Goal: Transaction & Acquisition: Purchase product/service

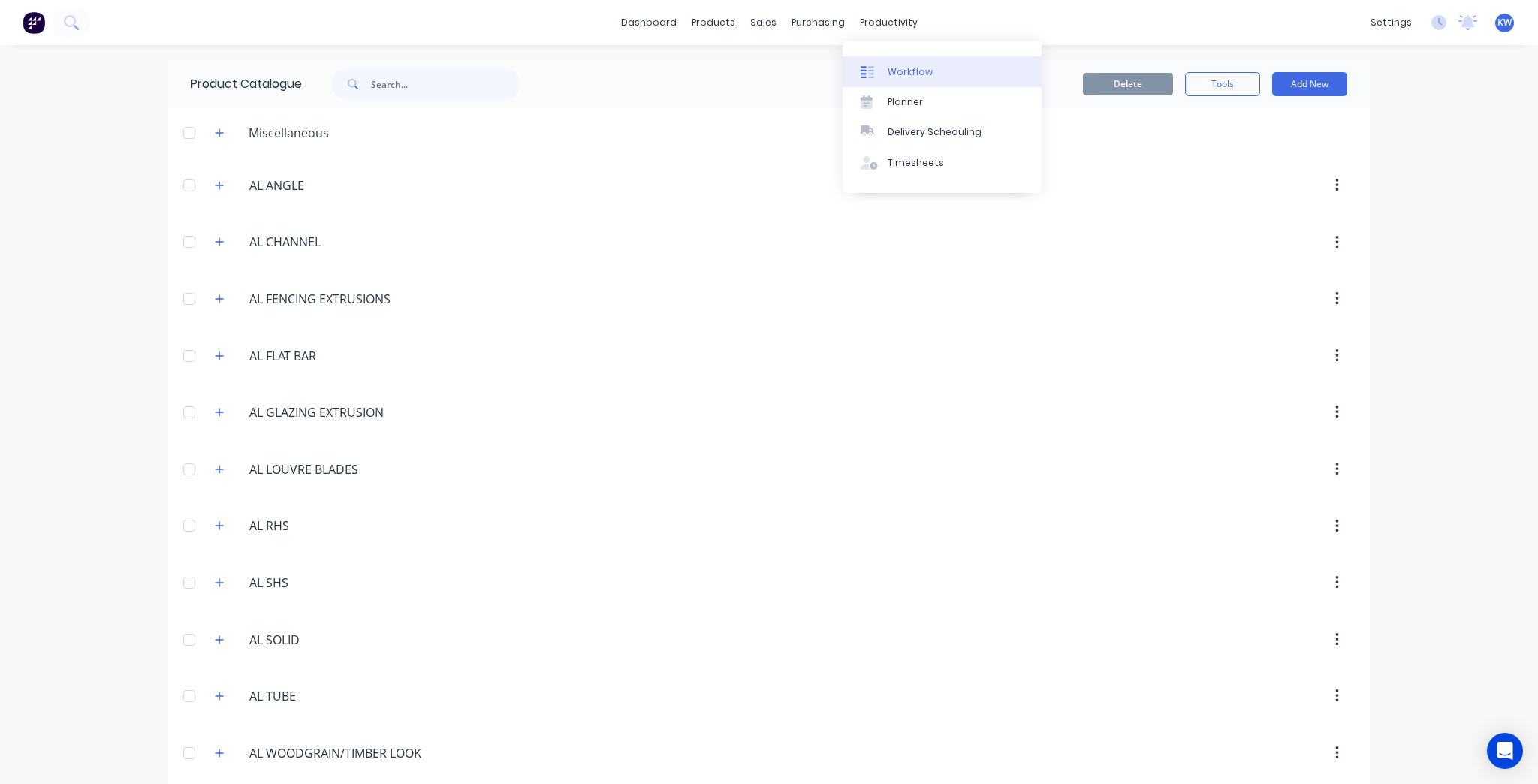
click at [902, 64] on link "Workflow" at bounding box center [941, 72] width 199 height 30
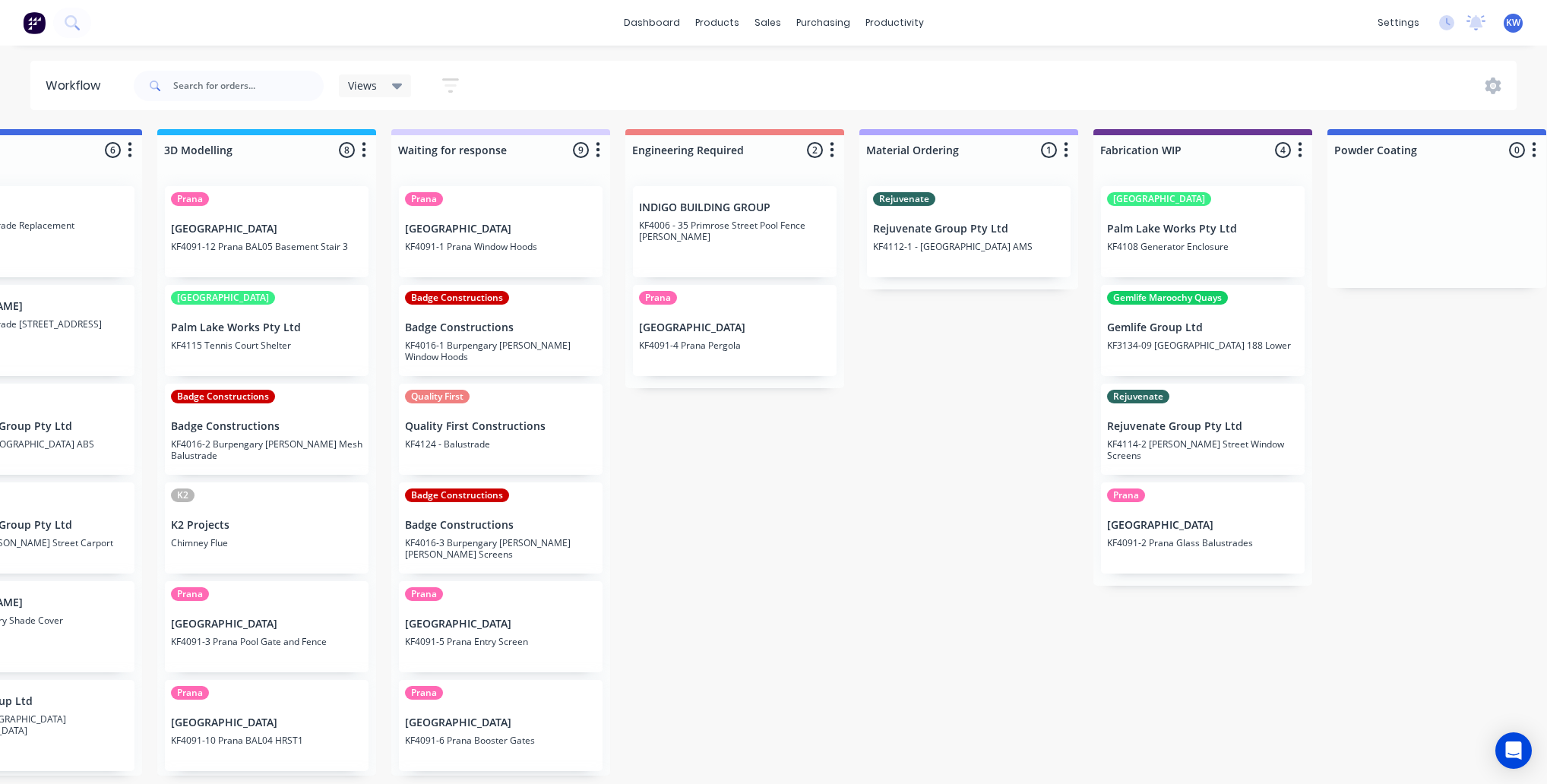
scroll to position [0, 1122]
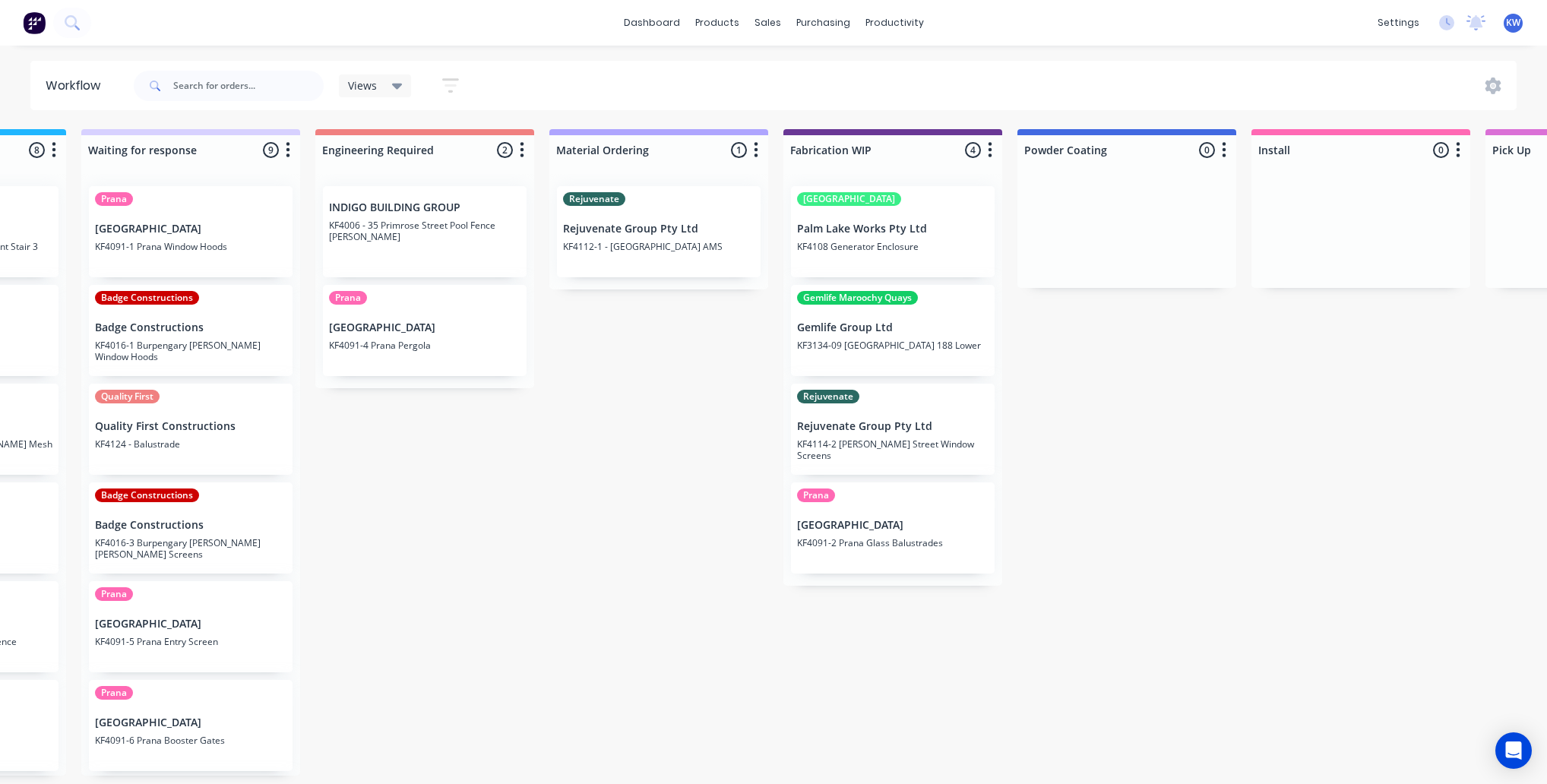
click at [857, 245] on p "KF4108 Generator Enclosure" at bounding box center [892, 247] width 192 height 11
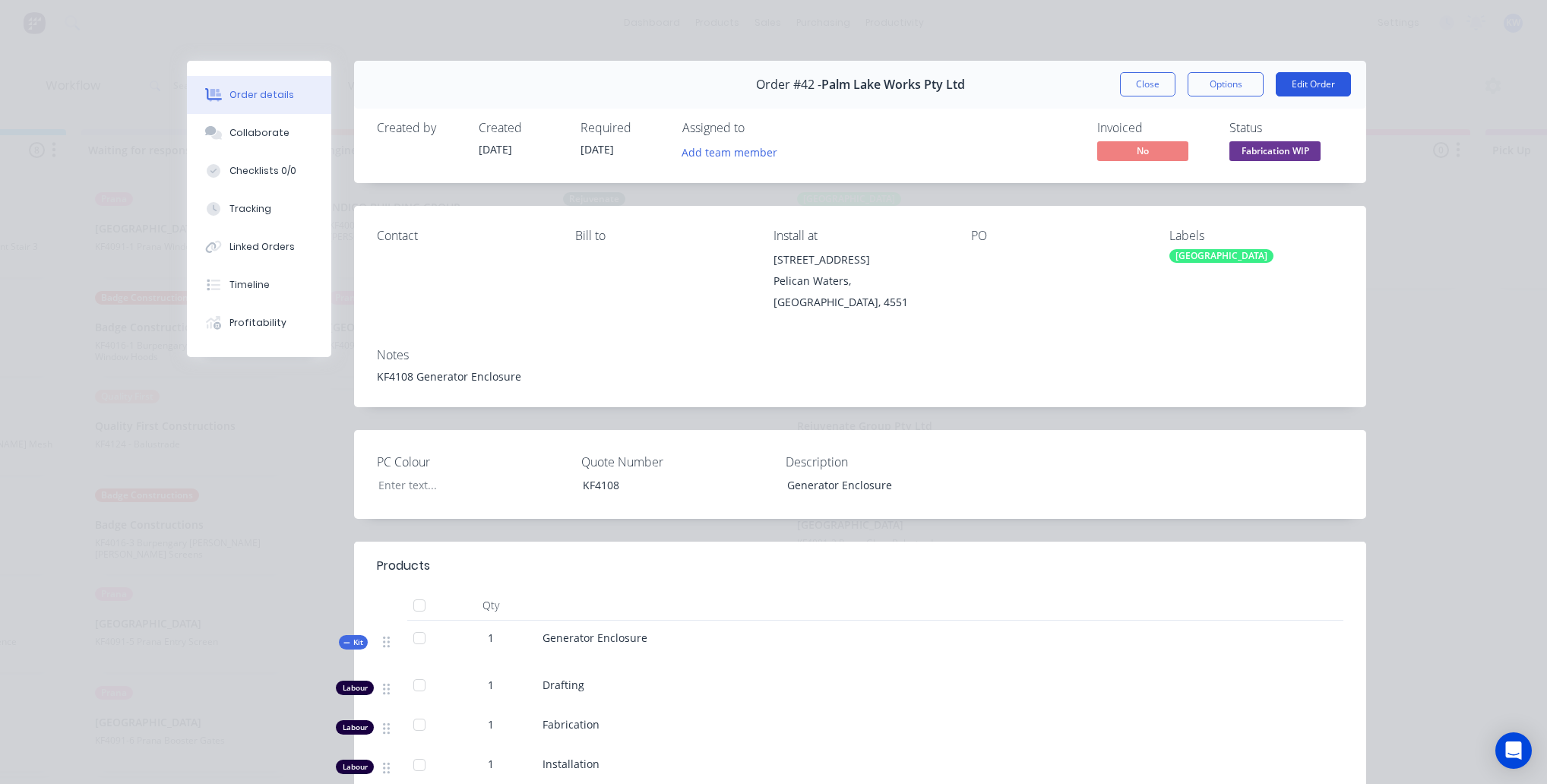
click at [1320, 73] on button "Edit Order" at bounding box center [1313, 84] width 75 height 24
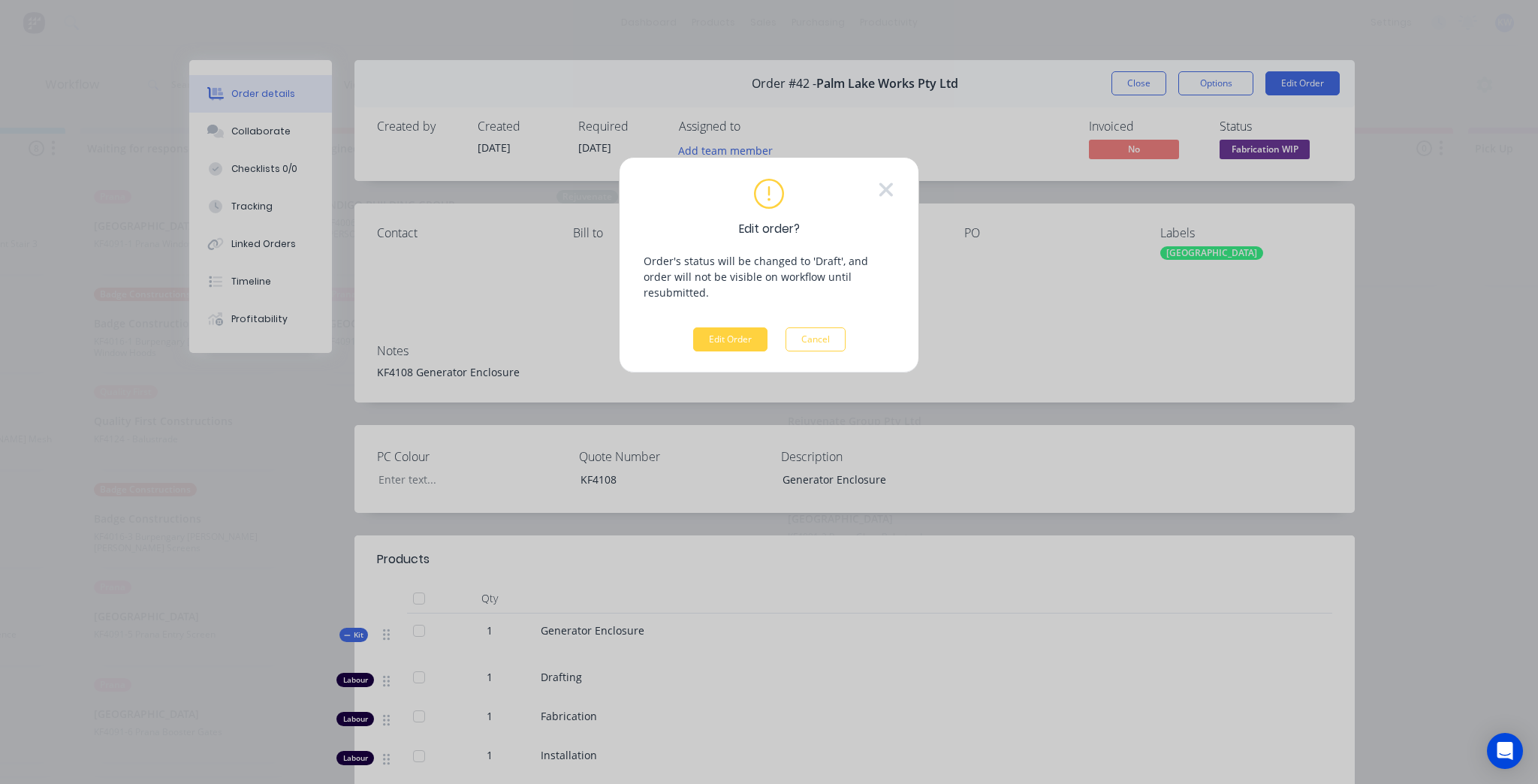
click at [712, 335] on div "Edit order? Order's status will be changed to 'Draft', and order will not be vi…" at bounding box center [769, 265] width 300 height 216
click at [712, 329] on button "Edit Order" at bounding box center [730, 339] width 74 height 24
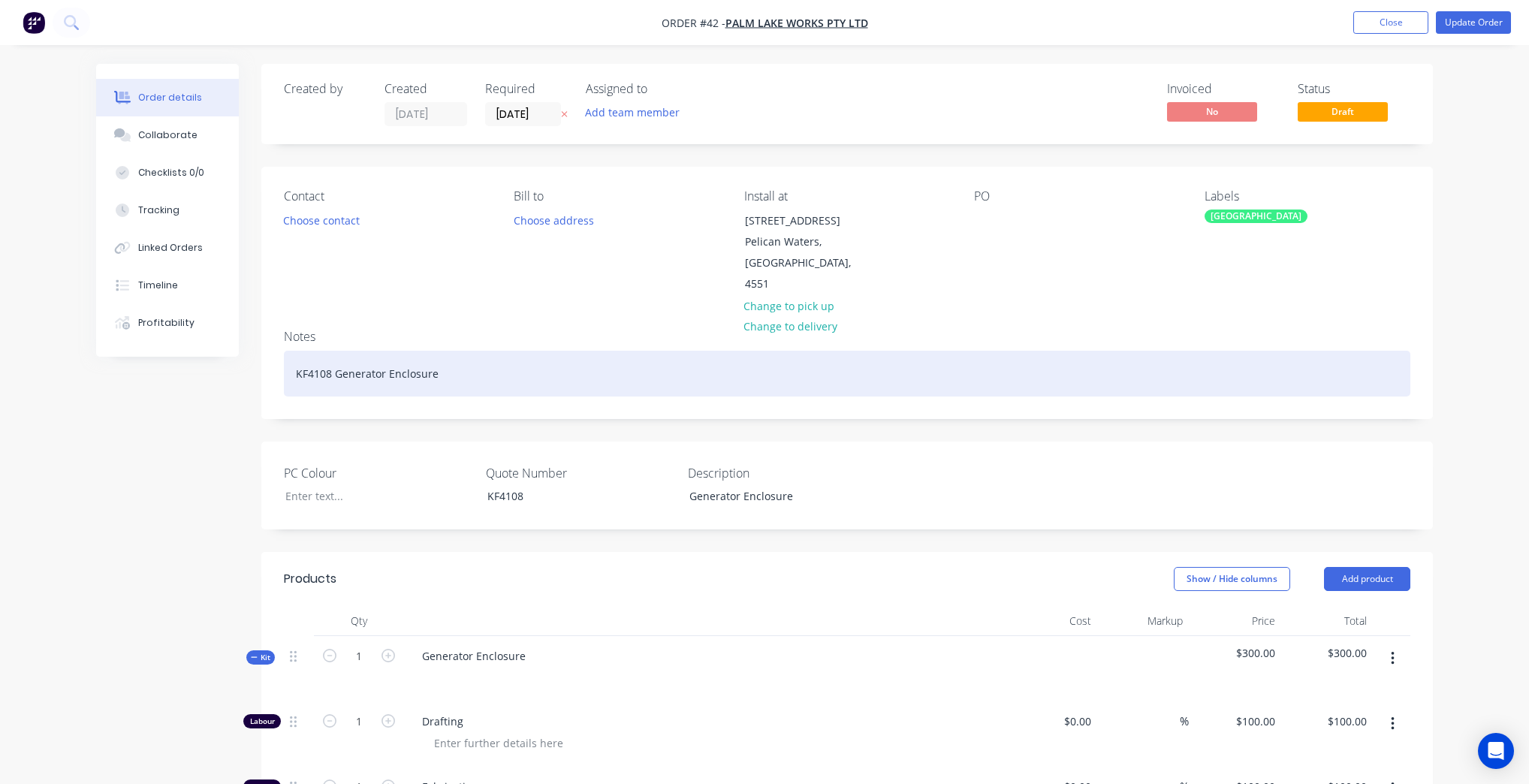
click at [328, 350] on div "KF4108 Generator Enclosure" at bounding box center [847, 373] width 1126 height 46
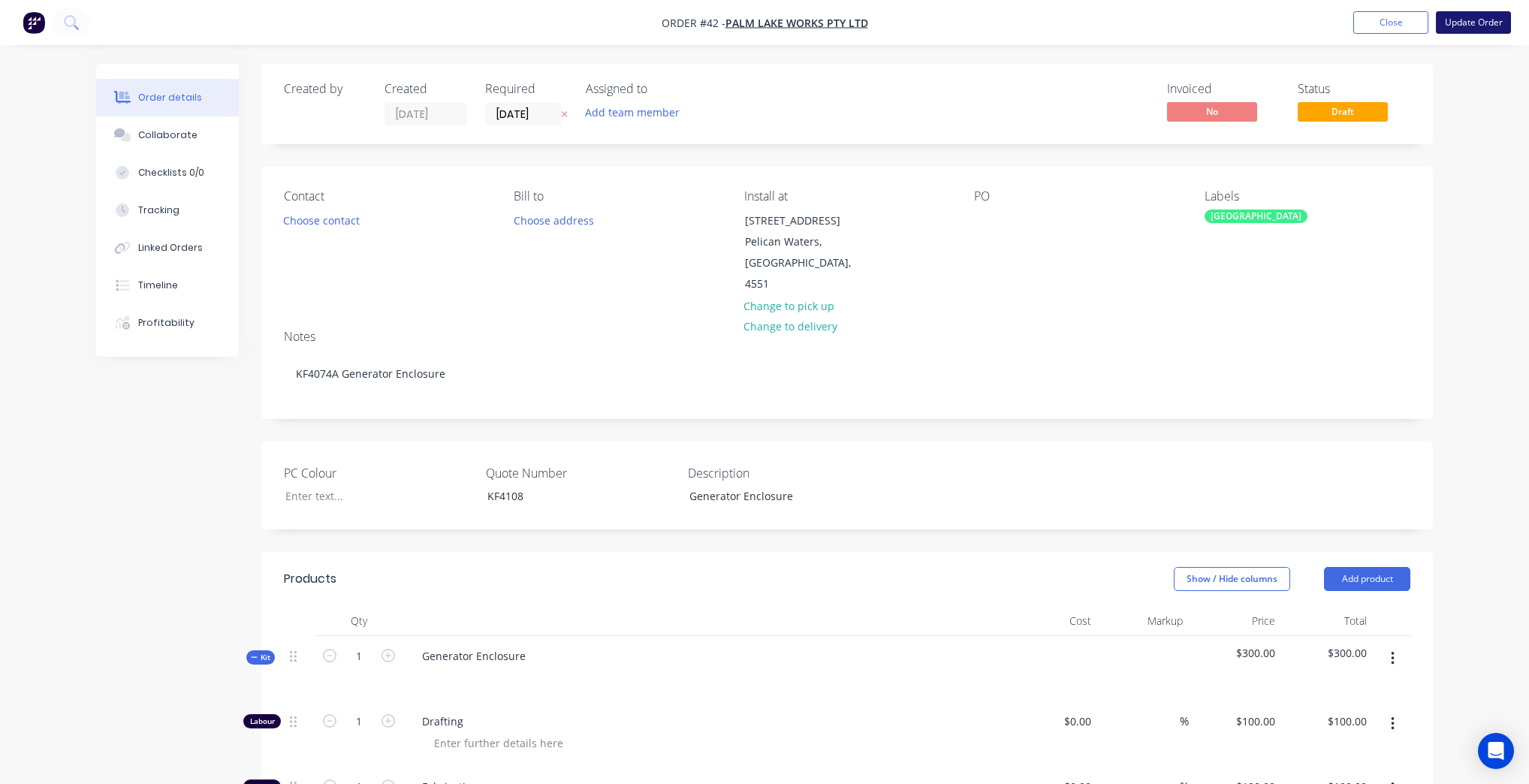
click at [1478, 16] on button "Update Order" at bounding box center [1474, 22] width 75 height 22
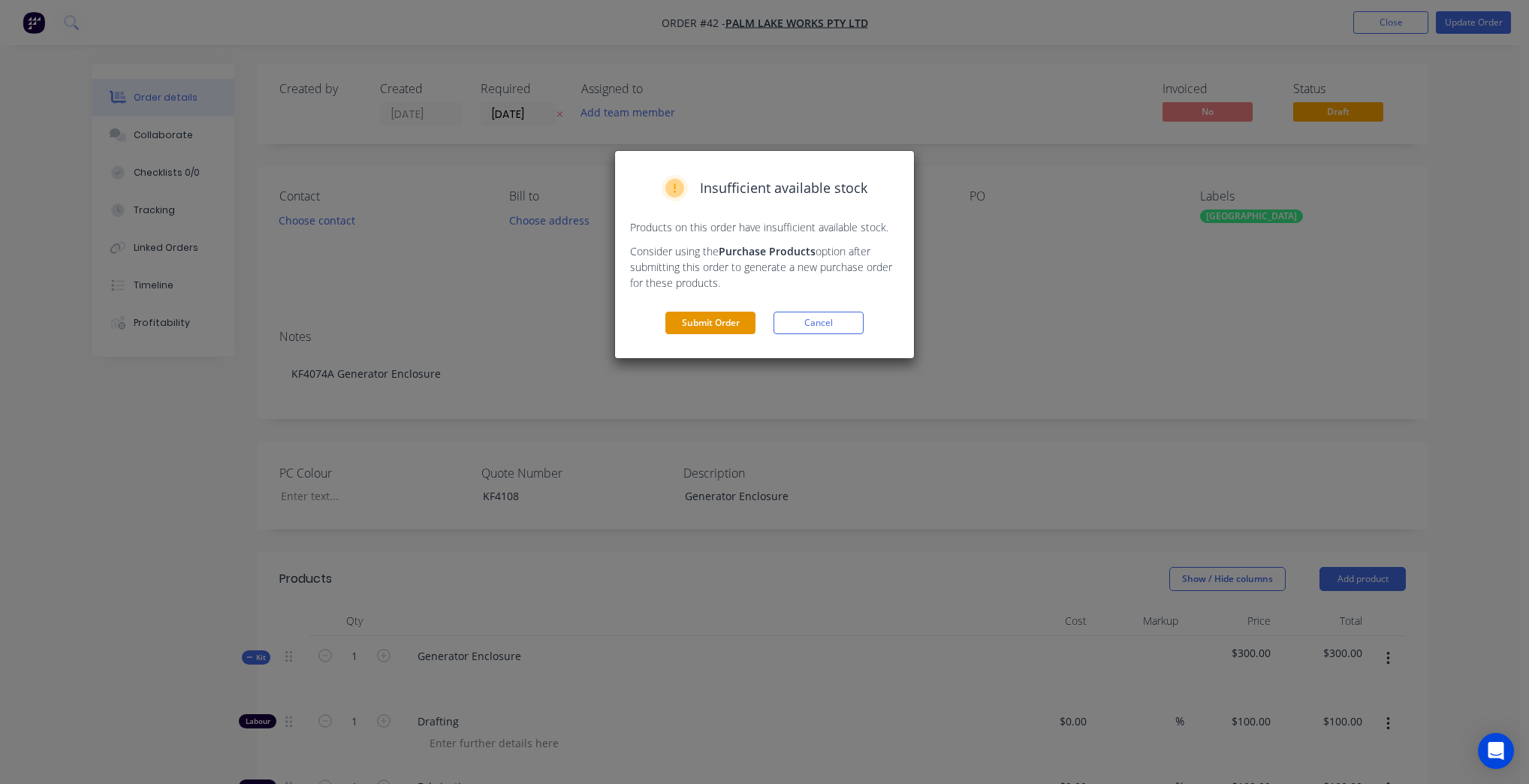
click at [725, 322] on button "Submit Order" at bounding box center [710, 323] width 90 height 22
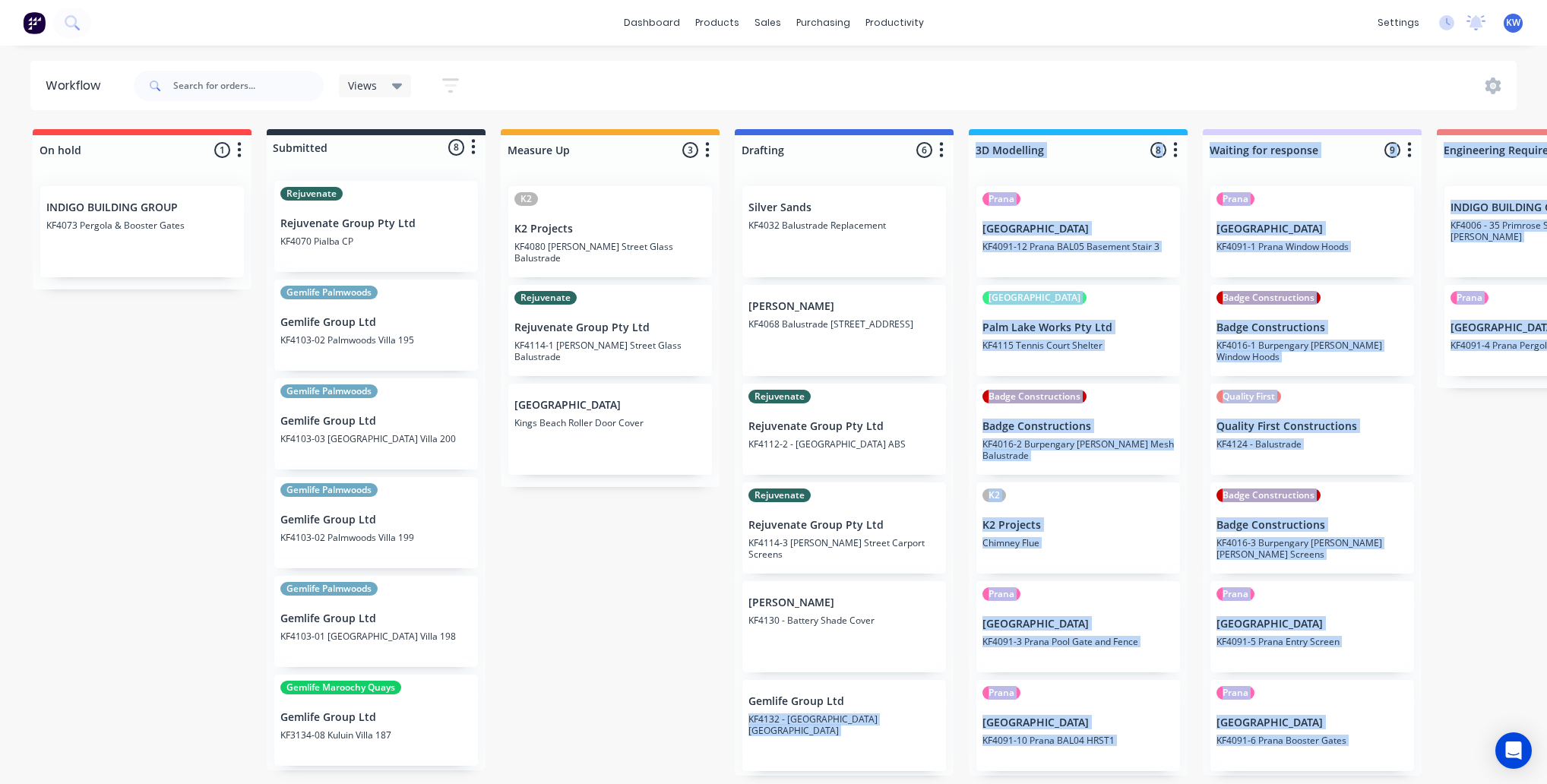
drag, startPoint x: 620, startPoint y: 783, endPoint x: 861, endPoint y: 786, distance: 241.0
click at [861, 693] on html "dashboard products sales purchasing productivity dashboard products Product Cat…" at bounding box center [774, 347] width 1547 height 693
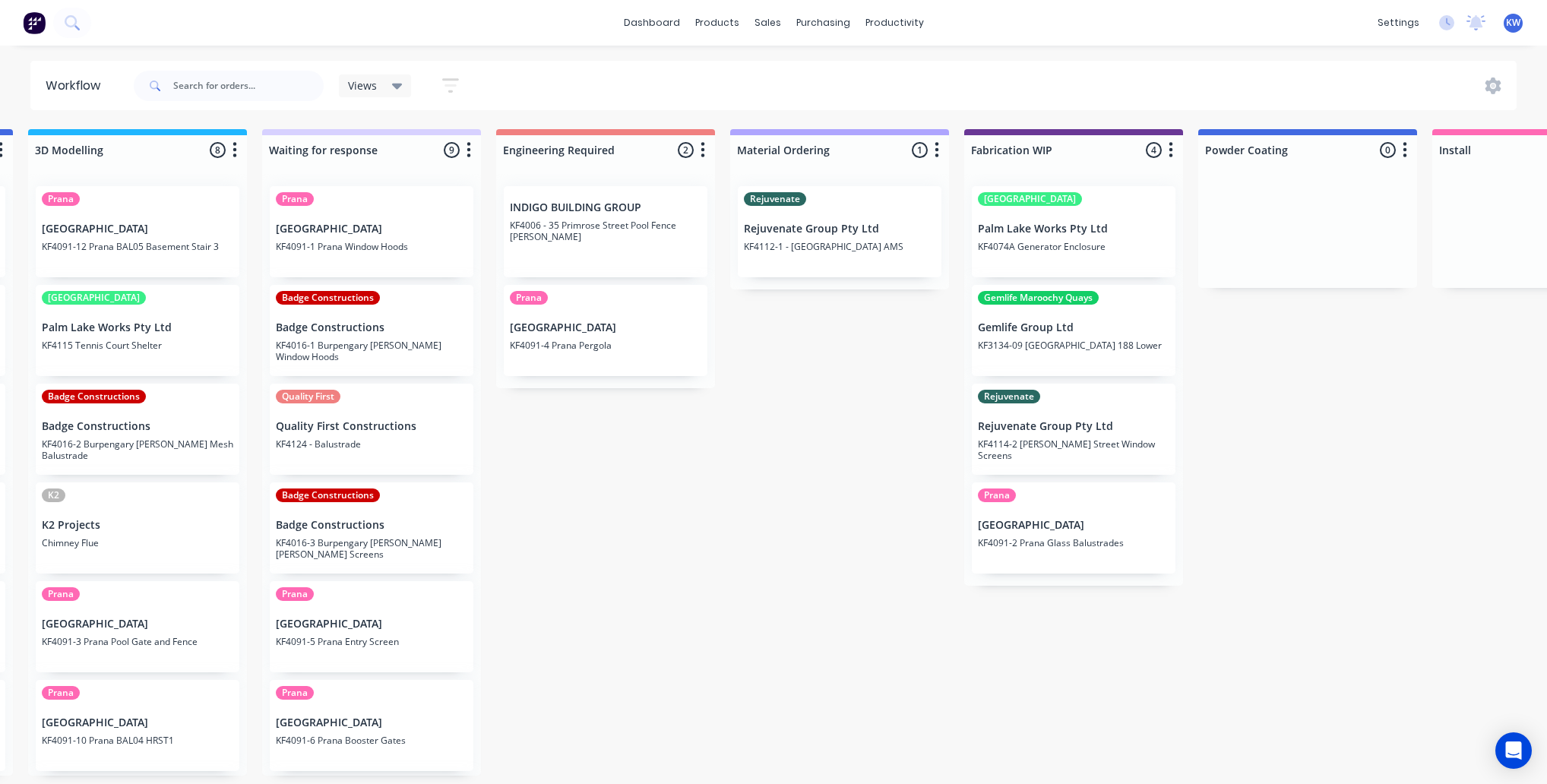
scroll to position [0, 942]
click at [1090, 251] on div "Palm Lake Palm Lake Works Pty Ltd KF4074A Generator Enclosure" at bounding box center [1073, 231] width 204 height 91
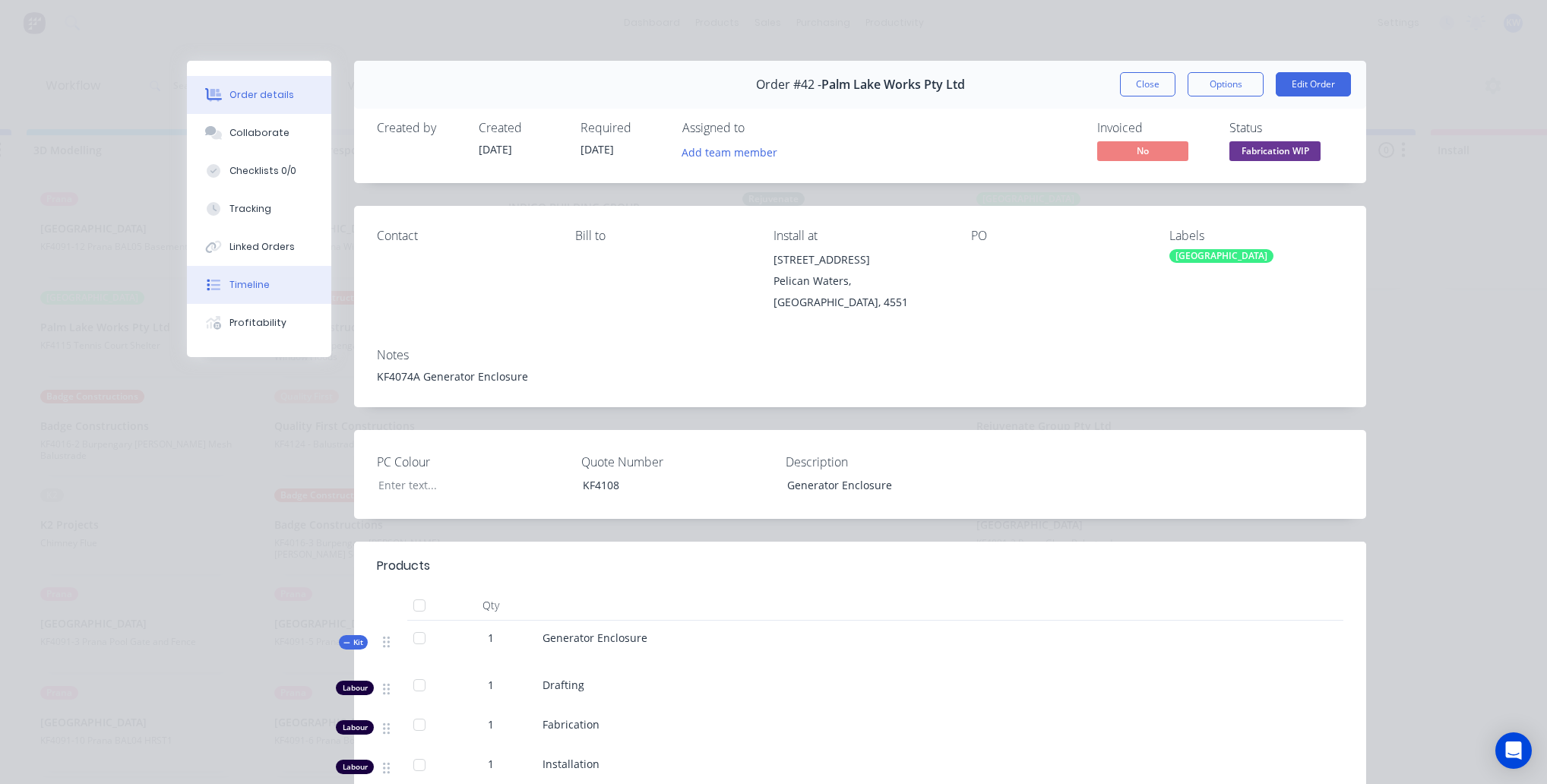
click at [261, 273] on button "Timeline" at bounding box center [259, 285] width 145 height 38
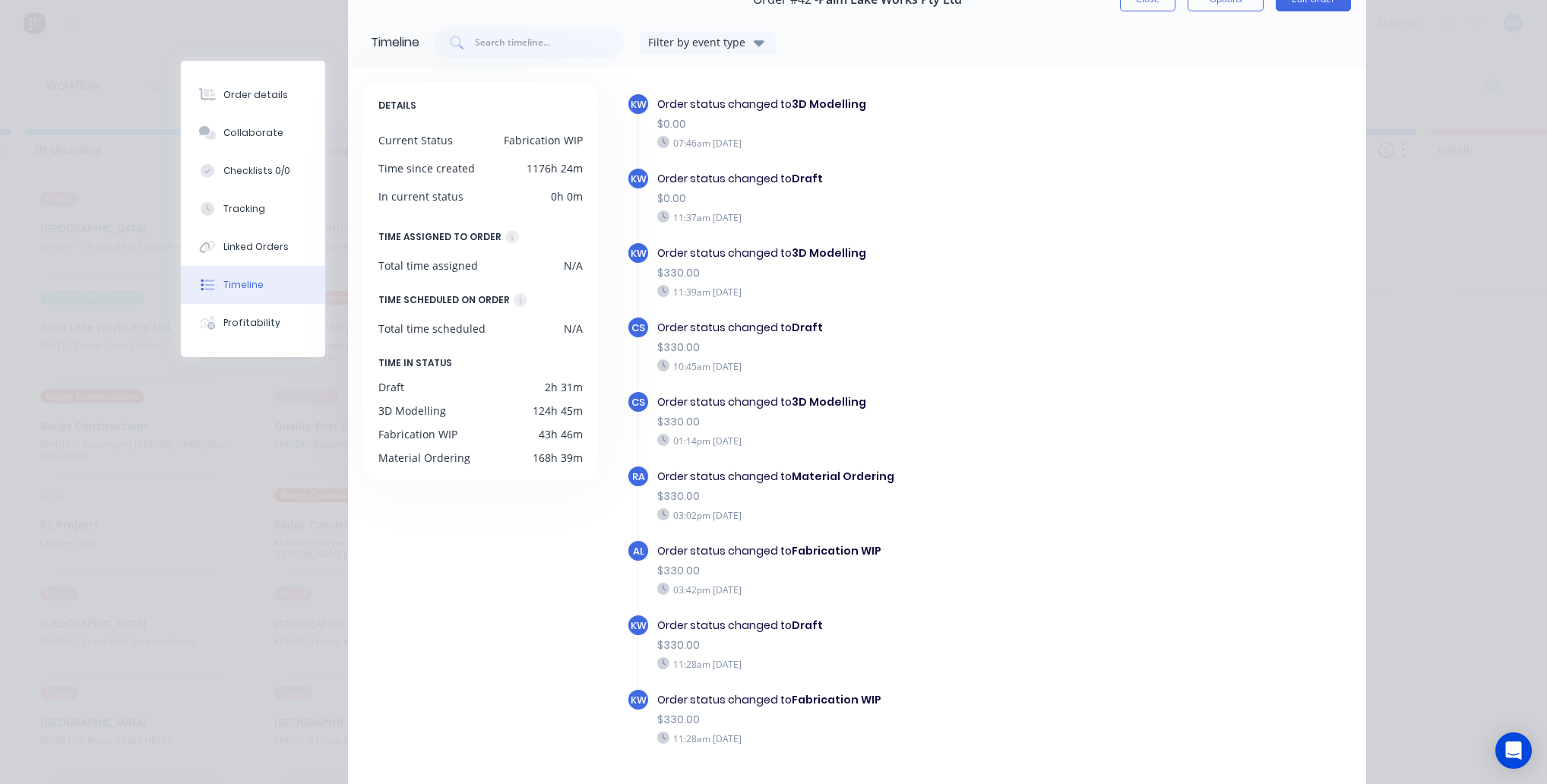
scroll to position [0, 0]
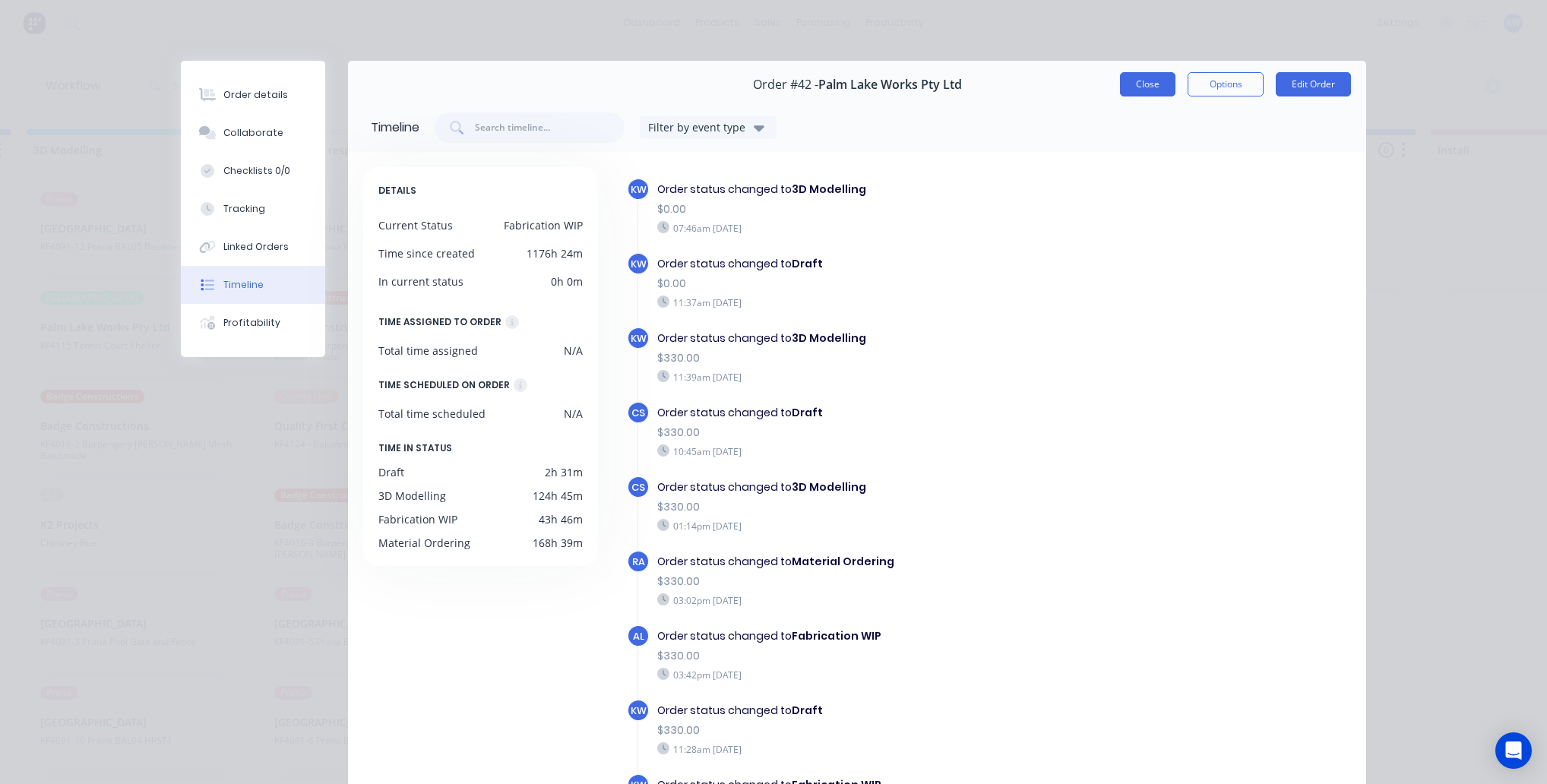
click at [1149, 88] on button "Close" at bounding box center [1148, 84] width 56 height 24
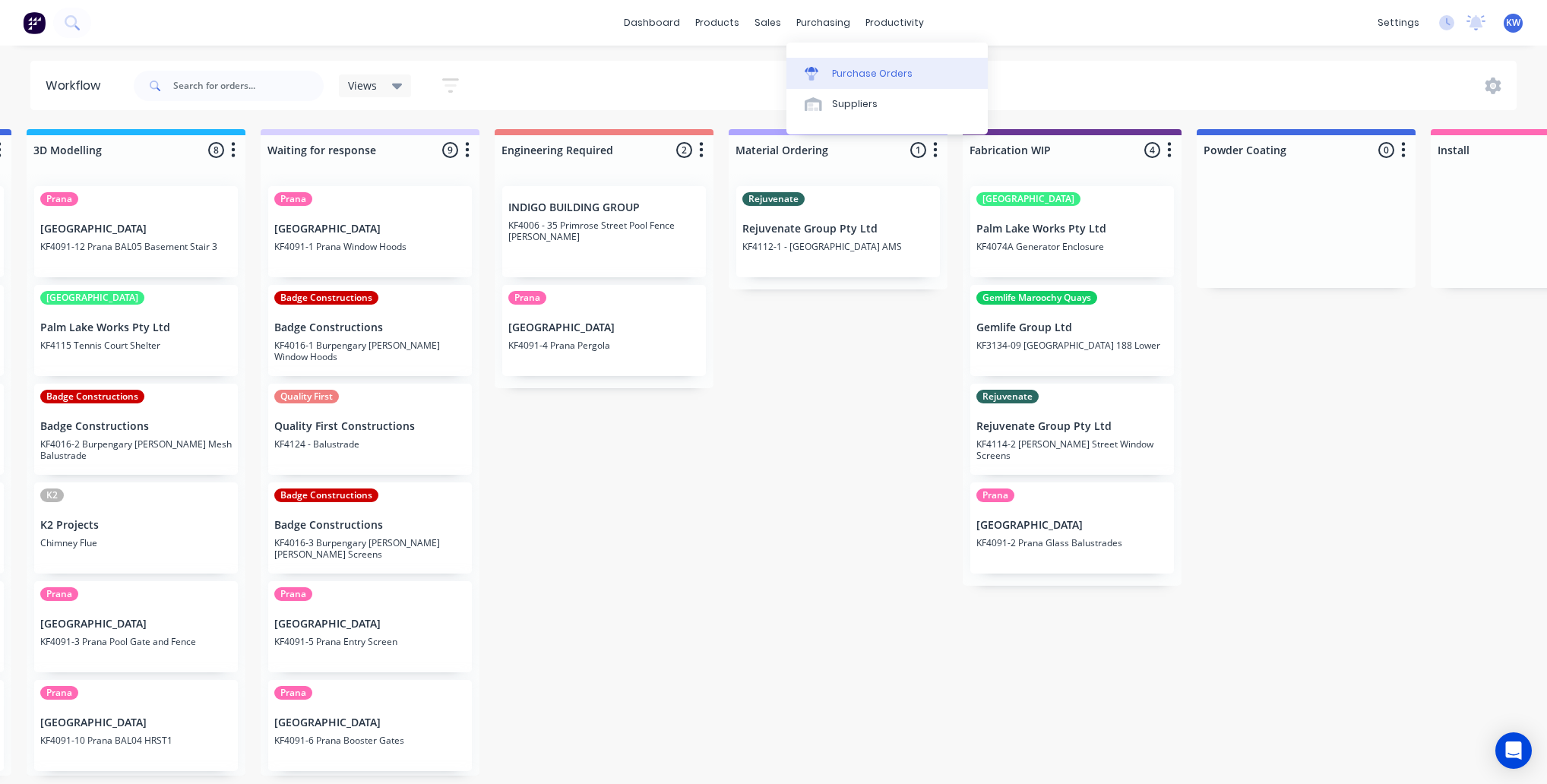
click at [848, 64] on link "Purchase Orders" at bounding box center [887, 73] width 201 height 31
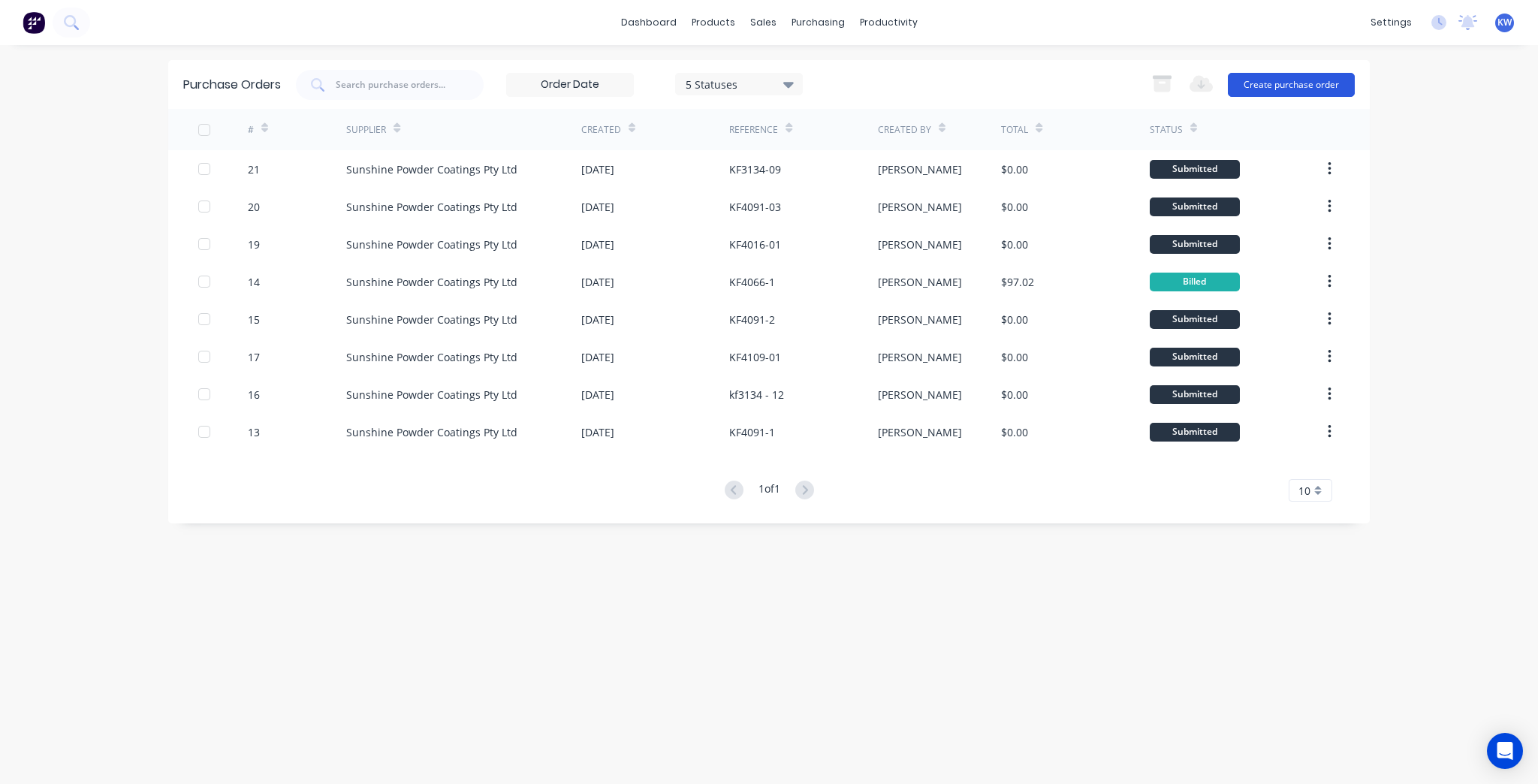
click at [1325, 78] on button "Create purchase order" at bounding box center [1290, 85] width 127 height 24
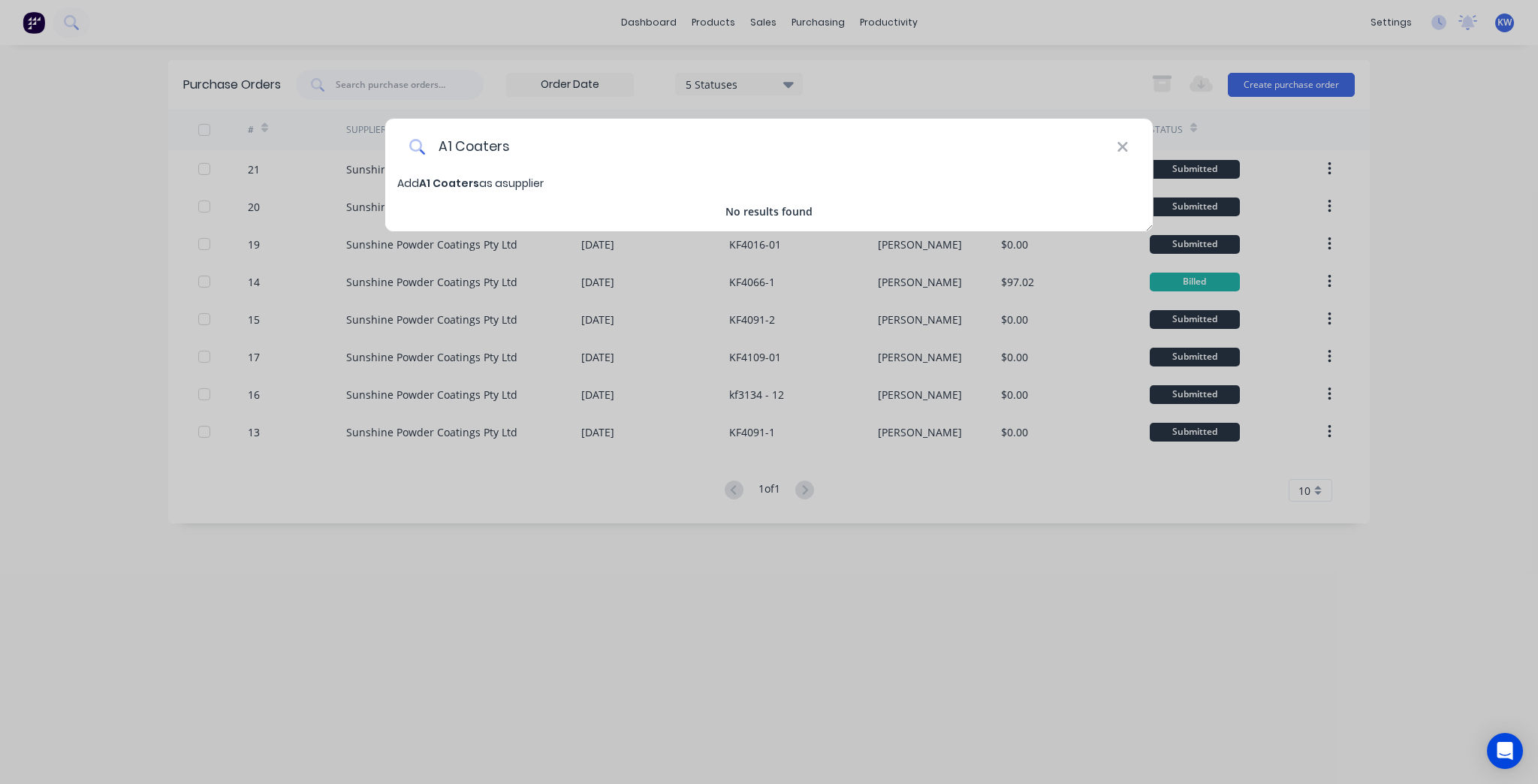
type input "A1 Coaters"
click at [450, 181] on span "A1 Coaters" at bounding box center [449, 183] width 60 height 15
select select "AU"
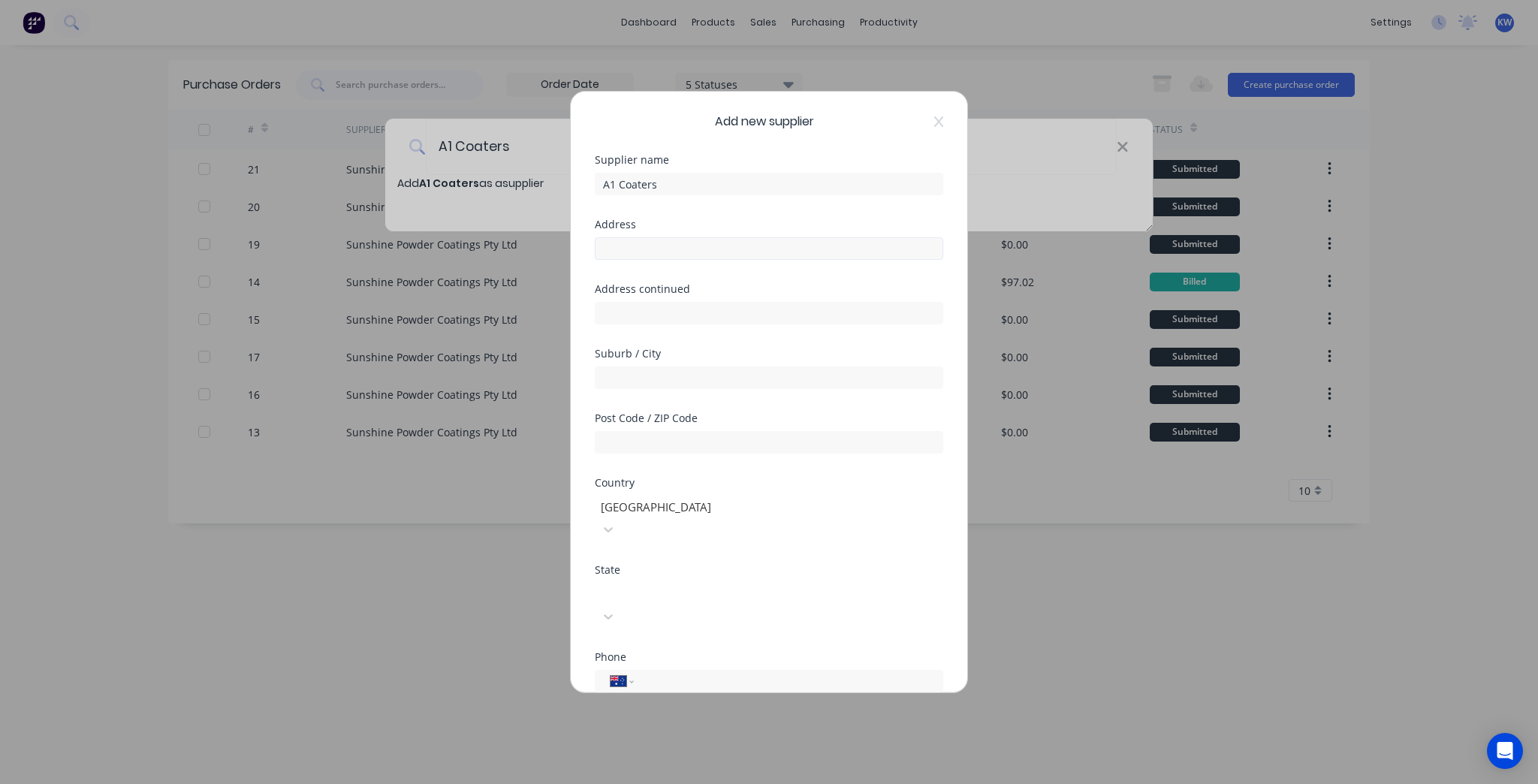
click at [648, 237] on div "Address" at bounding box center [769, 240] width 348 height 41
click at [648, 247] on input "text" at bounding box center [769, 248] width 348 height 22
paste input "Shop 2/33 Production Ave, Warana QLD 4575"
drag, startPoint x: 847, startPoint y: 246, endPoint x: 727, endPoint y: 247, distance: 120.0
click at [727, 247] on input "Shop 2/33 Production Ave, Warana QLD 4575" at bounding box center [769, 248] width 348 height 22
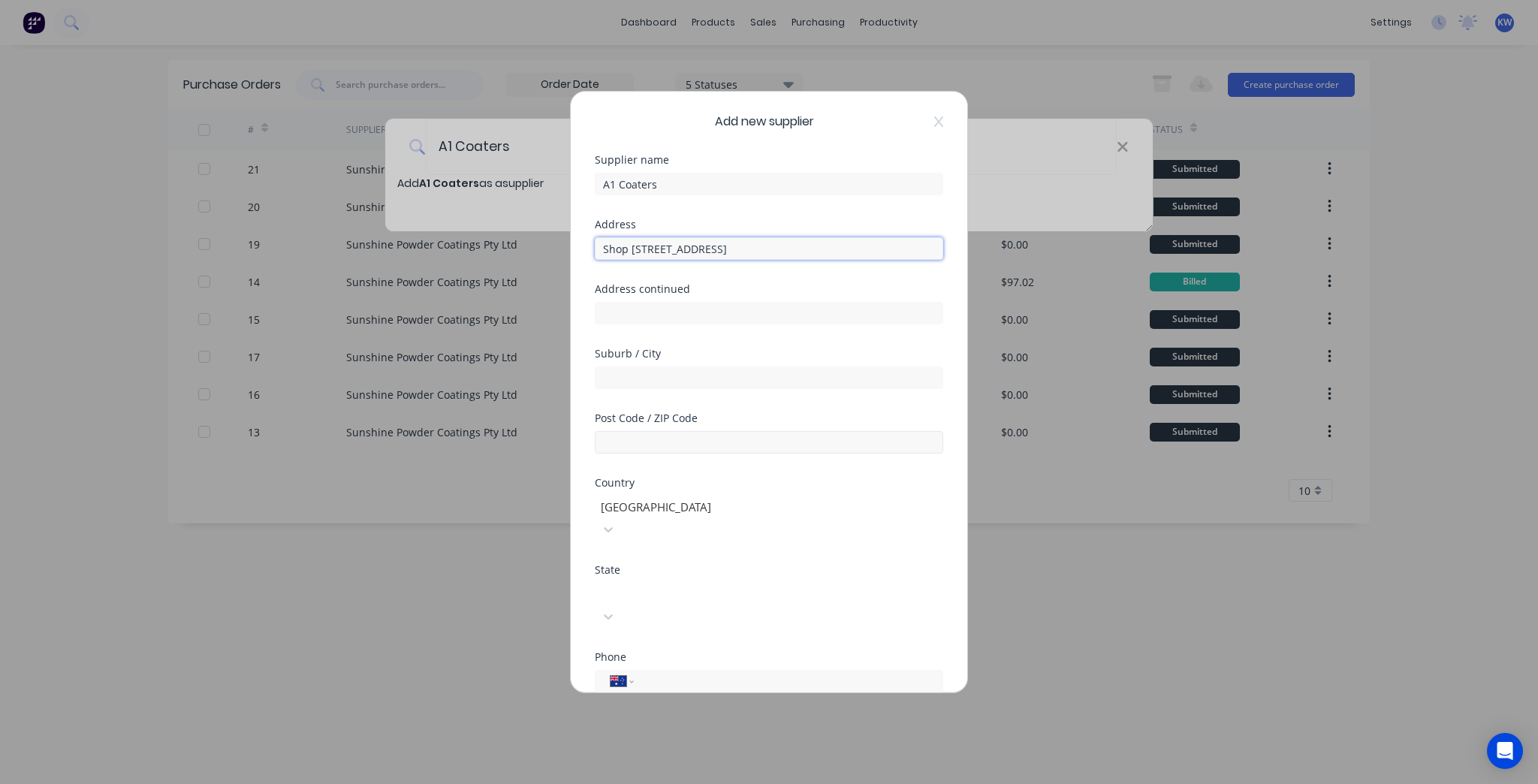
type input "Shop 2/33 Production Ave"
click at [730, 445] on input "text" at bounding box center [769, 442] width 348 height 22
click at [688, 382] on input "text" at bounding box center [769, 378] width 348 height 22
paste input ", Warana QLD 4575"
click at [611, 378] on input ", Warana QLD 4575" at bounding box center [769, 378] width 348 height 22
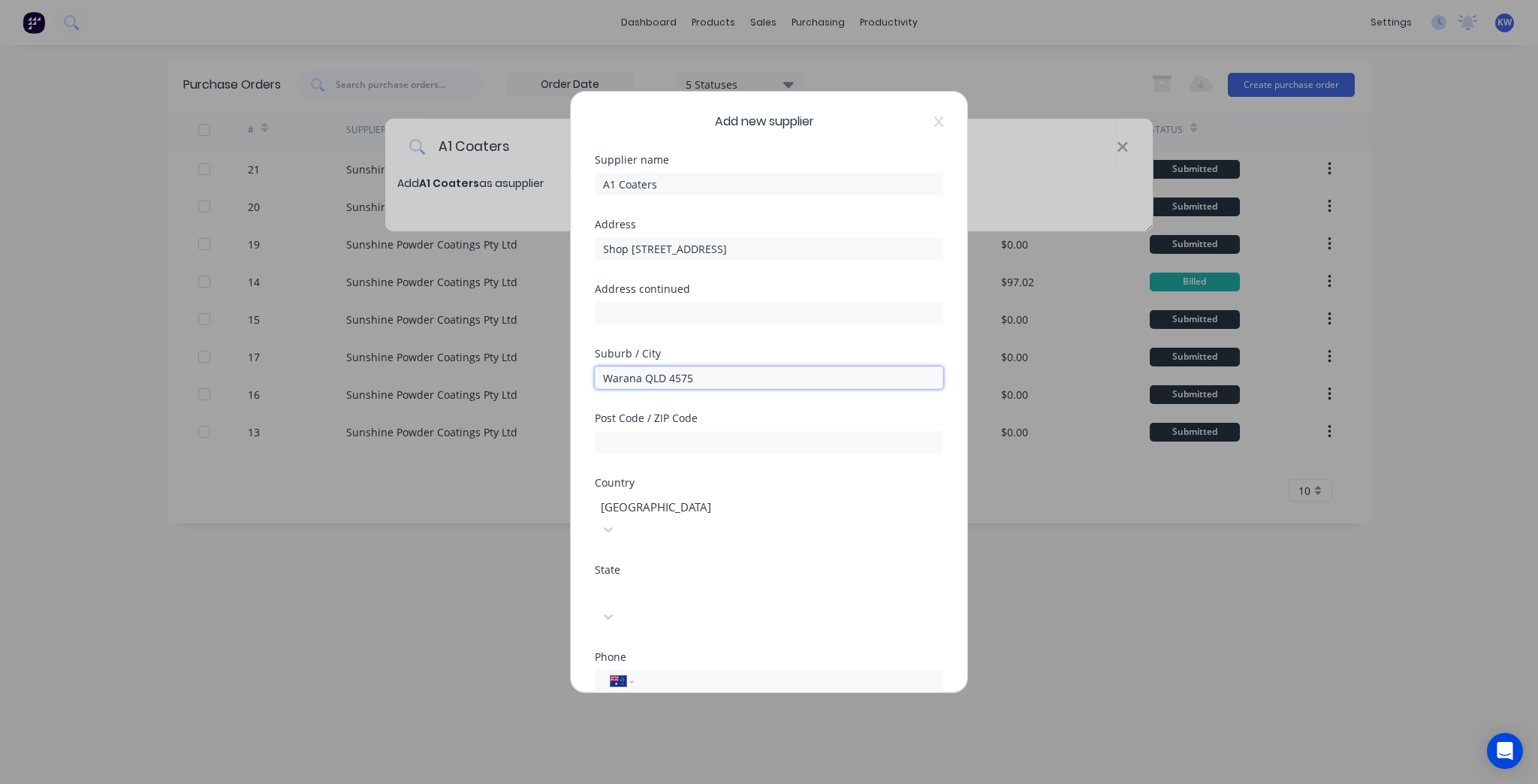
drag, startPoint x: 719, startPoint y: 372, endPoint x: 646, endPoint y: 382, distance: 73.7
click at [646, 382] on input "Warana QLD 4575" at bounding box center [769, 378] width 348 height 22
type input "Warana"
click at [882, 478] on div "Country" at bounding box center [769, 482] width 348 height 10
click at [696, 434] on input "text" at bounding box center [769, 442] width 348 height 22
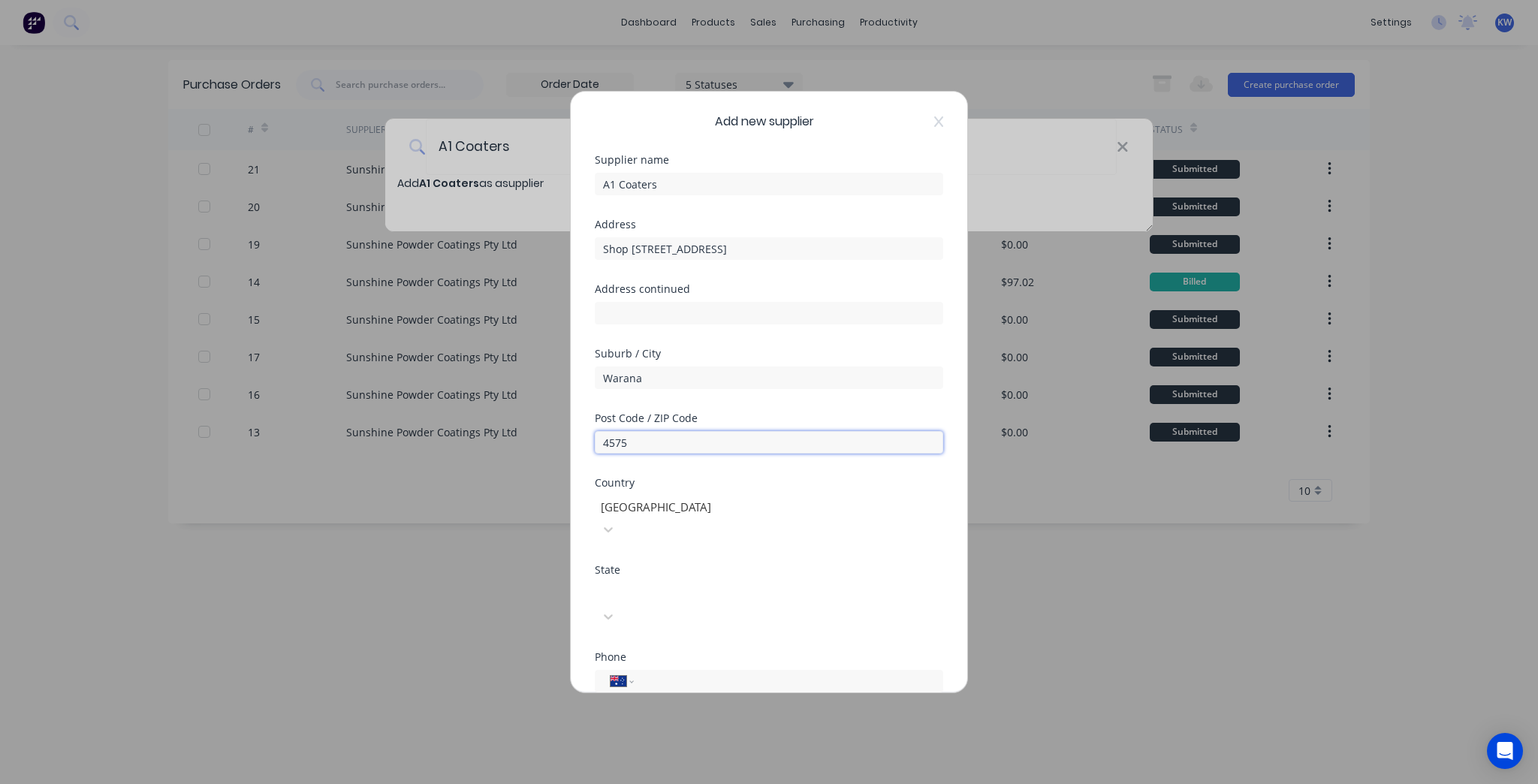
type input "4575"
click at [815, 513] on div at bounding box center [707, 507] width 216 height 19
click at [684, 783] on div "Australia" at bounding box center [769, 792] width 1538 height 16
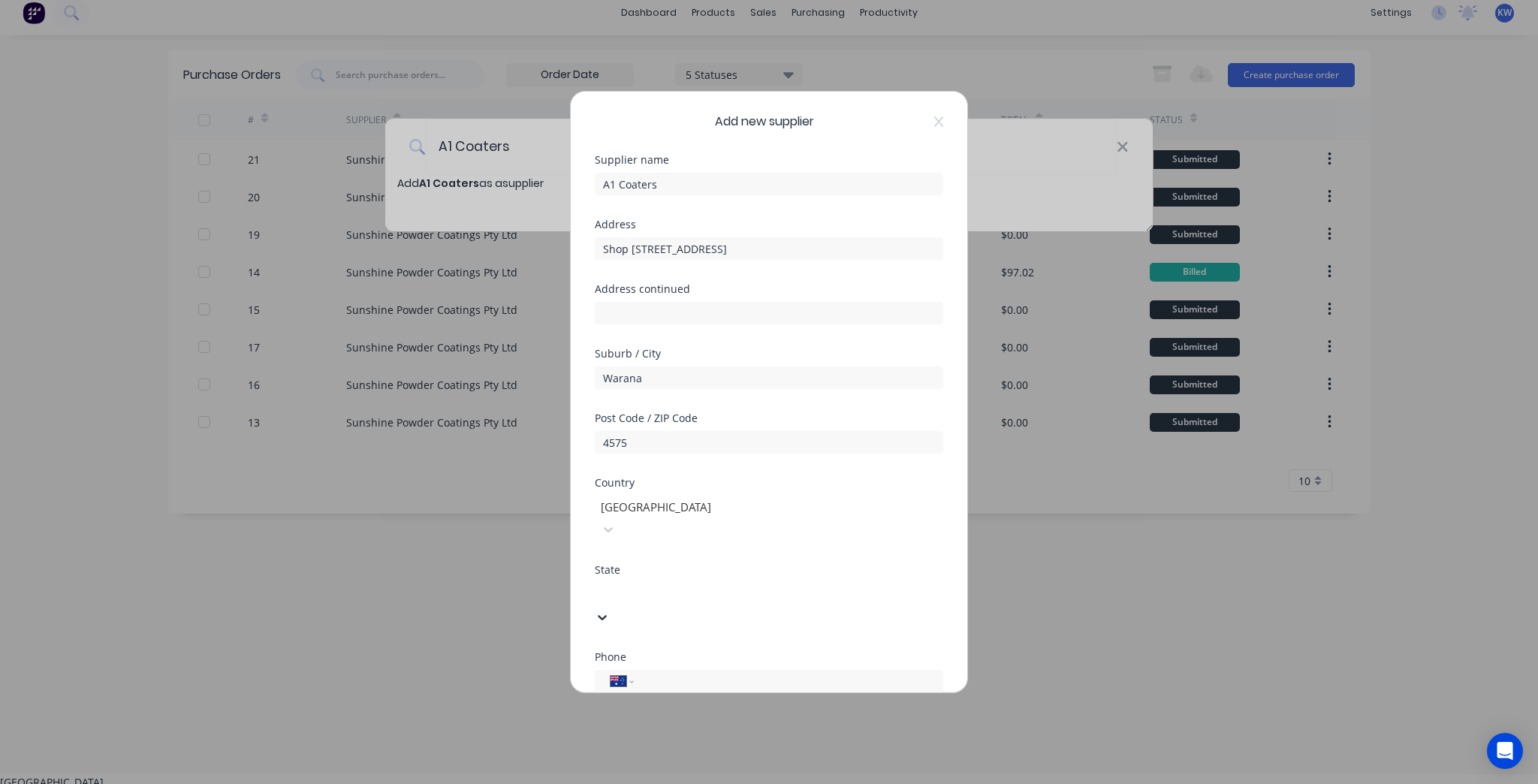
drag, startPoint x: 671, startPoint y: 571, endPoint x: 660, endPoint y: 613, distance: 43.4
click at [670, 583] on div at bounding box center [707, 592] width 216 height 19
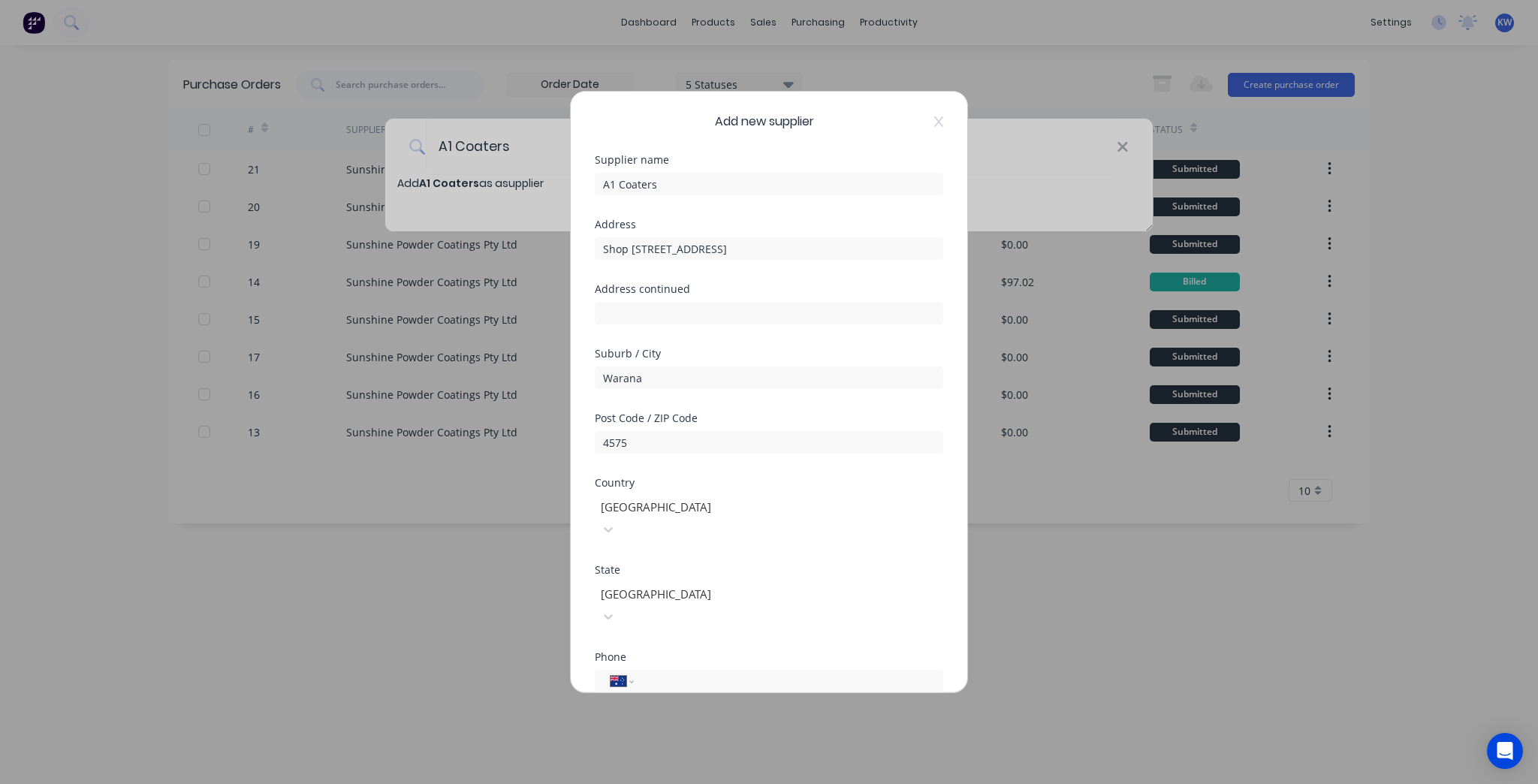
scroll to position [196, 0]
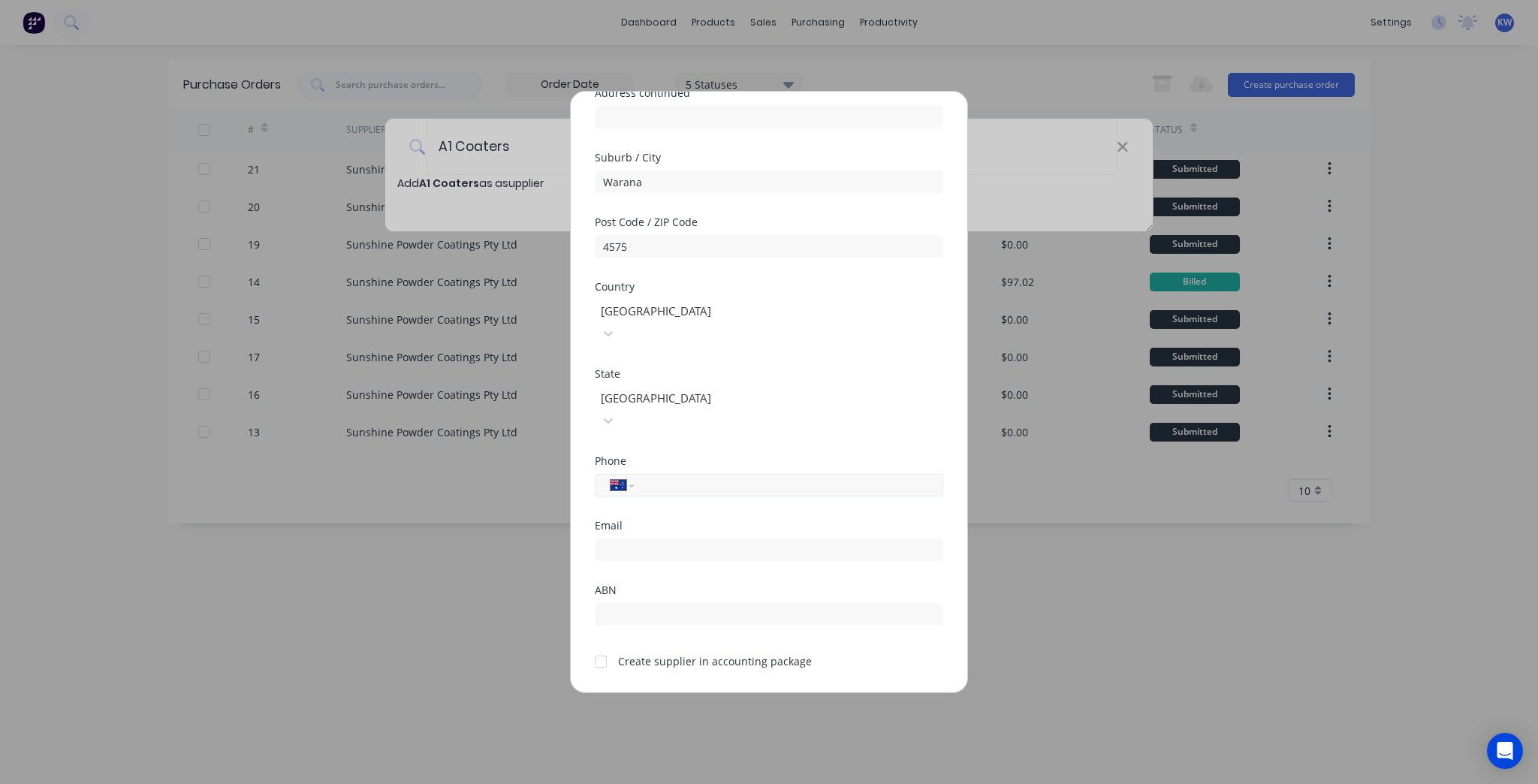
click at [749, 473] on div "International Afghanistan Åland Islands Albania Algeria American Samoa Andorra …" at bounding box center [769, 485] width 348 height 22
click at [749, 477] on input "tel" at bounding box center [786, 485] width 283 height 16
click at [737, 538] on input "email" at bounding box center [769, 549] width 348 height 22
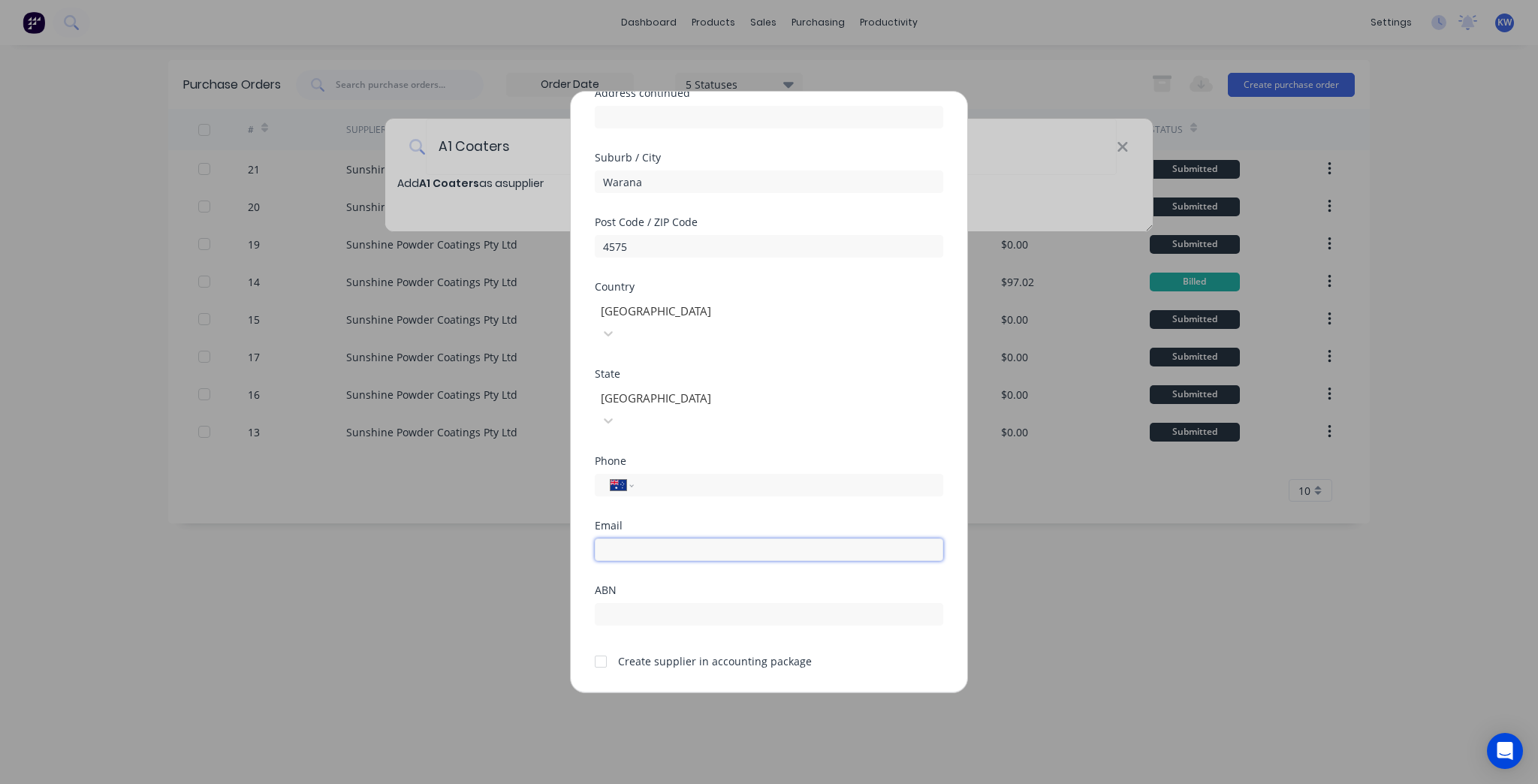
click at [751, 538] on input "email" at bounding box center [769, 549] width 348 height 22
click at [776, 538] on input "email" at bounding box center [769, 549] width 348 height 22
type input "accounts@a1coaters.com.au"
click at [801, 477] on input "tel" at bounding box center [786, 485] width 283 height 16
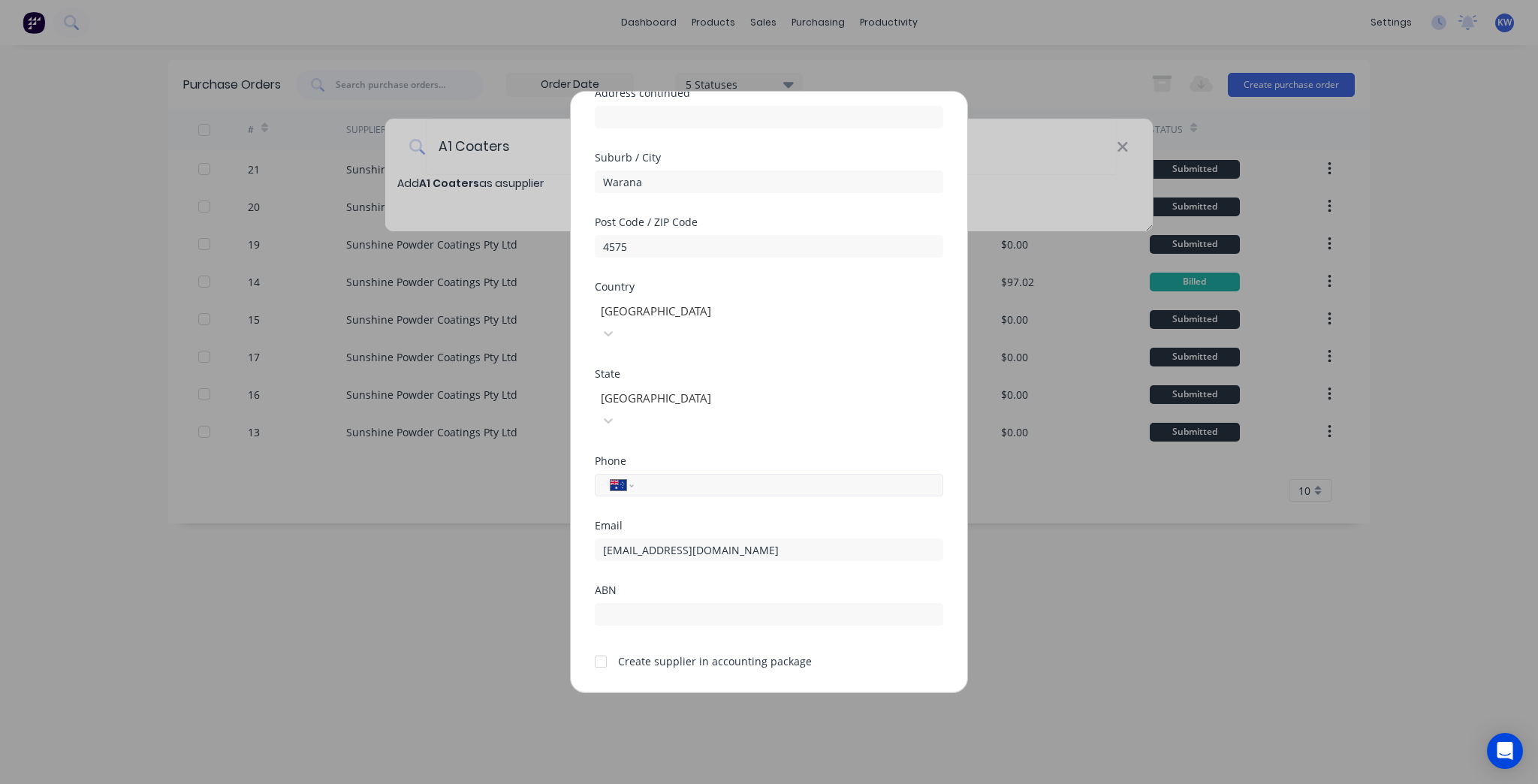
click at [801, 477] on input "tel" at bounding box center [786, 485] width 283 height 16
click at [801, 473] on div "International Afghanistan Åland Islands Albania Algeria American Samoa Andorra …" at bounding box center [769, 485] width 348 height 22
click at [802, 477] on input "tel" at bounding box center [786, 485] width 283 height 16
click at [802, 473] on div "International Afghanistan Åland Islands Albania Algeria American Samoa Andorra …" at bounding box center [769, 485] width 348 height 22
click at [805, 477] on input "tel" at bounding box center [786, 485] width 283 height 16
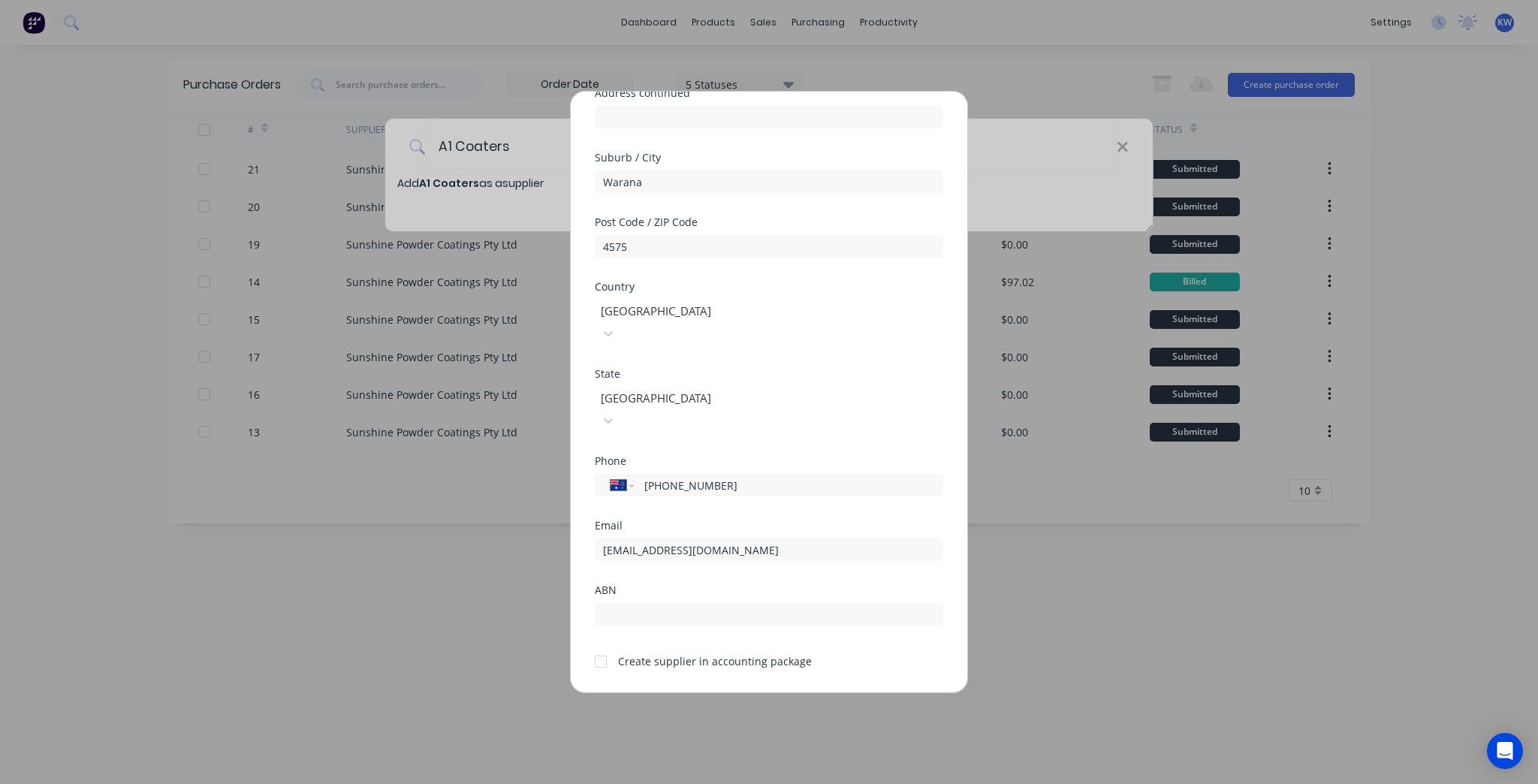
type input "[PHONE_NUMBER]"
click at [859, 584] on div "ABN" at bounding box center [769, 604] width 348 height 41
click at [684, 653] on div "Create supplier in accounting package" at bounding box center [715, 661] width 194 height 16
click at [601, 647] on div at bounding box center [601, 662] width 30 height 30
click at [712, 693] on button "Save" at bounding box center [721, 705] width 82 height 24
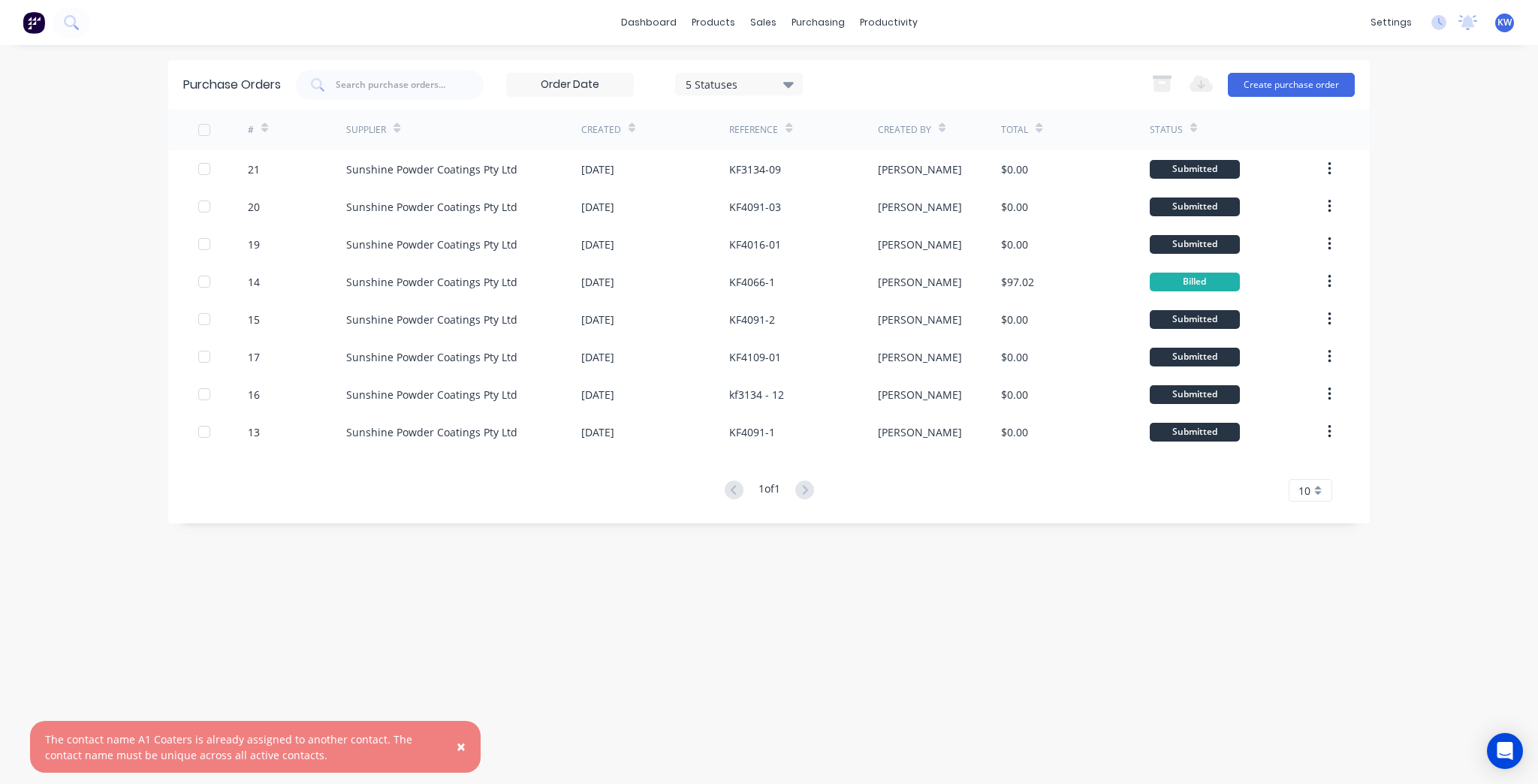
click at [185, 752] on div "The contact name A1 Coaters is already assigned to another contact. The contact…" at bounding box center [240, 746] width 390 height 31
click at [428, 726] on div "× The contact name A1 Coaters is already assigned to another contact. The conta…" at bounding box center [256, 746] width 450 height 52
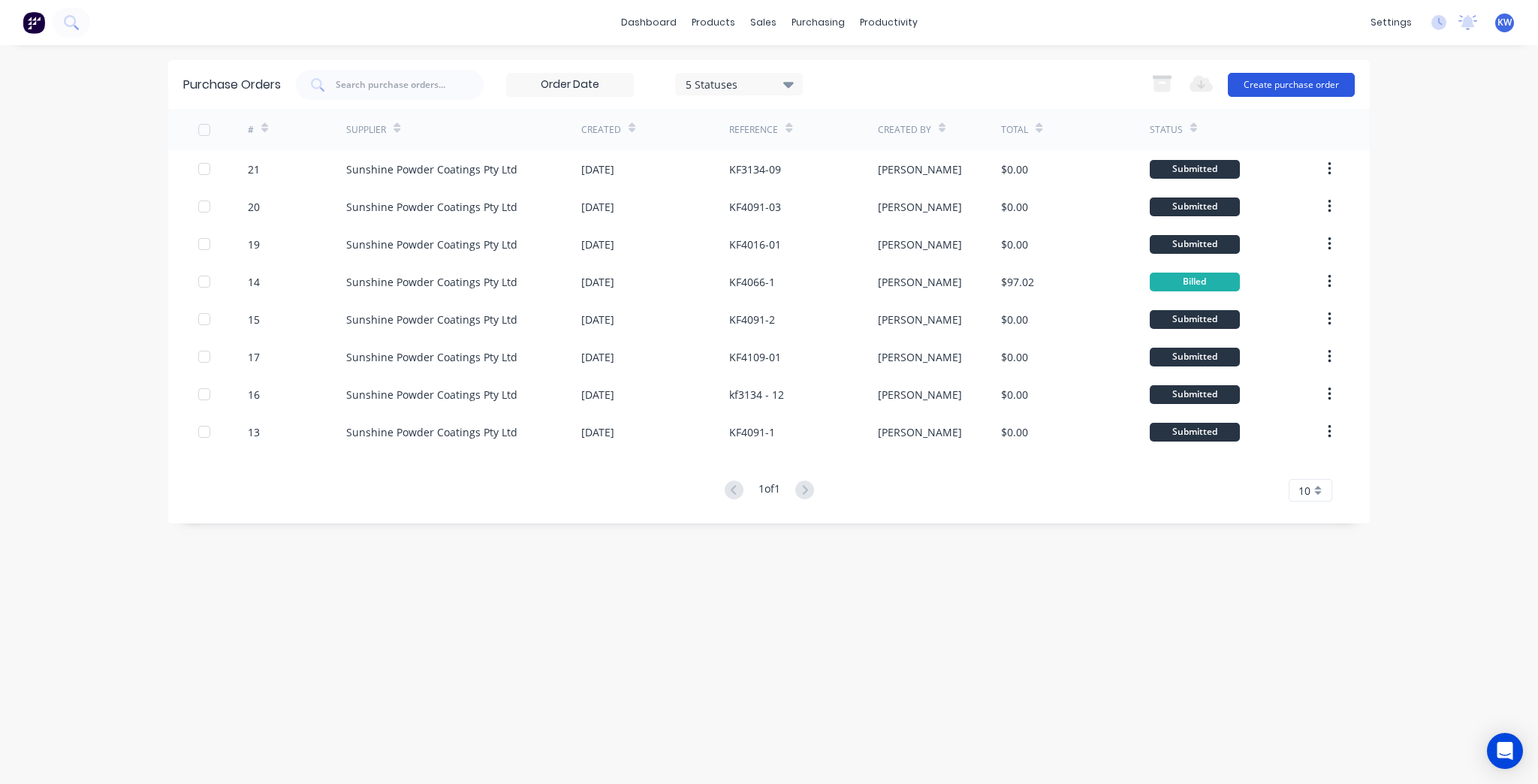
click at [1269, 82] on button "Create purchase order" at bounding box center [1290, 85] width 127 height 24
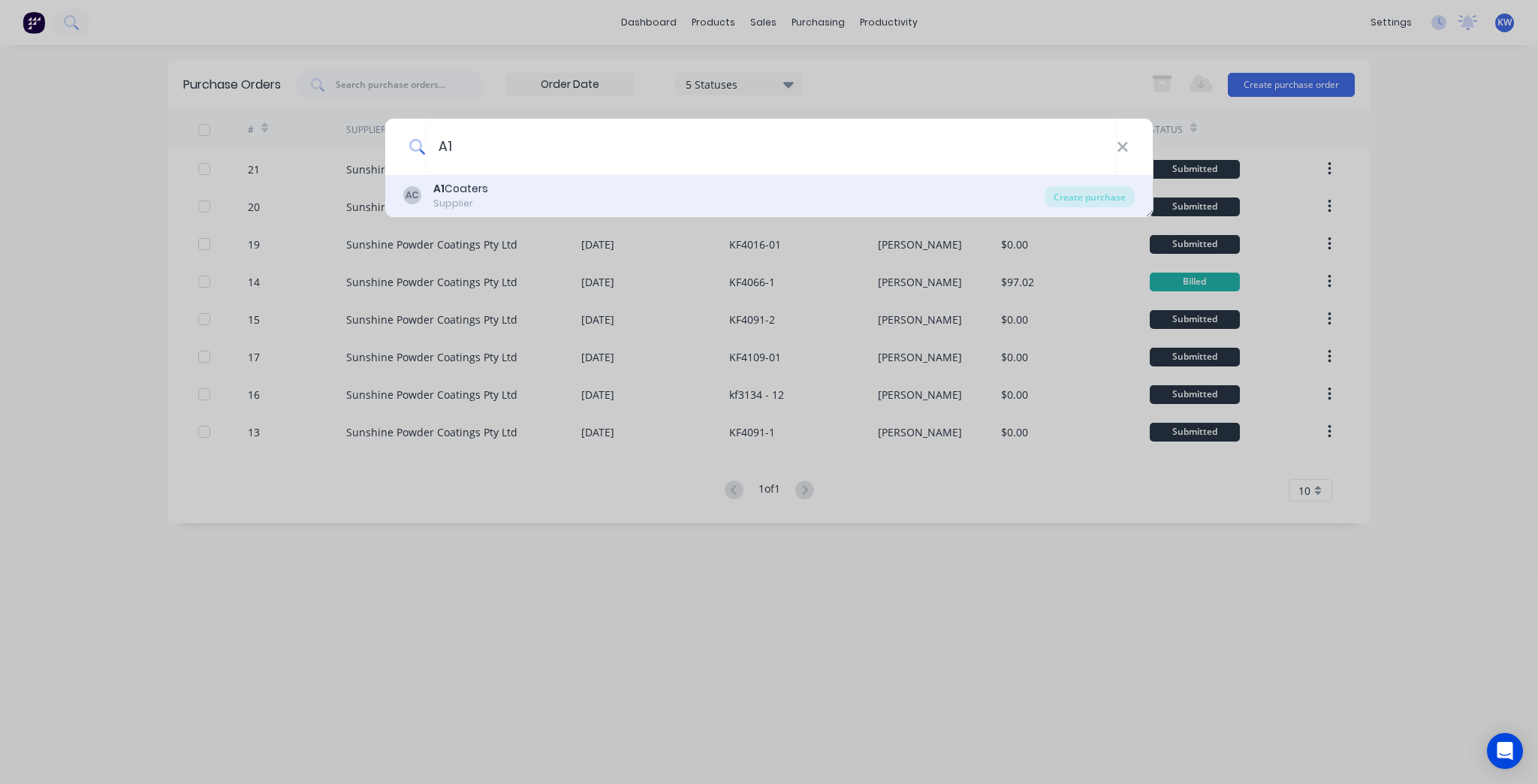
type input "A1"
click at [1112, 184] on div "AC A1 Coaters Supplier Create purchase" at bounding box center [768, 196] width 767 height 42
click at [1112, 193] on div "Create purchase" at bounding box center [1089, 196] width 90 height 21
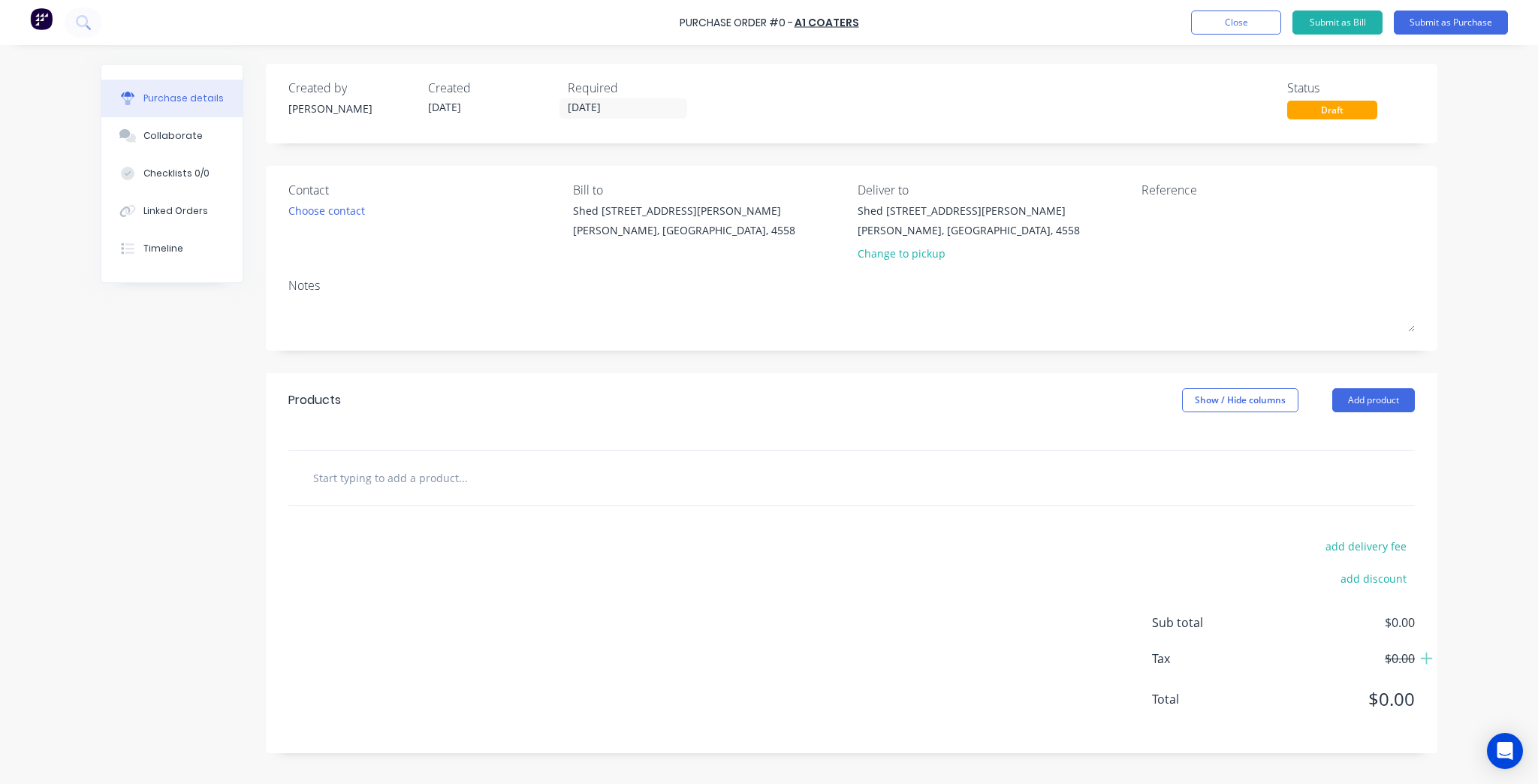
click at [920, 244] on div "Shed 1/9 Charlston Pl Kuluin, Queensland, 4558 Change to pickup" at bounding box center [969, 236] width 222 height 66
click at [943, 254] on div "Change to pickup" at bounding box center [969, 253] width 222 height 16
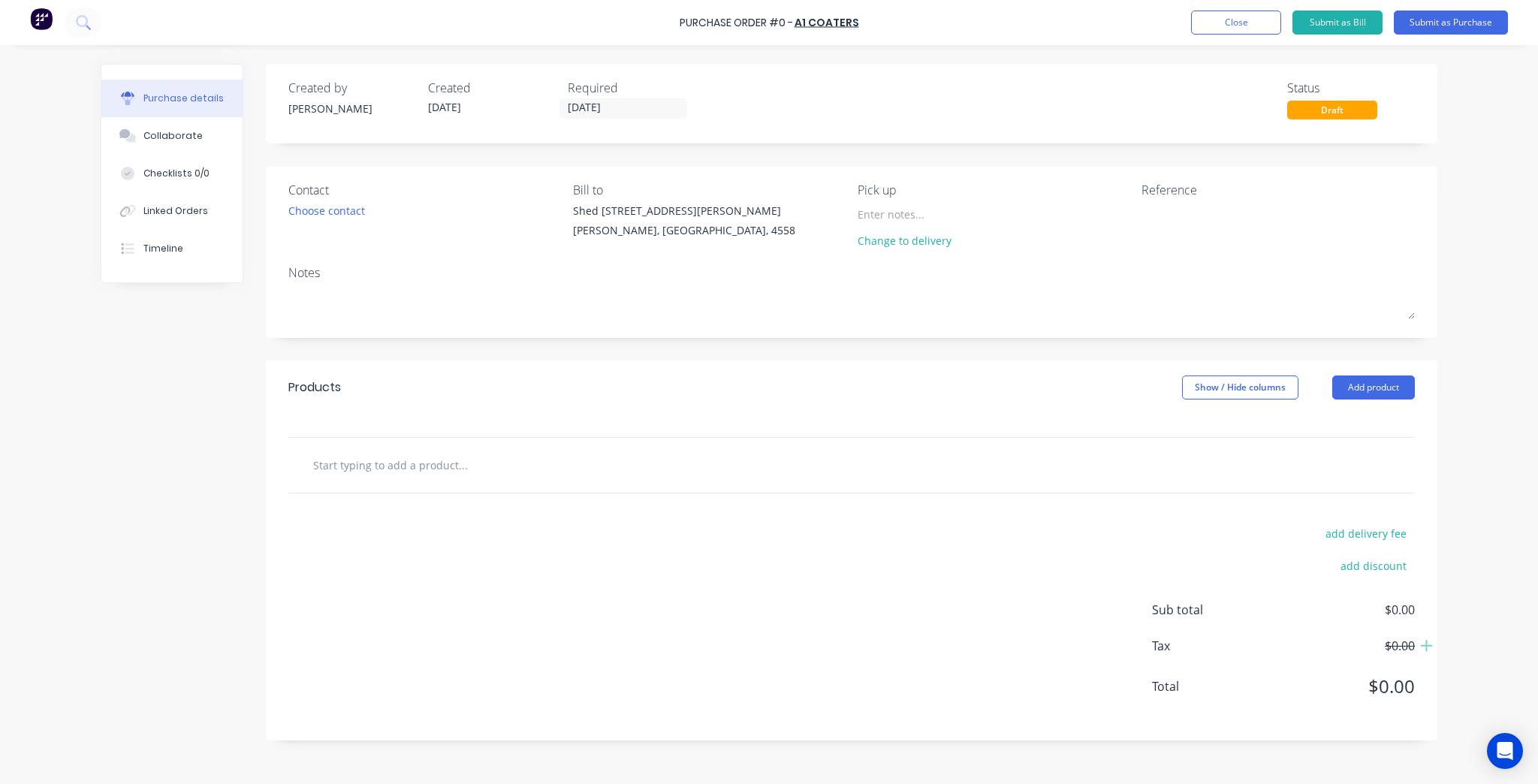
click at [885, 339] on div "Created by Kim Created 24/09/25 Required 24/09/25 Status Draft Contact Choose c…" at bounding box center [851, 402] width 1171 height 676
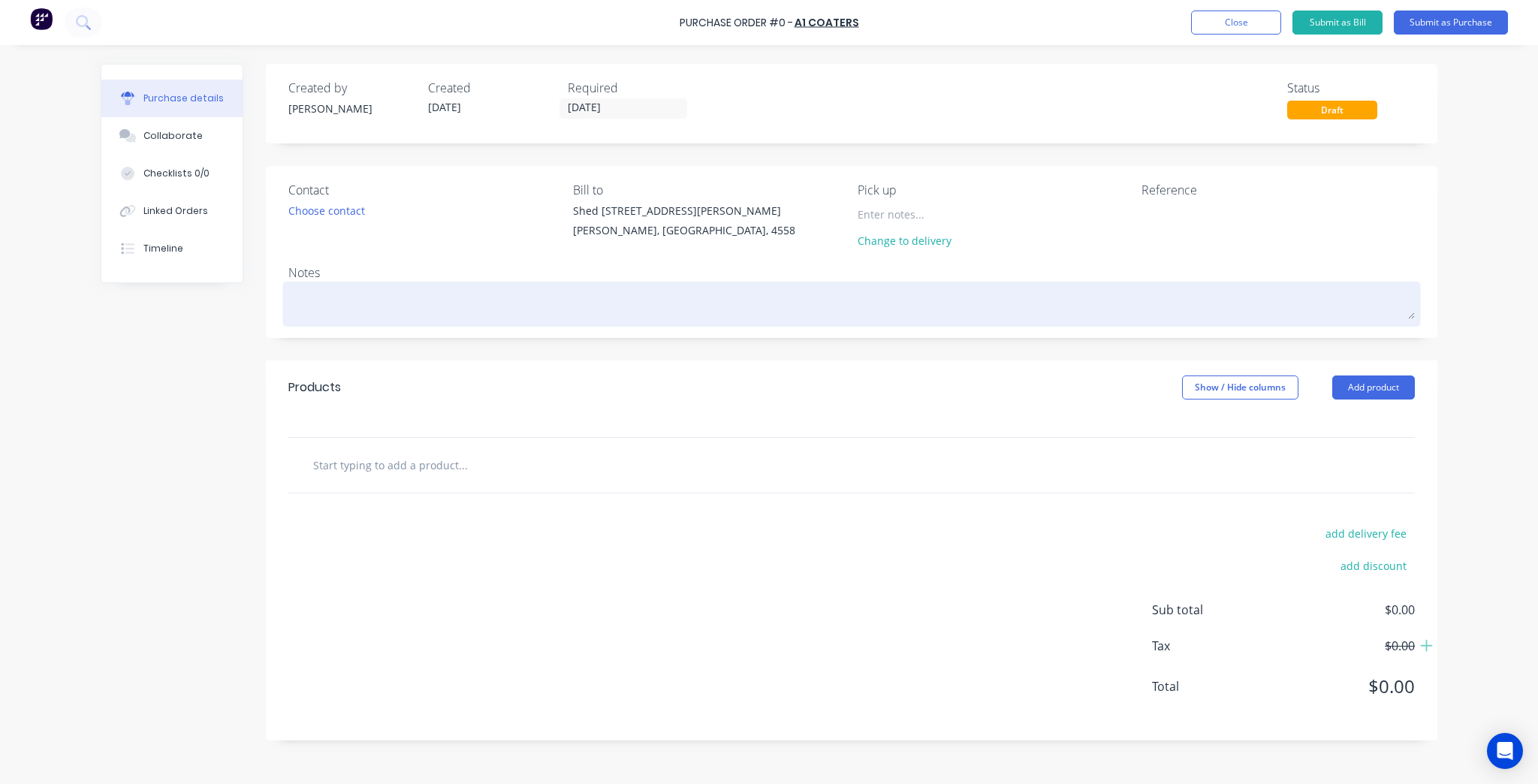
click at [434, 295] on textarea at bounding box center [851, 302] width 1126 height 34
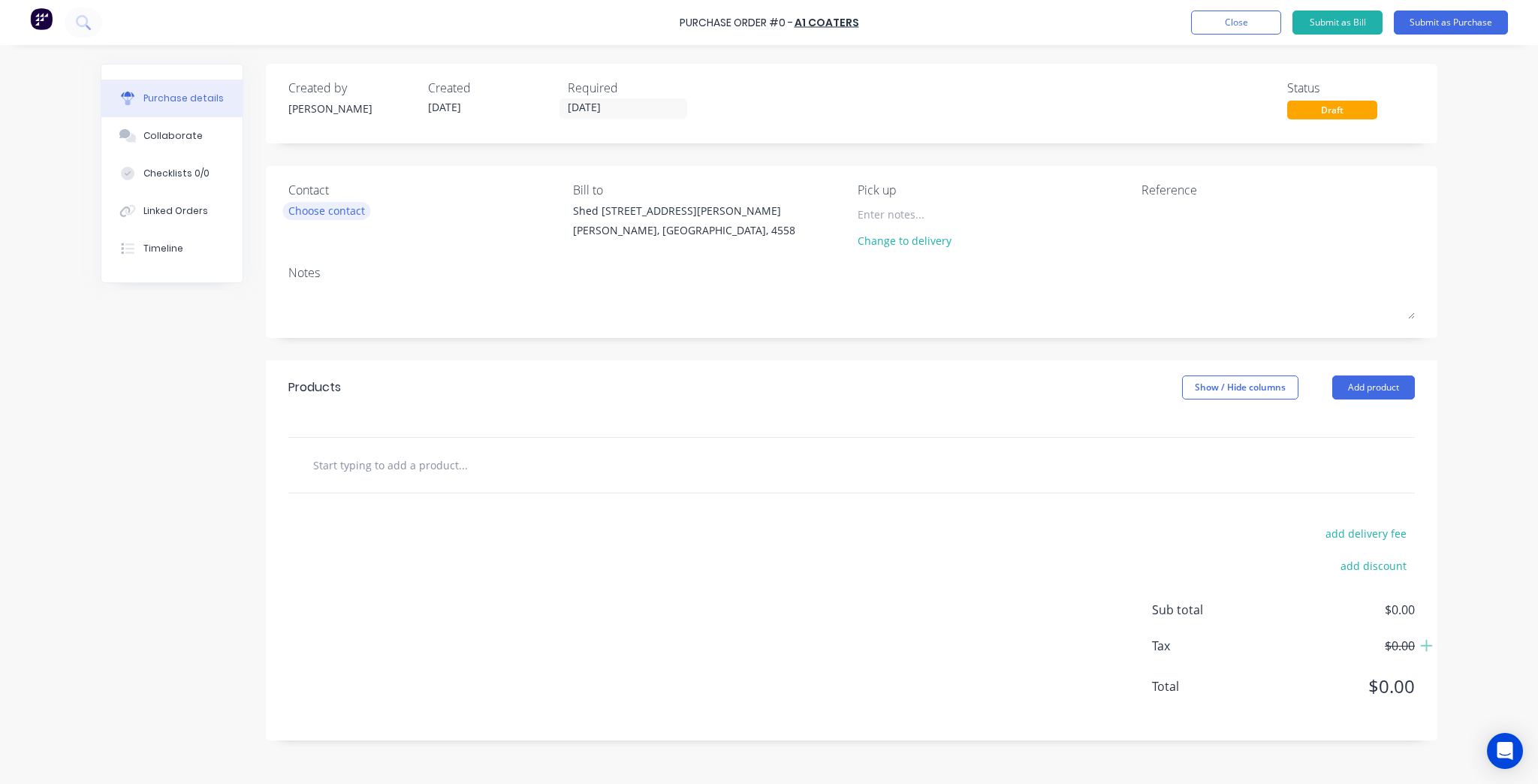
click at [348, 204] on div "Choose contact" at bounding box center [327, 211] width 77 height 16
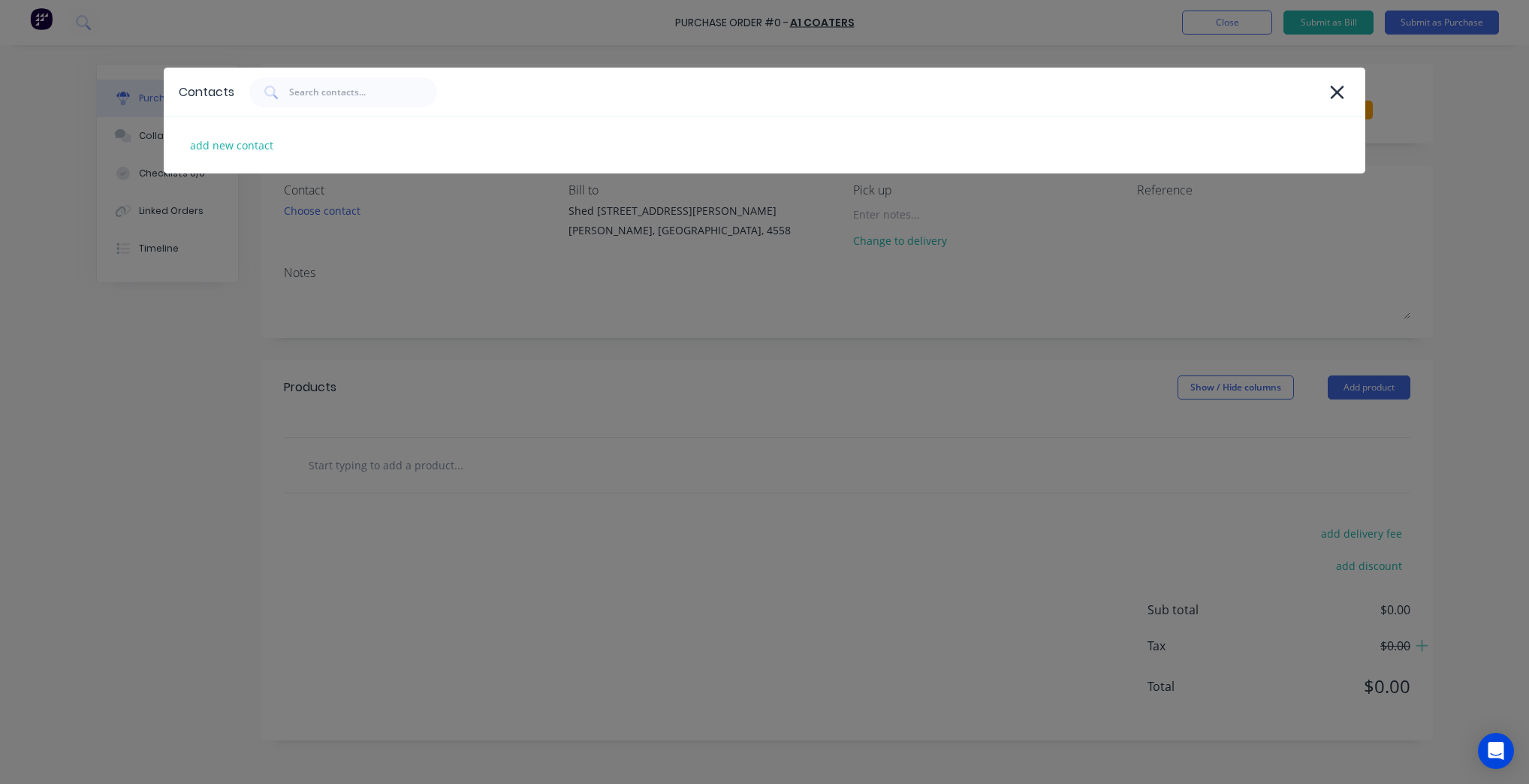
click at [273, 155] on div "add new contact" at bounding box center [764, 145] width 1201 height 57
select select "AU"
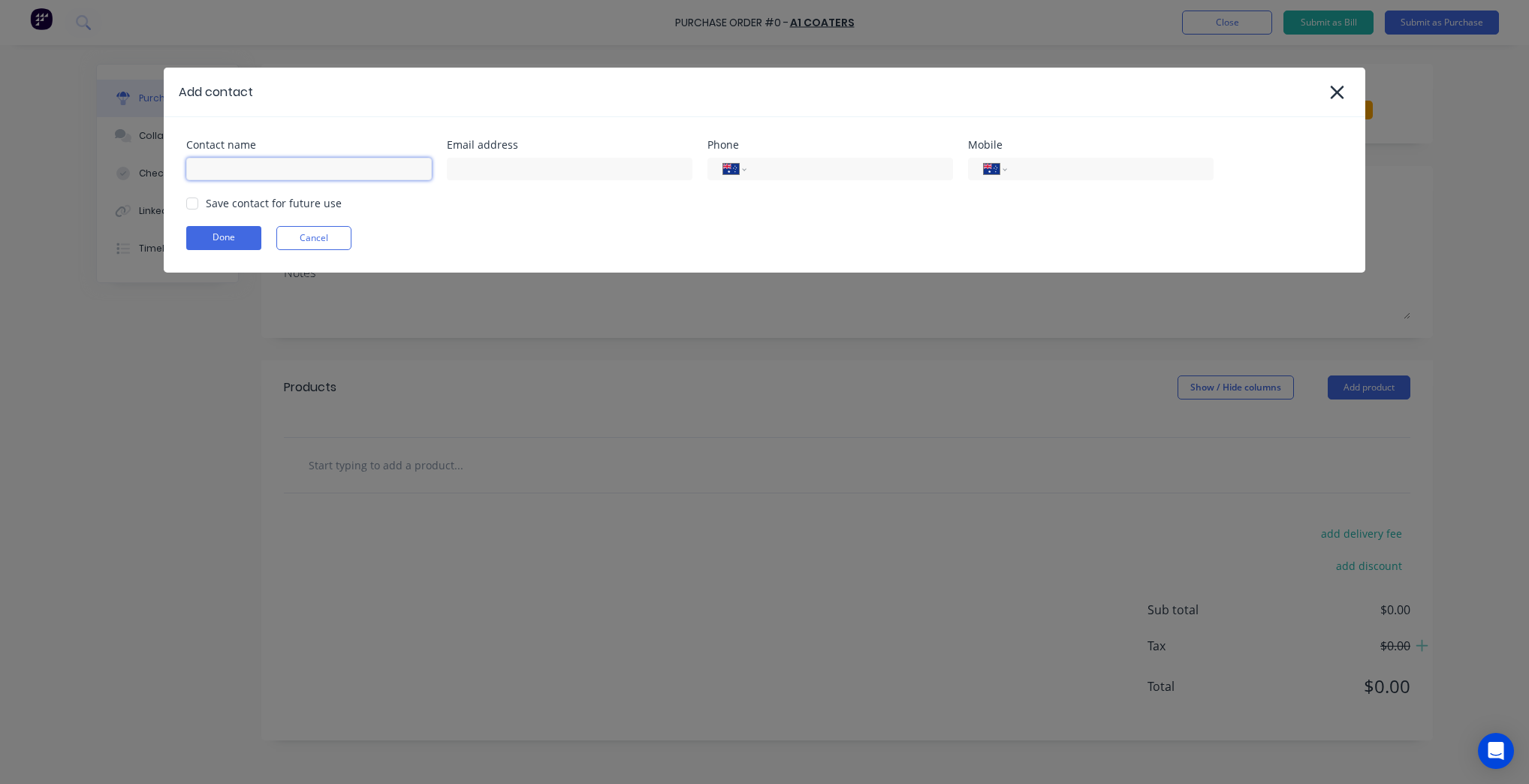
click at [271, 164] on input at bounding box center [308, 168] width 245 height 22
type input "A1 Coaters"
click at [507, 161] on input at bounding box center [569, 168] width 245 height 22
type input "accounts@a1coaters.com.au"
click at [1073, 223] on div "Contact name A1 Coaters Email address accounts@a1coaters.com.au Phone Internati…" at bounding box center [764, 195] width 1201 height 156
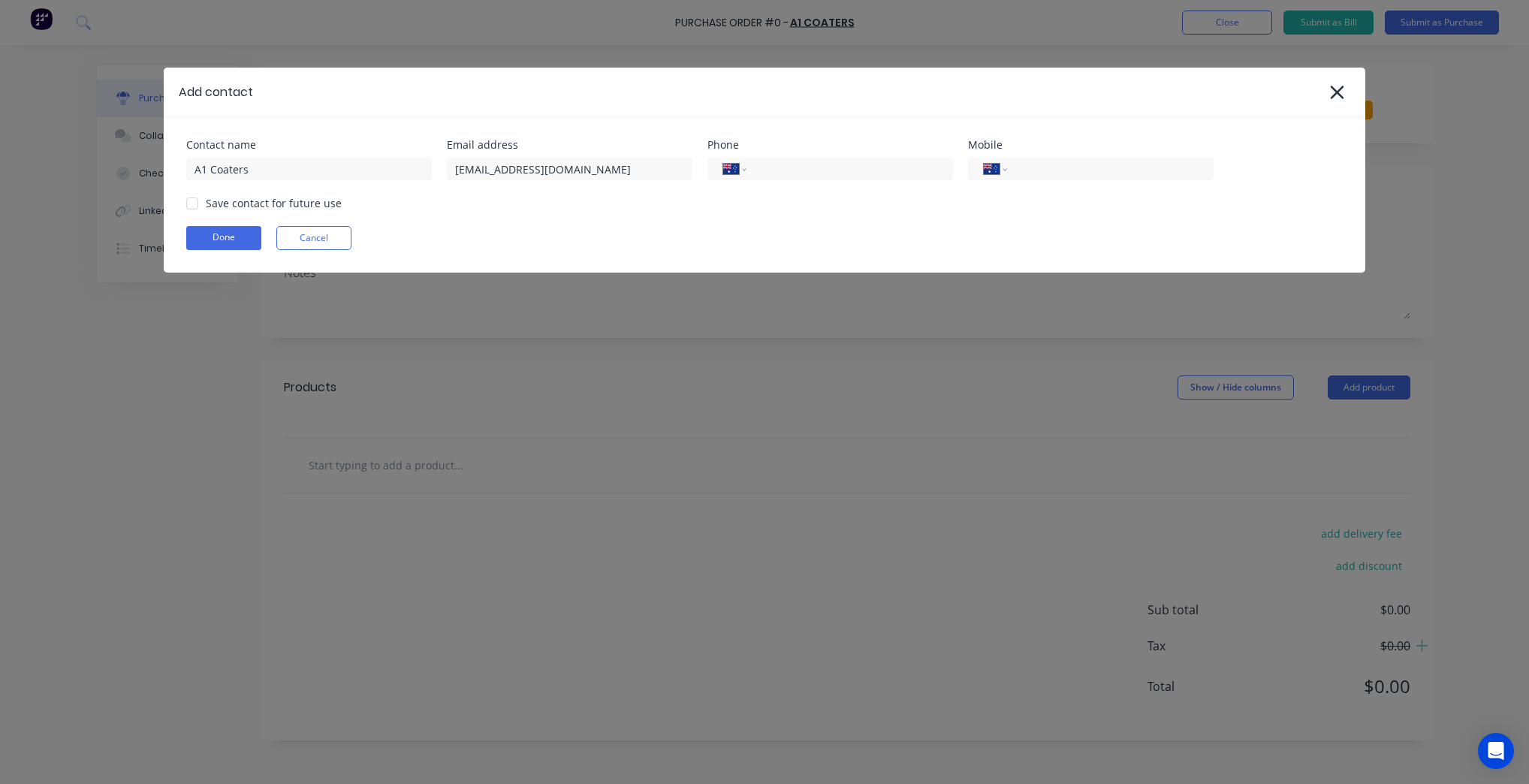
click at [240, 203] on div "Save contact for future use" at bounding box center [274, 203] width 136 height 16
click at [188, 196] on div at bounding box center [193, 204] width 30 height 30
click at [195, 234] on button "Done" at bounding box center [224, 238] width 75 height 24
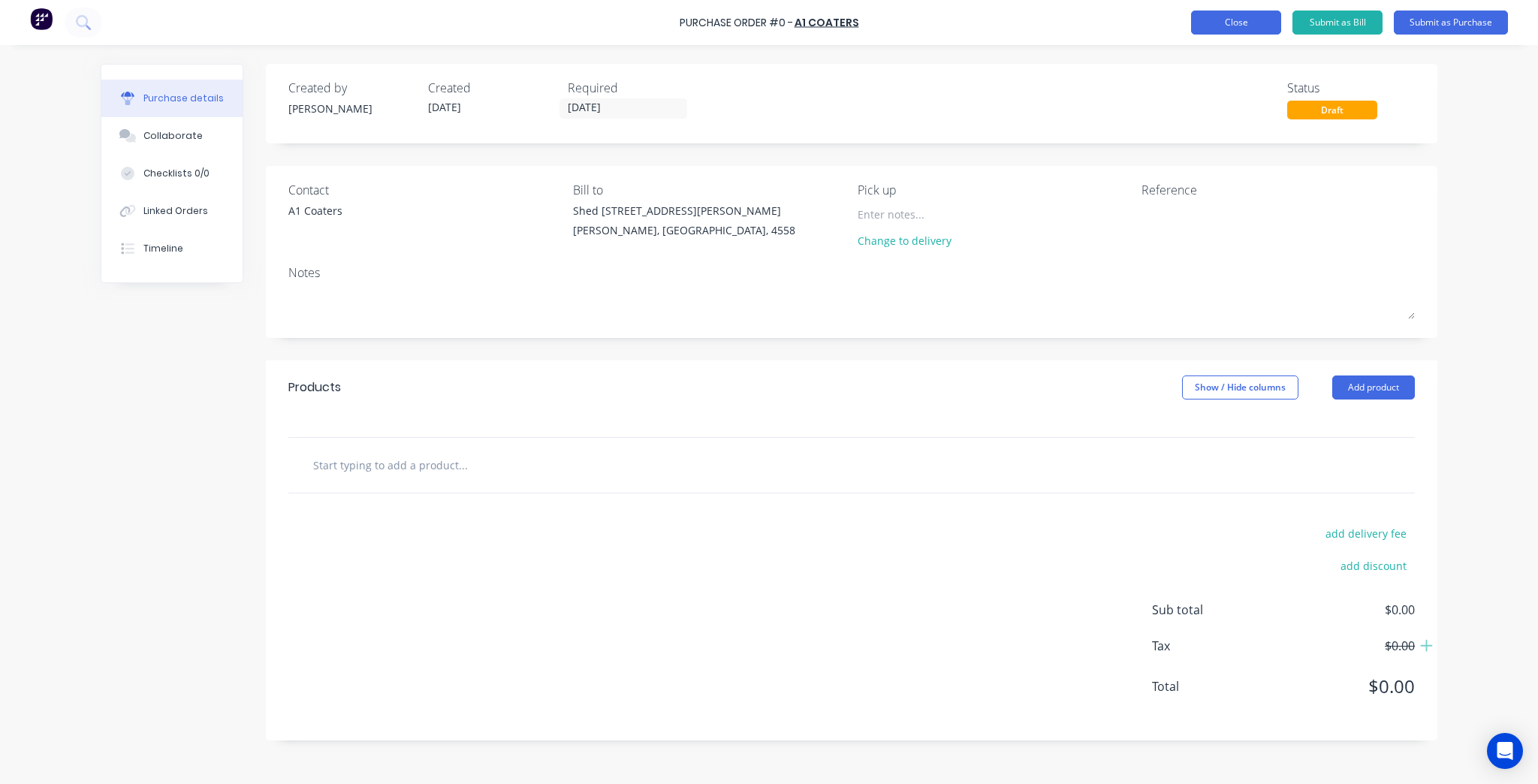
click at [1232, 22] on button "Close" at bounding box center [1235, 22] width 90 height 24
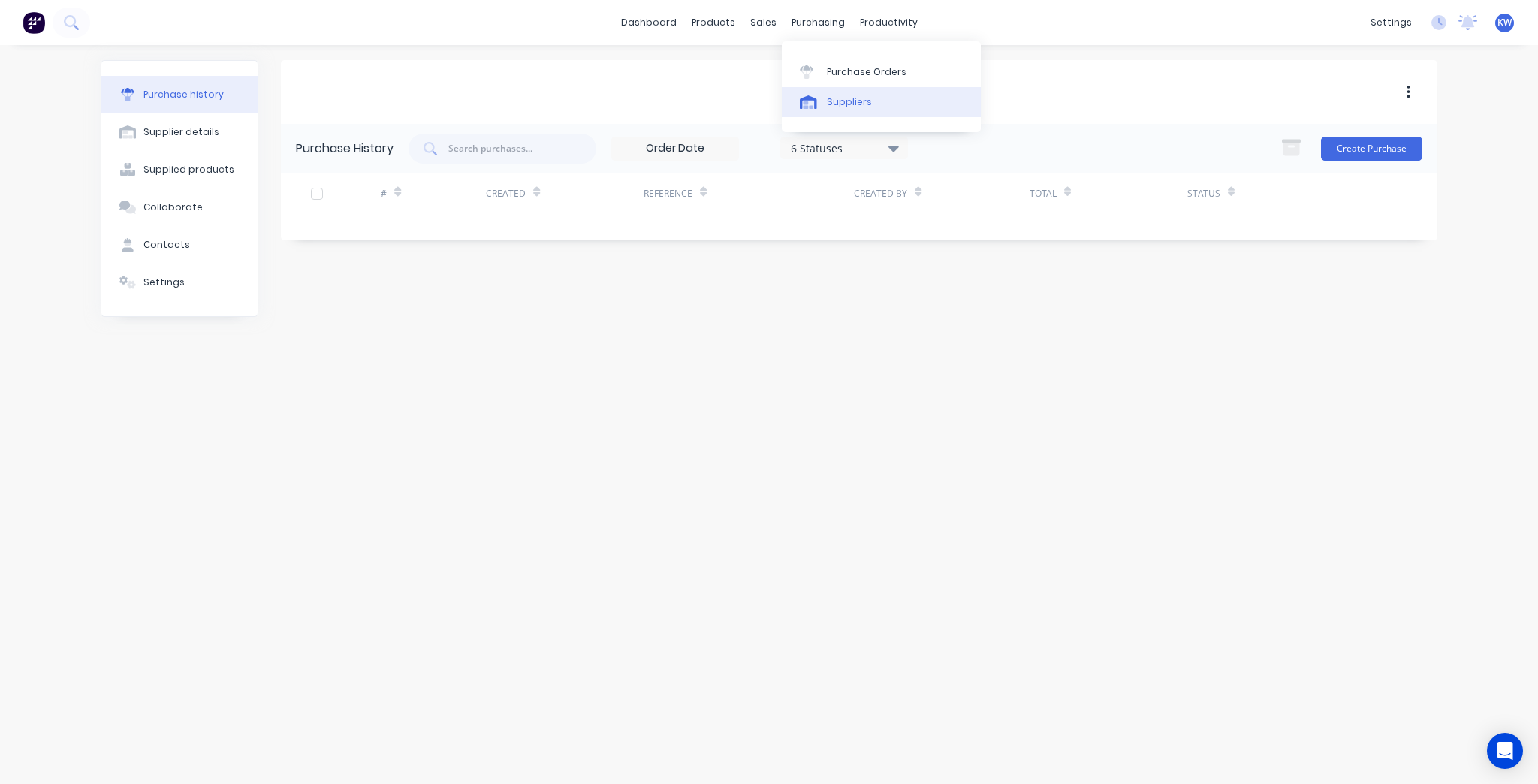
click at [844, 102] on div "Suppliers" at bounding box center [849, 101] width 45 height 14
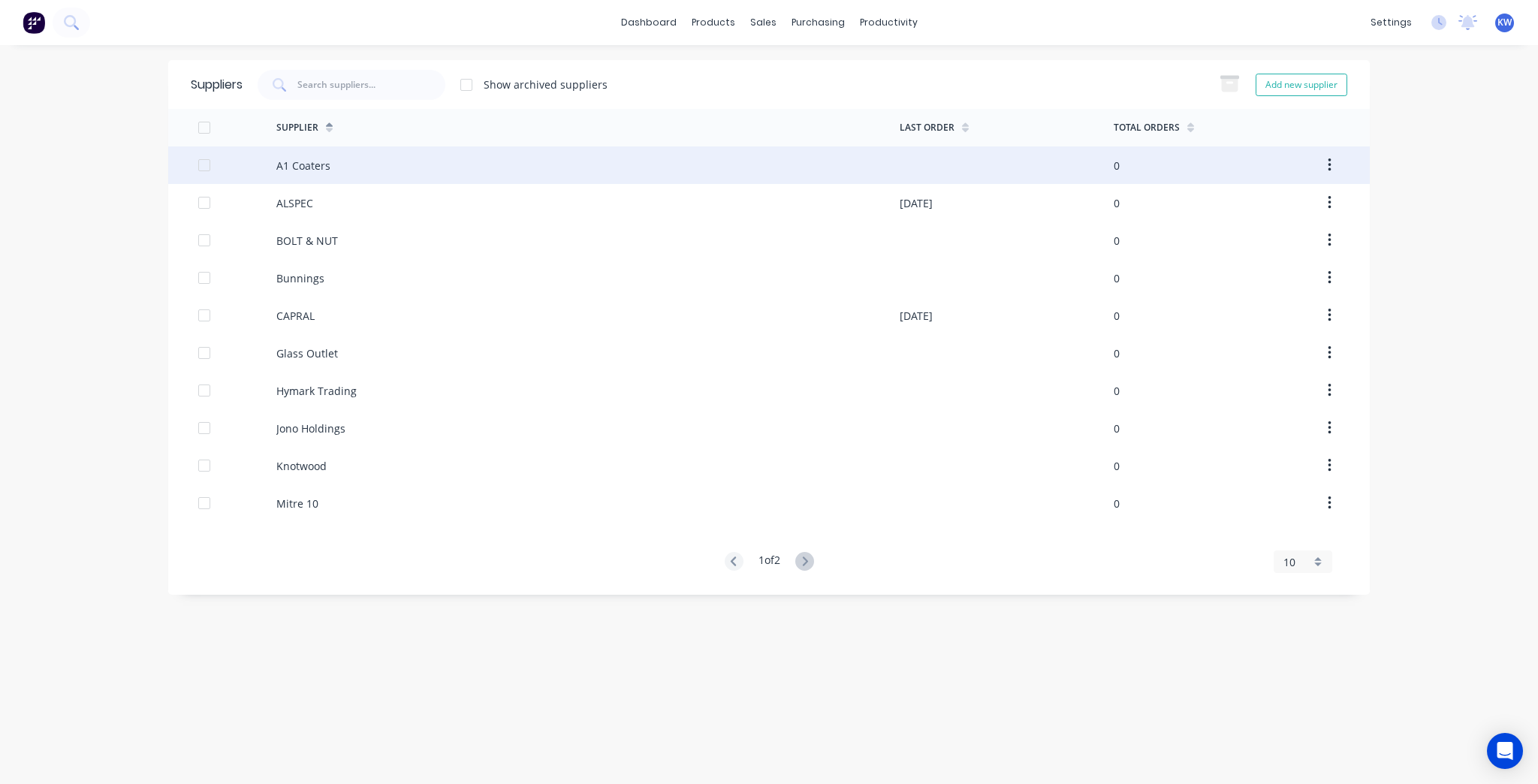
click at [436, 168] on div "A1 Coaters" at bounding box center [588, 164] width 623 height 38
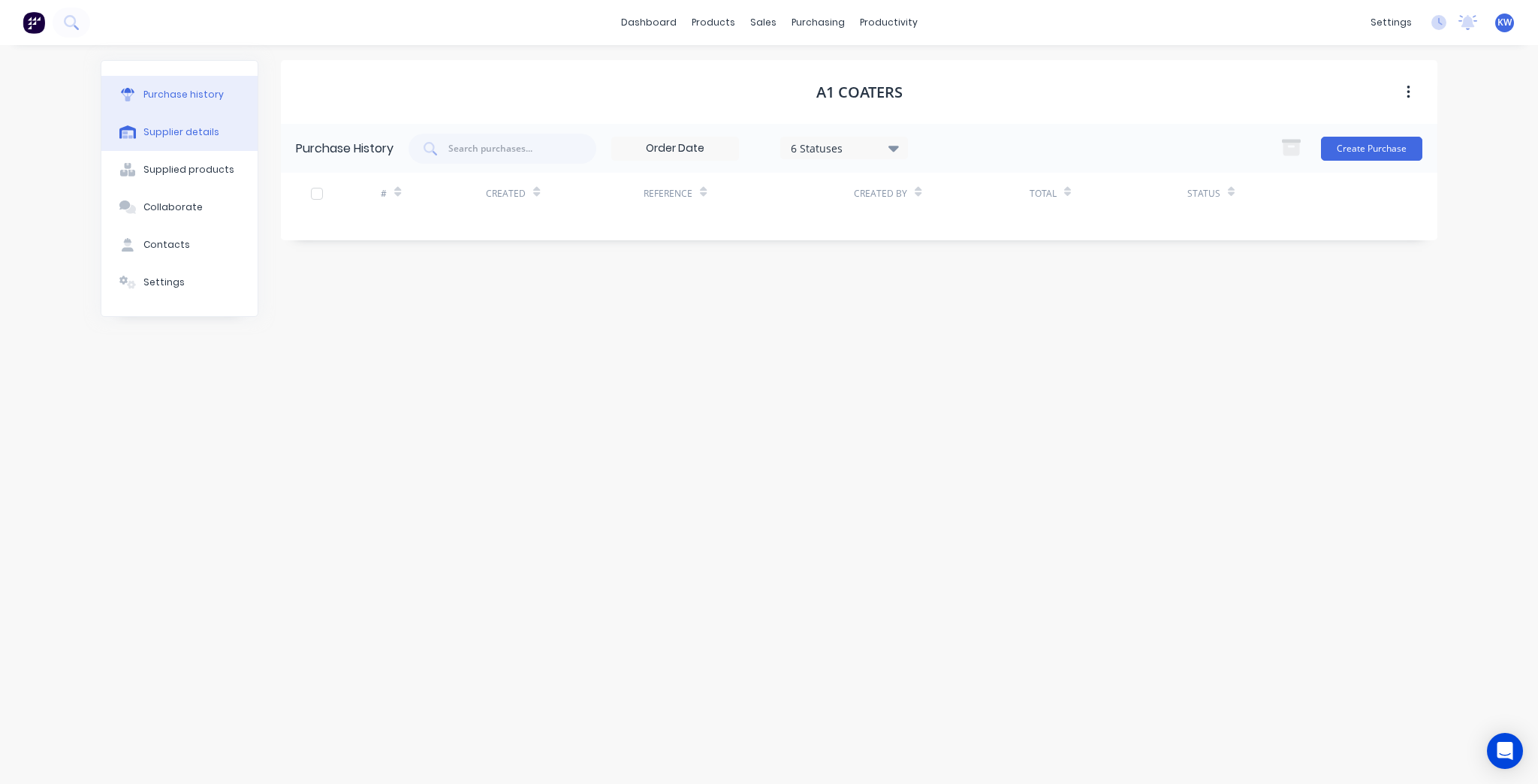
click at [224, 135] on button "Supplier details" at bounding box center [180, 132] width 157 height 38
select select "AU"
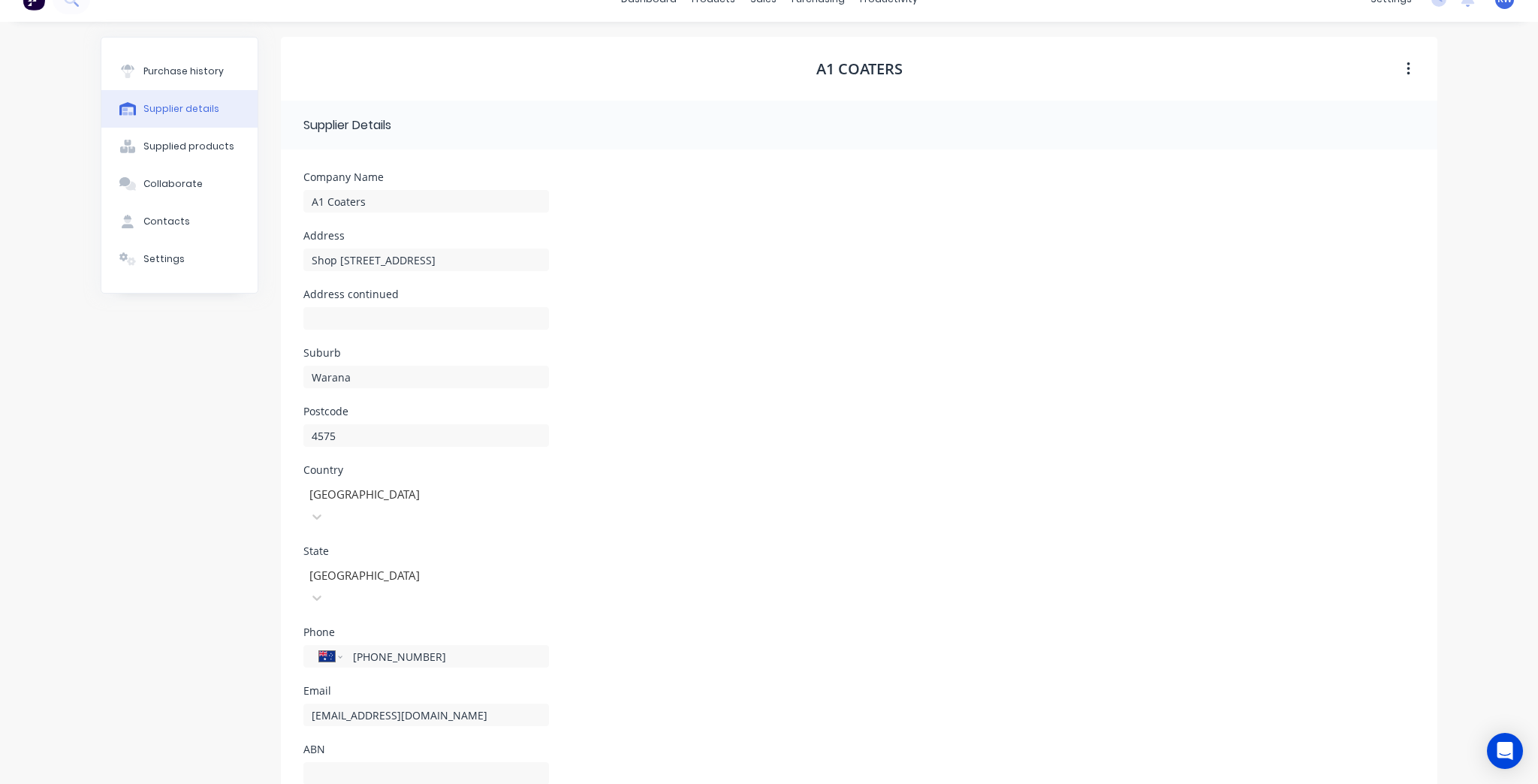
scroll to position [34, 0]
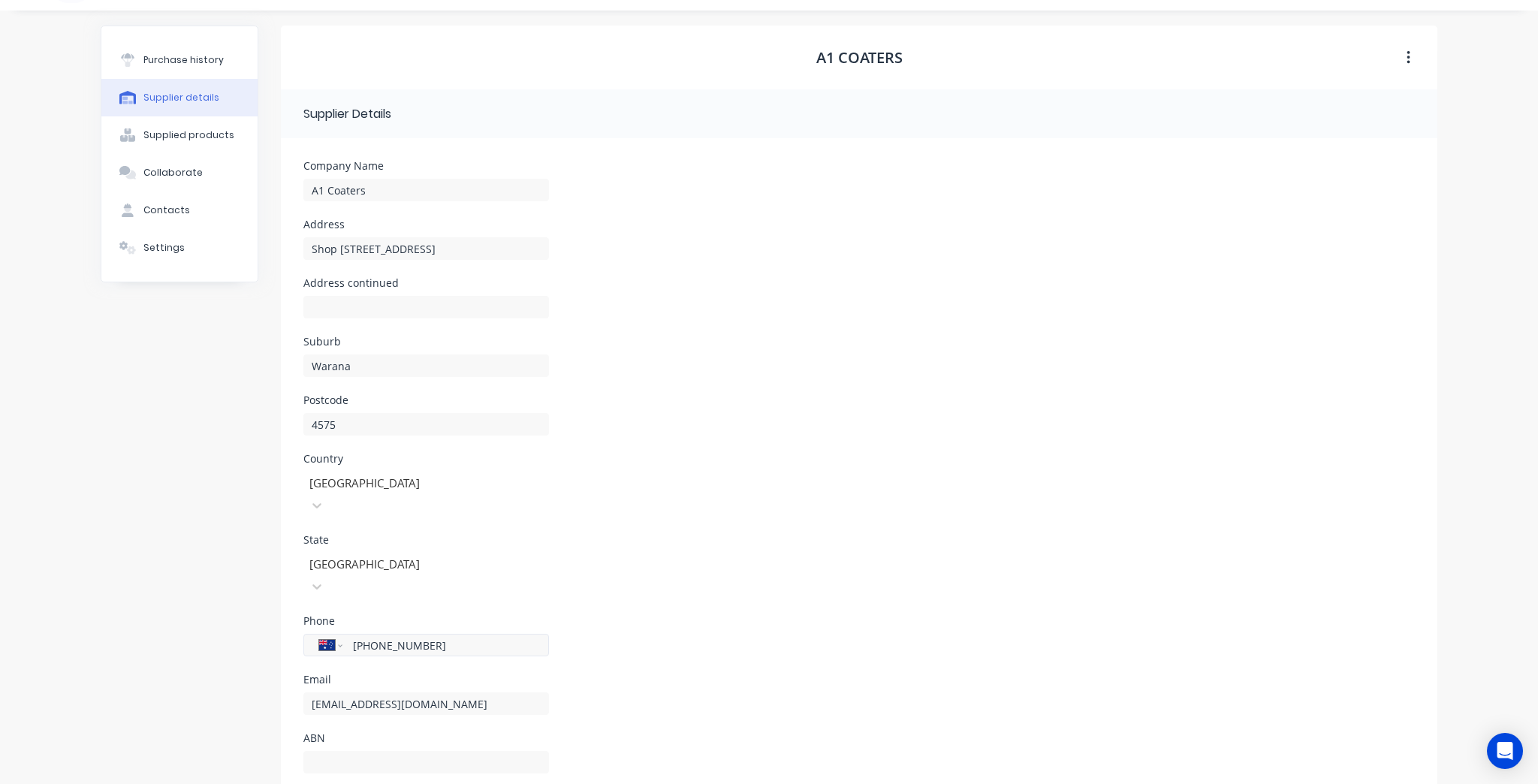
drag, startPoint x: 446, startPoint y: 593, endPoint x: 343, endPoint y: 598, distance: 103.1
click at [343, 634] on div "International Afghanistan Åland Islands Albania Algeria American Samoa Andorra …" at bounding box center [426, 645] width 245 height 22
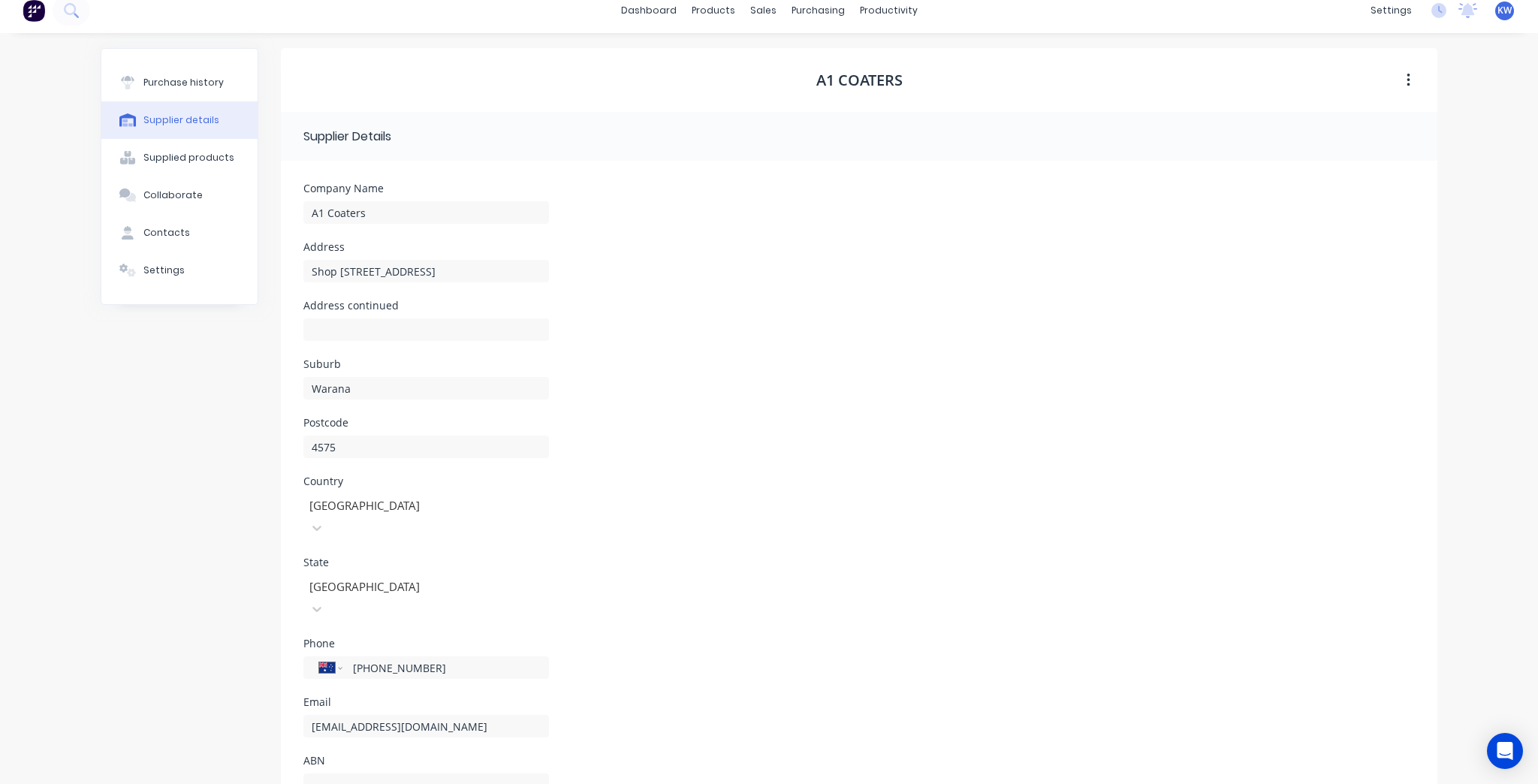
scroll to position [0, 0]
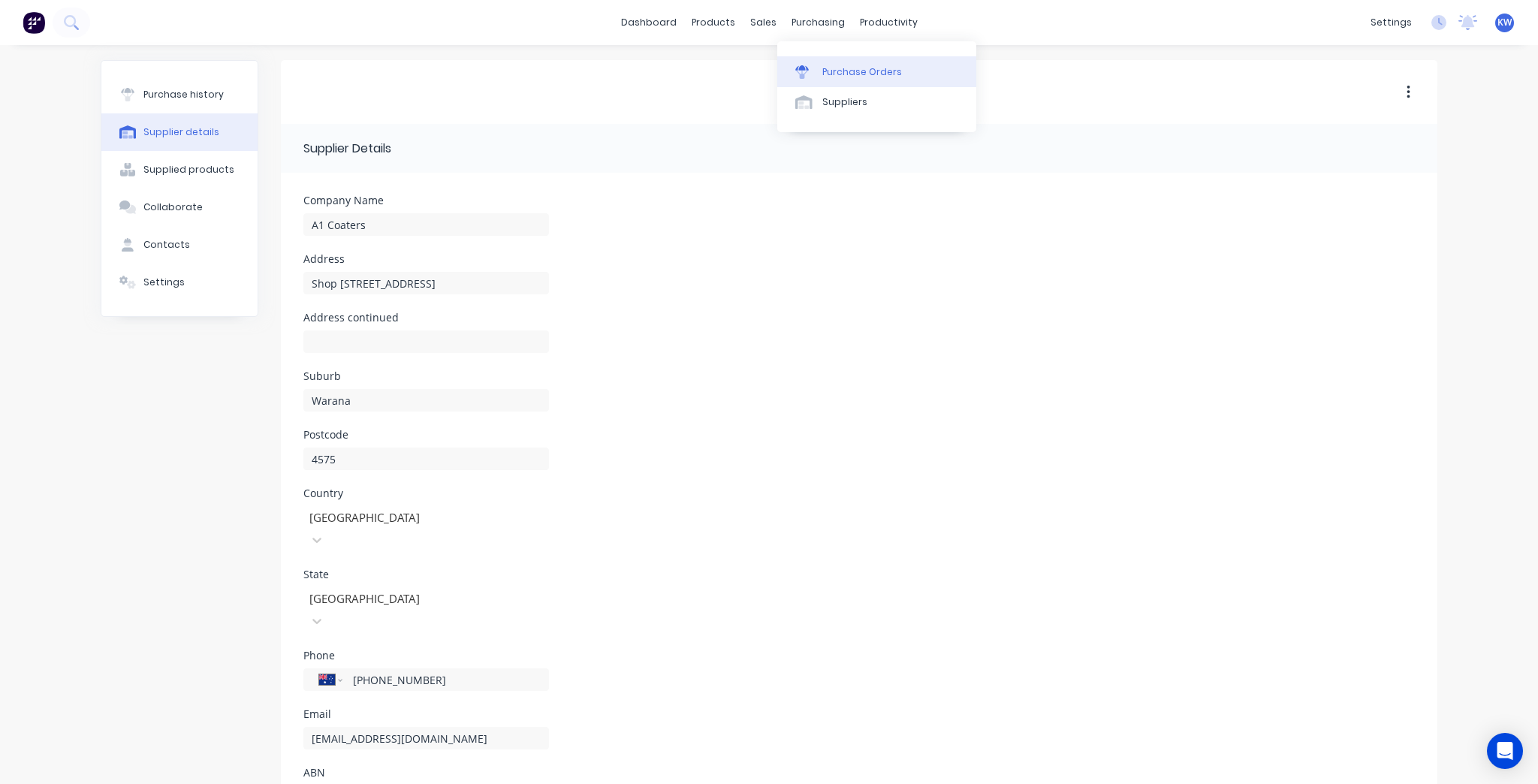
click at [828, 66] on div "Purchase Orders" at bounding box center [862, 72] width 80 height 14
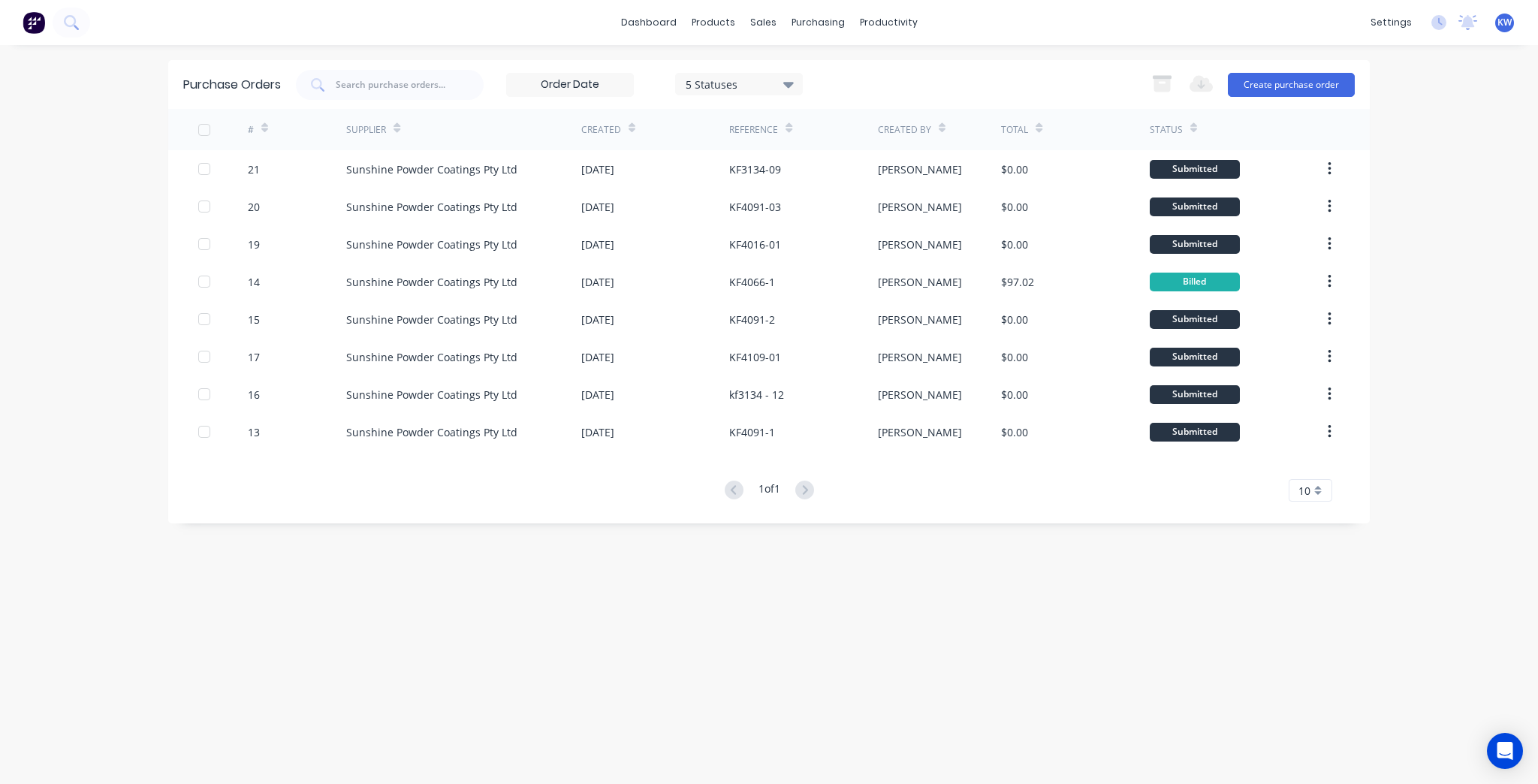
click at [819, 485] on div "1 of 1 10 5 10 15 20 25 30 35" at bounding box center [769, 490] width 1201 height 20
drag, startPoint x: 826, startPoint y: 47, endPoint x: 826, endPoint y: 60, distance: 13.0
click at [826, 48] on div "Purchase Orders Suppliers" at bounding box center [881, 87] width 199 height 91
click at [826, 78] on link "Purchase Orders" at bounding box center [881, 72] width 199 height 30
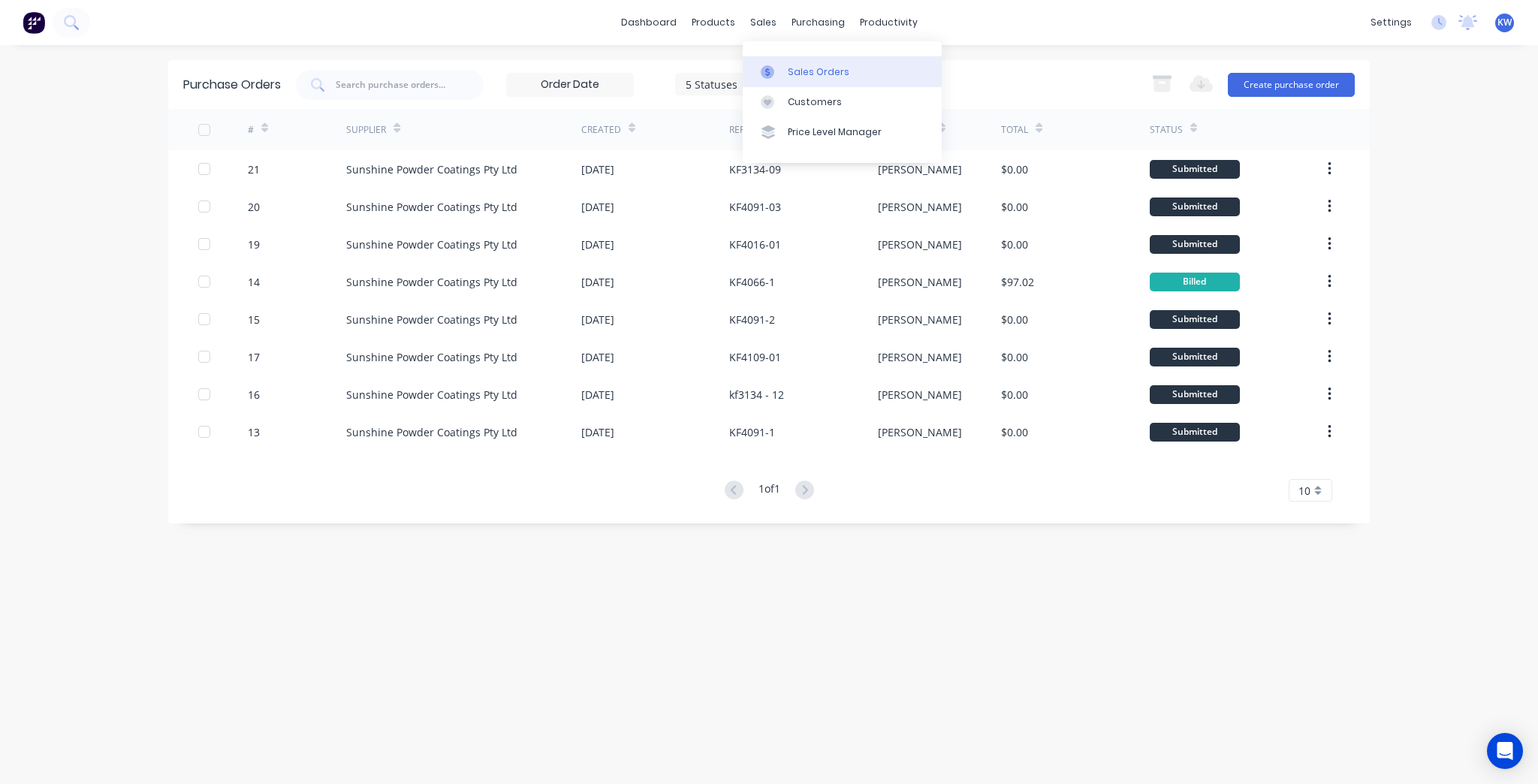
click at [785, 62] on link "Sales Orders" at bounding box center [842, 72] width 199 height 30
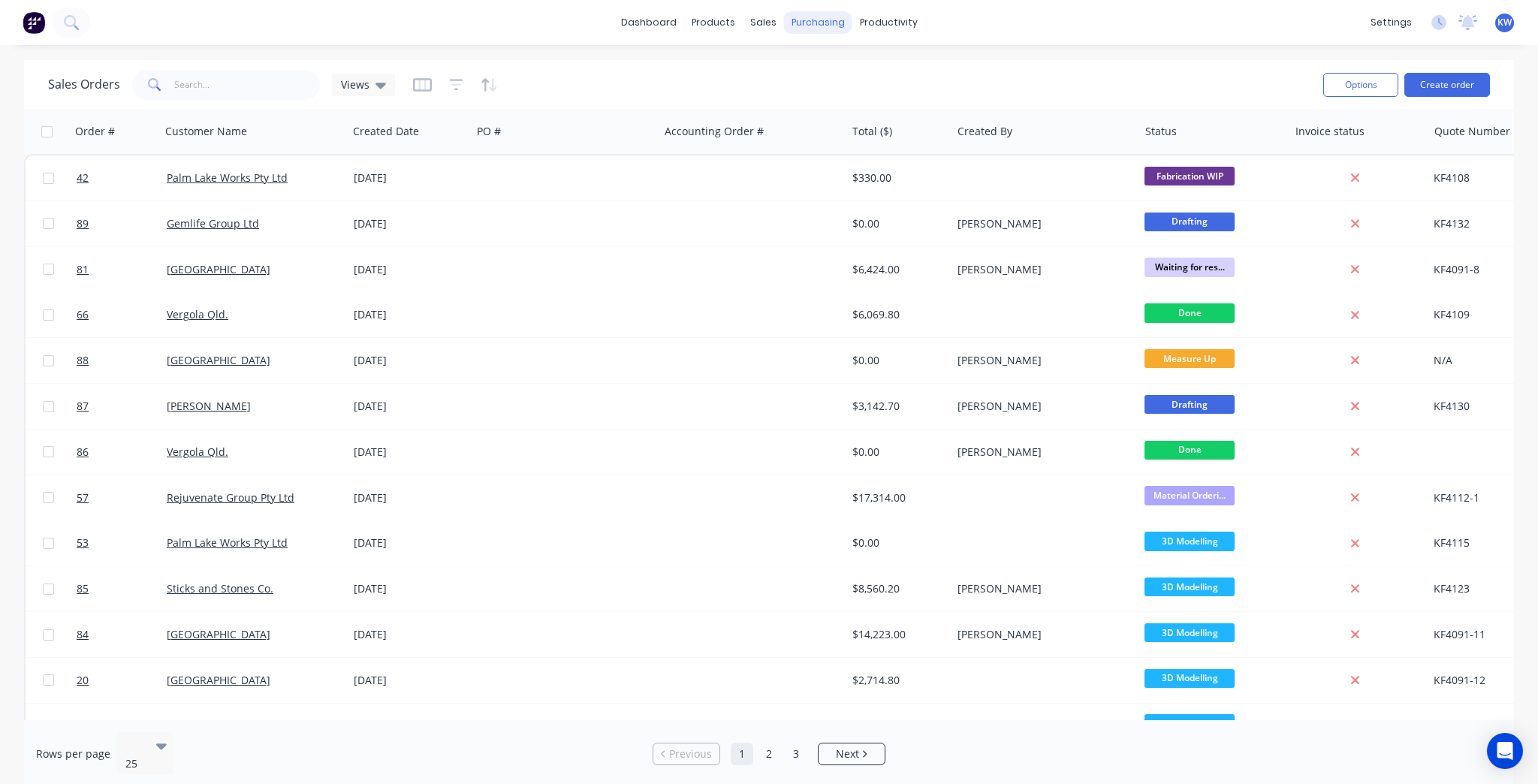
click at [820, 18] on div "purchasing" at bounding box center [819, 22] width 69 height 22
click at [862, 81] on link "Purchase Orders" at bounding box center [881, 72] width 199 height 30
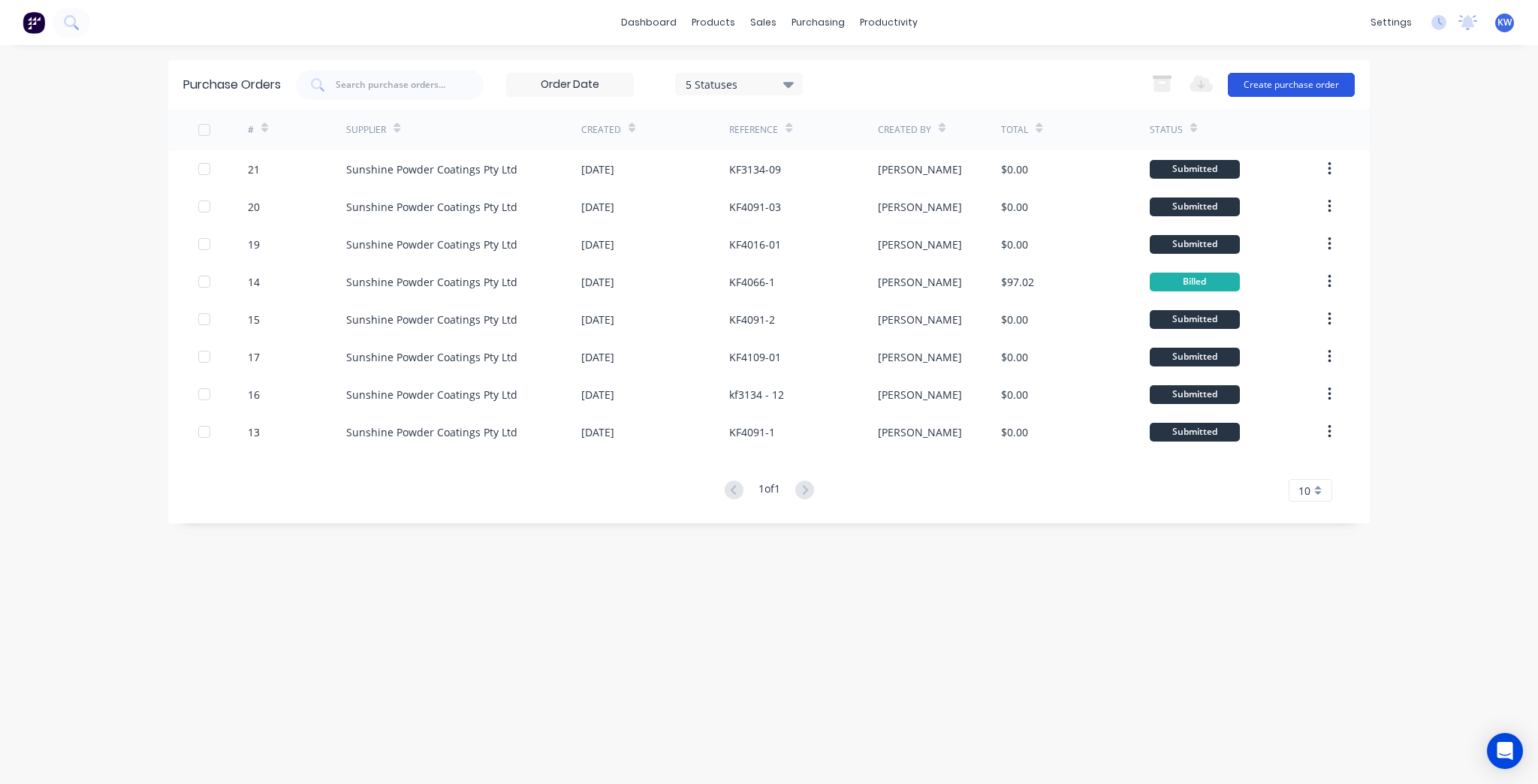
click at [1326, 85] on button "Create purchase order" at bounding box center [1290, 85] width 127 height 24
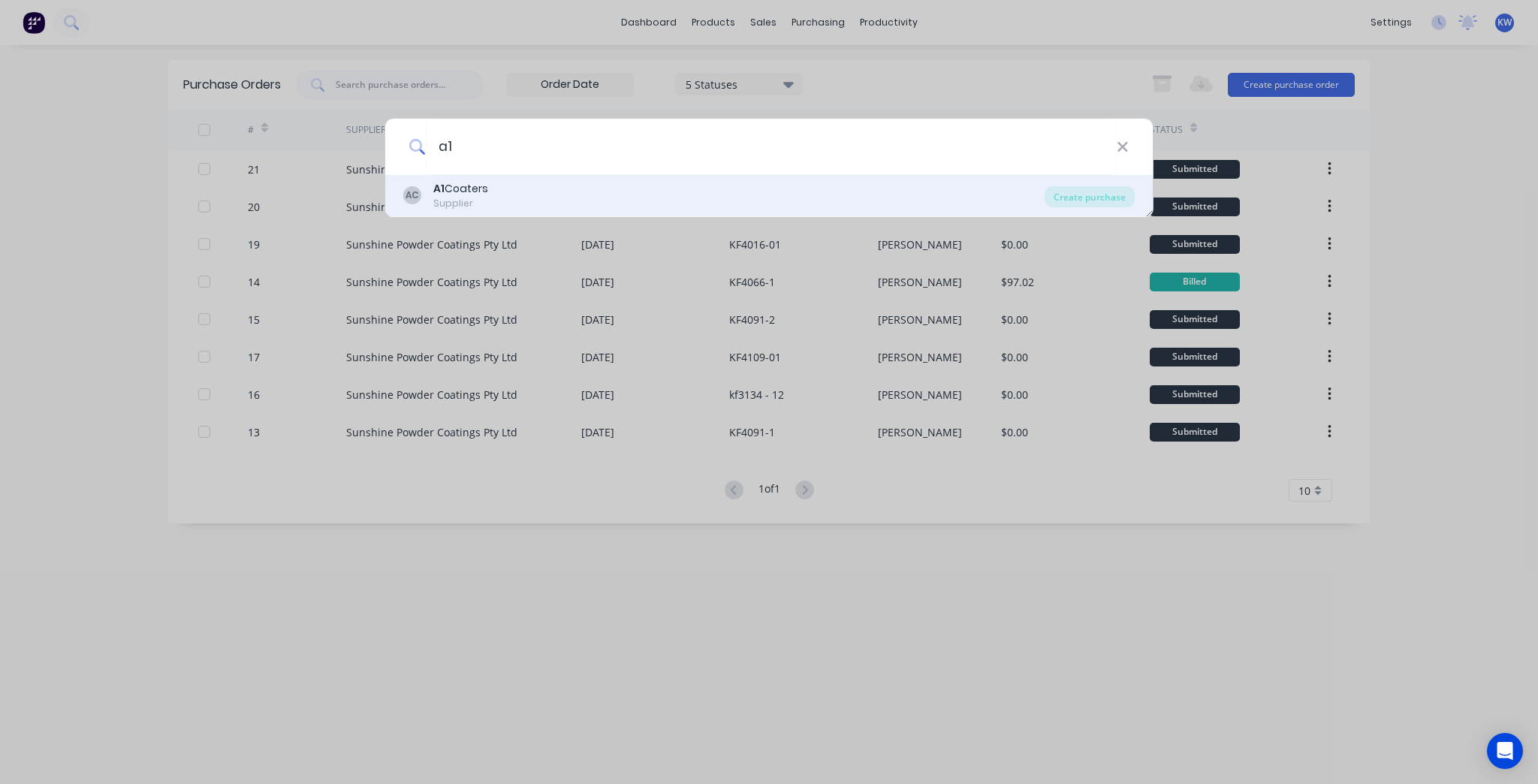
type input "a1"
click at [579, 189] on div "AC A1 Coaters Supplier" at bounding box center [723, 196] width 641 height 30
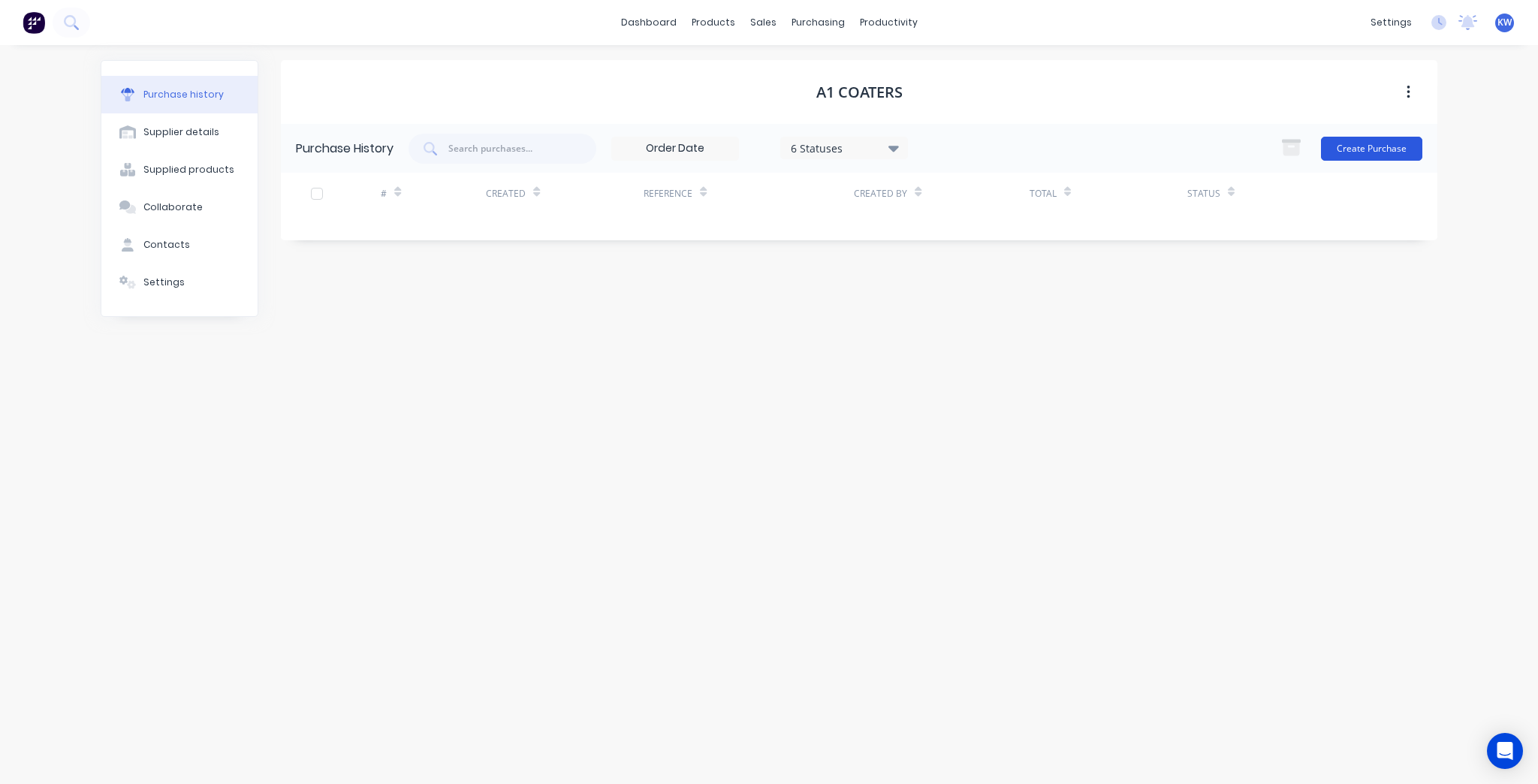
click at [1377, 148] on button "Create Purchase" at bounding box center [1371, 148] width 101 height 24
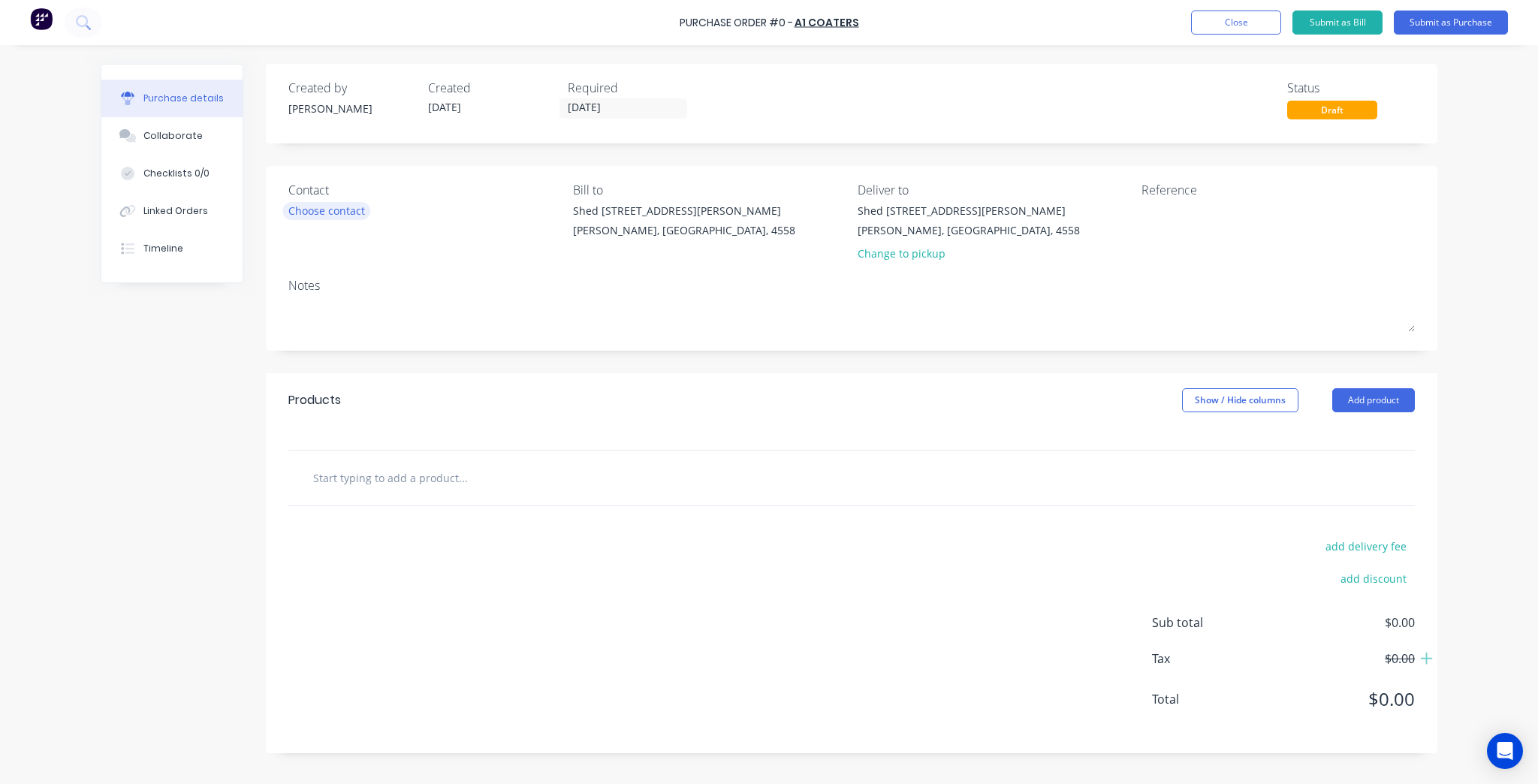
click at [356, 213] on div "Choose contact" at bounding box center [327, 211] width 77 height 16
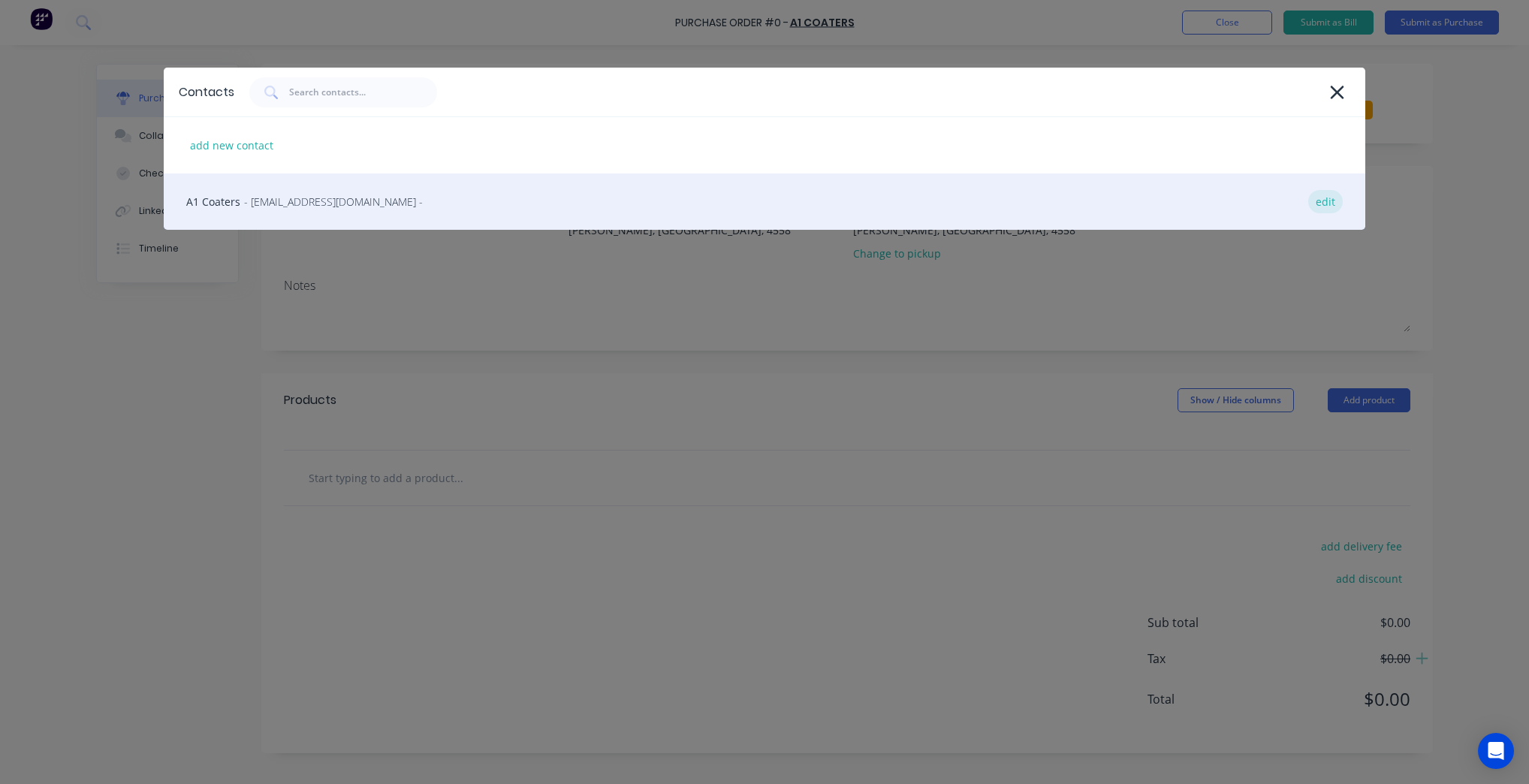
click at [1313, 192] on div "edit" at bounding box center [1325, 201] width 34 height 23
select select "AU"
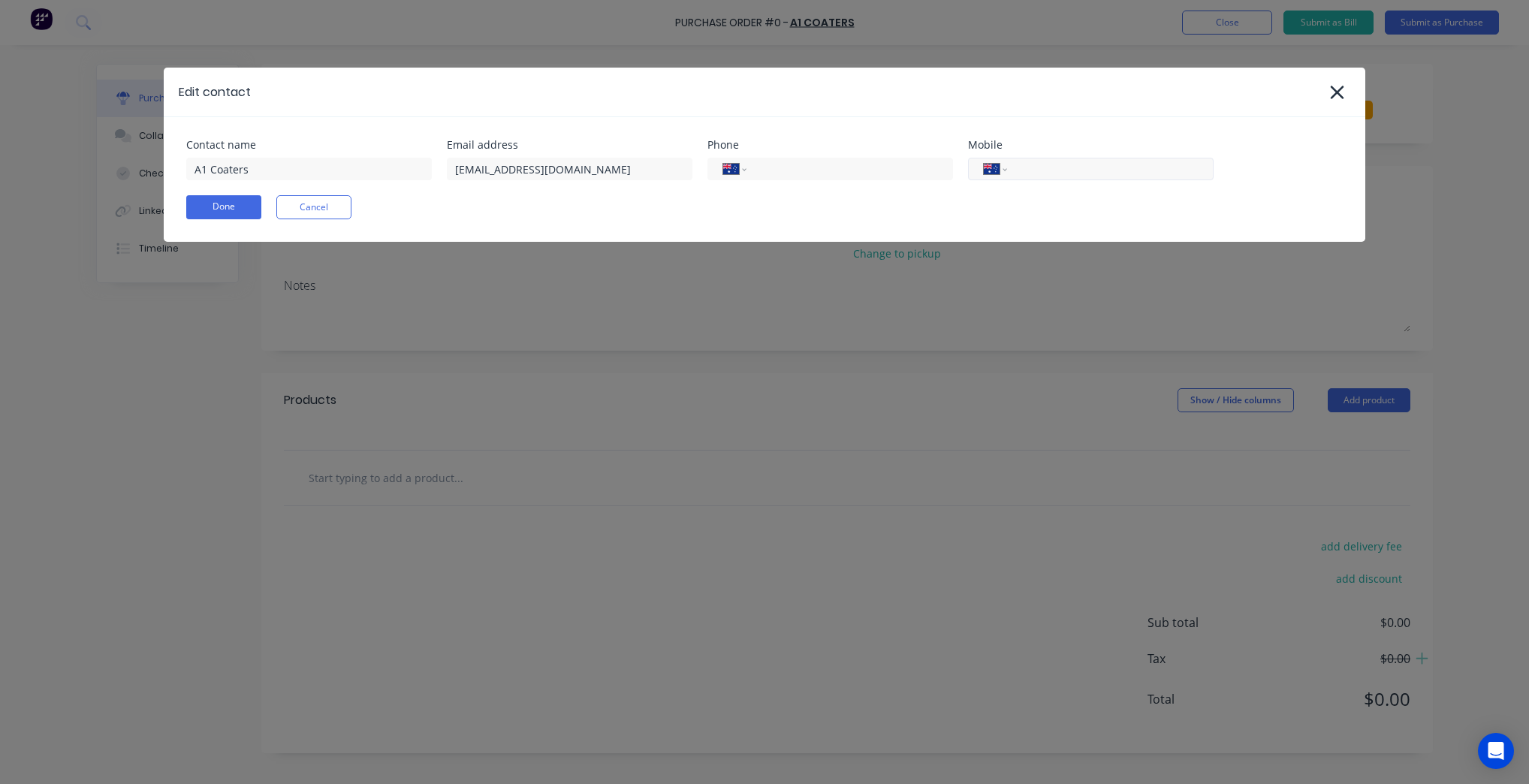
click at [974, 162] on div "International Afghanistan Åland Islands Albania Algeria American Samoa Andorra …" at bounding box center [1090, 168] width 245 height 22
click at [811, 172] on input "tel" at bounding box center [848, 169] width 181 height 16
paste input "[PHONE_NUMBER]"
type input "[PHONE_NUMBER]"
click at [574, 222] on div "Contact name A1 Coaters Email address accounts@a1coaters.com.au Phone Internati…" at bounding box center [764, 180] width 1201 height 125
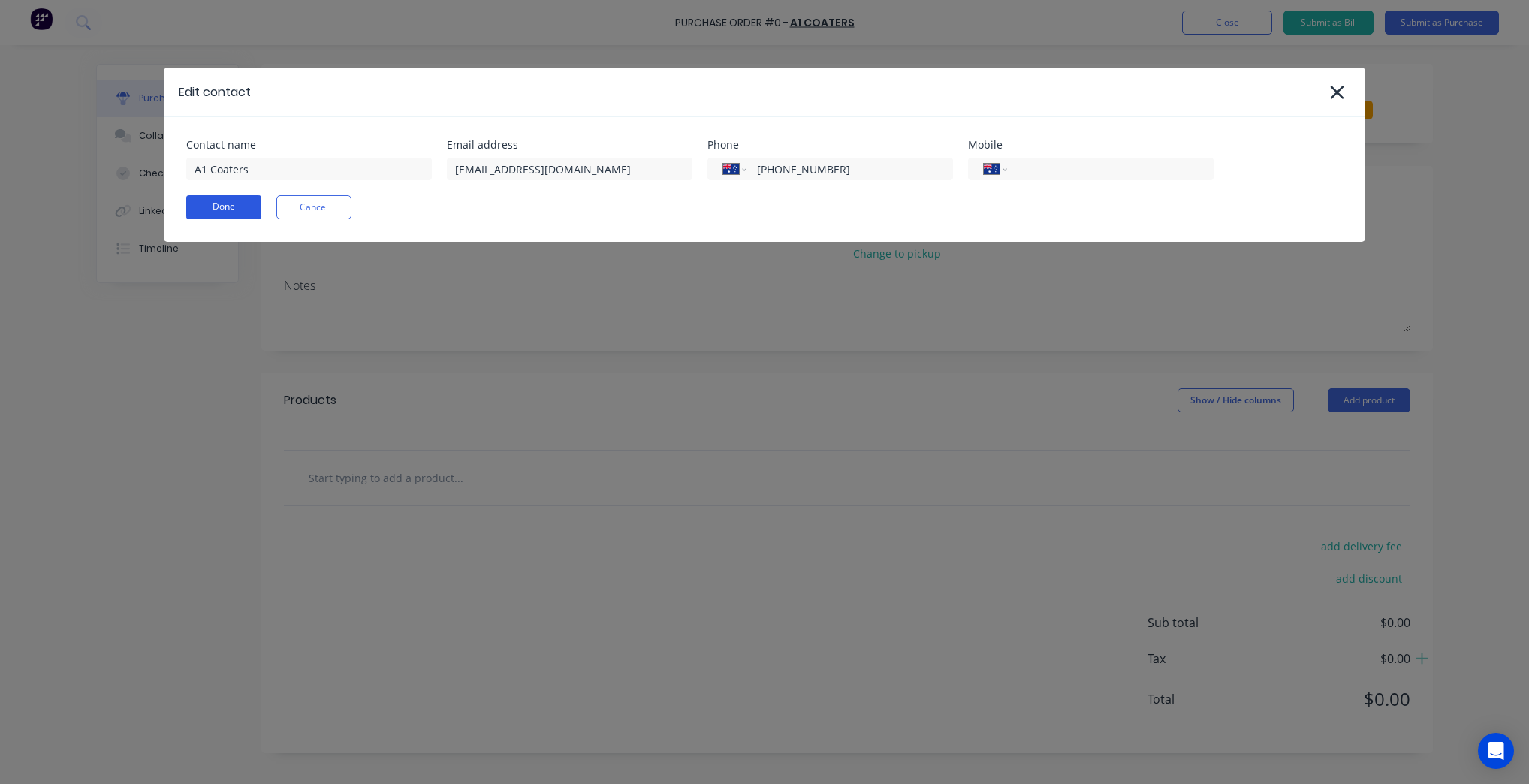
click at [242, 208] on button "Done" at bounding box center [224, 207] width 75 height 24
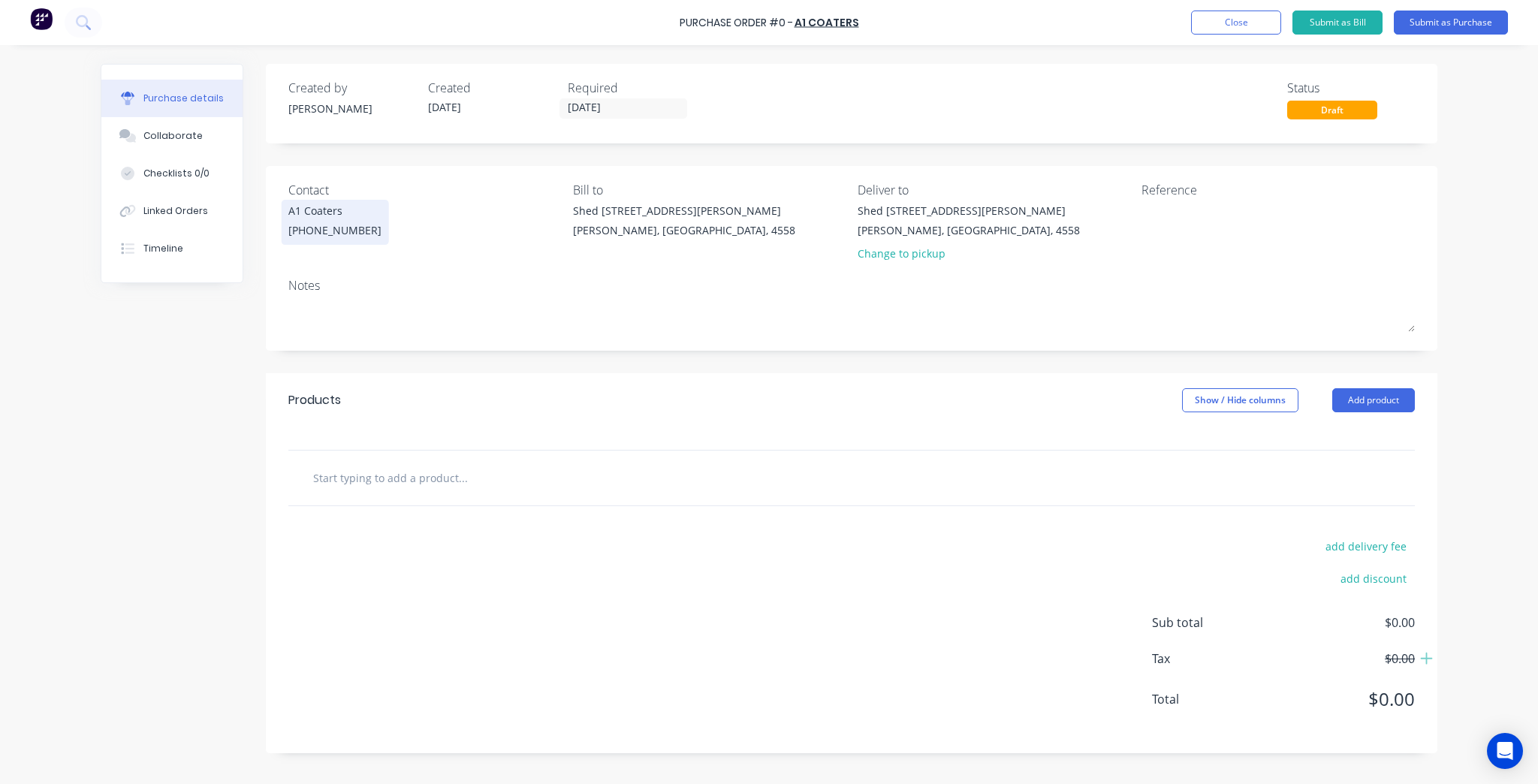
click at [355, 225] on div "[PHONE_NUMBER]" at bounding box center [335, 230] width 93 height 16
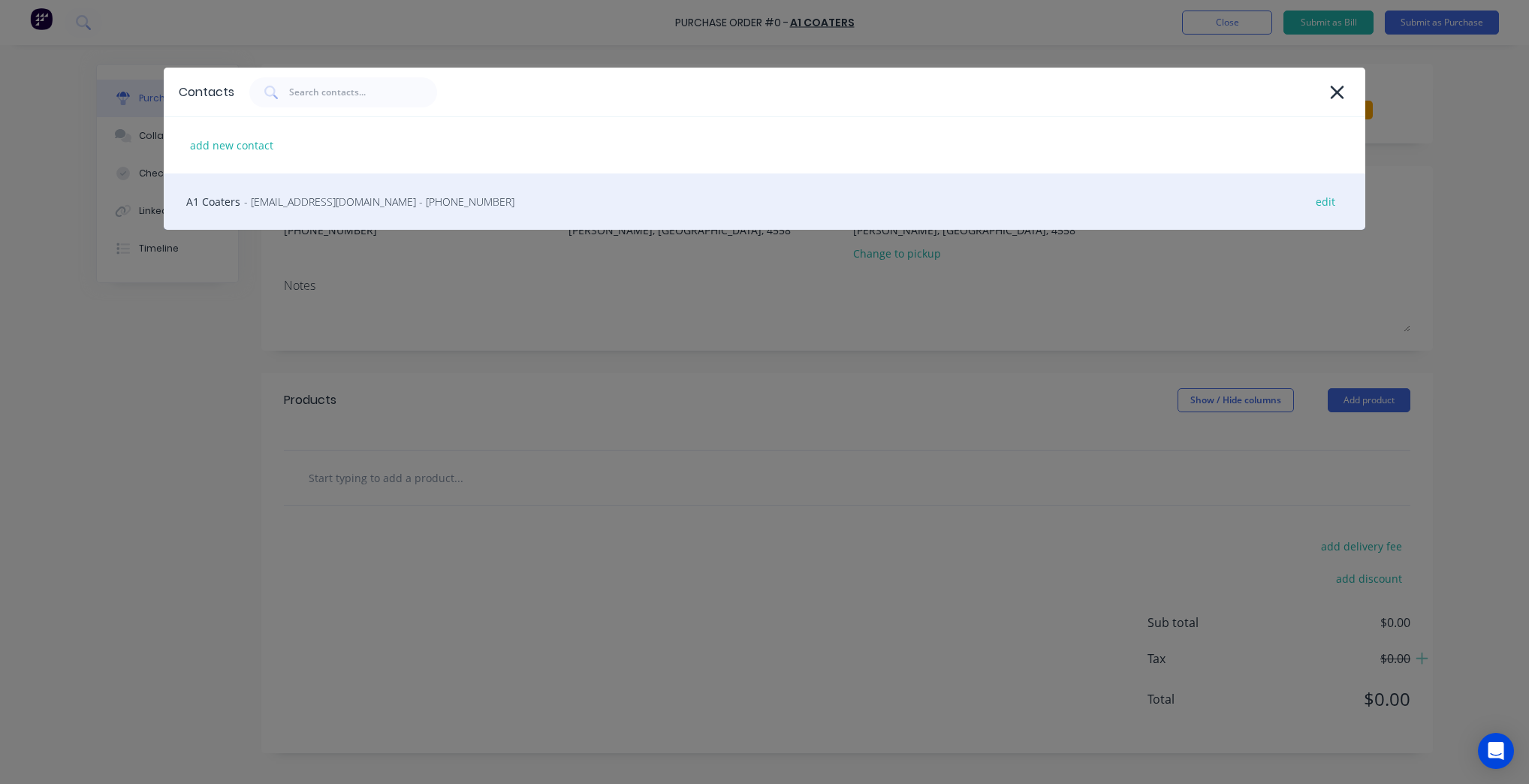
click at [356, 212] on div "A1 Coaters - accounts@a1coaters.com.au - (07) 5493 2622 edit" at bounding box center [764, 201] width 1201 height 57
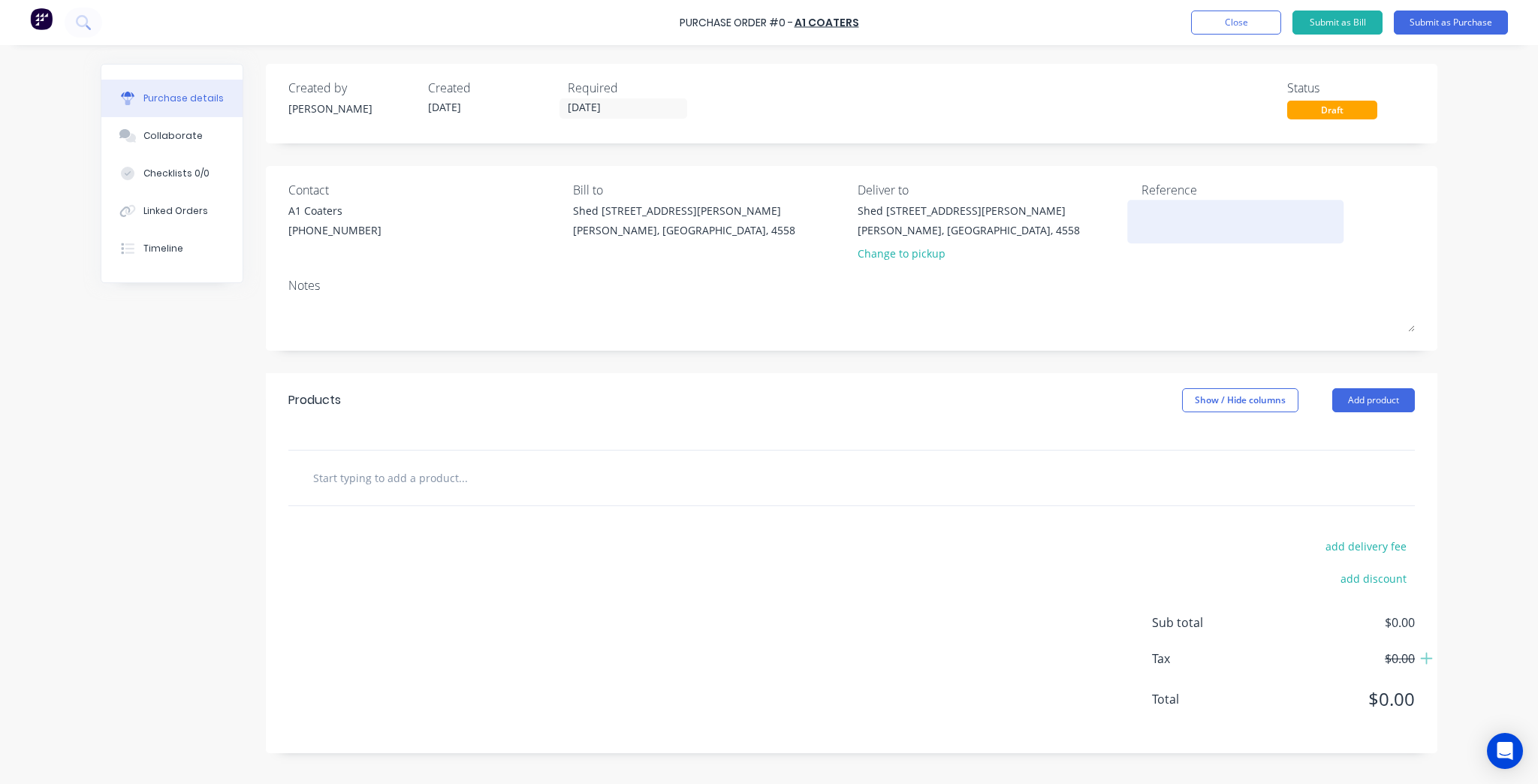
click at [1187, 210] on textarea at bounding box center [1235, 220] width 188 height 34
type textarea "KF4074"
type textarea "x"
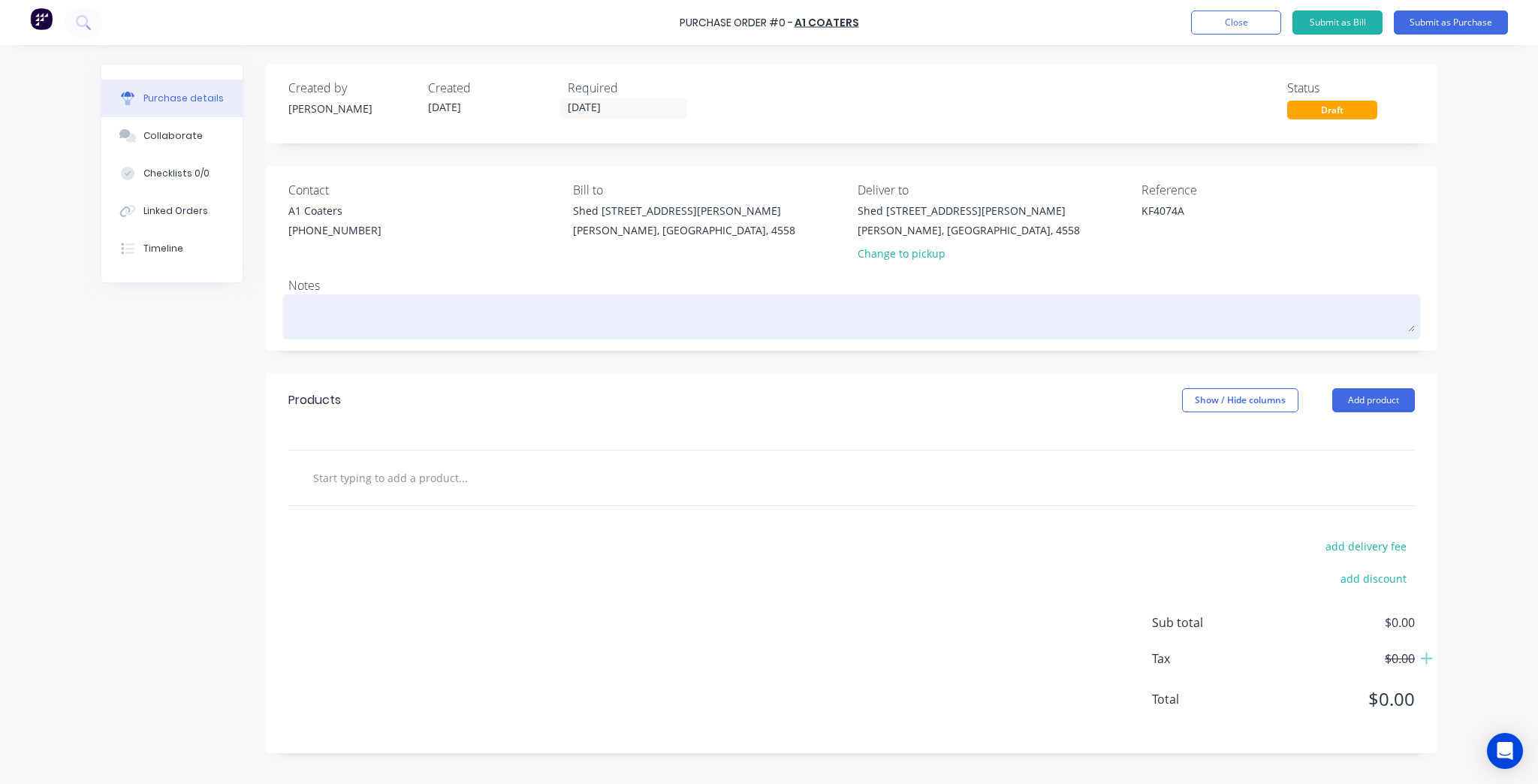
type textarea "KF4074A"
type textarea "x"
type textarea "KF4074A"
click at [1112, 323] on textarea at bounding box center [851, 315] width 1126 height 34
type textarea "x"
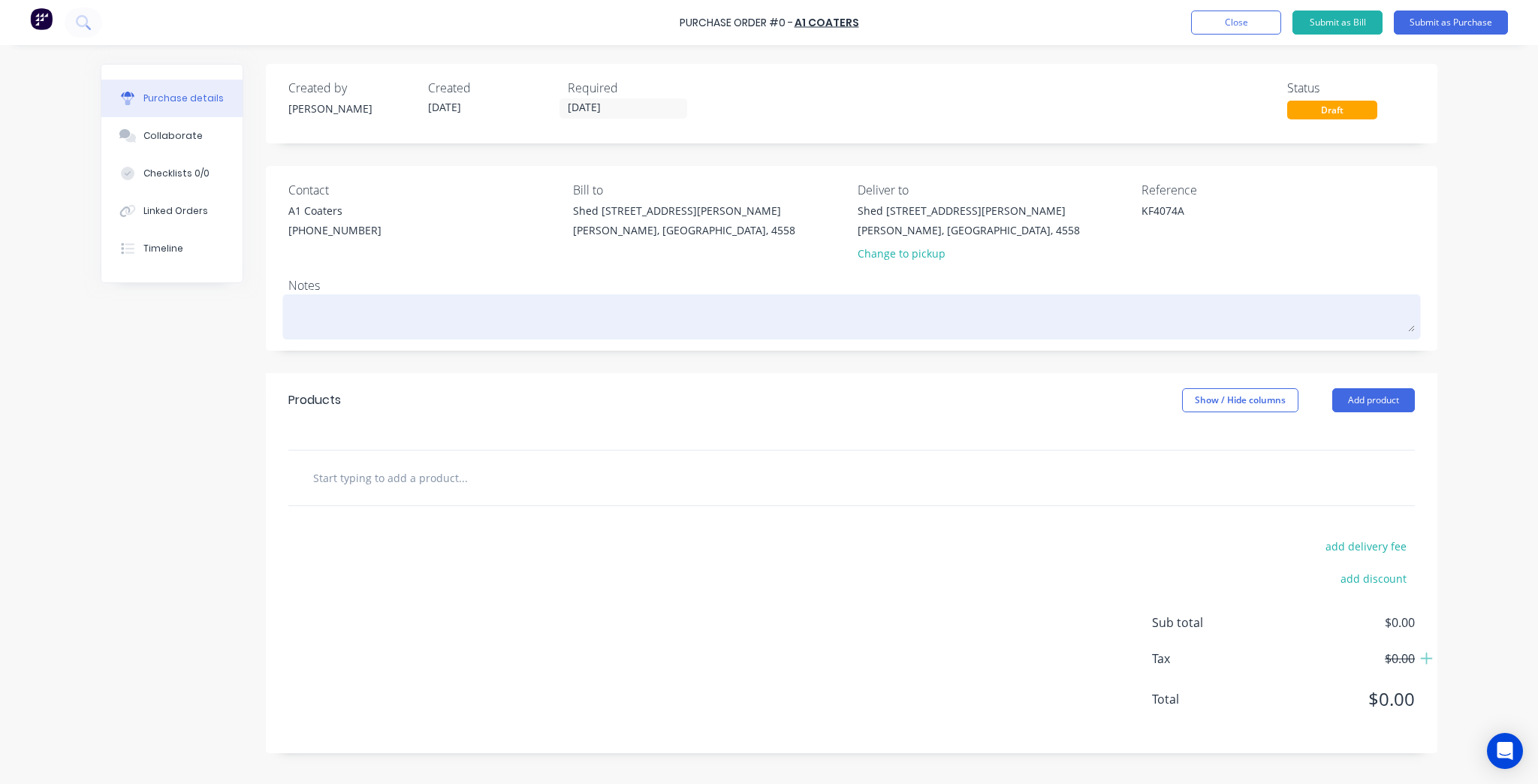
type textarea "P"
type textarea "x"
type textarea "Po"
type textarea "x"
type textarea "Pow"
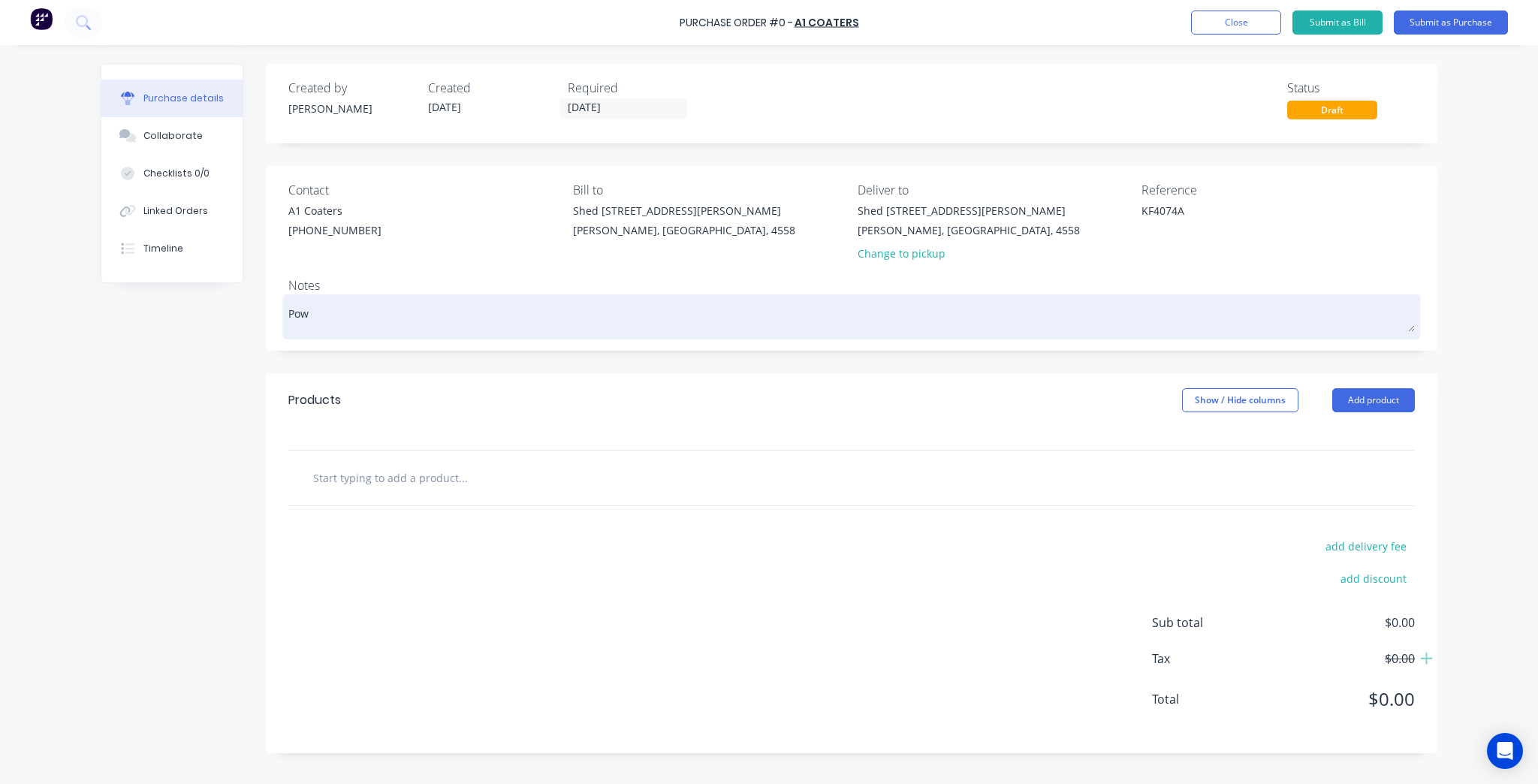
type textarea "x"
type textarea "Powd"
type textarea "x"
type textarea "Powde"
type textarea "x"
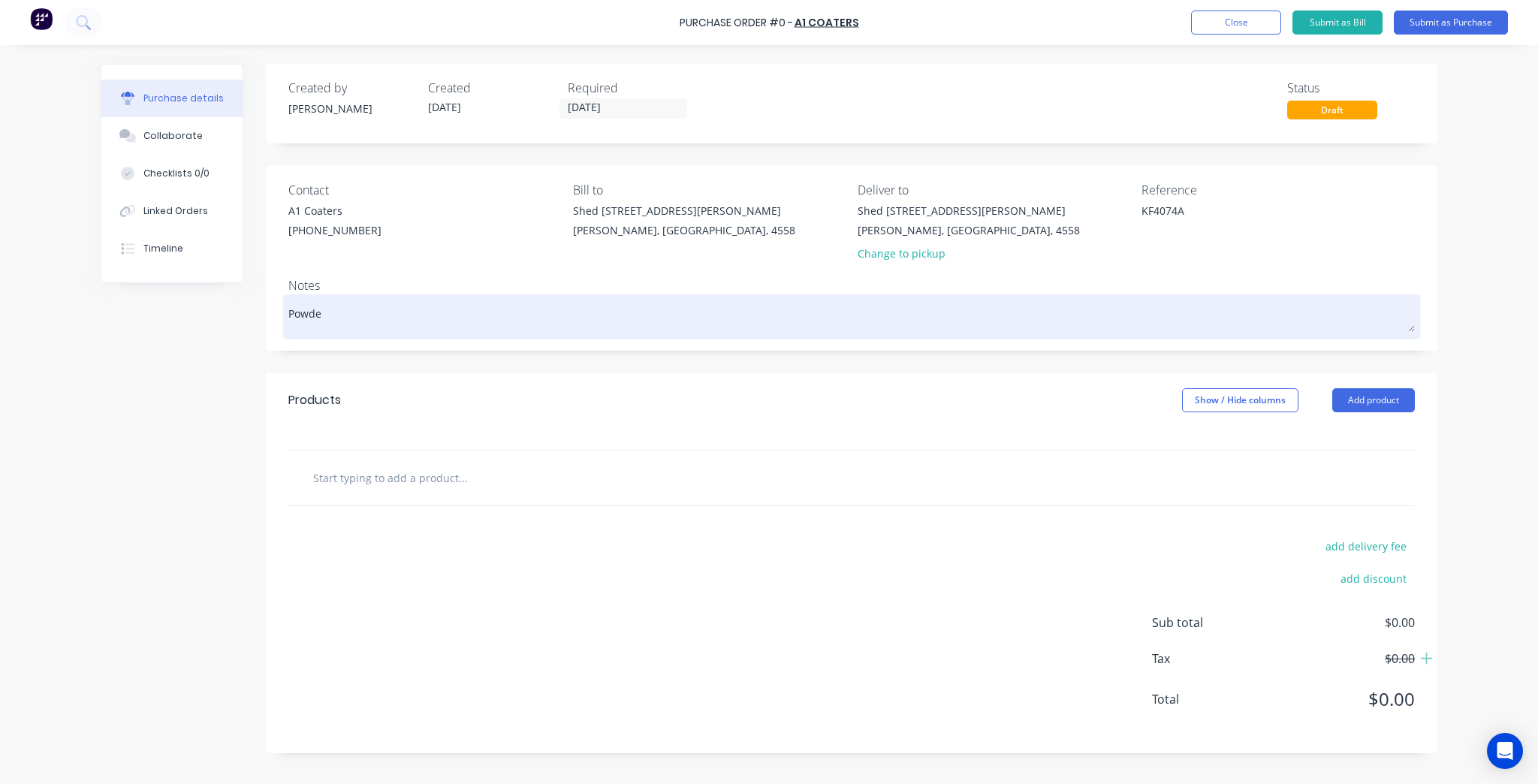
type textarea "Powder"
type textarea "x"
type textarea "Powderc"
type textarea "x"
type textarea "Powderco"
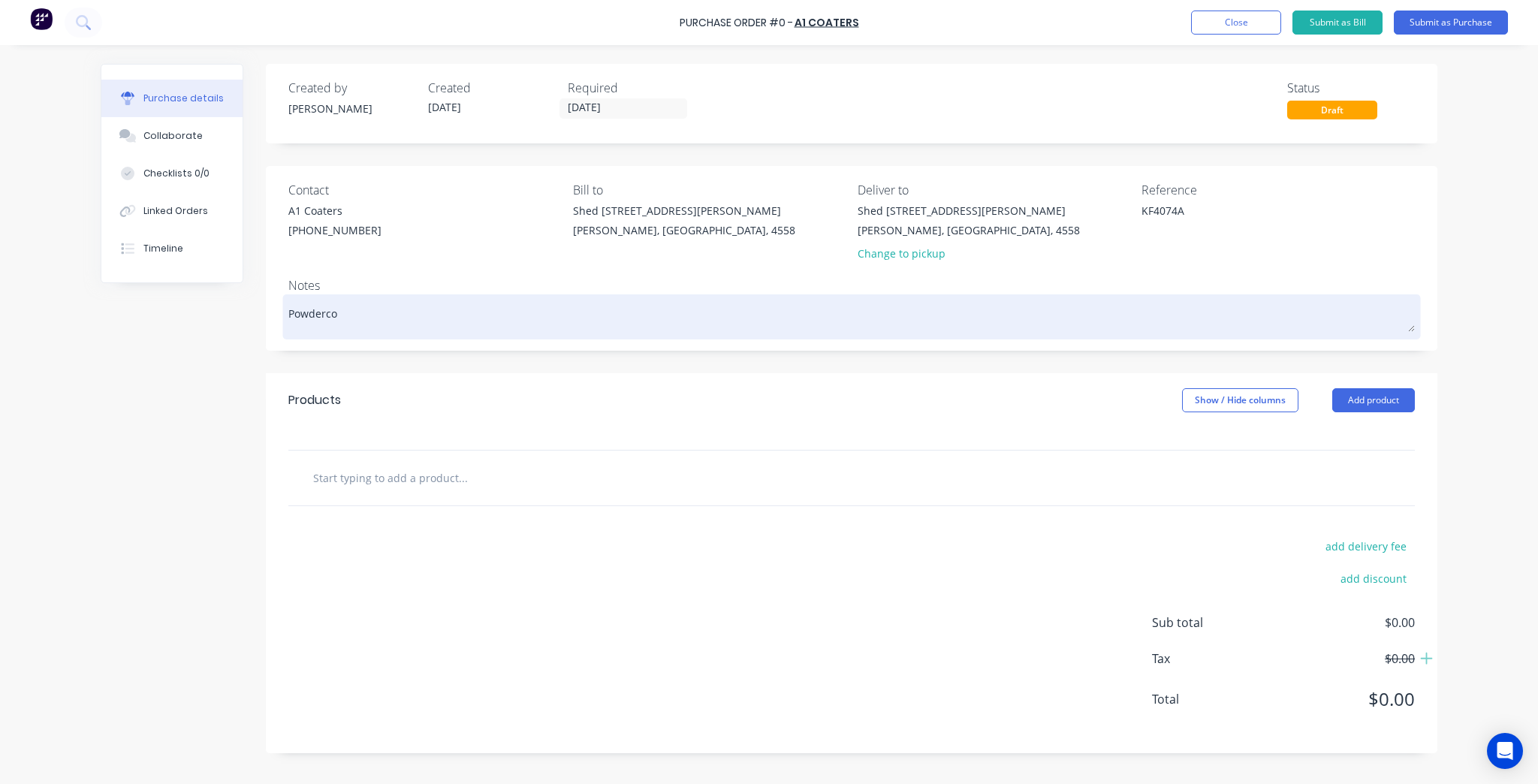
type textarea "x"
type textarea "Powdercoa"
type textarea "x"
type textarea "Powdercoat"
type textarea "x"
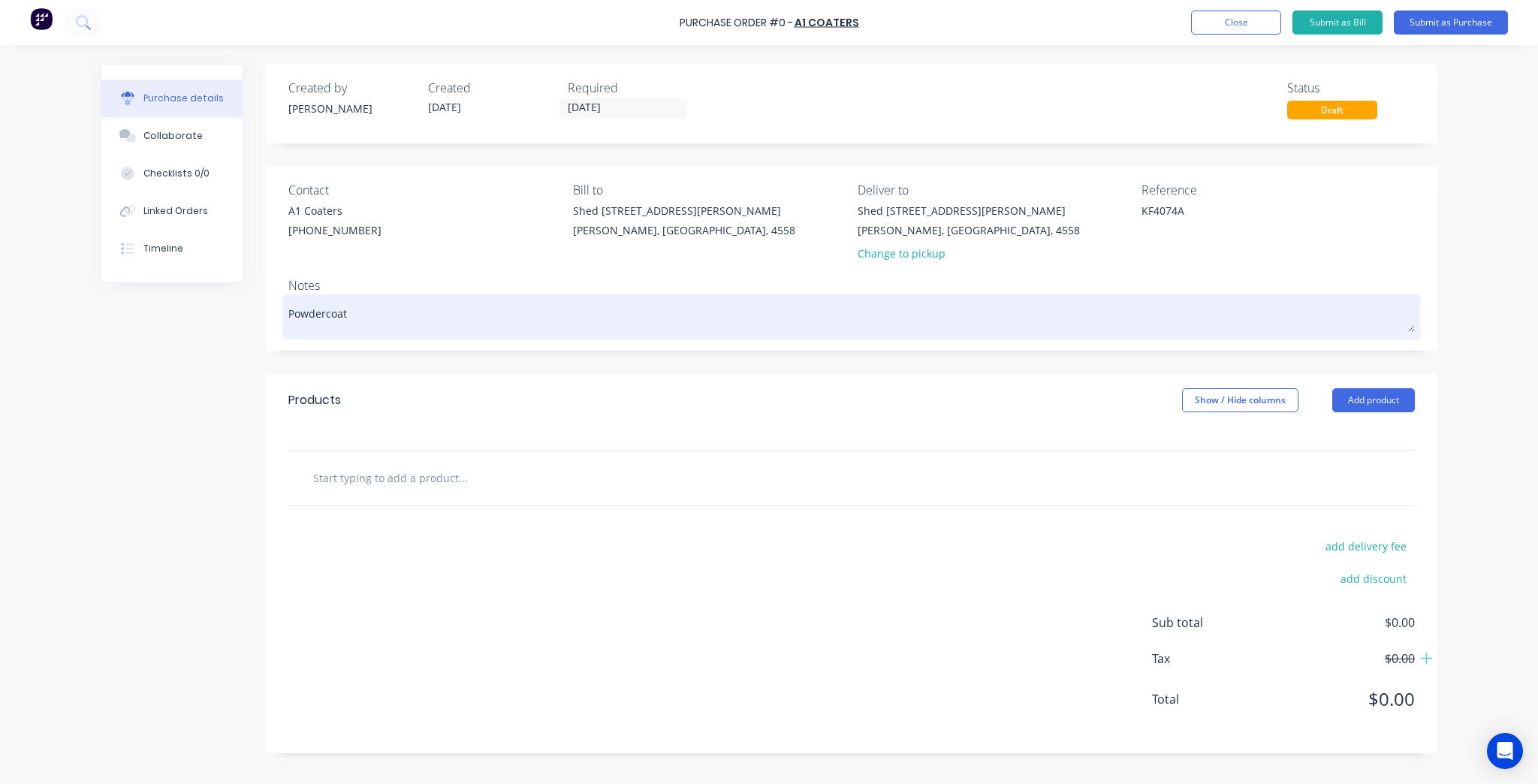
type textarea "Powdercoat"
type textarea "x"
type textarea "Powdercoat C"
type textarea "x"
type textarea "Powdercoat Co"
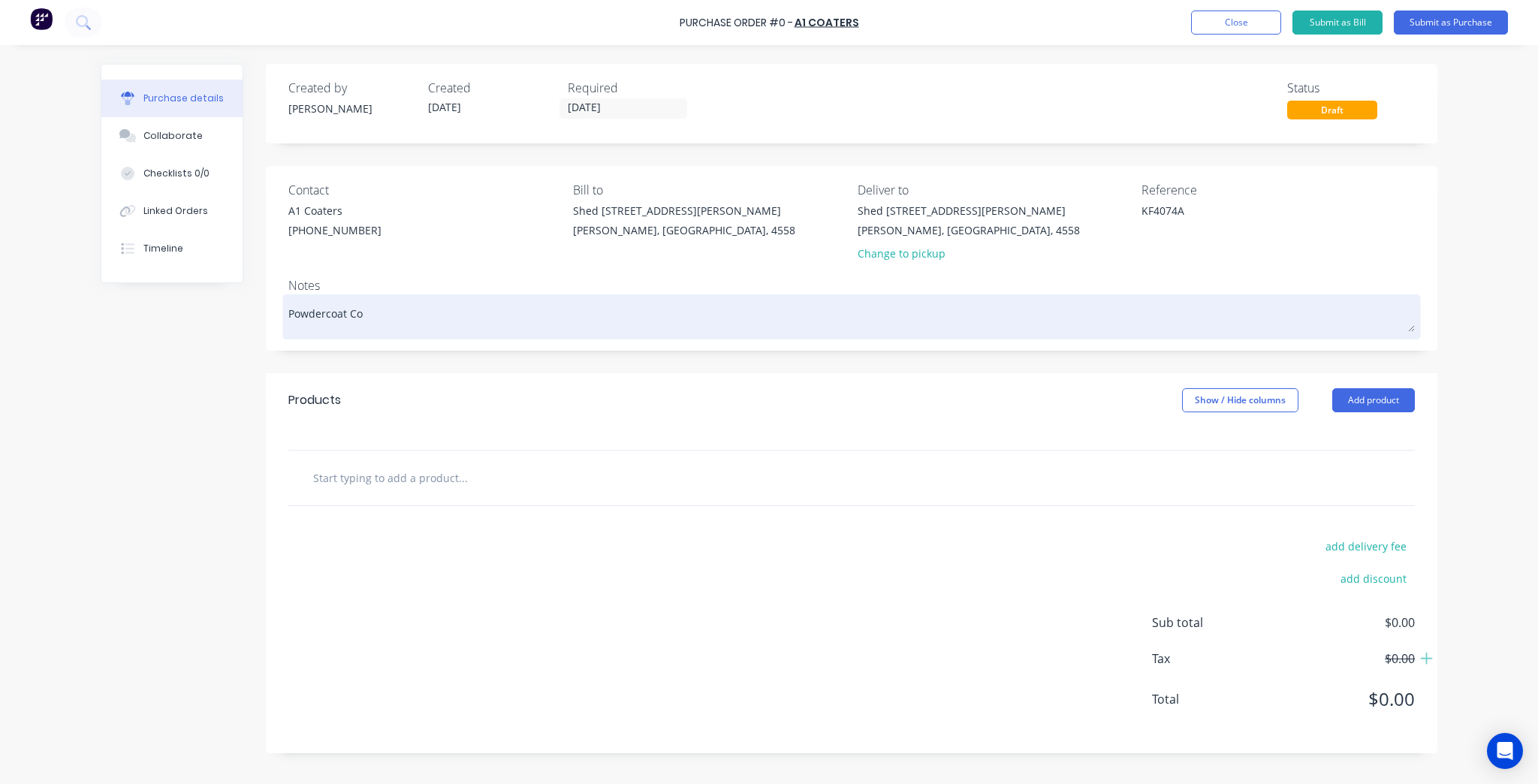
type textarea "x"
type textarea "Powdercoat Col"
type textarea "x"
type textarea "Powdercoat Colo"
type textarea "x"
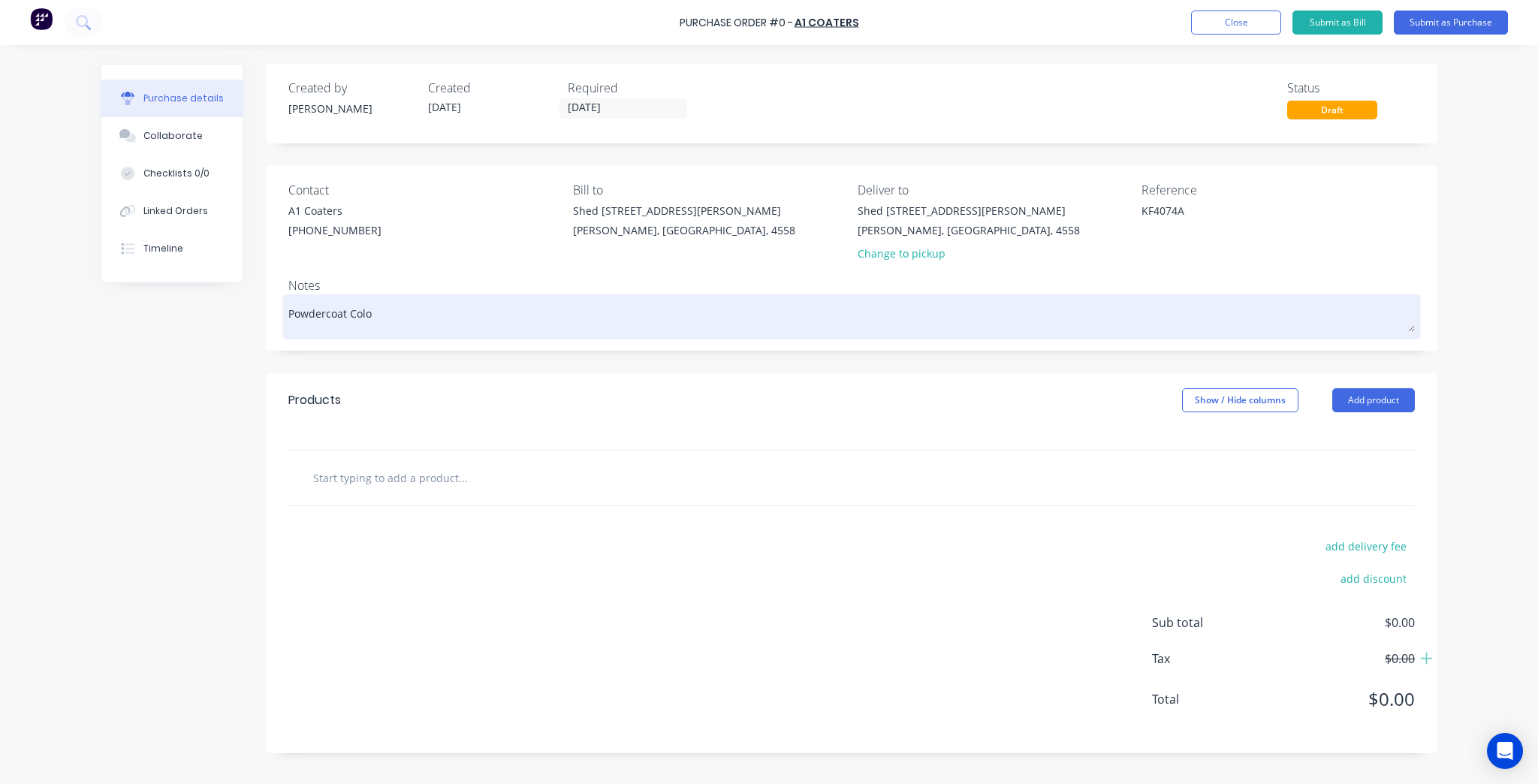
type textarea "Powdercoat Colou"
type textarea "x"
type textarea "Powdercoat Colour"
type textarea "x"
type textarea "Powdercoat Colour:"
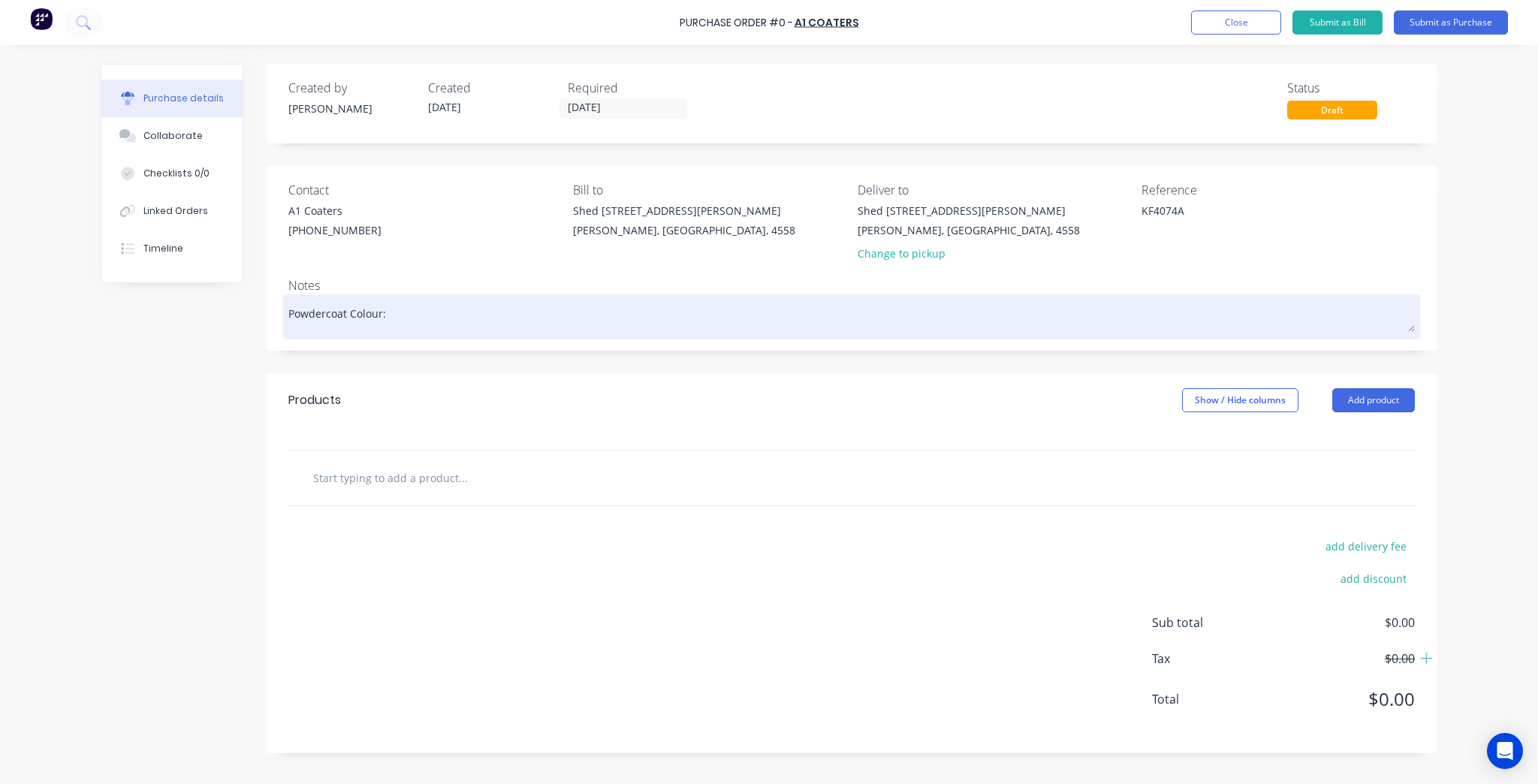
type textarea "x"
type textarea "Powdercoat Colour:"
type textarea "x"
type textarea "Powdercoat Colour: Z"
type textarea "x"
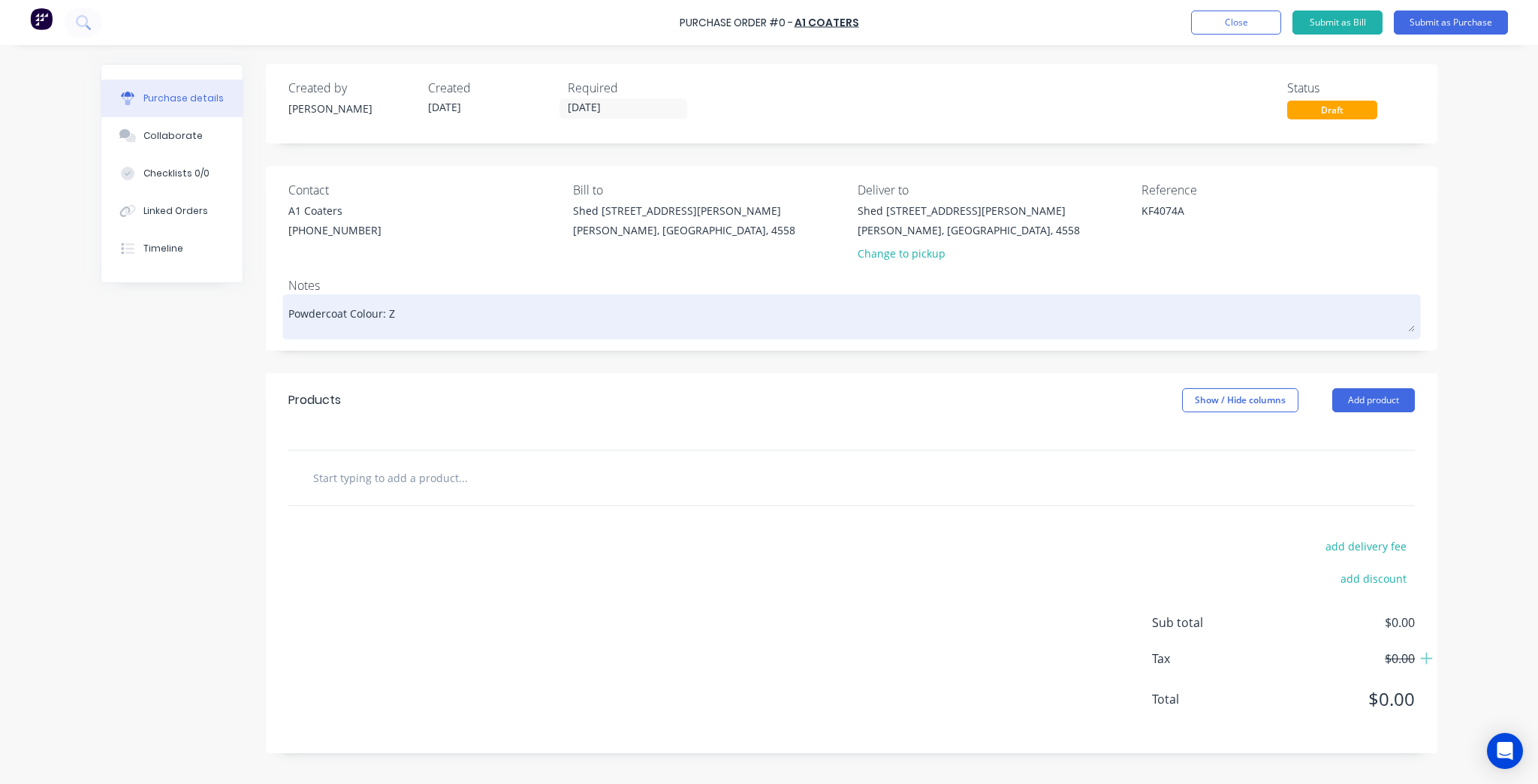
type textarea "Powdercoat Colour: Ze"
type textarea "x"
type textarea "Powdercoat Colour: Zeu"
type textarea "x"
type textarea "Powdercoat Colour: Zeus"
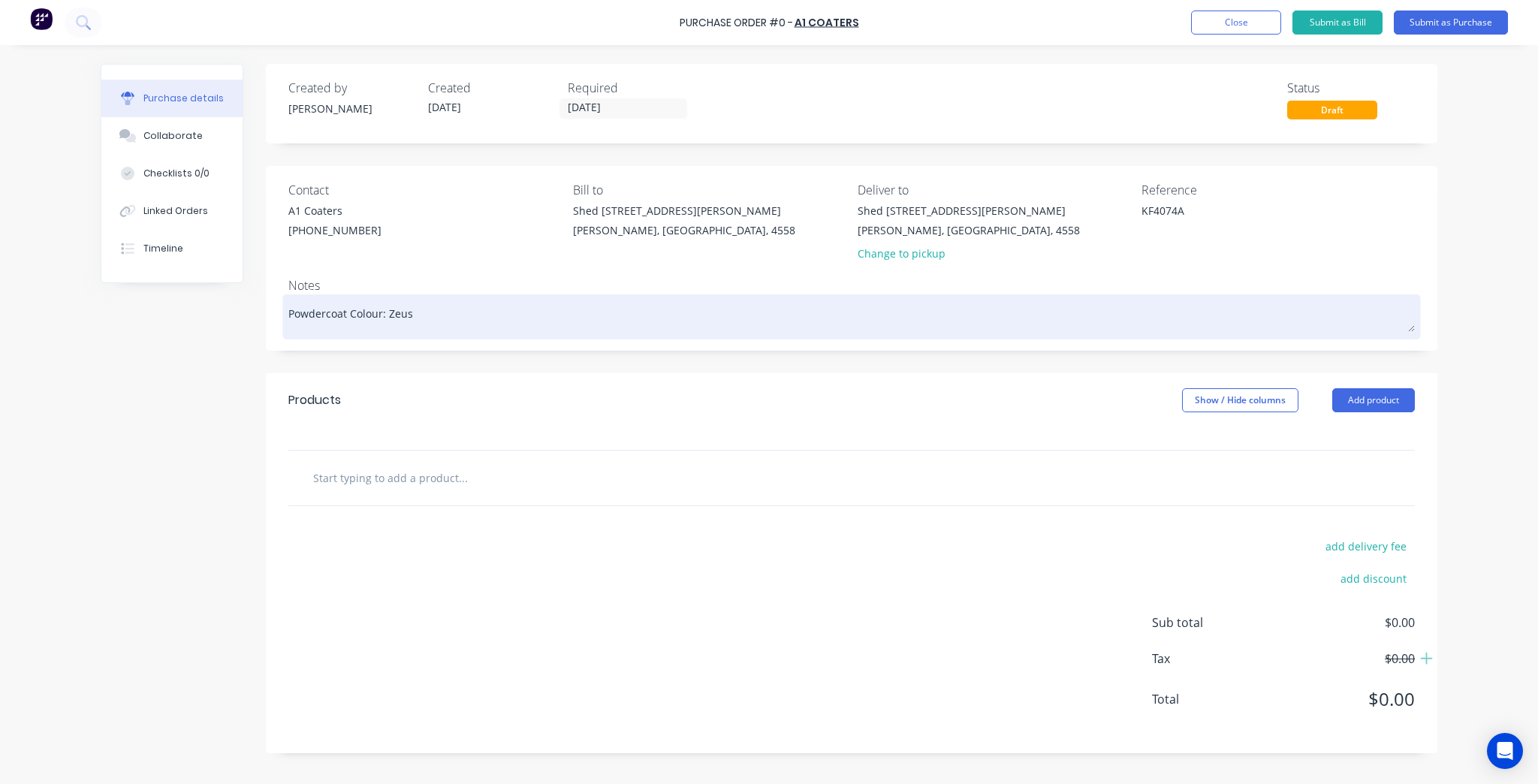
type textarea "x"
type textarea "Powdercoat Colour: Zeus"
type textarea "x"
type textarea "Powdercoat Colour: Zeus W"
type textarea "x"
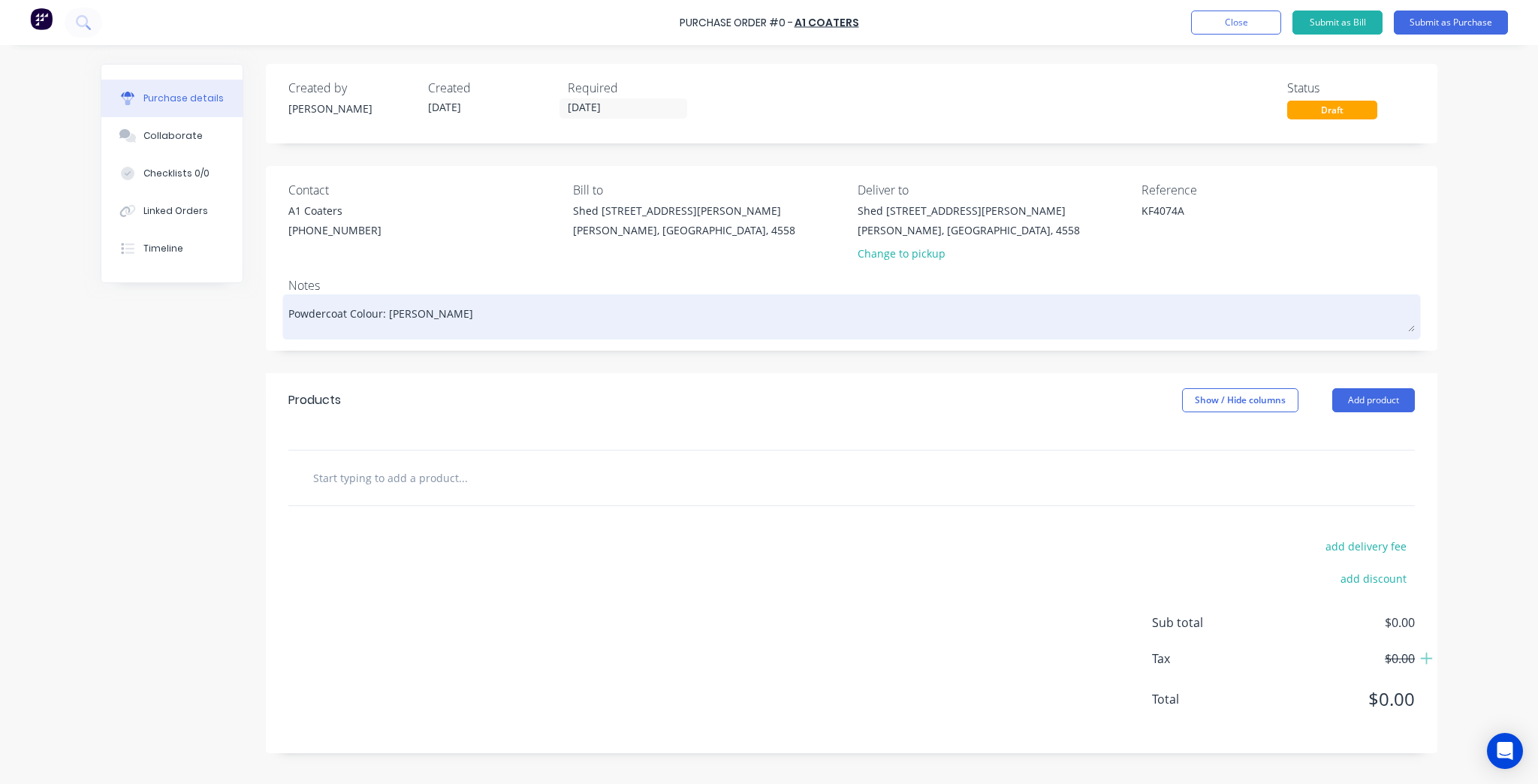
type textarea "Powdercoat Colour: Zeus Wh"
type textarea "x"
type textarea "Powdercoat Colour: Zeus Whi"
type textarea "x"
type textarea "Powdercoat Colour: Zeus Whit"
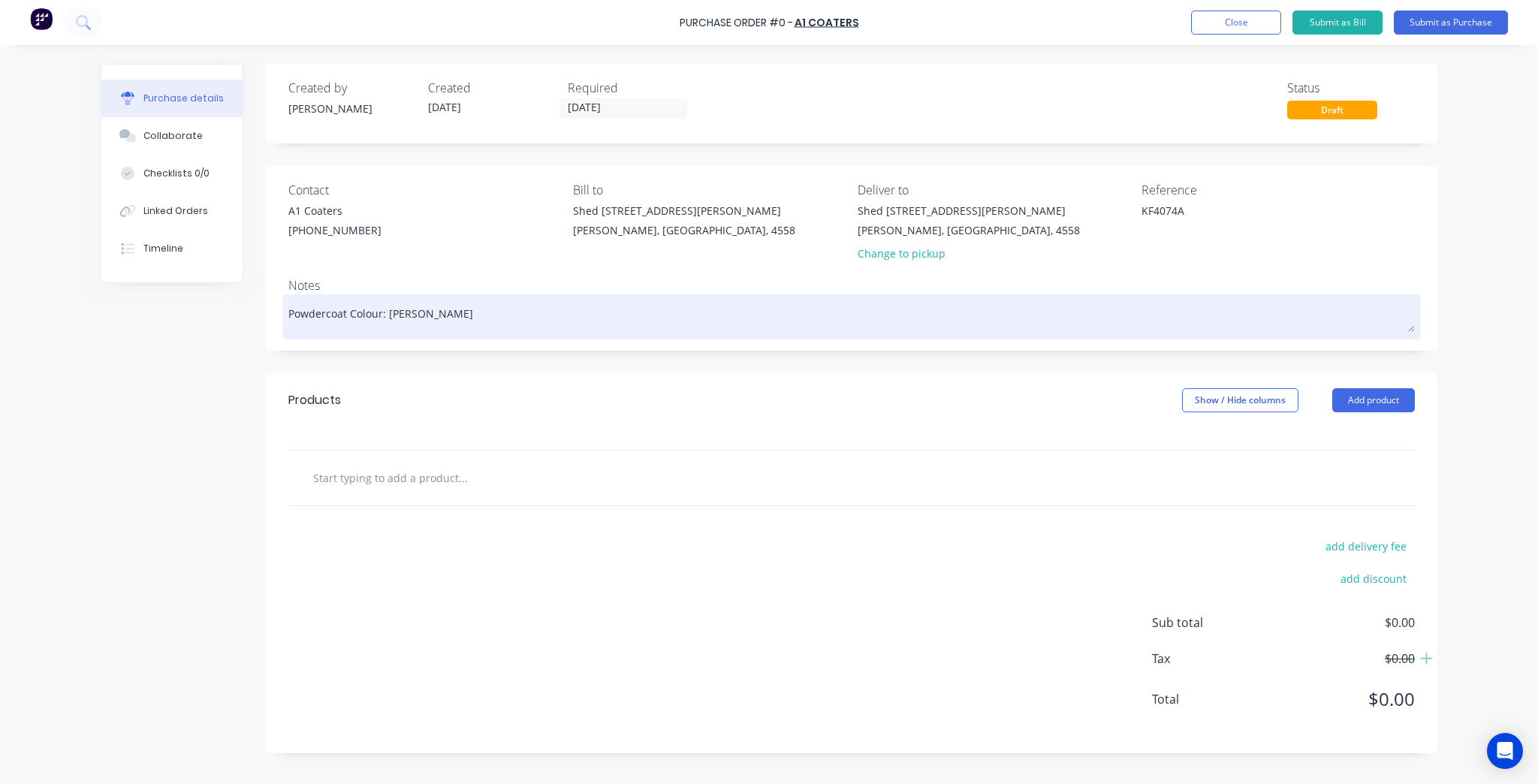
type textarea "x"
type textarea "Powdercoat Colour: Zeus White"
type textarea "x"
type textarea "Powdercoat Colour: Zeus White"
type textarea "x"
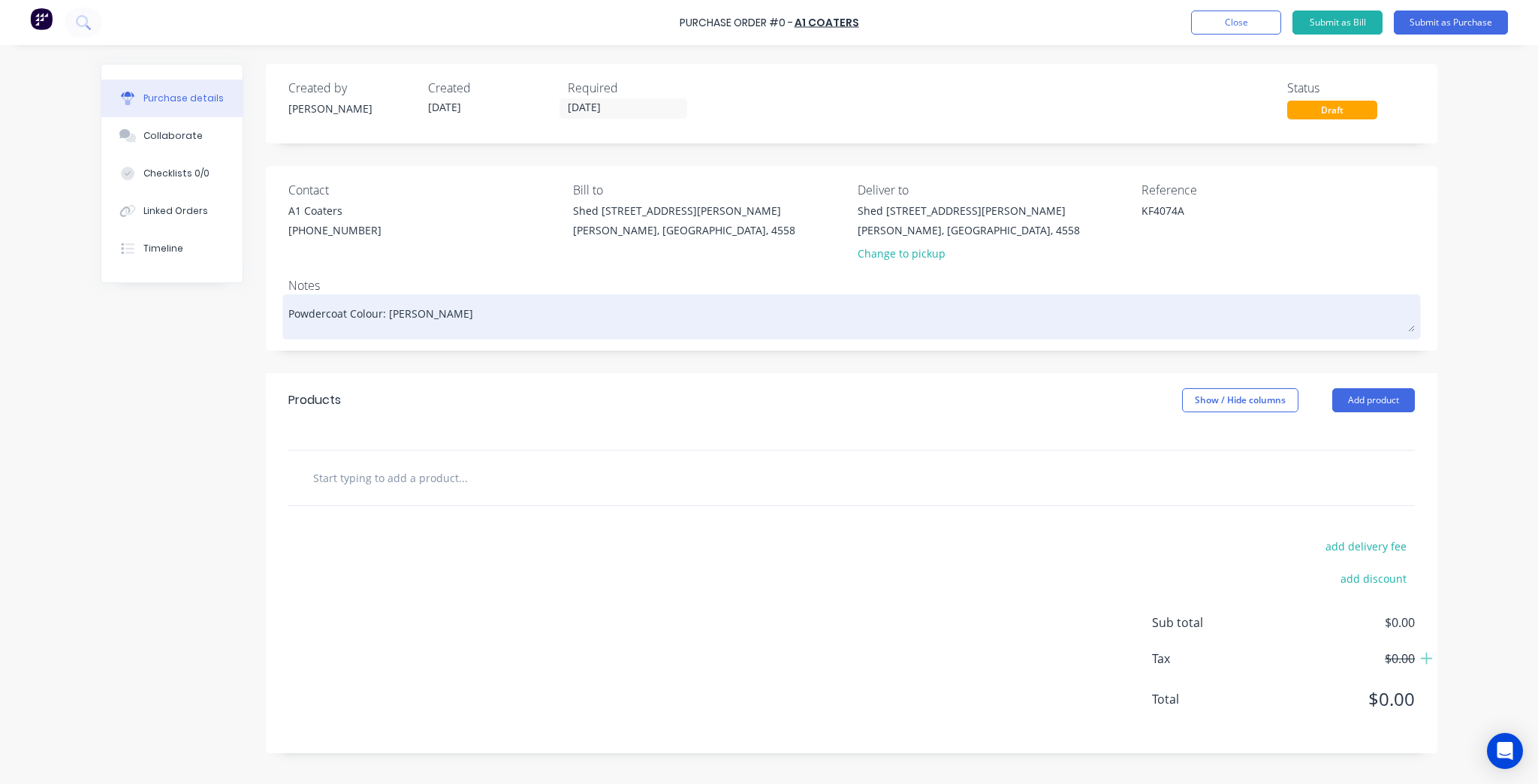
type textarea "Powdercoat Colour: Zeus White G"
type textarea "x"
type textarea "Powdercoat Colour: Zeus White Gl"
type textarea "x"
type textarea "Powdercoat Colour: Zeus White Glo"
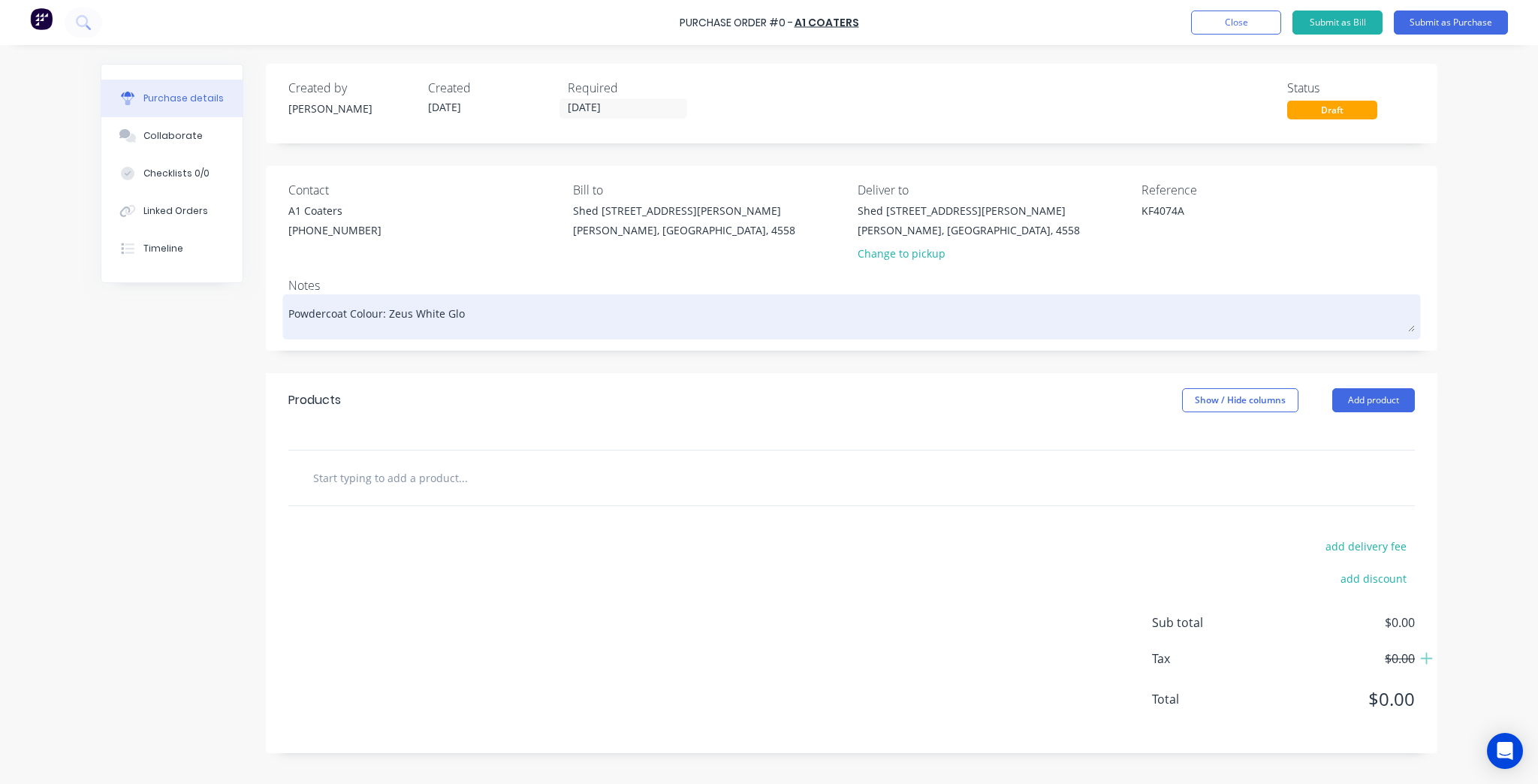
type textarea "x"
type textarea "Powdercoat Colour: Zeus White Glos"
type textarea "x"
type textarea "Powdercoat Colour: Zeus White Gloss"
type textarea "x"
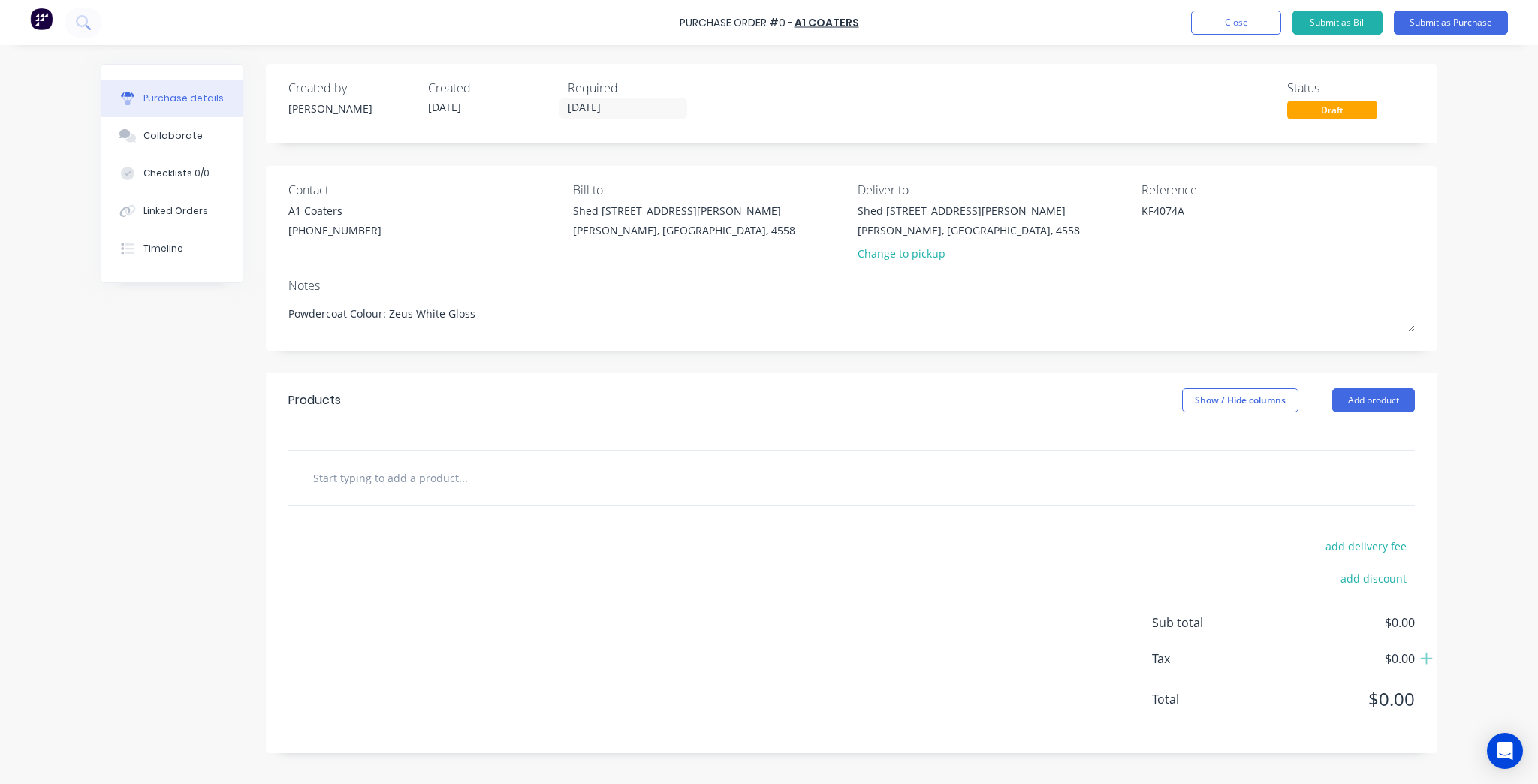
drag, startPoint x: 1109, startPoint y: 327, endPoint x: 1060, endPoint y: 365, distance: 62.0
click at [1108, 327] on textarea "Powdercoat Colour: Zeus White Gloss" at bounding box center [851, 315] width 1126 height 34
type textarea "Powdercoat Colour: Zeus White Gloss"
type textarea "x"
type textarea "Powdercoat Colour: Zeus White Gloss"
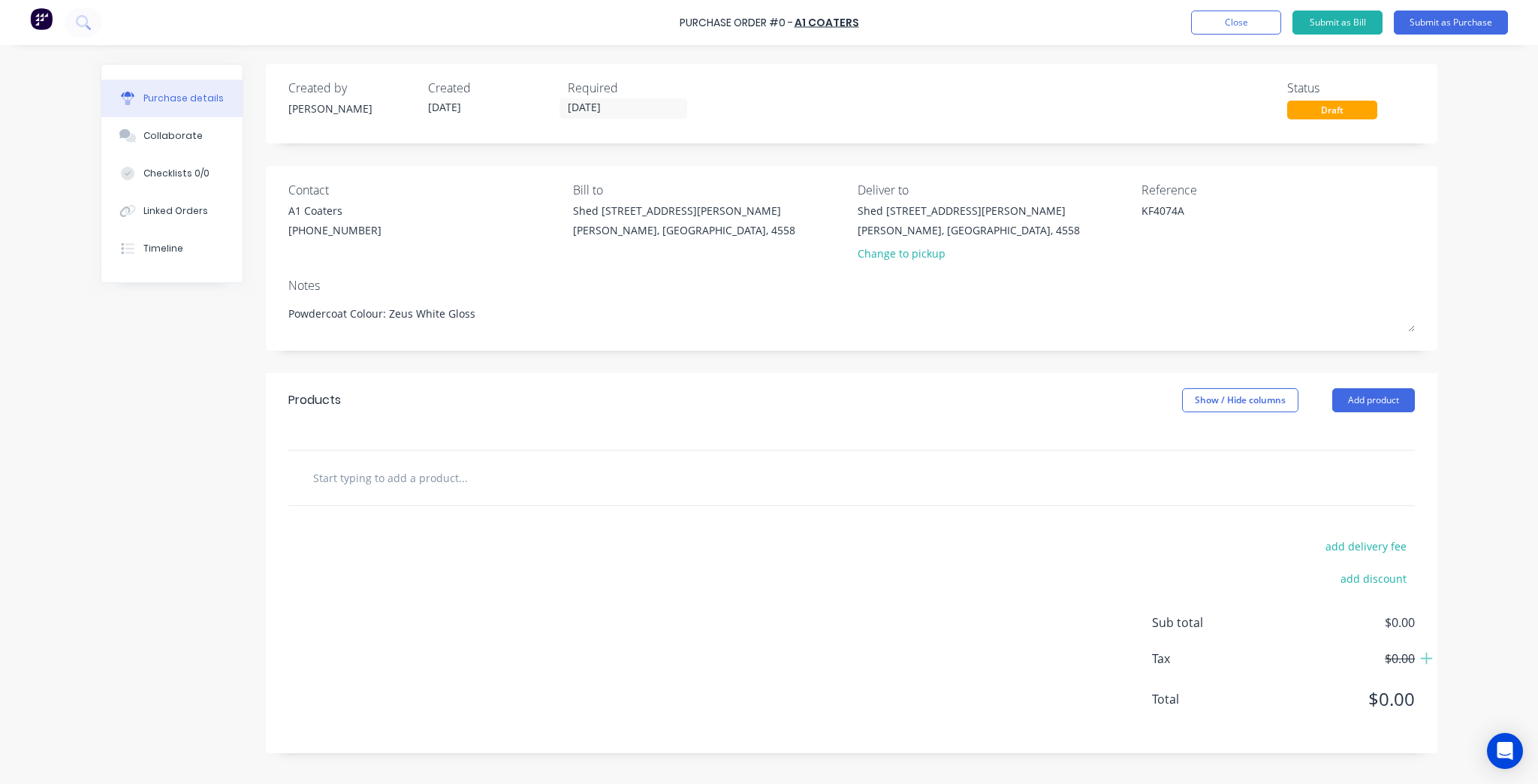
click at [1056, 365] on div "Created by Kim Created 24/09/25 Required 24/09/25 Status Draft Contact A1 Coate…" at bounding box center [851, 408] width 1171 height 689
click at [521, 462] on input "text" at bounding box center [462, 477] width 300 height 30
type textarea "x"
type input "C"
type textarea "x"
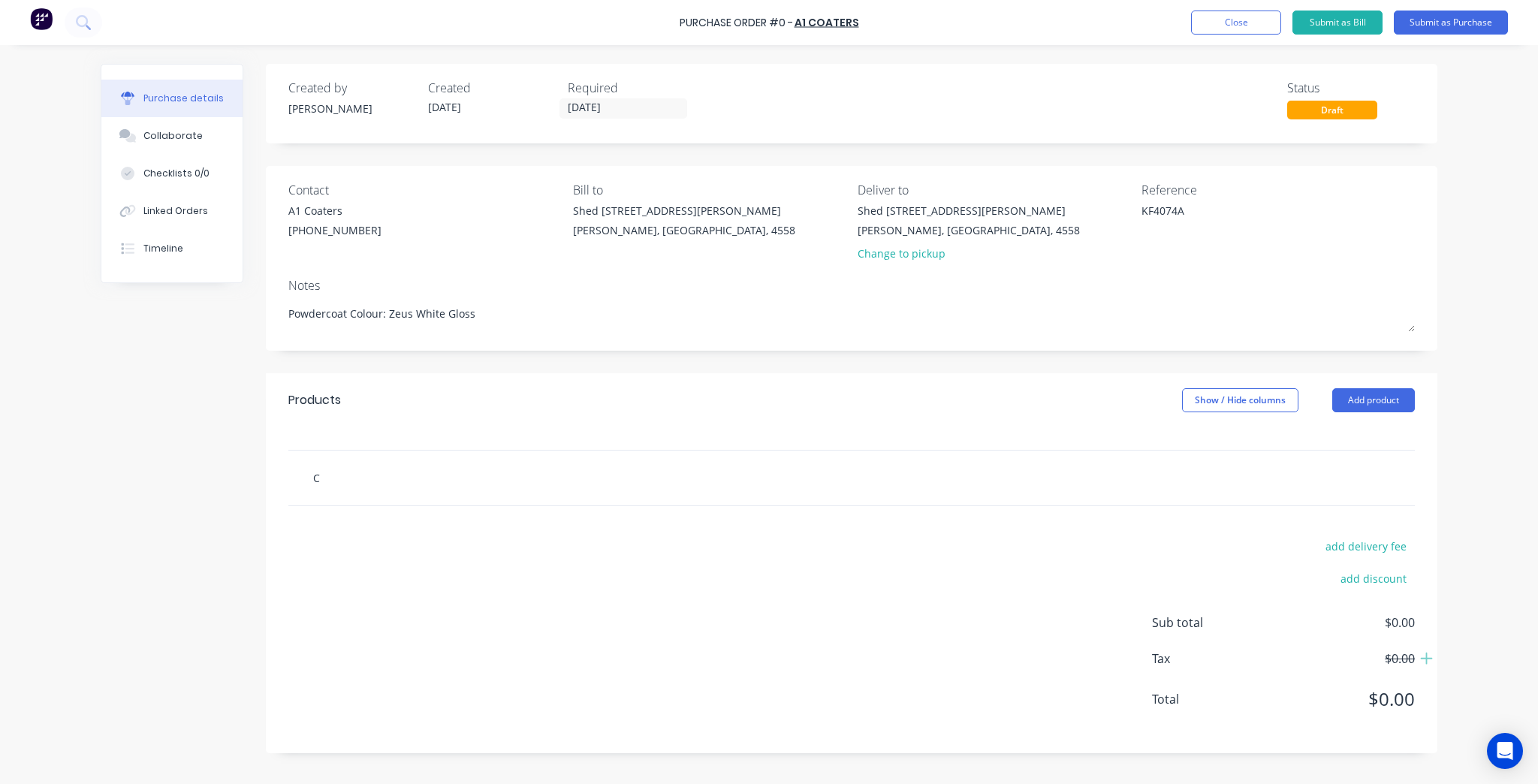
type input "Co"
type textarea "x"
type input "Con"
type textarea "x"
type input "Co"
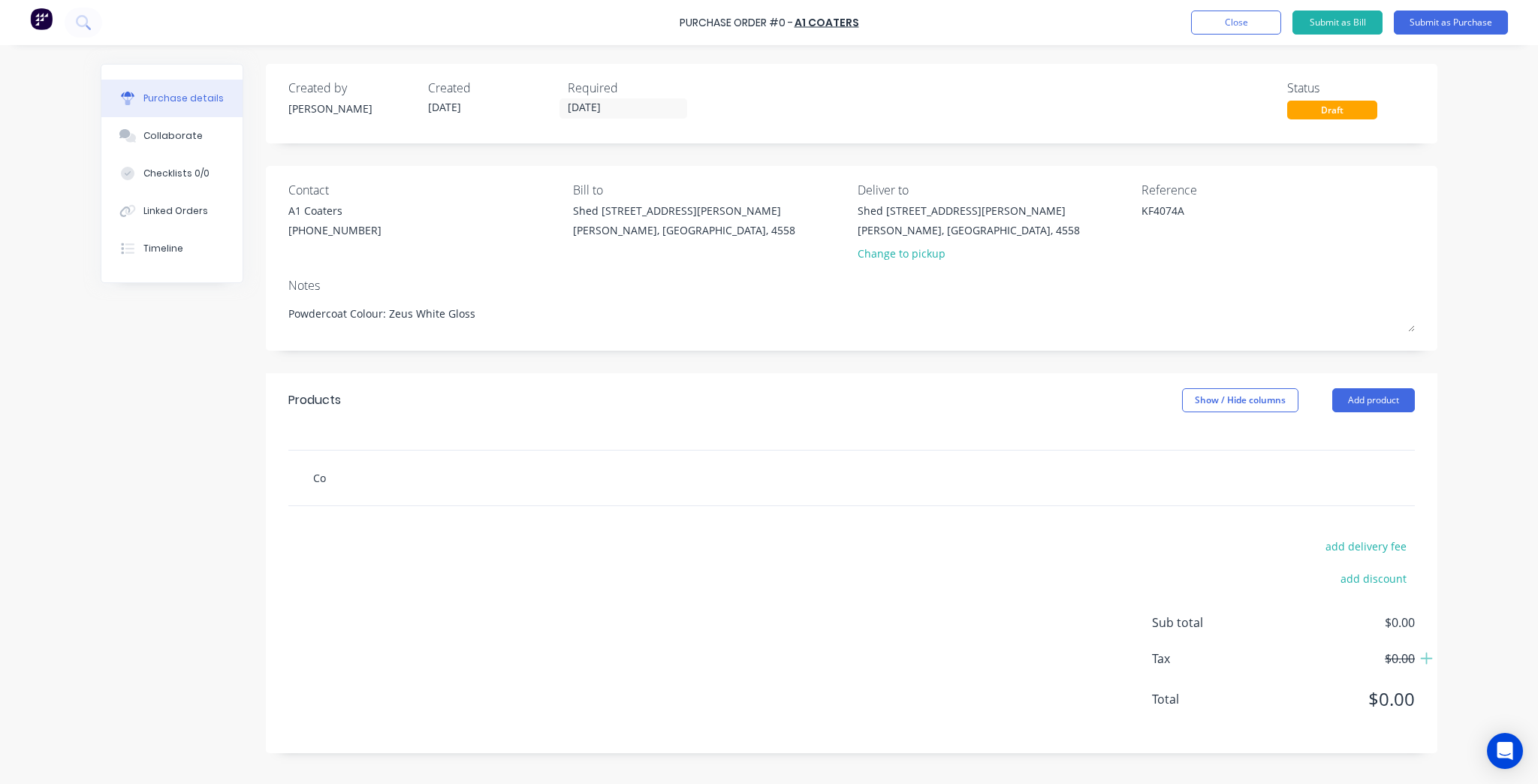
type textarea "x"
type input "Cor"
type textarea "x"
type input "Corn"
type textarea "x"
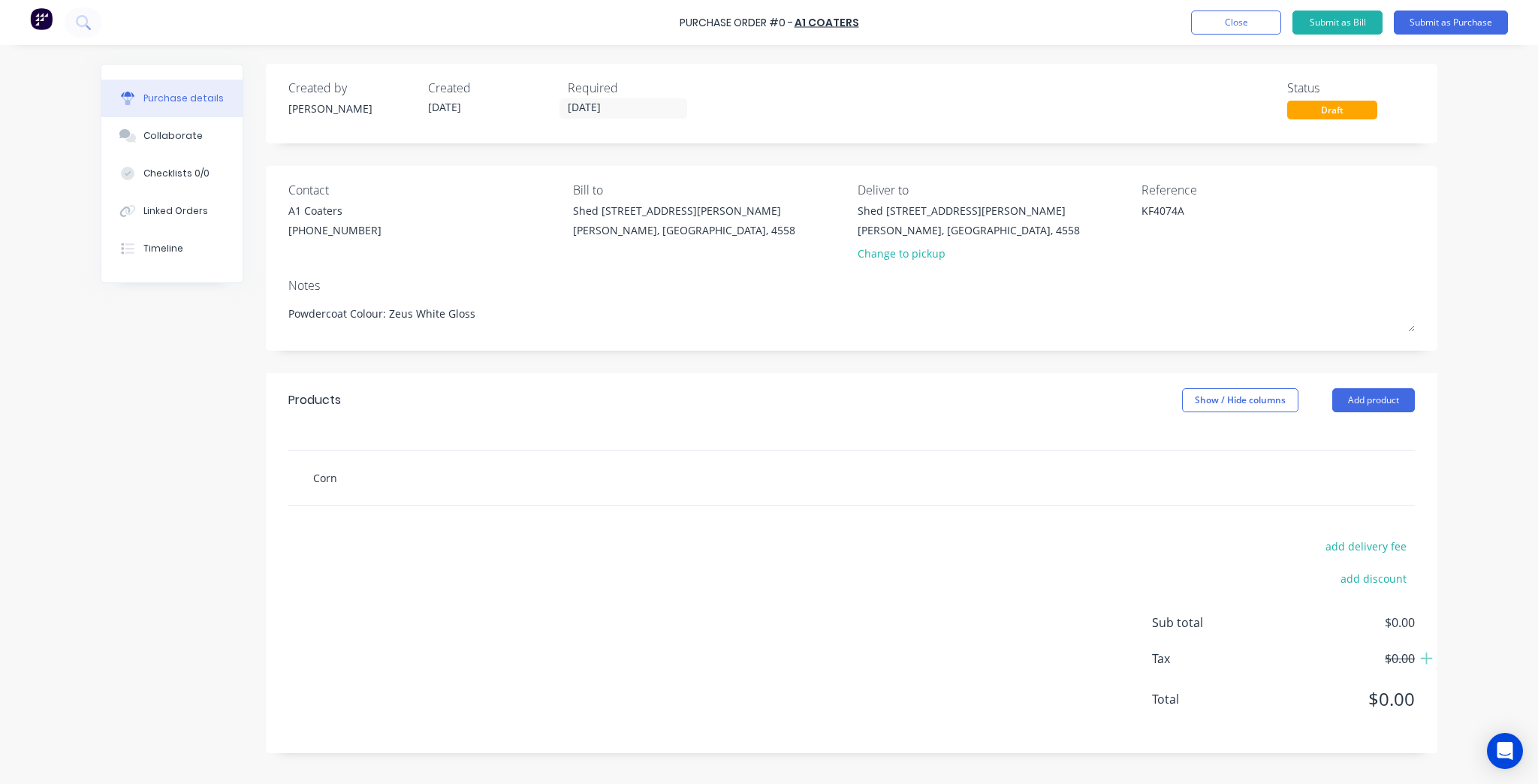
type input "Corne"
type textarea "x"
type input "Corner"
type textarea "x"
type input "Corner"
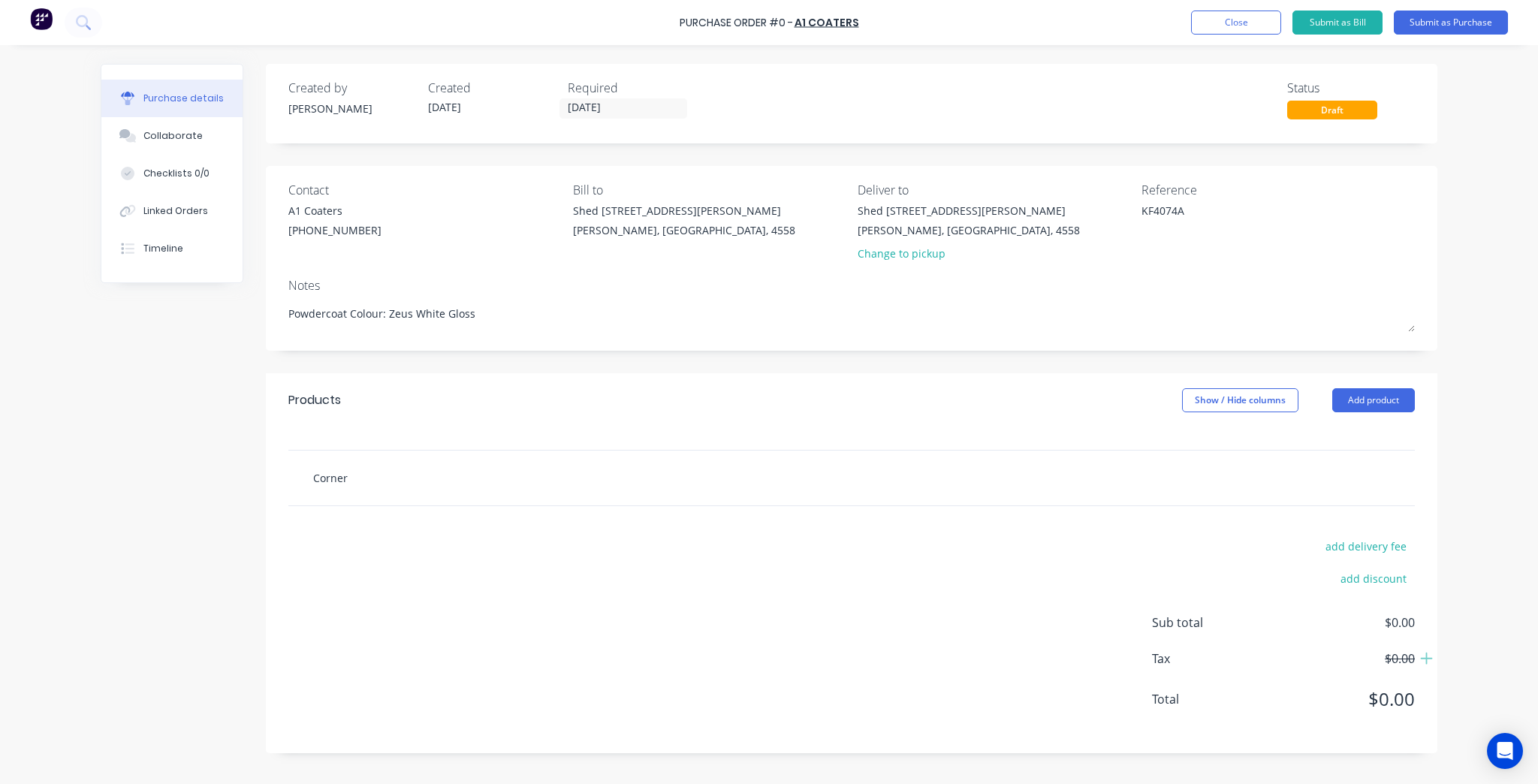
type textarea "x"
type input "Corner p"
type textarea "x"
type input "Corner pos"
type textarea "x"
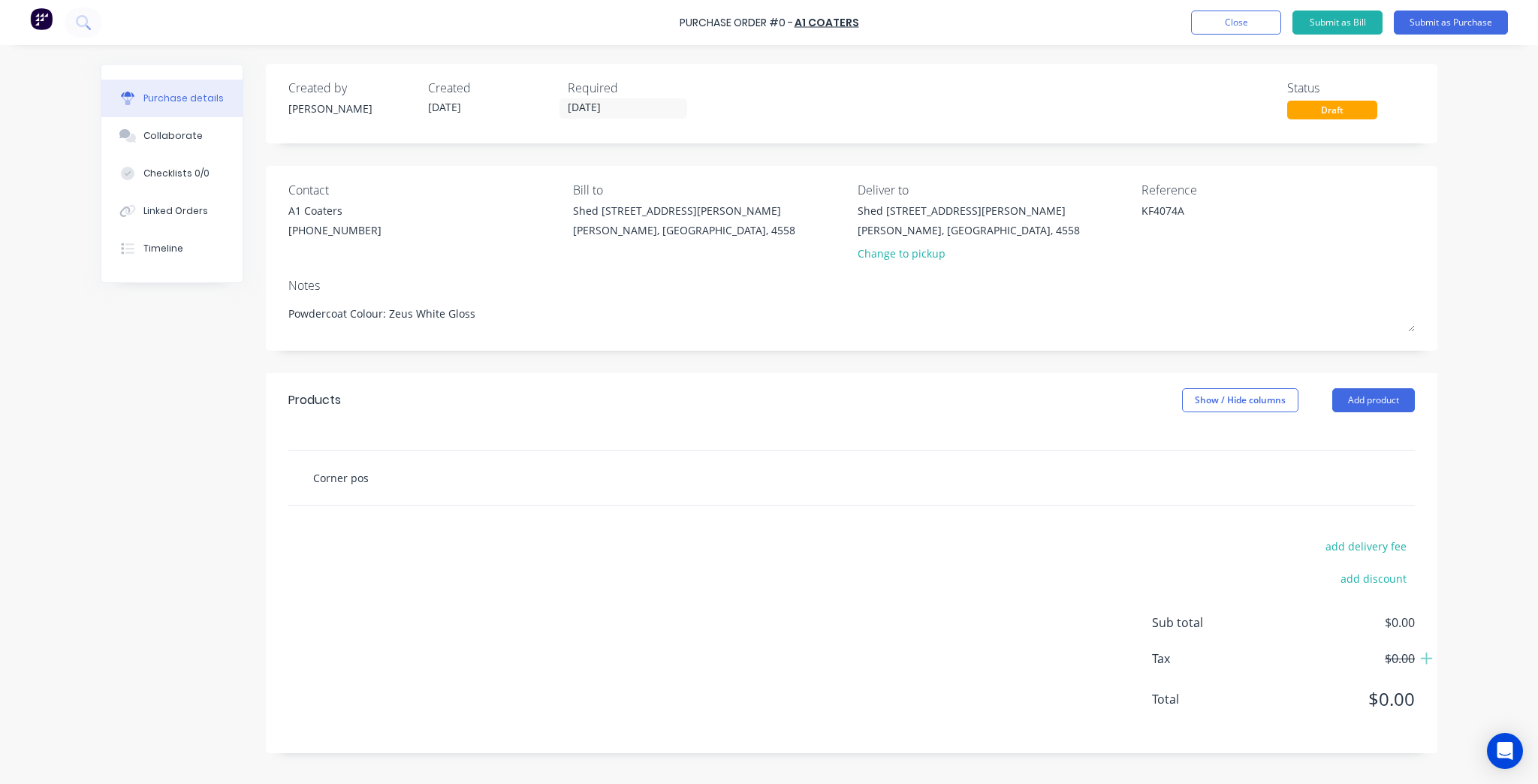
type input "Corner post"
type textarea "x"
type input "Corner posts"
type textarea "x"
type input "Corner posts"
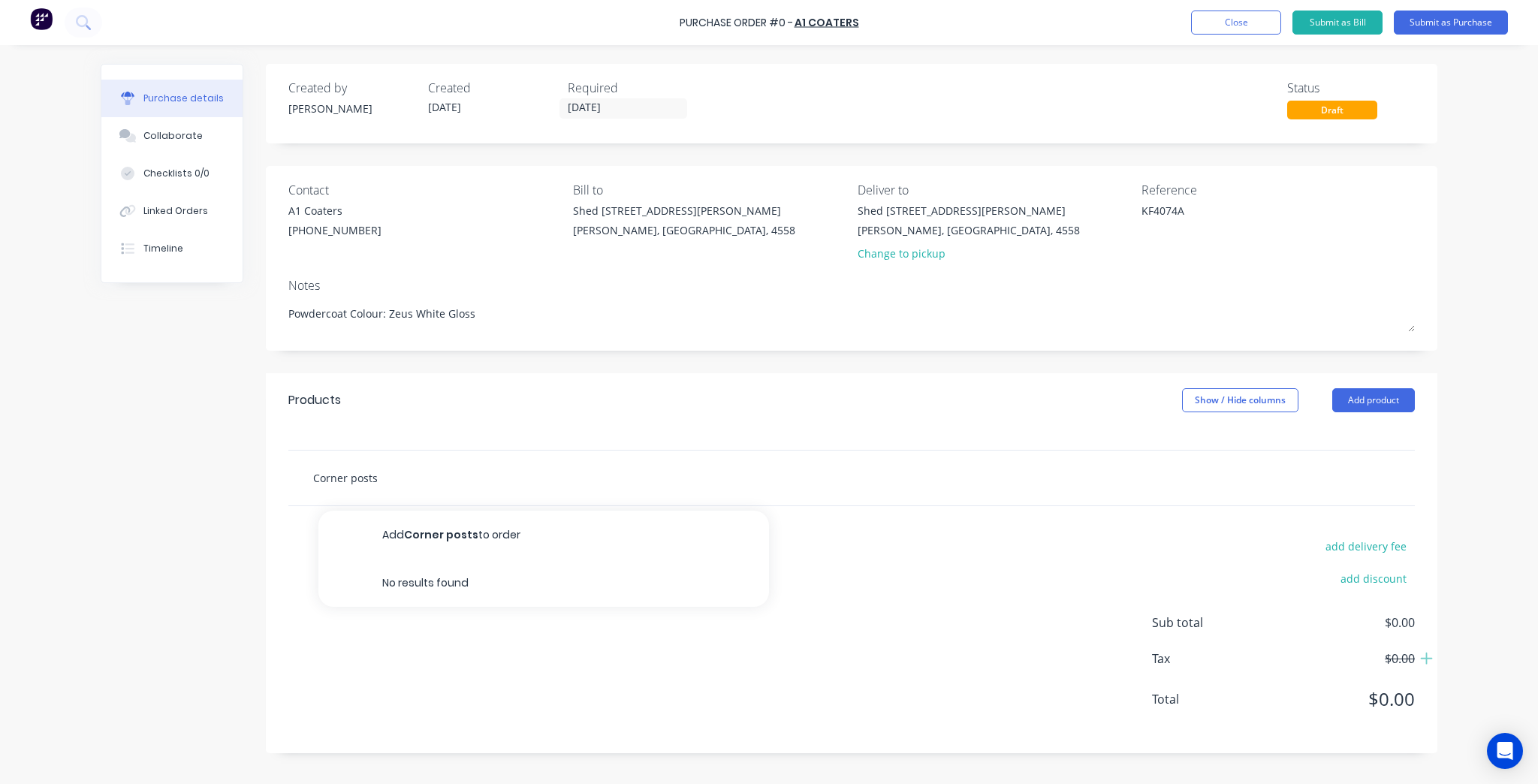
type textarea "x"
type input "Corner posts 1"
type textarea "x"
type input "Corner posts 10"
type textarea "x"
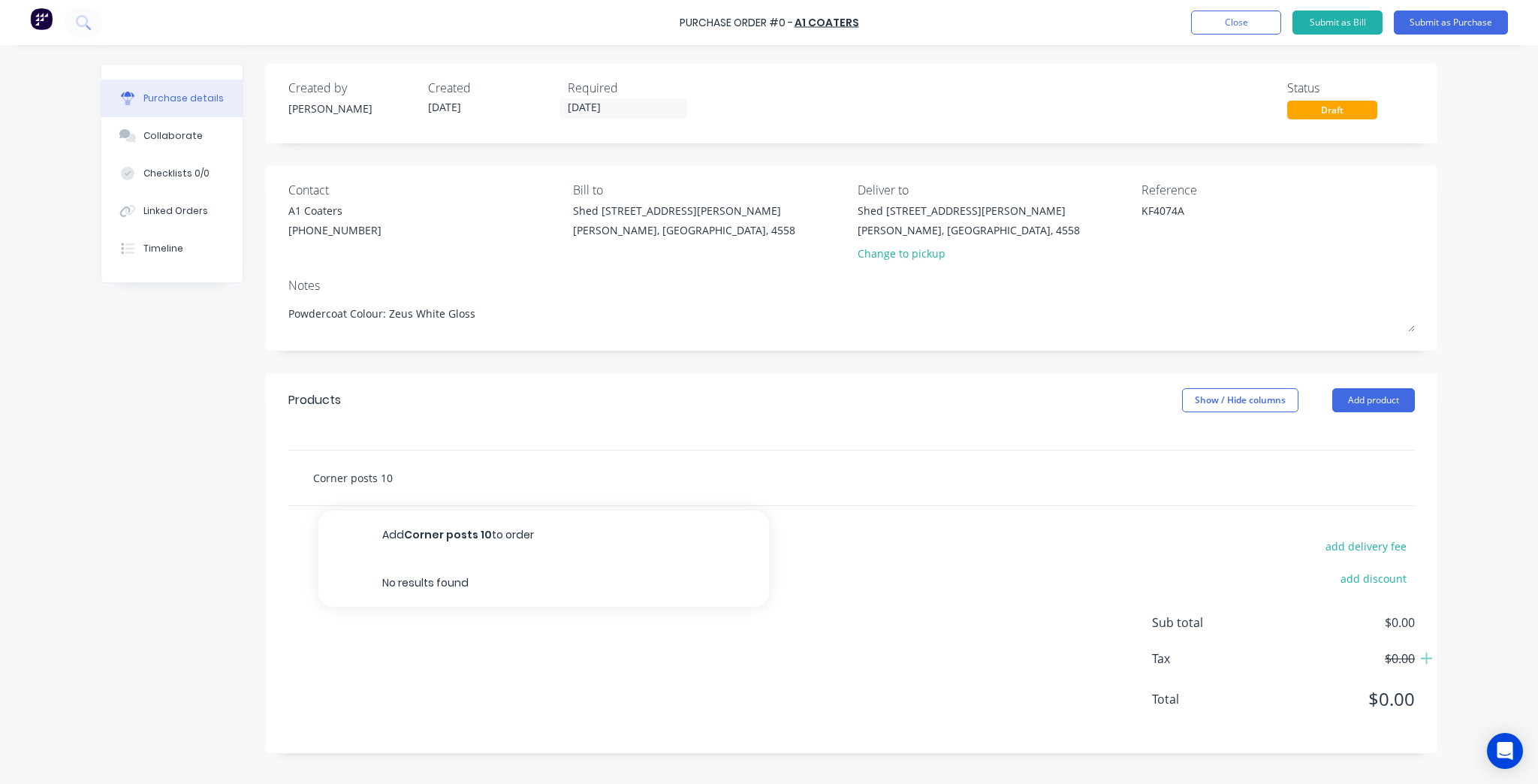
type input "Corner posts 100"
type textarea "x"
type input "Corner posts 100x"
type textarea "x"
type input "Corner posts 100x3"
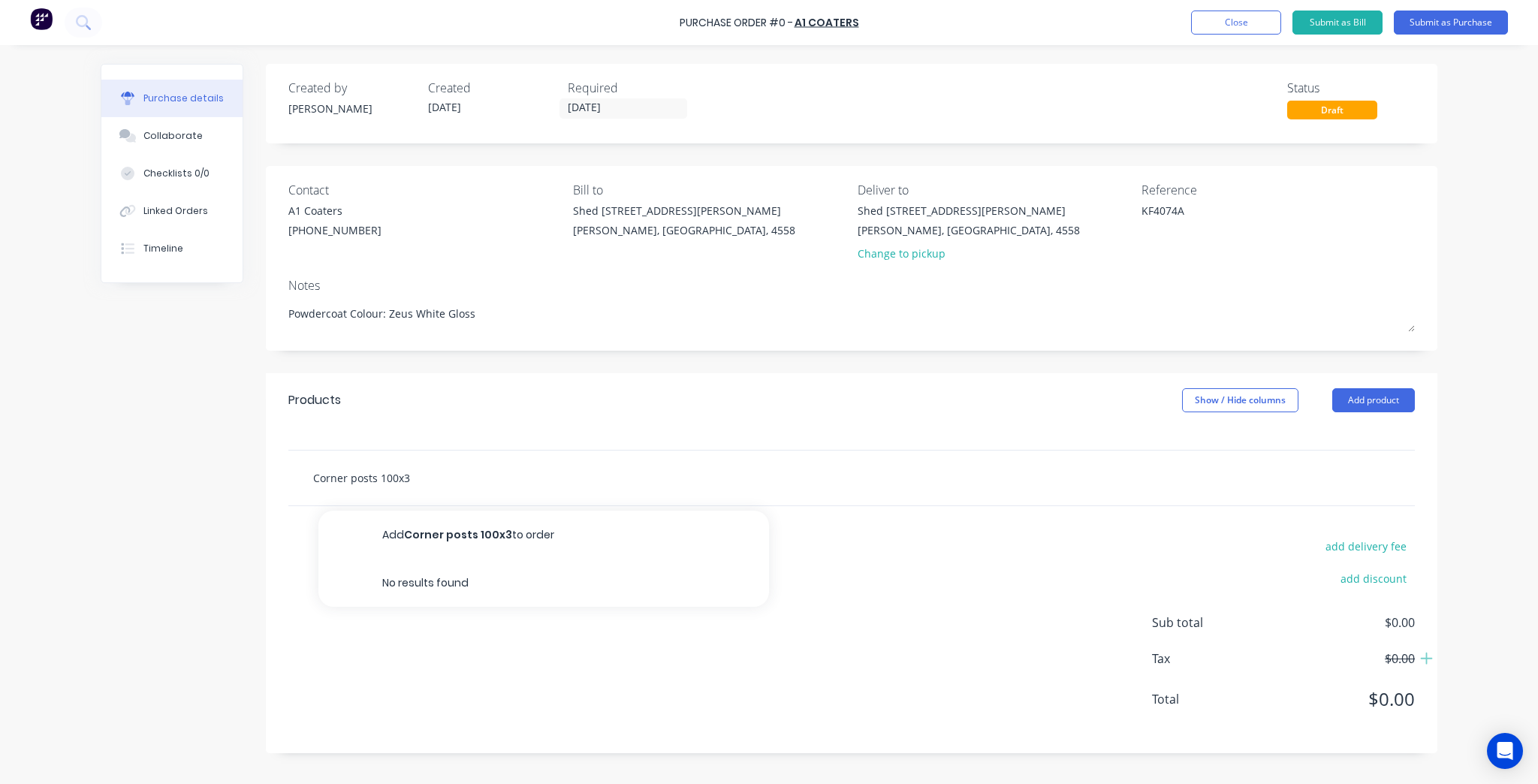
type textarea "x"
type input "Corner posts 100x3S"
type textarea "x"
type input "Corner posts 100x3SH"
type textarea "x"
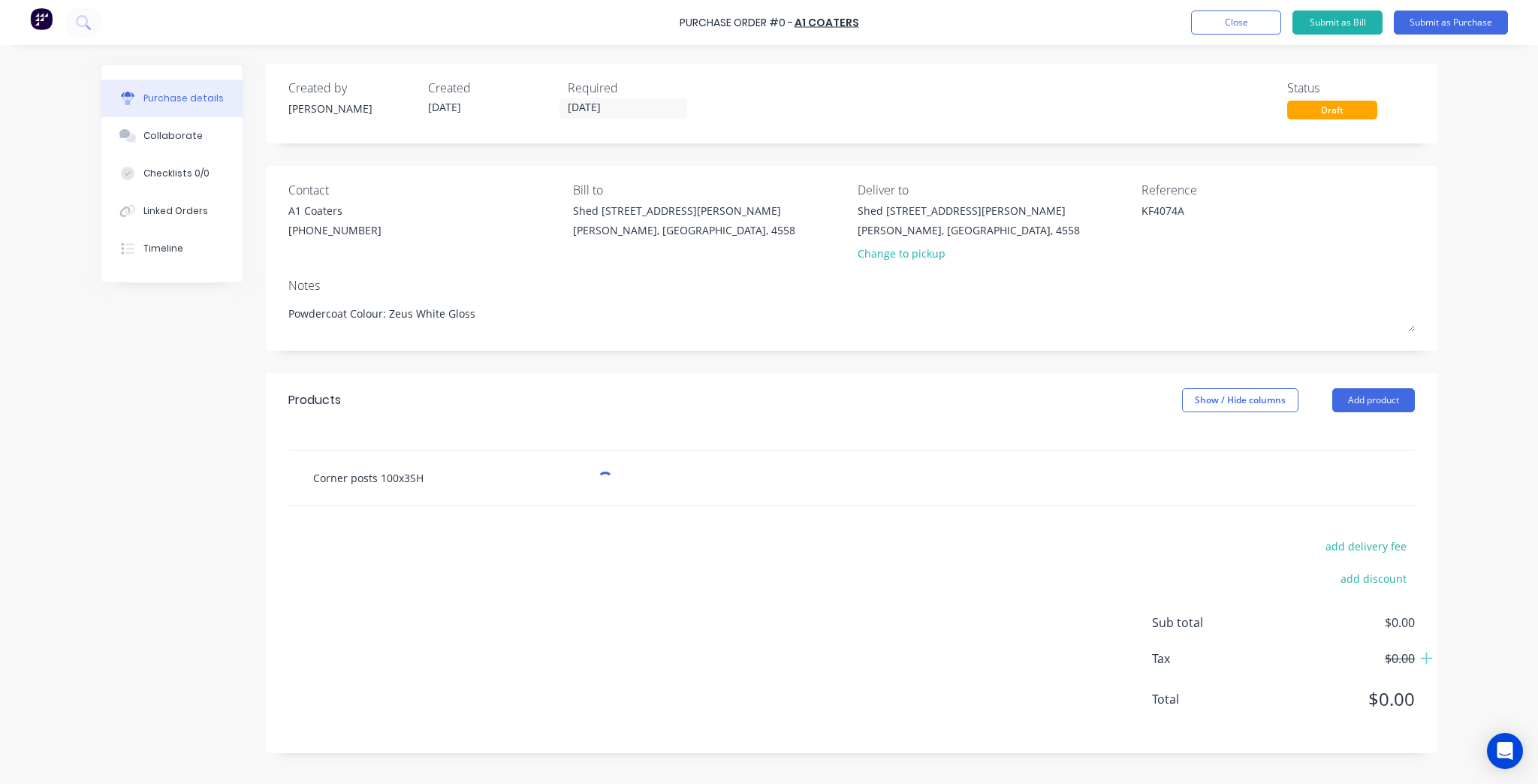
type input "Corner posts 100x3SHS"
type textarea "x"
type input "Corner posts 100x3 SHS"
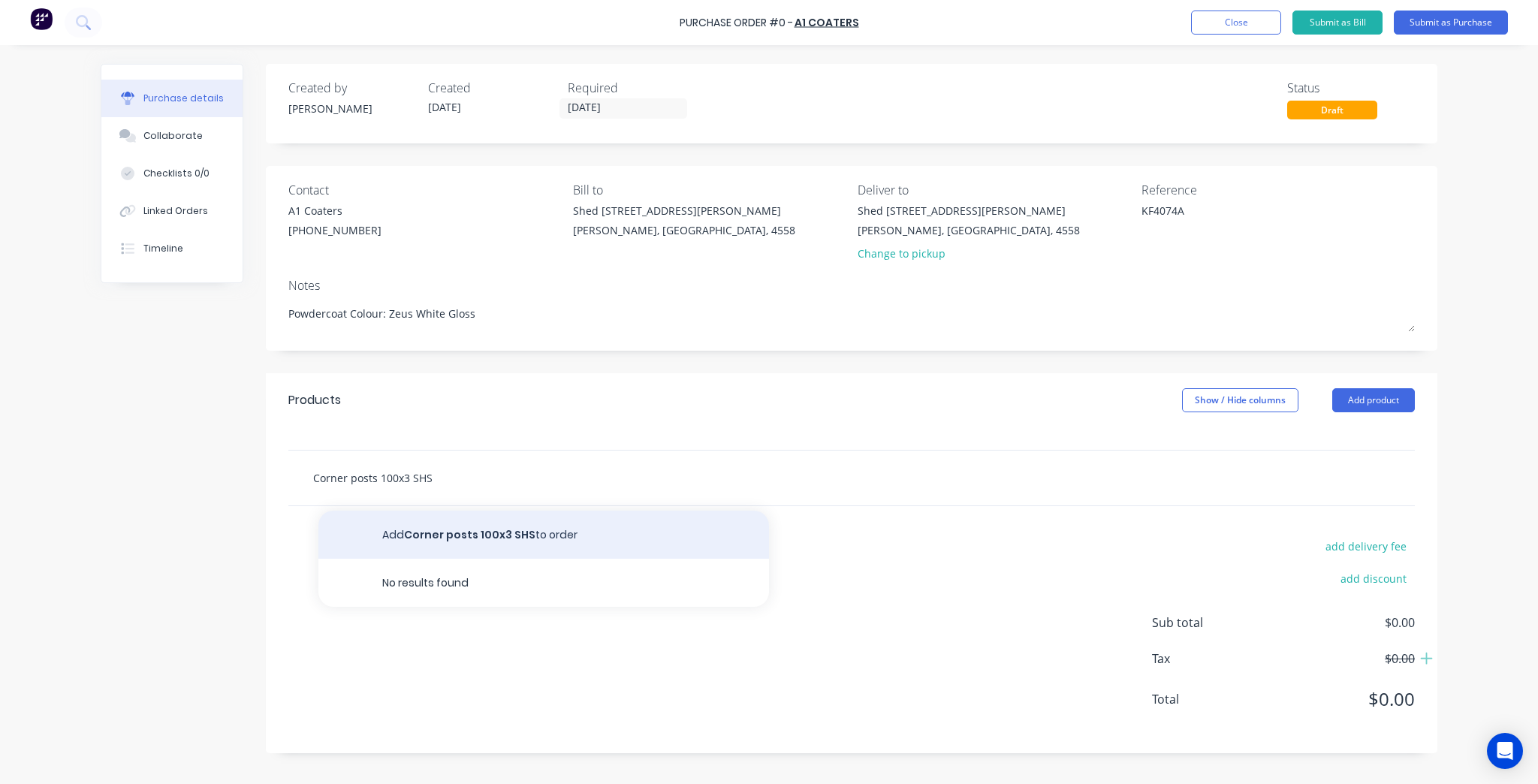
type textarea "x"
type input "Corner posts 100x3 SHS"
click at [577, 535] on button "Add Corner posts 100x3 SHS to order" at bounding box center [544, 534] width 450 height 48
type textarea "x"
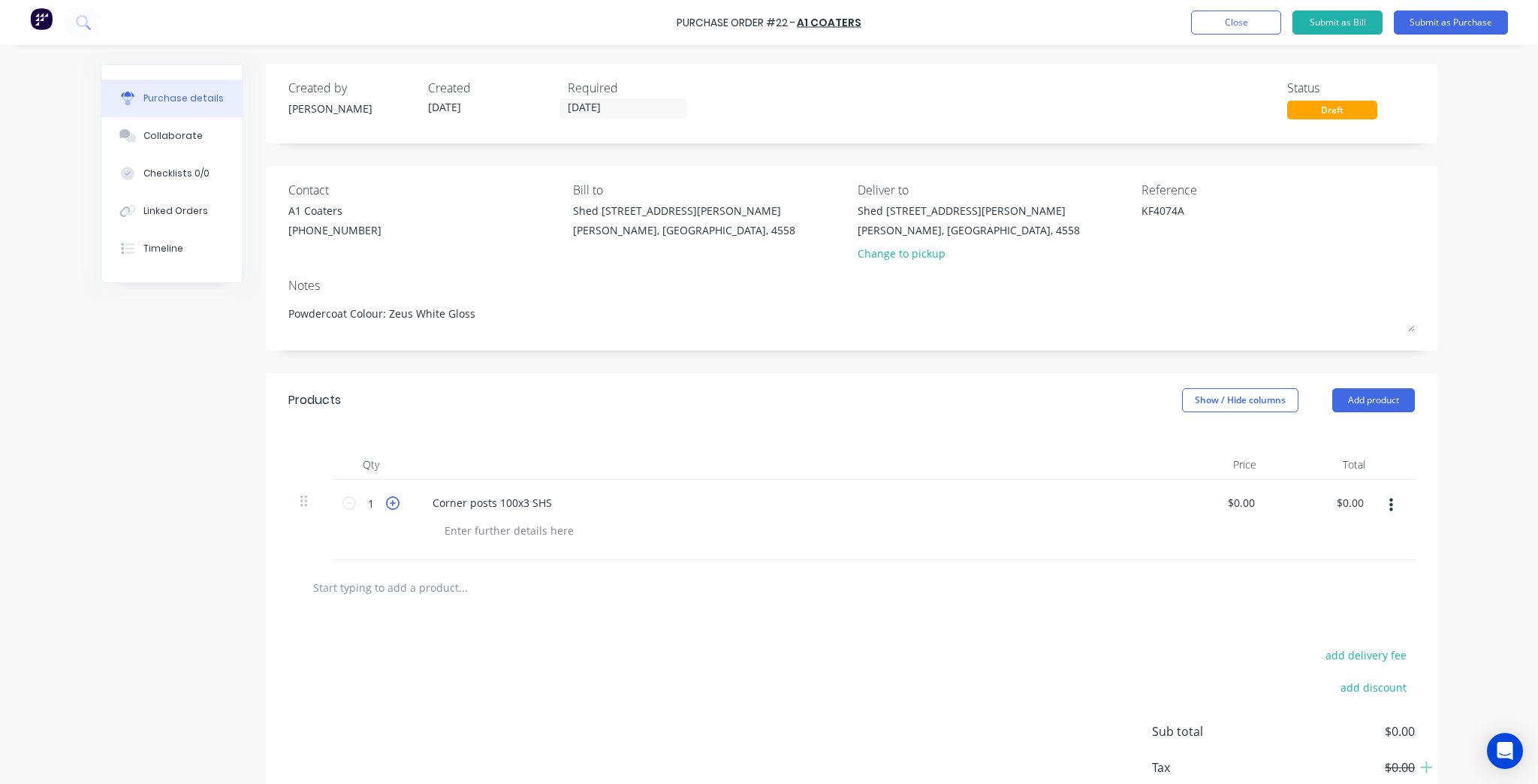
click at [386, 504] on icon at bounding box center [392, 503] width 14 height 14
type textarea "x"
type input "2"
click at [386, 504] on icon at bounding box center [392, 503] width 14 height 14
type textarea "x"
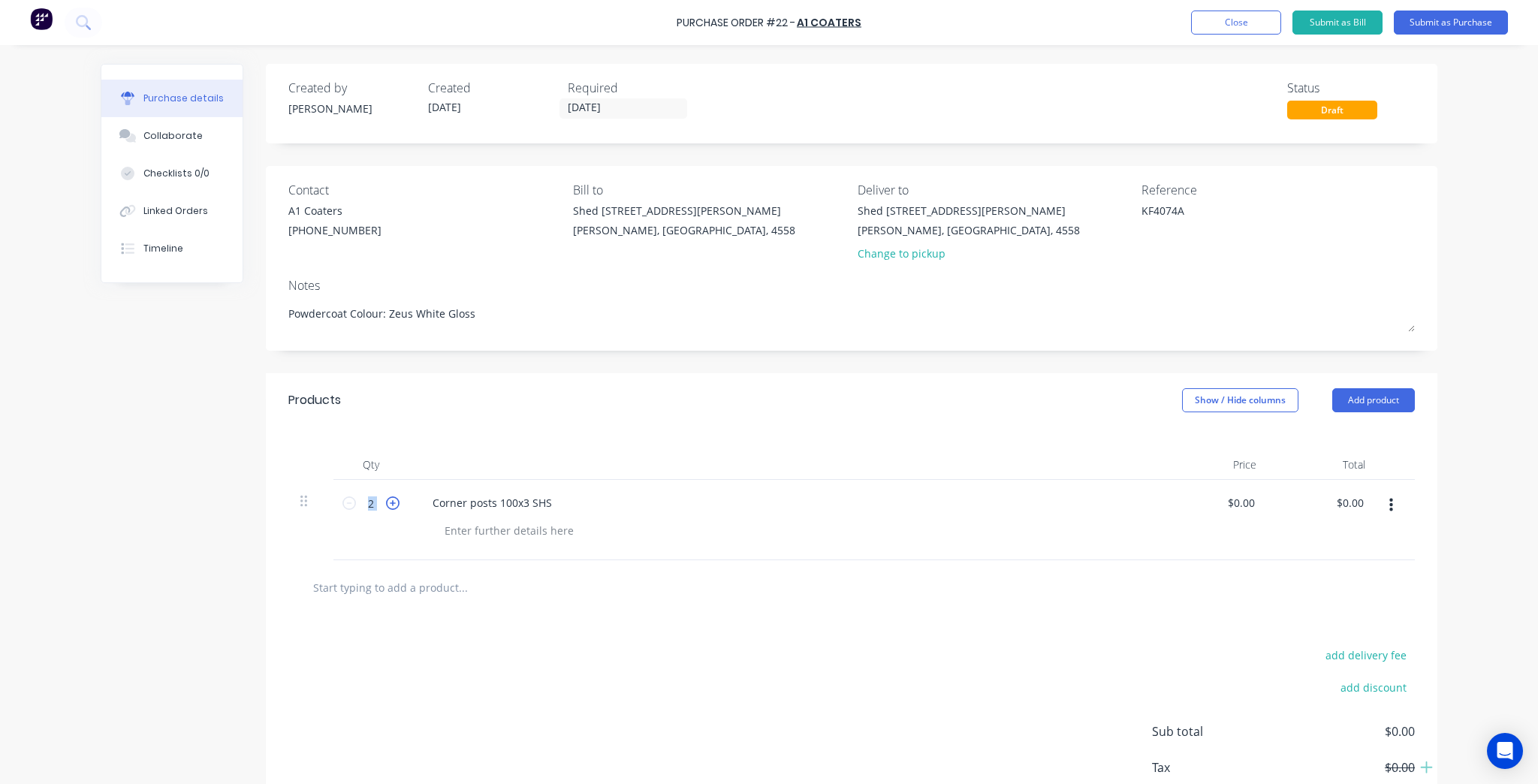
type input "3"
click at [386, 504] on icon at bounding box center [392, 503] width 14 height 14
type textarea "x"
type input "4"
click at [386, 504] on icon at bounding box center [392, 503] width 14 height 14
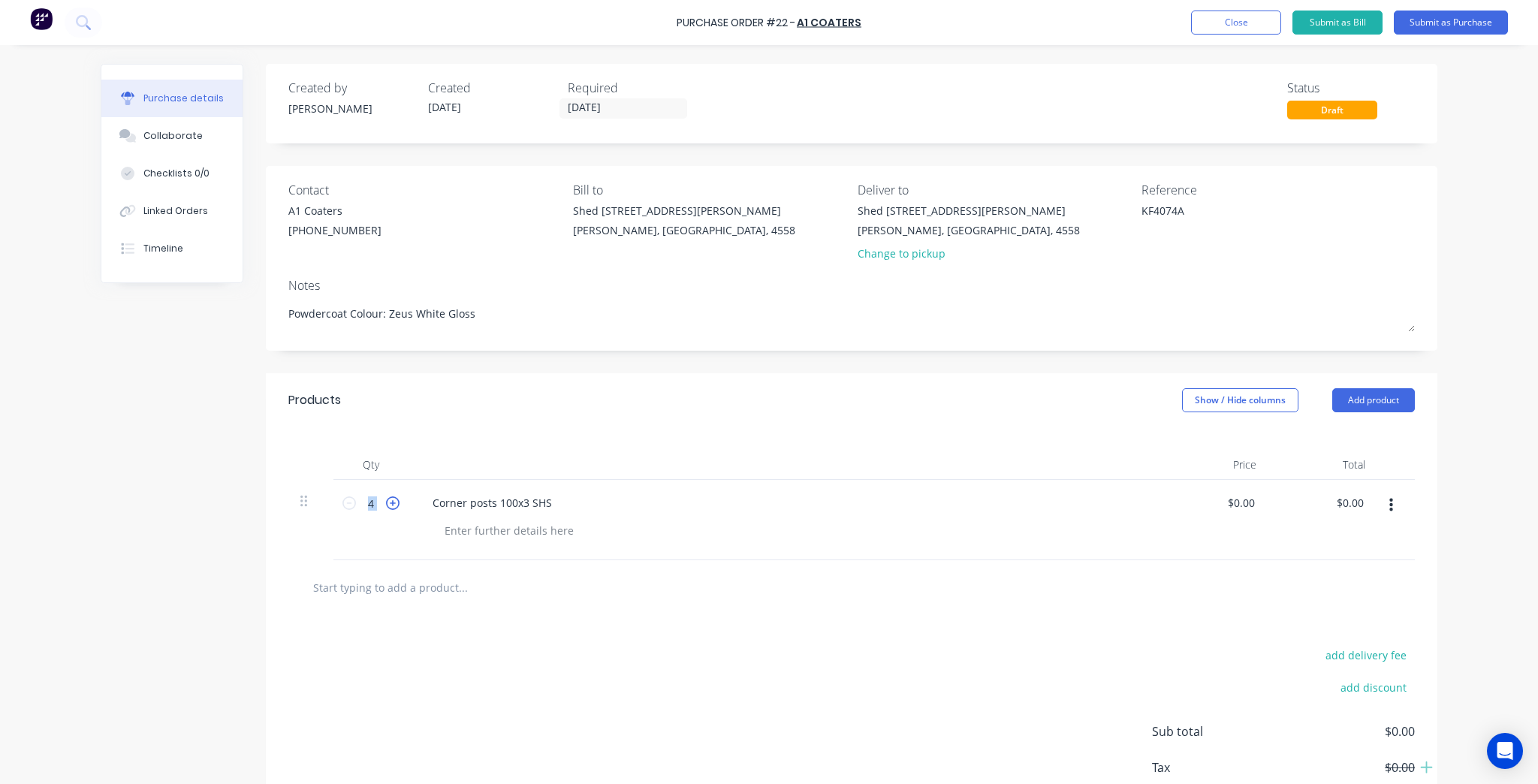
type textarea "x"
type input "5"
type textarea "x"
click at [486, 522] on div at bounding box center [509, 530] width 153 height 22
click at [808, 547] on div "Corner posts 100x3 SHS 5 @ 160x160x3 @ 1800" at bounding box center [783, 520] width 751 height 81
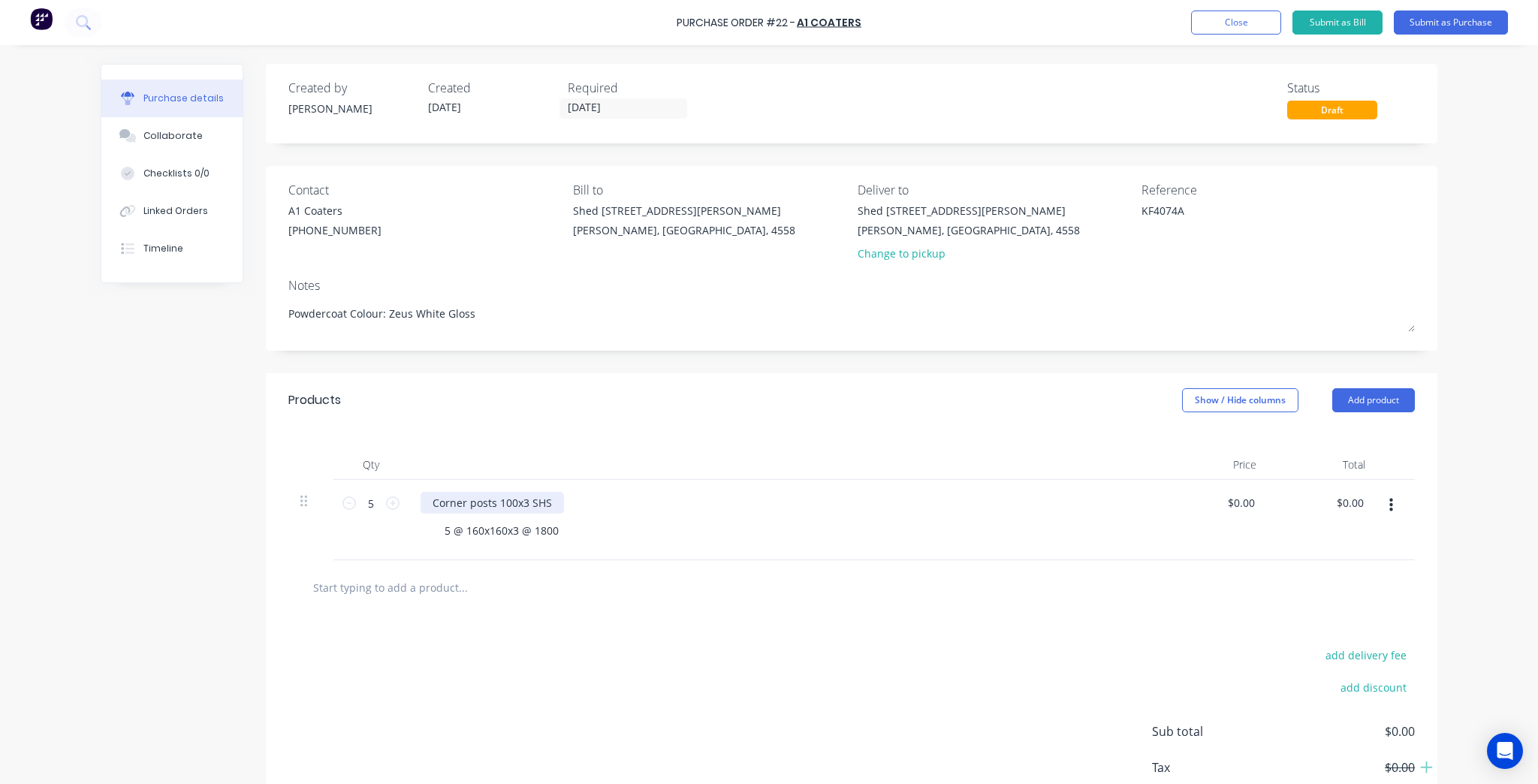
click at [506, 503] on div "Corner posts 100x3 SHS" at bounding box center [493, 502] width 144 height 22
drag, startPoint x: 549, startPoint y: 501, endPoint x: 493, endPoint y: 509, distance: 56.6
click at [493, 509] on div "Corner posts 100x3 SHS" at bounding box center [493, 502] width 144 height 22
click at [518, 501] on div "Corner posts 100x3 SHS" at bounding box center [493, 502] width 144 height 22
click at [551, 504] on div "Corner posts 100x3 SHS" at bounding box center [493, 502] width 144 height 22
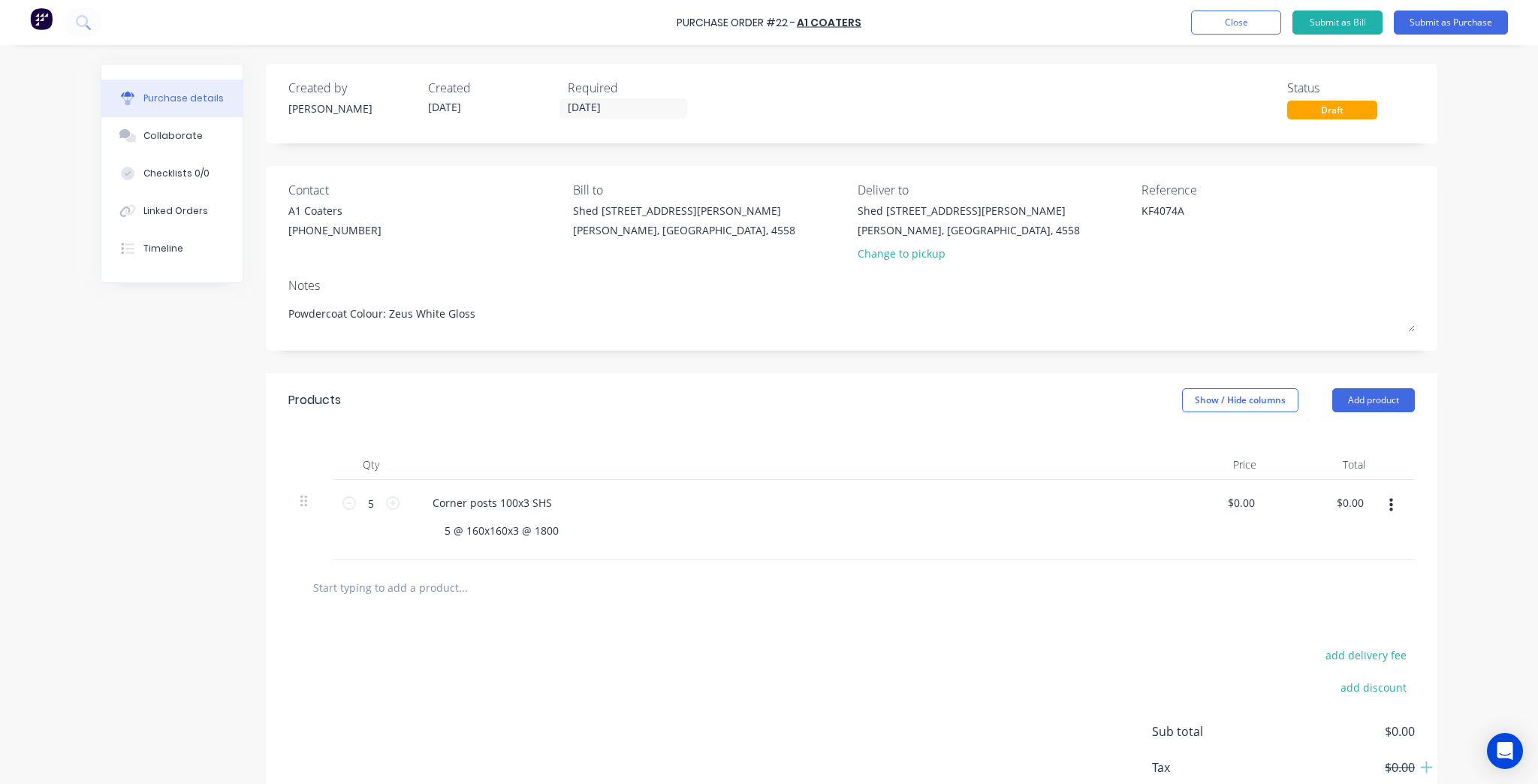
click at [727, 578] on div at bounding box center [525, 587] width 450 height 30
click at [410, 586] on input "text" at bounding box center [462, 587] width 300 height 30
type textarea "x"
type input "P"
type textarea "x"
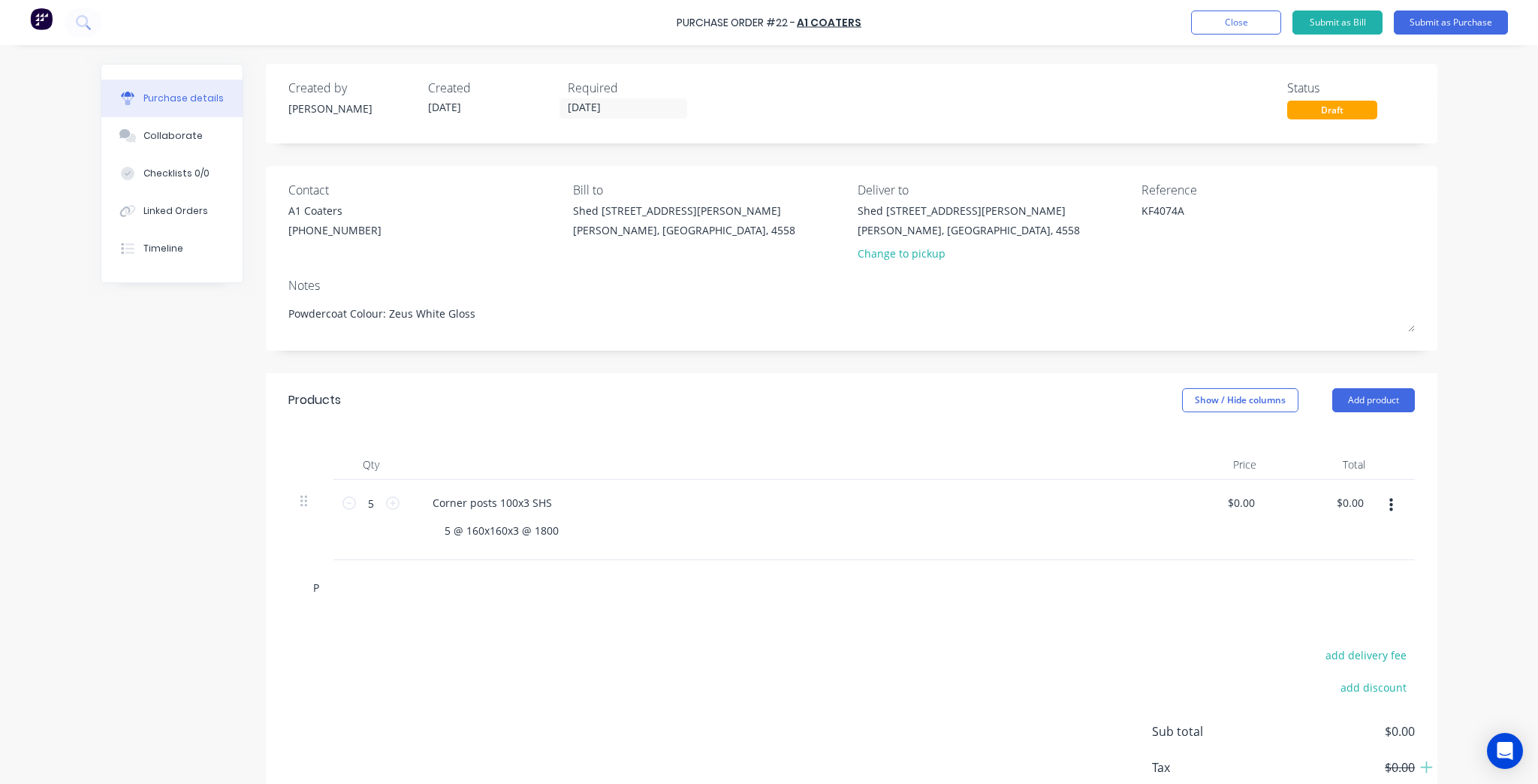
type input "Po"
type textarea "x"
type input "Pos"
type textarea "x"
type input "Post"
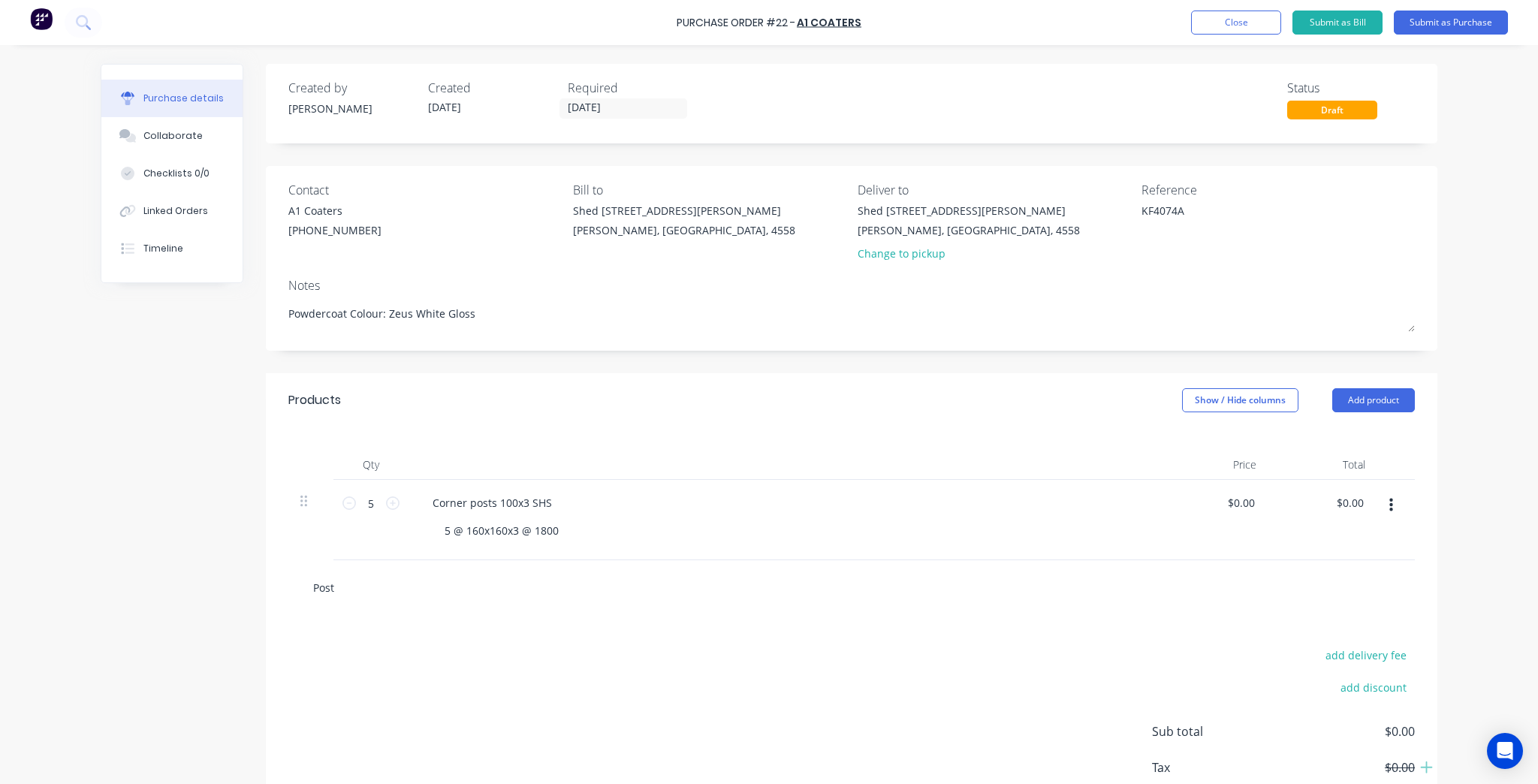
type textarea "x"
type input "Posts"
type textarea "x"
type input "Posts"
type textarea "x"
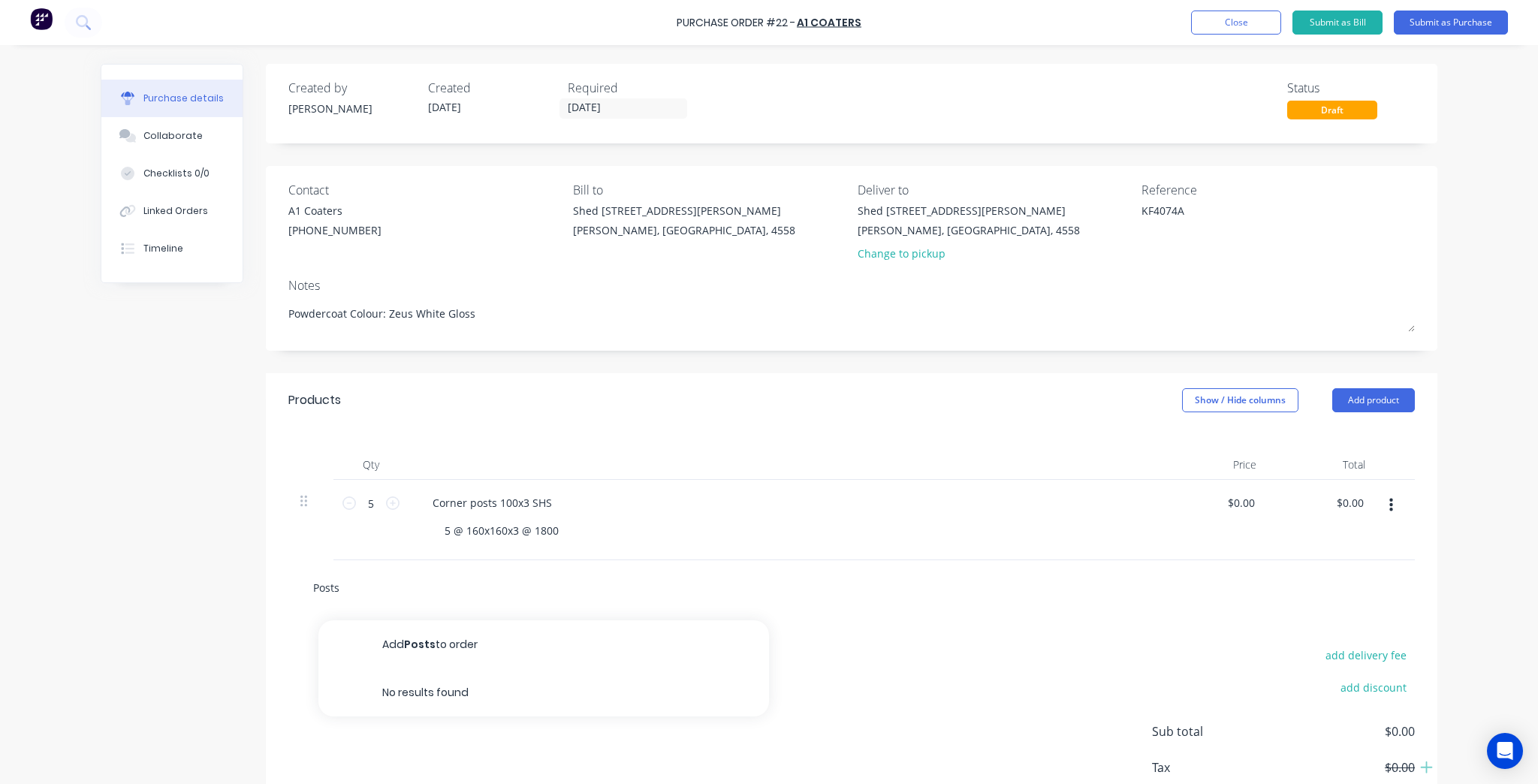
type input "Posts 1"
type textarea "x"
type input "Posts 10"
type textarea "x"
type input "Posts 100"
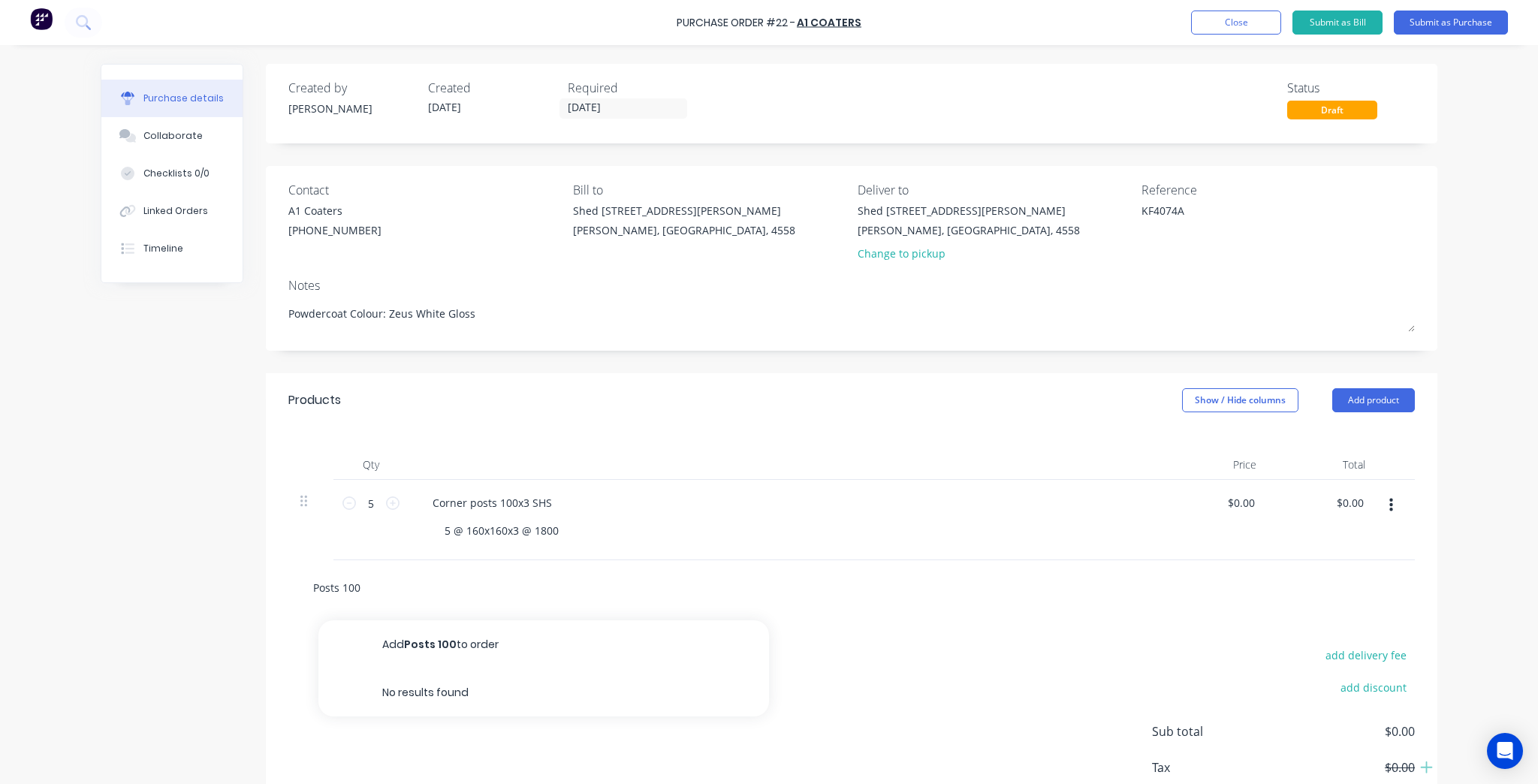
type textarea "x"
type input "Posts 100x"
type textarea "x"
type input "Posts 100x3"
type textarea "x"
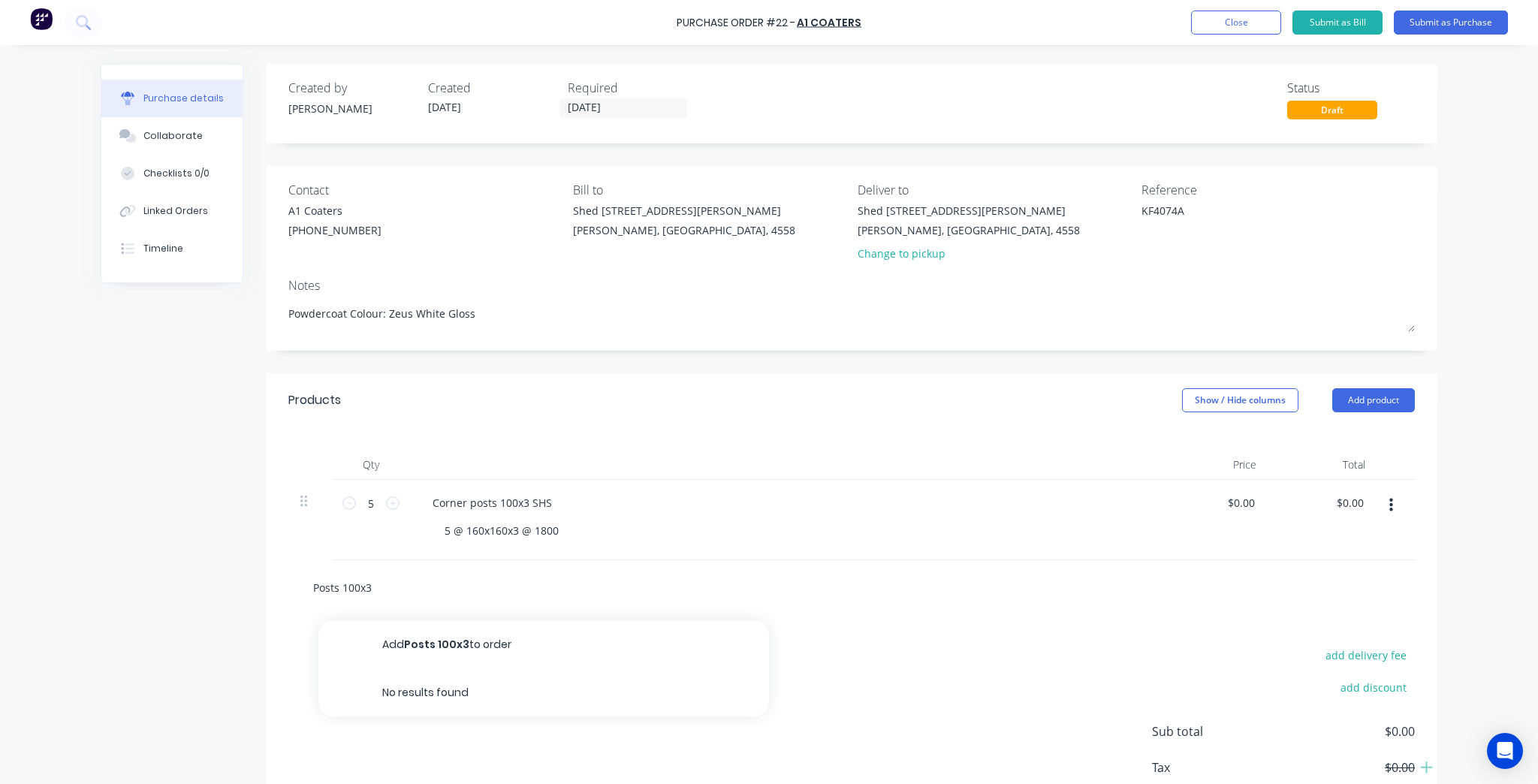
type input "Posts 100x3"
type textarea "x"
type input "Posts 100x3 S"
type textarea "x"
type input "Posts 100x3 SH"
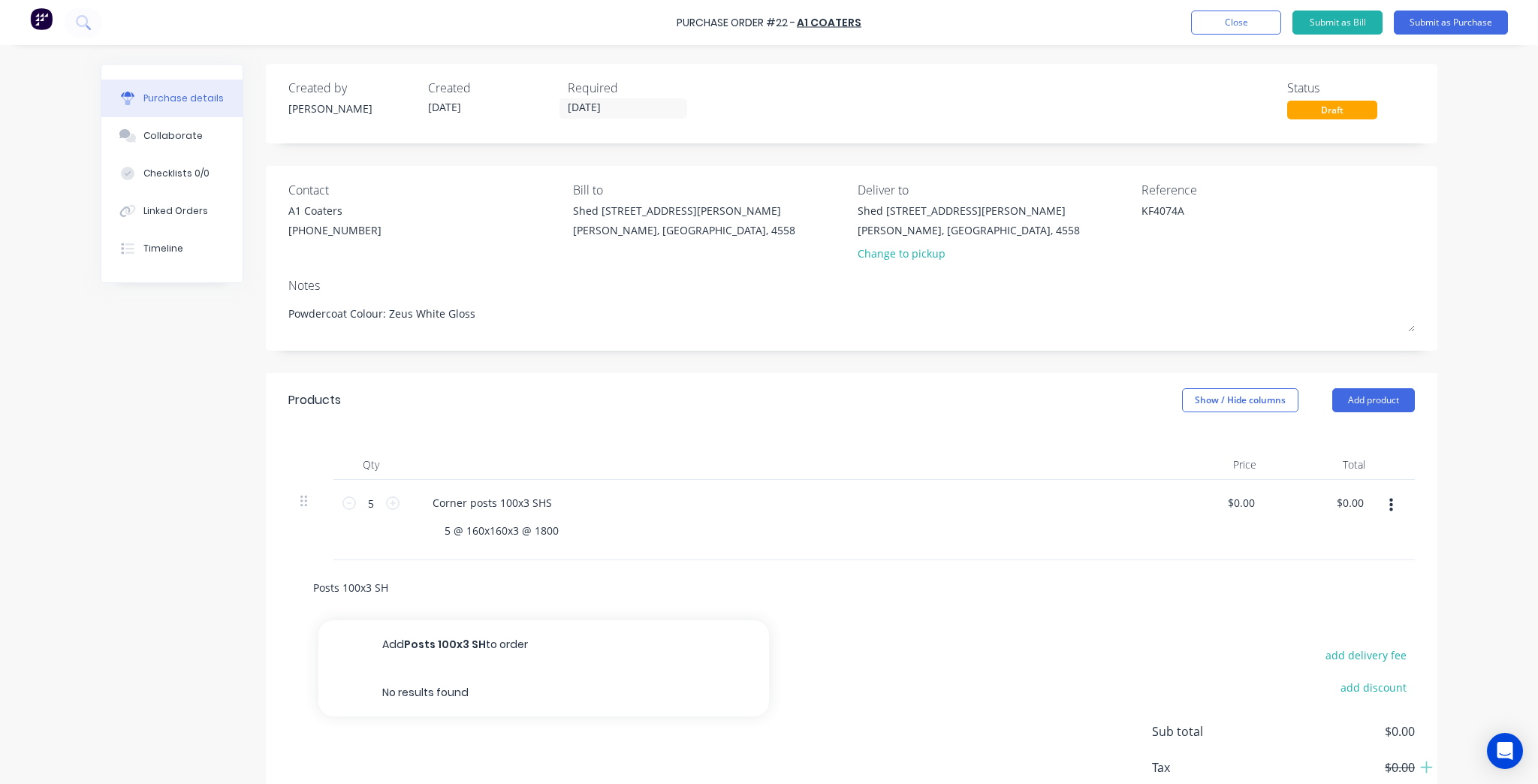
type textarea "x"
type input "Posts 100x3 SHS"
type textarea "x"
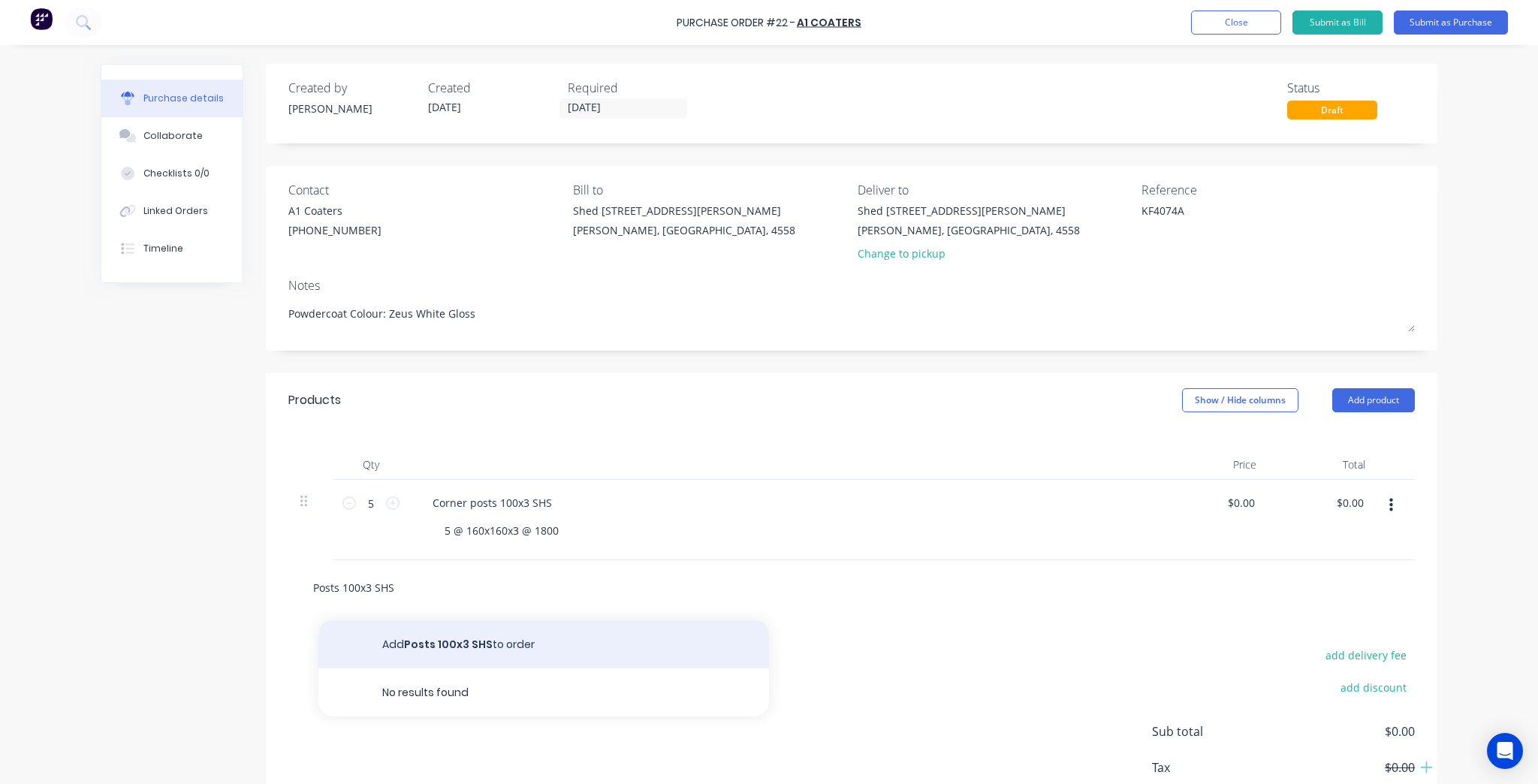
type input "Posts 100x3 SHS"
click at [435, 640] on button "Add Posts 100x3 SHS to order" at bounding box center [544, 644] width 450 height 48
type textarea "x"
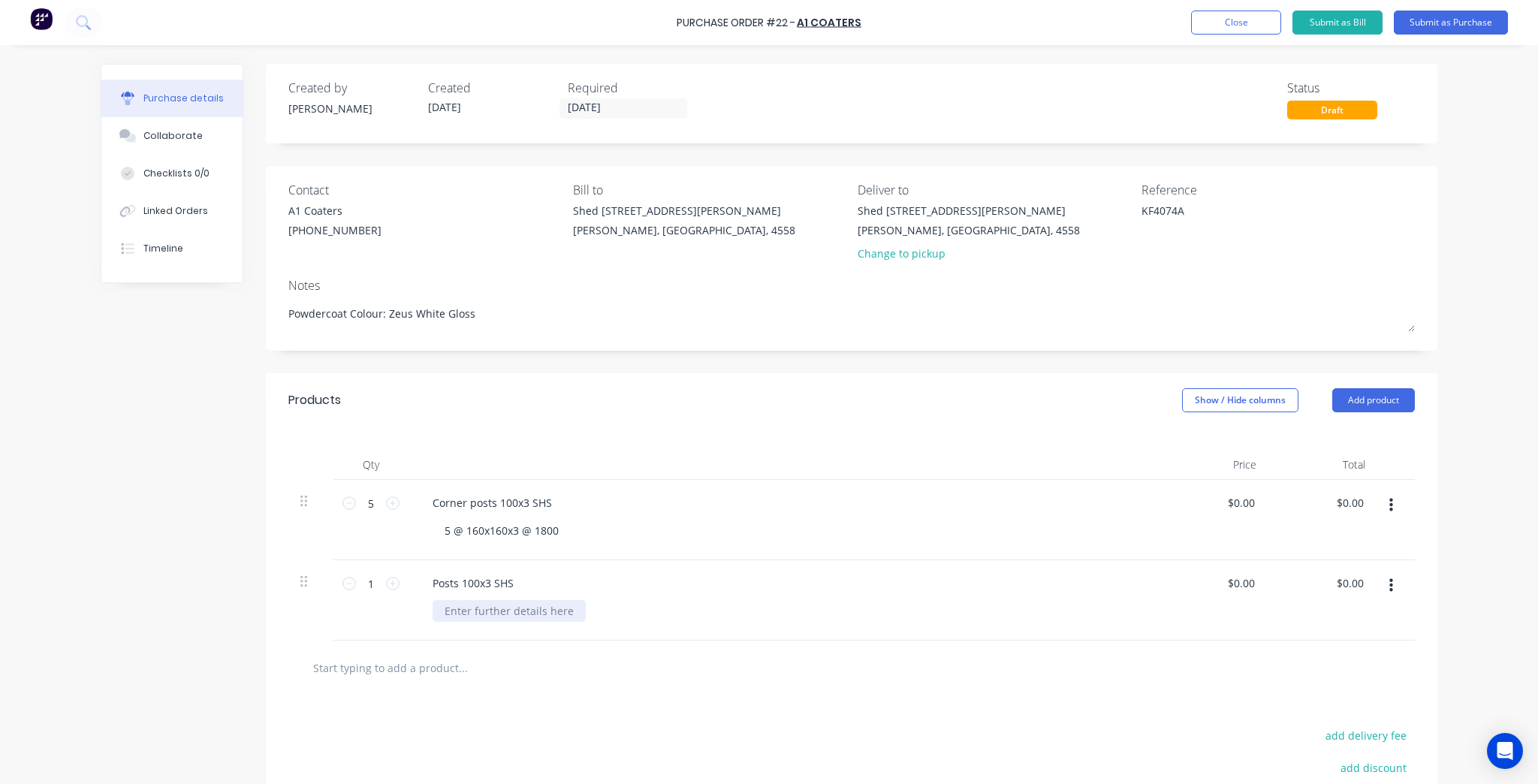
click at [522, 617] on div at bounding box center [509, 610] width 153 height 22
click at [390, 587] on icon at bounding box center [392, 583] width 14 height 14
type textarea "x"
type input "2"
click at [390, 587] on icon at bounding box center [392, 583] width 14 height 14
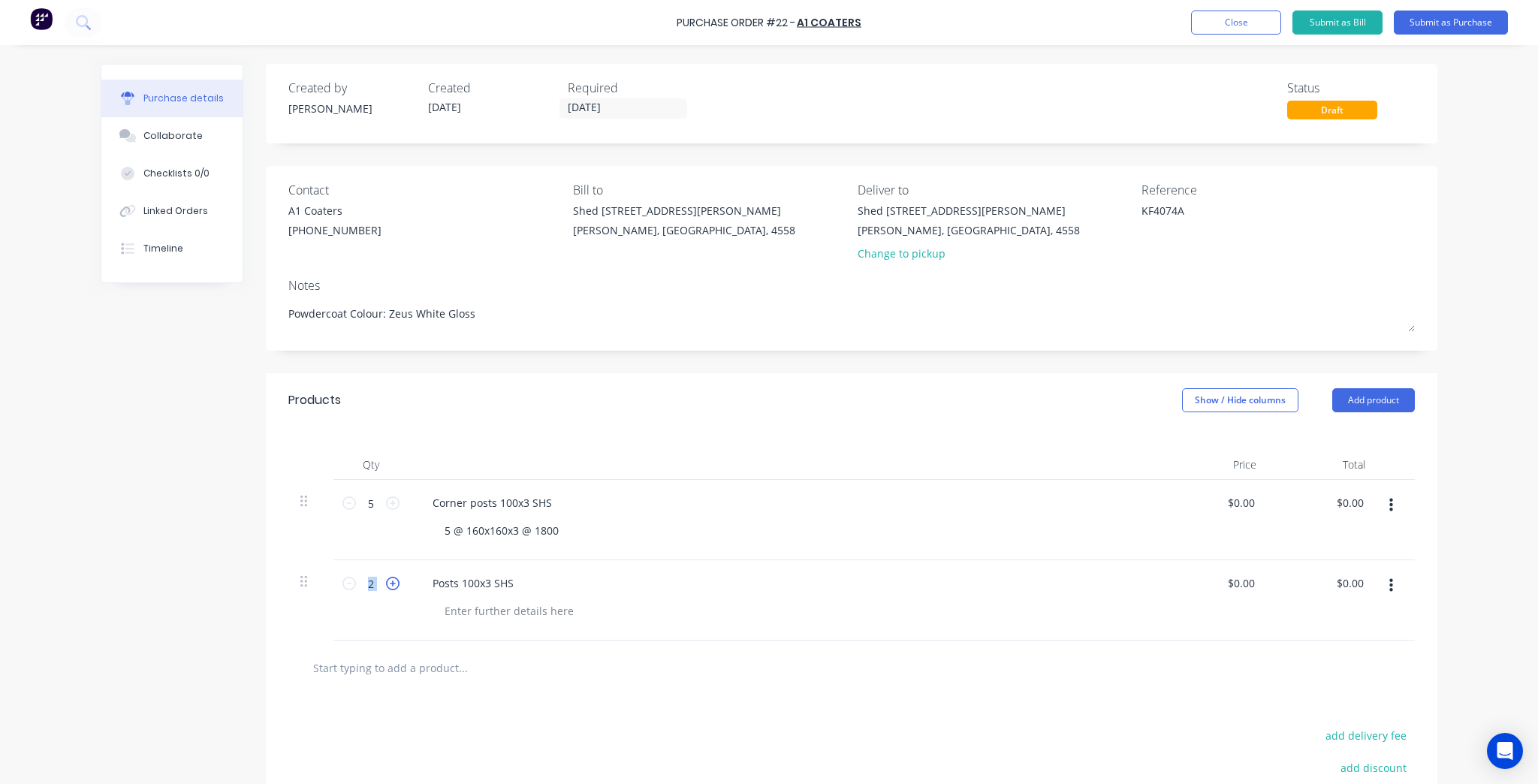
type textarea "x"
type input "3"
click at [390, 587] on icon at bounding box center [392, 583] width 14 height 14
type textarea "x"
type input "4"
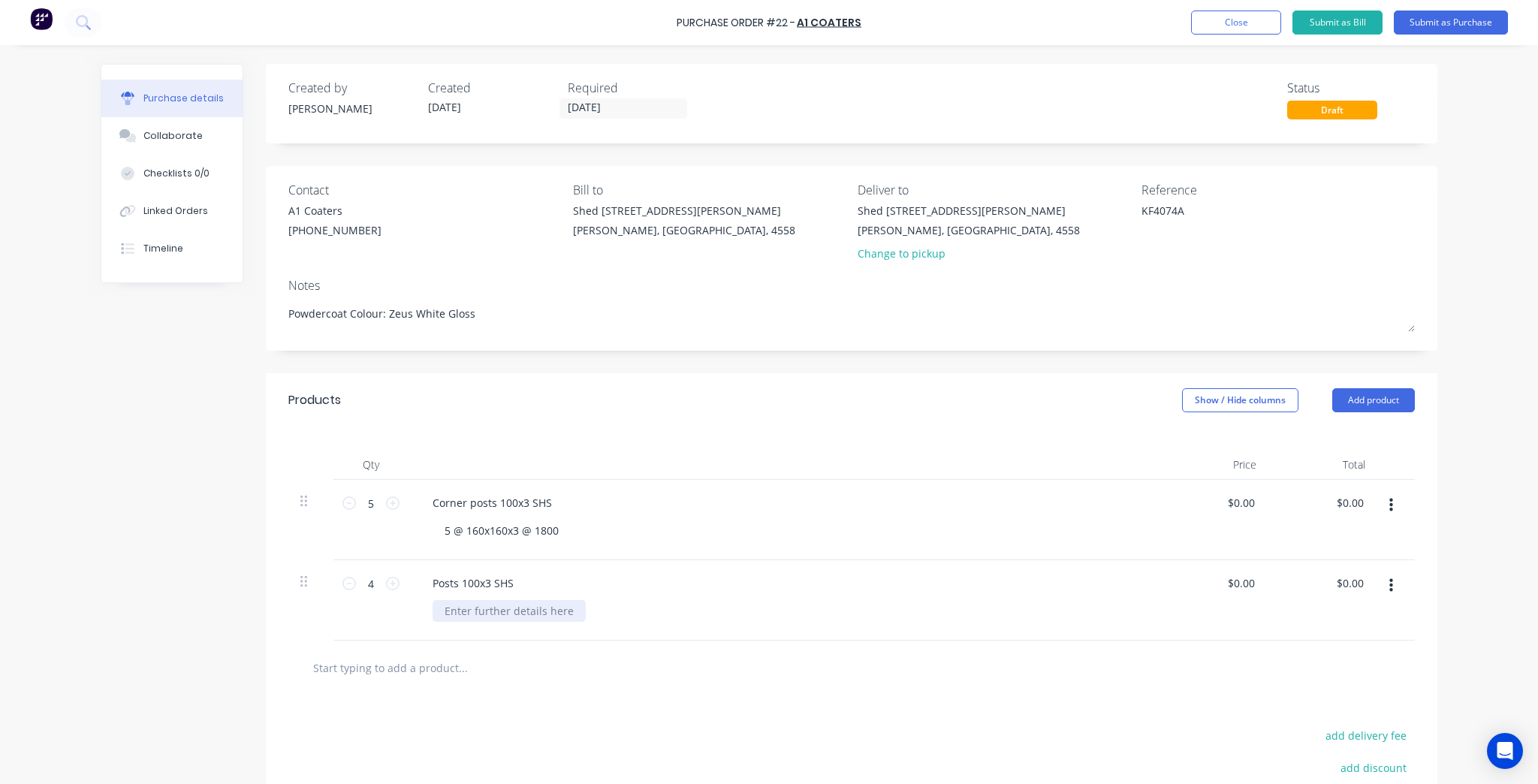
click at [541, 613] on div at bounding box center [509, 610] width 153 height 22
click at [466, 537] on div "5 @ 160x160x3 @ 1800" at bounding box center [501, 530] width 138 height 22
drag, startPoint x: 462, startPoint y: 529, endPoint x: 426, endPoint y: 529, distance: 36.0
click at [426, 529] on div "Corner posts 100x3 SHS 5 @ 160x160x3 @ 1800" at bounding box center [783, 520] width 751 height 81
click at [572, 529] on div "160x160x3 @ 1800" at bounding box center [790, 530] width 715 height 22
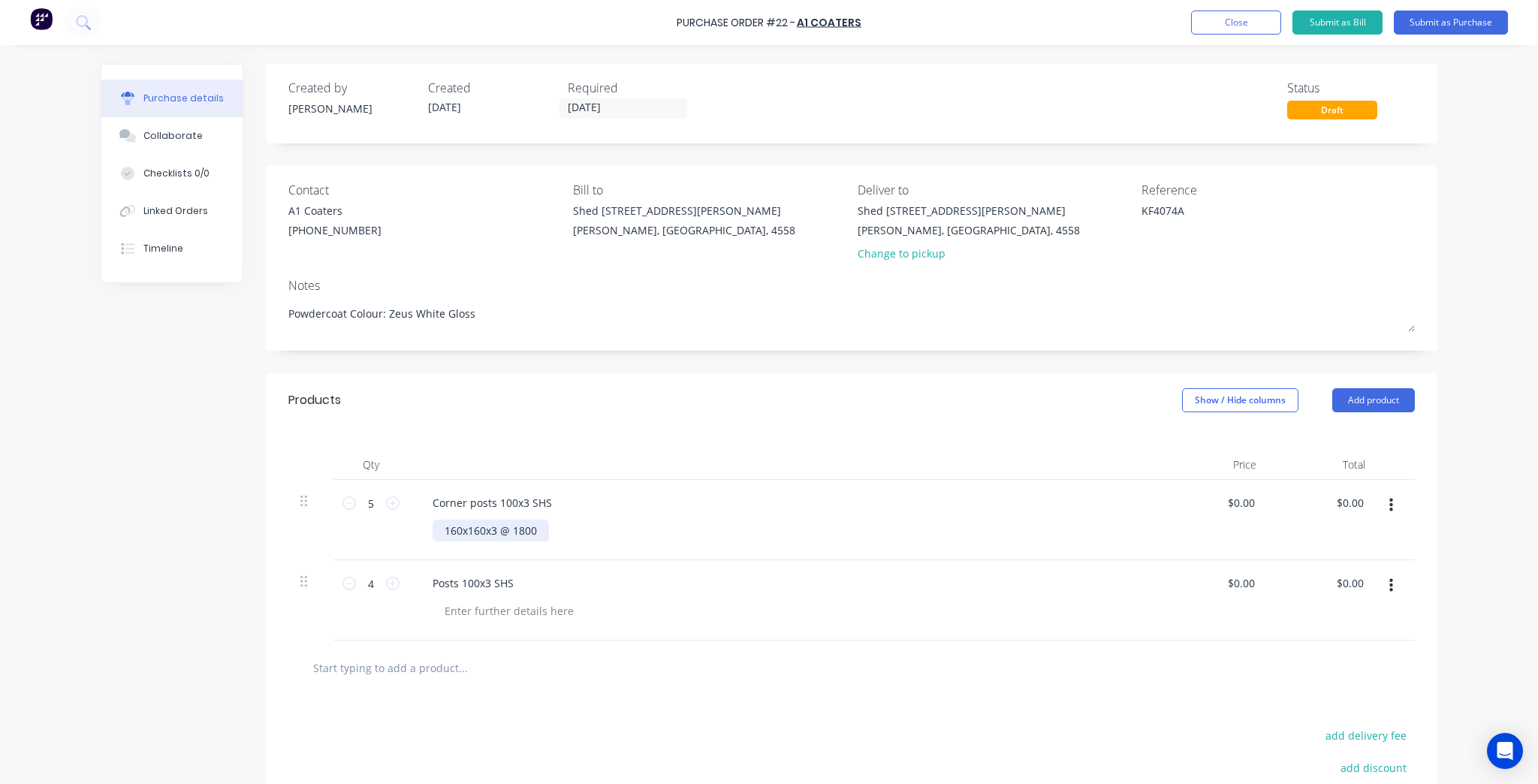
click at [529, 528] on div "160x160x3 @ 1800" at bounding box center [491, 530] width 117 height 22
click at [539, 504] on div "Corner posts 100x3 SHS" at bounding box center [493, 502] width 144 height 22
drag, startPoint x: 493, startPoint y: 529, endPoint x: 414, endPoint y: 530, distance: 79.0
click at [414, 530] on div "Corner posts 100x3 SHS 160x160x3 @ 1800" at bounding box center [783, 520] width 751 height 81
click at [476, 529] on div "160x160x3 @ 1800" at bounding box center [491, 530] width 117 height 22
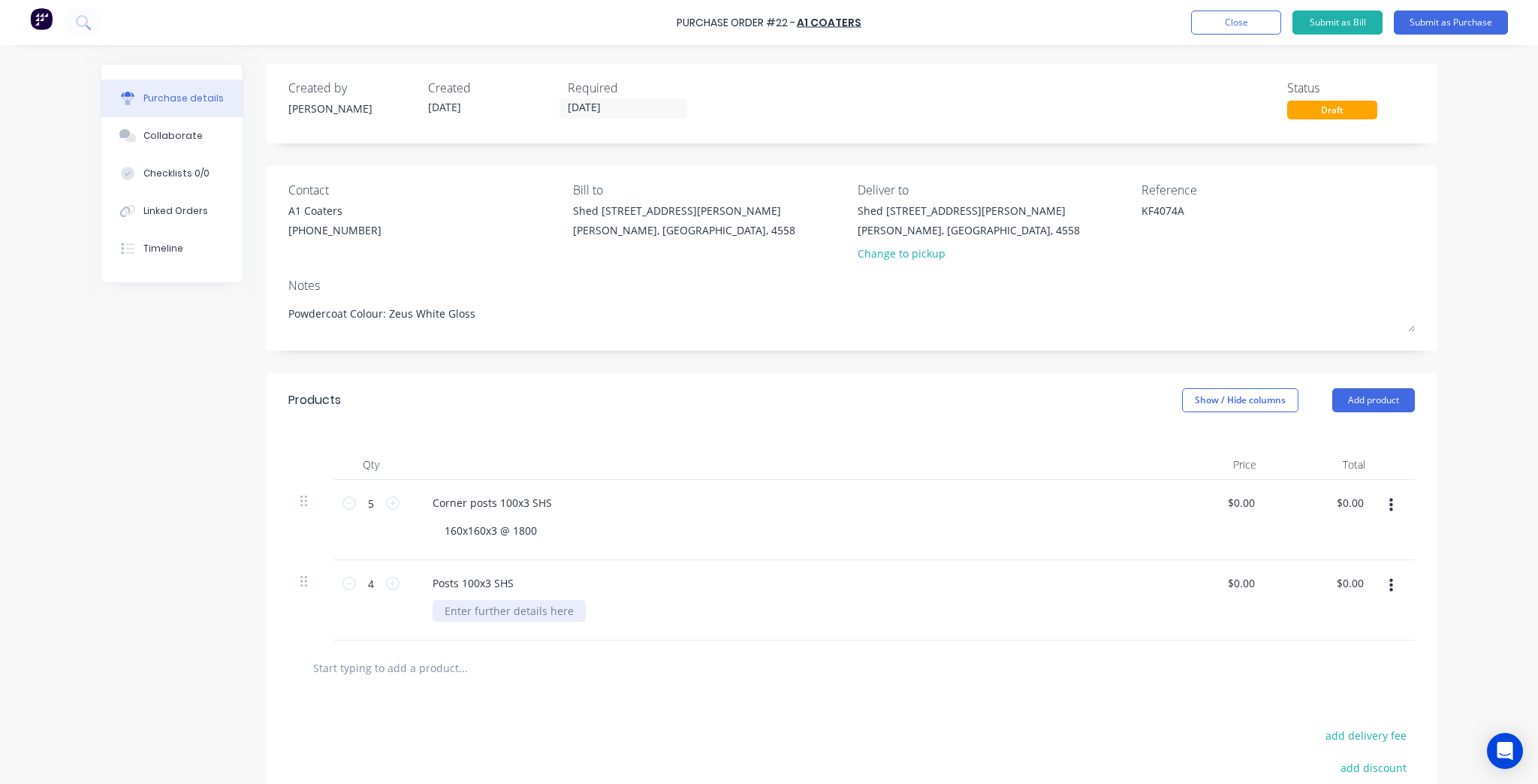
type textarea "x"
click at [559, 603] on div at bounding box center [509, 610] width 153 height 22
click at [490, 529] on div "160x160x3 @ 1800" at bounding box center [491, 530] width 117 height 22
click at [491, 530] on div "160x160x3 @ 1800" at bounding box center [491, 530] width 117 height 22
click at [497, 604] on div "160x220" at bounding box center [790, 610] width 715 height 22
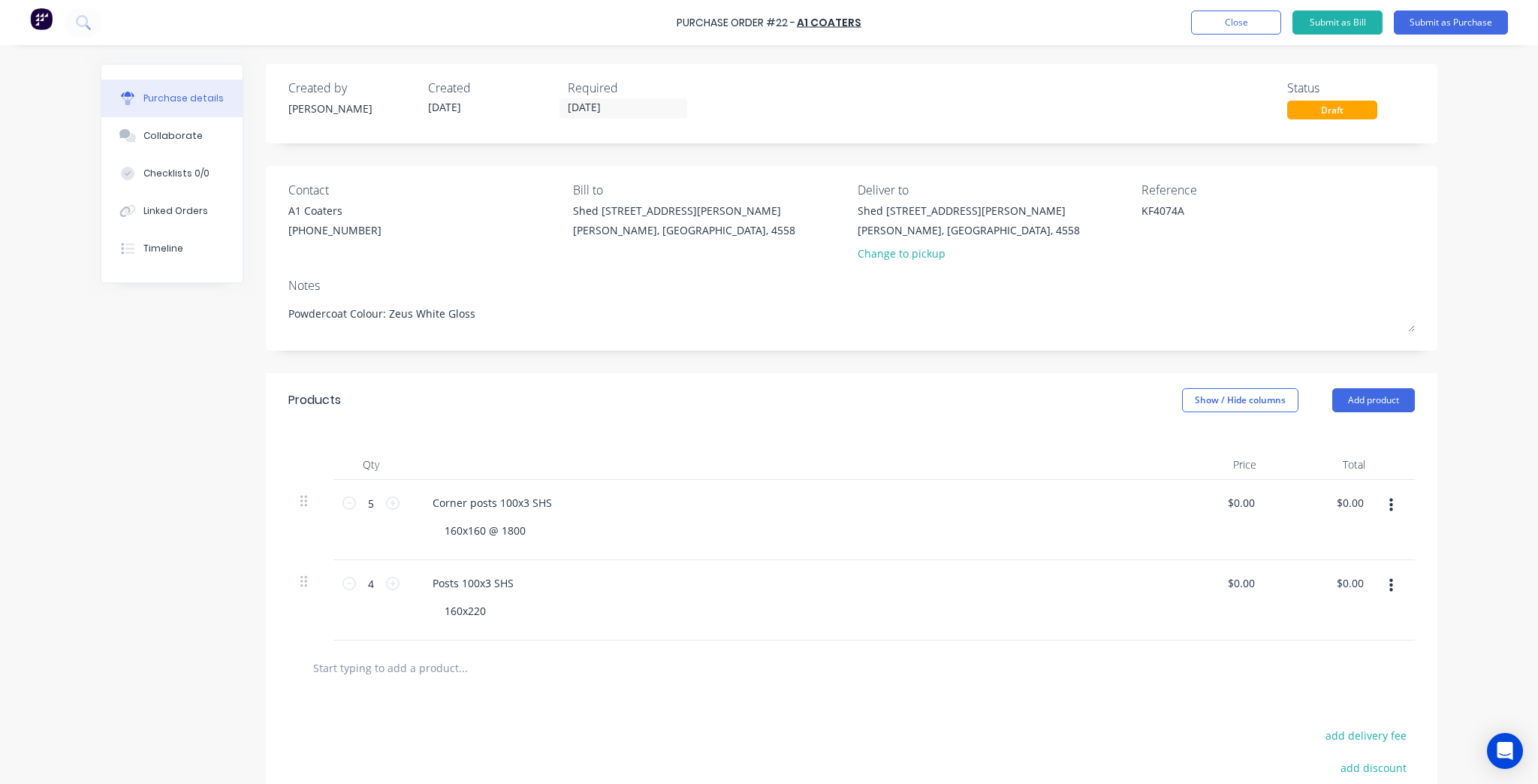
click at [497, 609] on div "160x220" at bounding box center [790, 610] width 715 height 22
click at [483, 612] on div "160x220" at bounding box center [466, 610] width 65 height 22
click at [603, 616] on div "160x220 @ 1800" at bounding box center [790, 610] width 715 height 22
click at [387, 670] on input "text" at bounding box center [462, 667] width 300 height 30
type textarea "x"
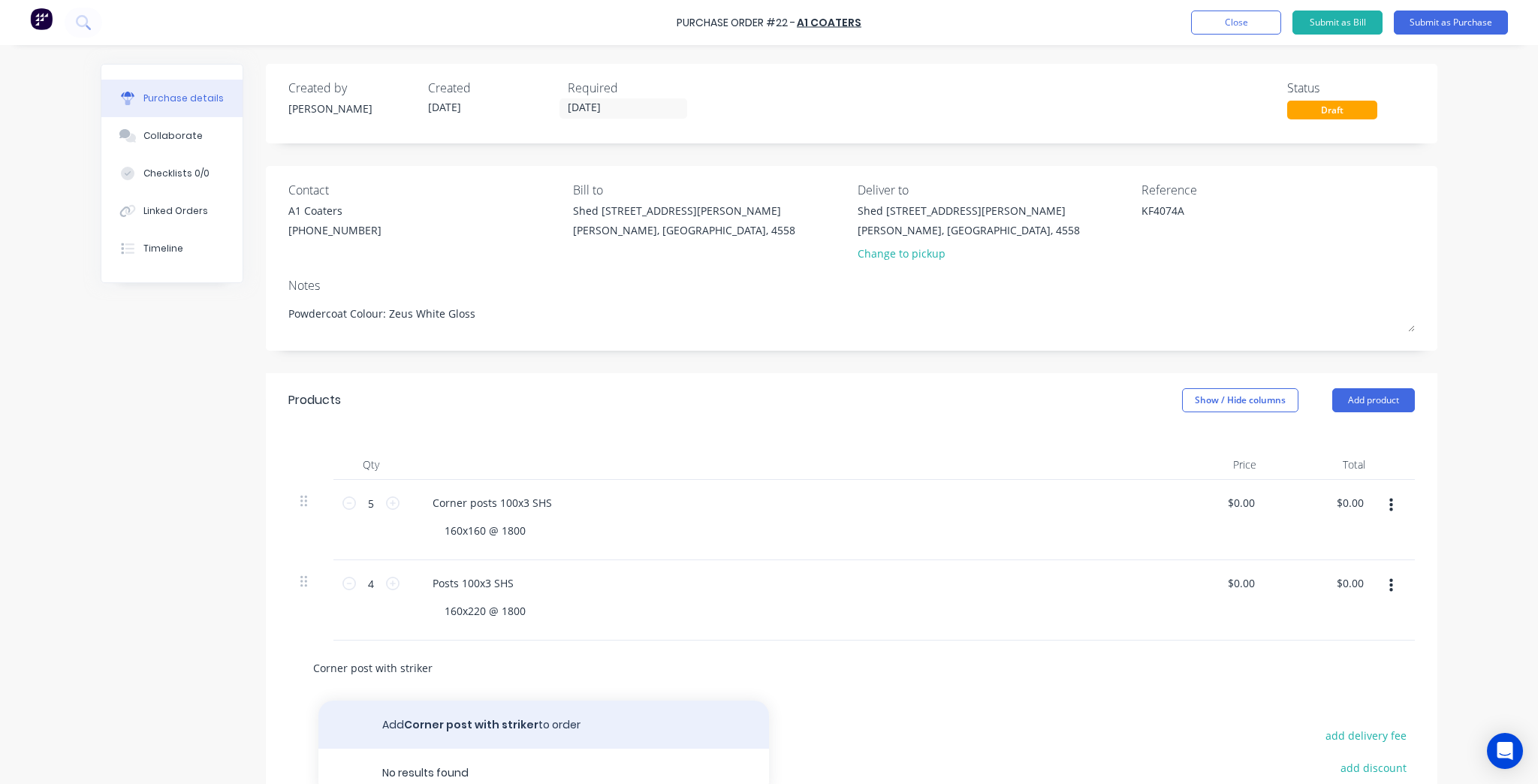
click at [459, 730] on button "Add Corner post with striker to order" at bounding box center [544, 724] width 450 height 48
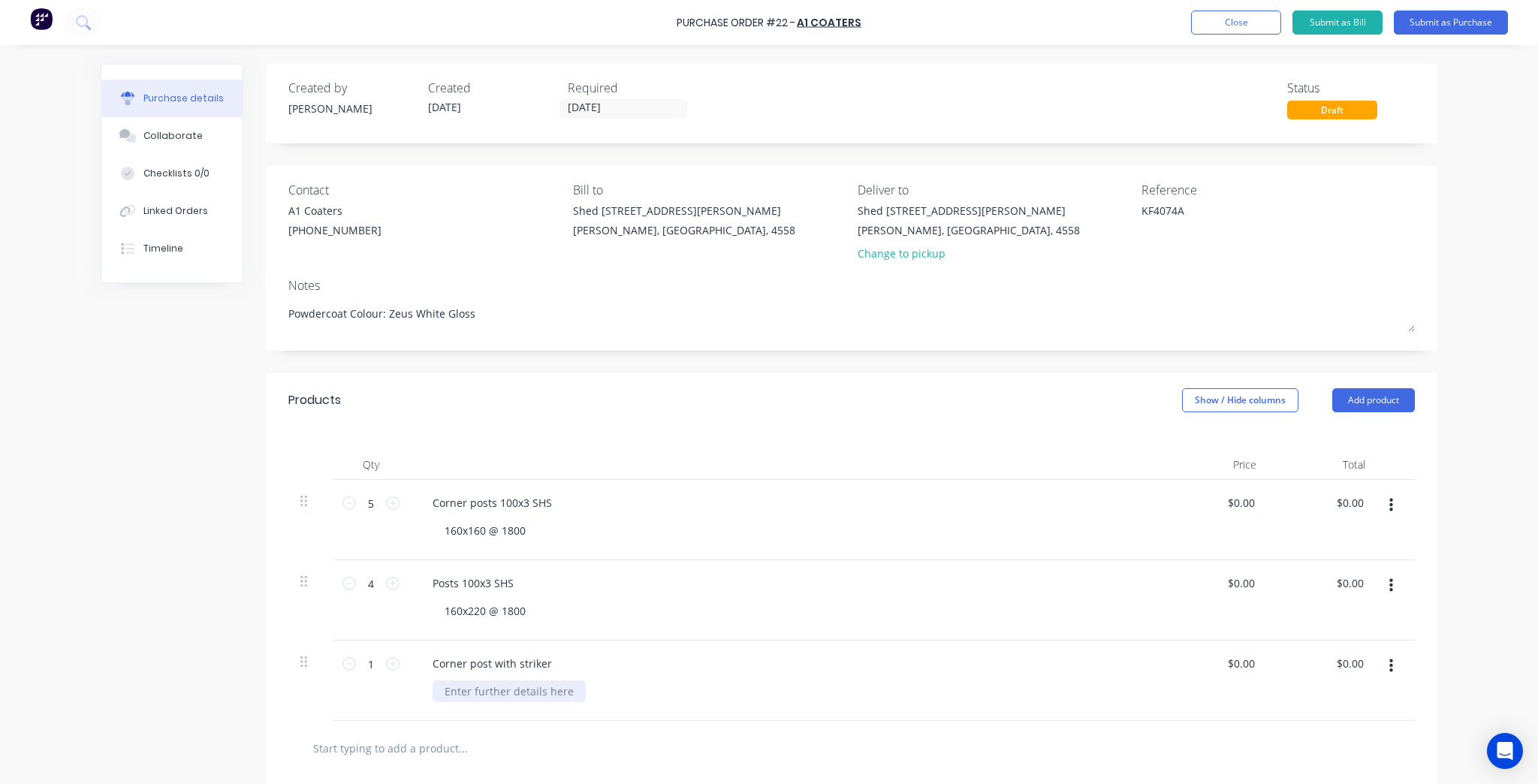
click at [497, 683] on div at bounding box center [509, 691] width 153 height 22
click at [551, 662] on div "Corner post with striker" at bounding box center [493, 663] width 144 height 22
click at [535, 690] on div at bounding box center [509, 691] width 153 height 22
click at [703, 721] on div at bounding box center [851, 748] width 1126 height 55
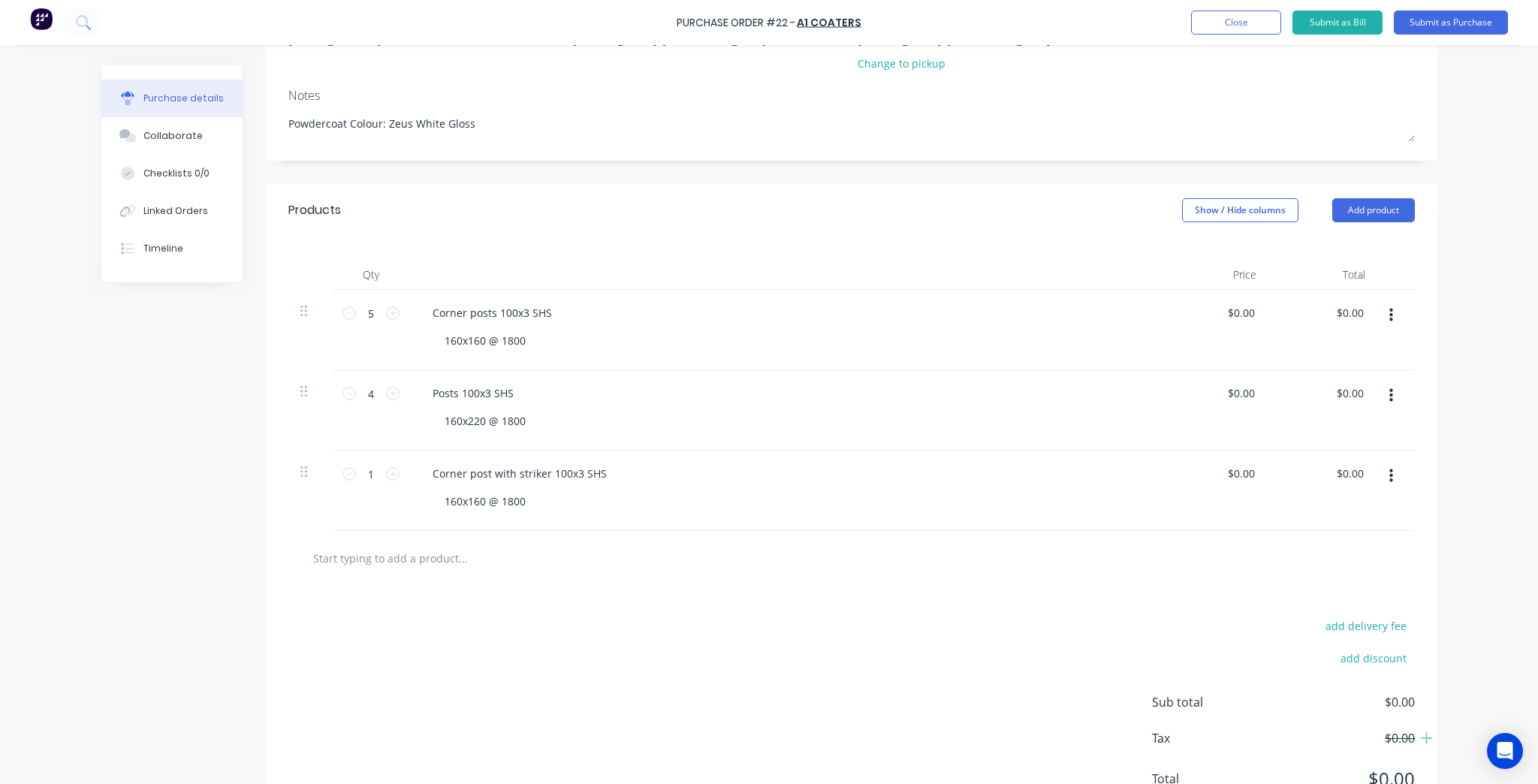
scroll to position [240, 0]
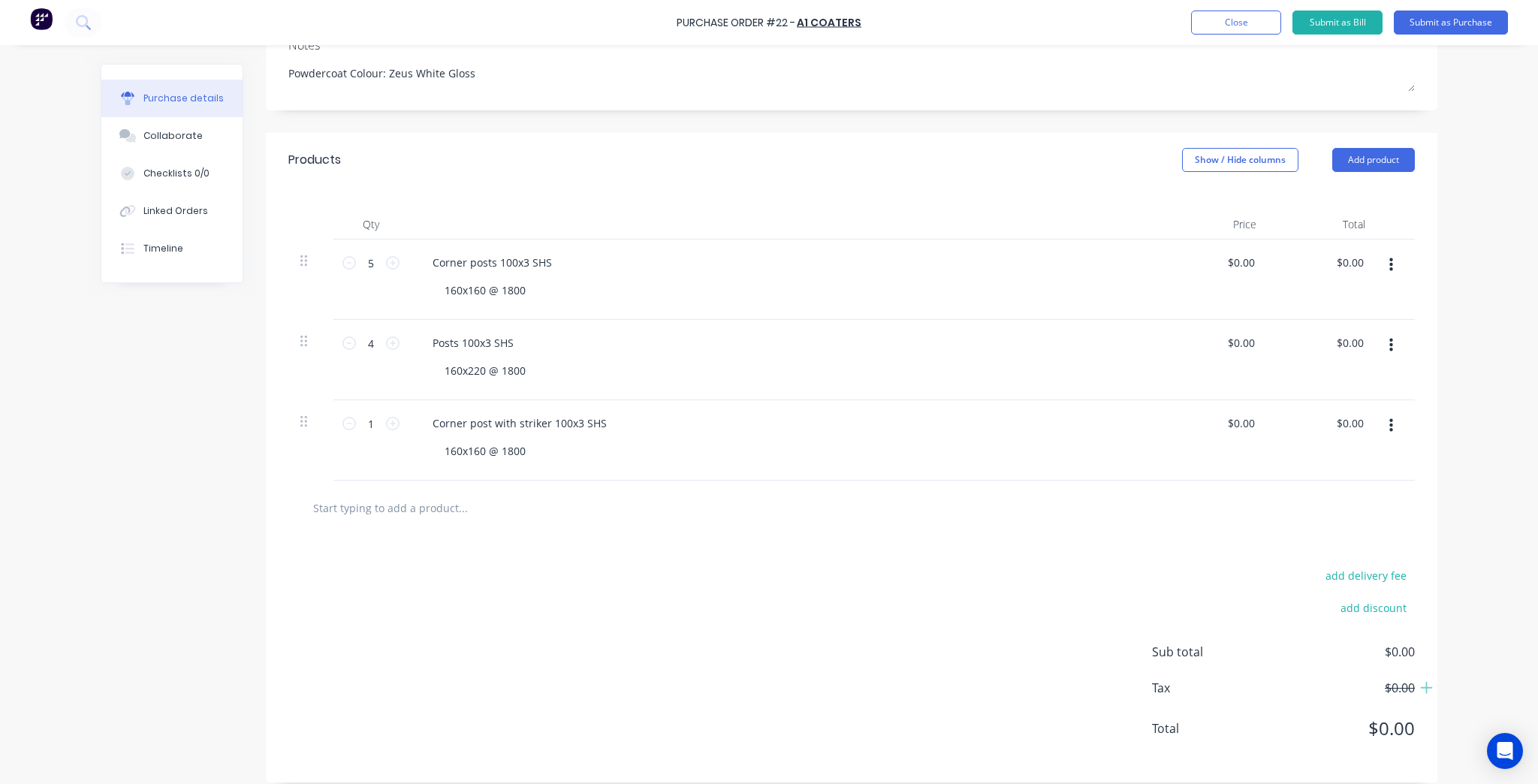
click at [423, 514] on input "text" at bounding box center [462, 508] width 300 height 30
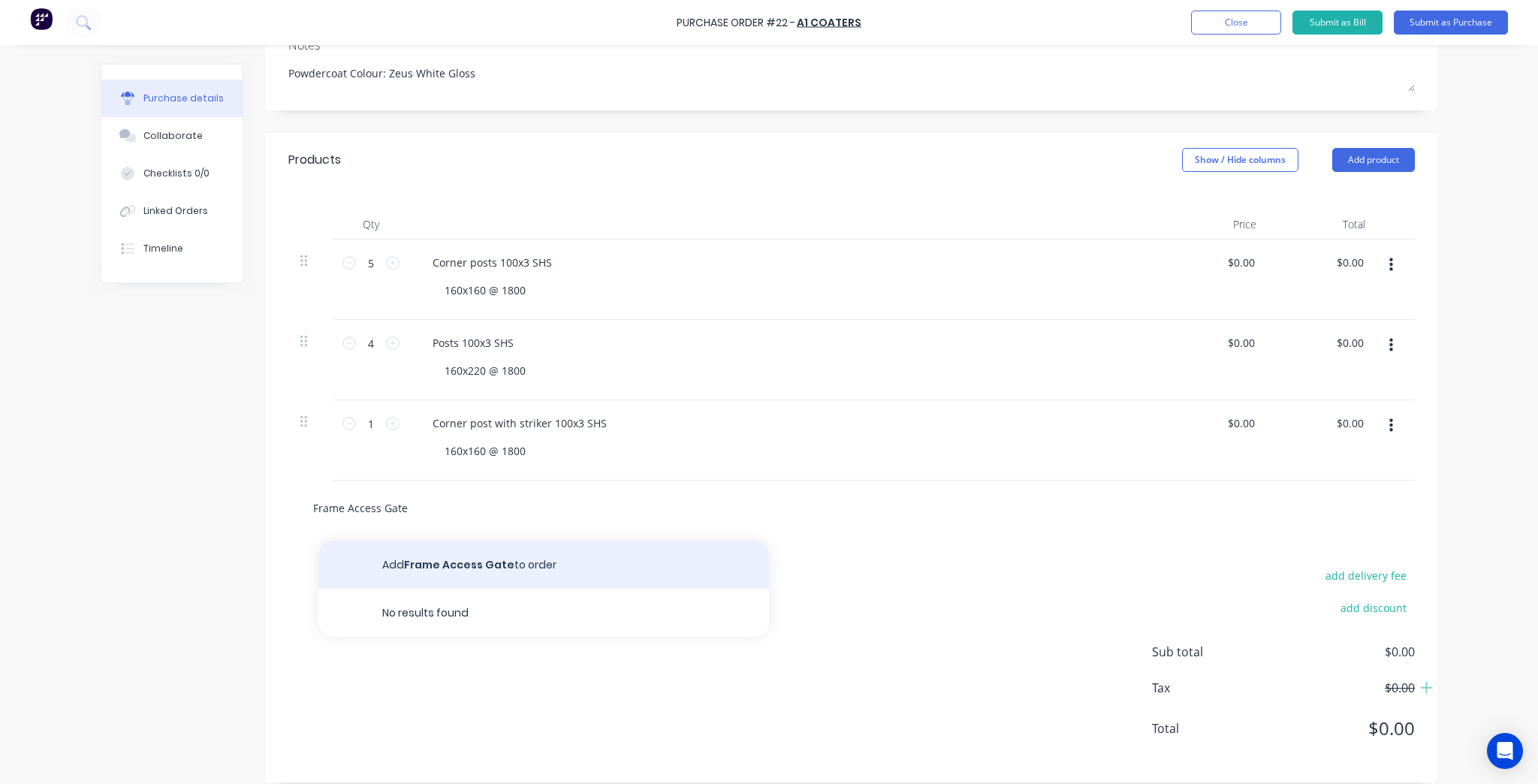
click at [460, 580] on button "Add Frame Access Gate to order" at bounding box center [544, 564] width 450 height 48
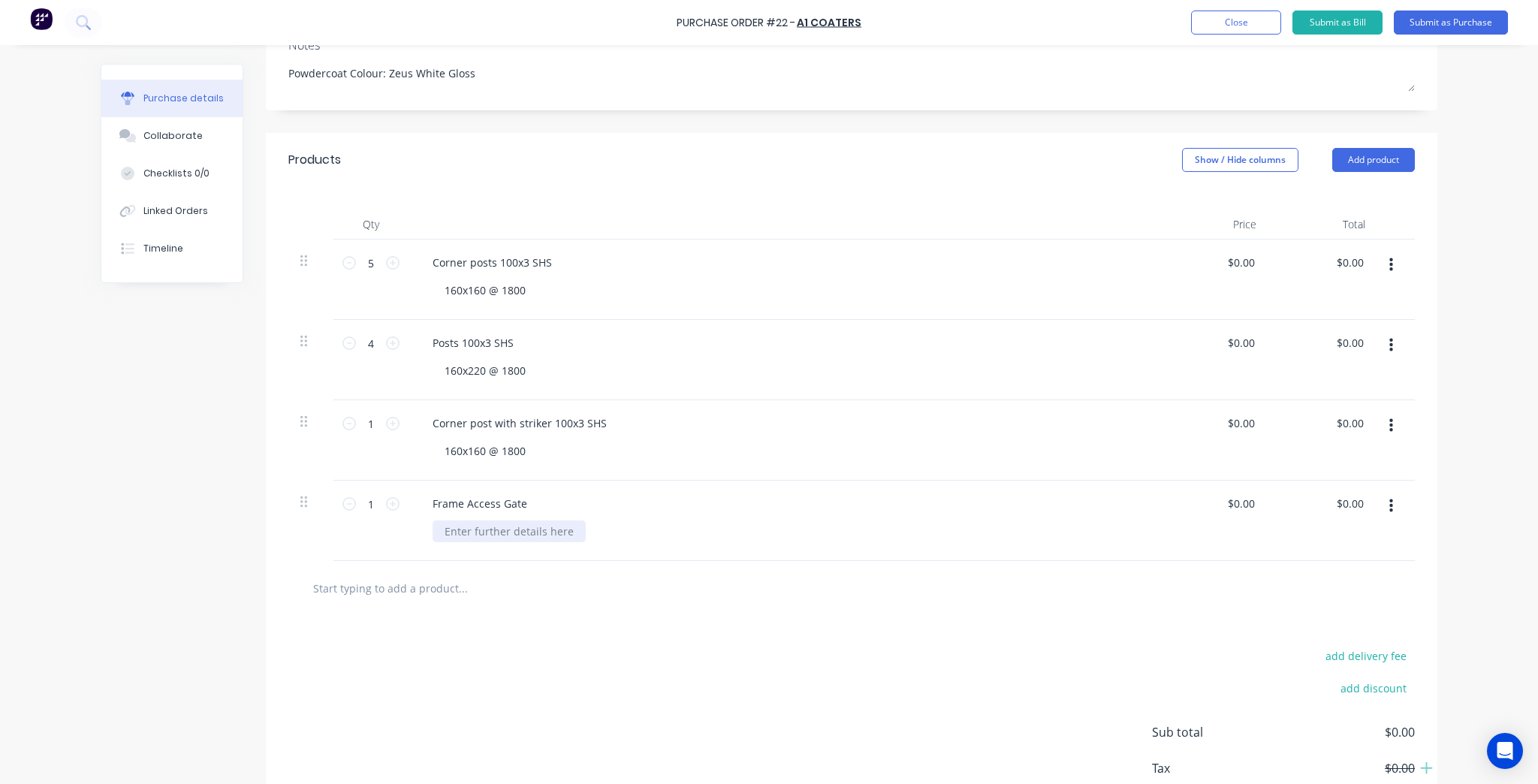
click at [497, 529] on div at bounding box center [509, 531] width 153 height 22
click at [529, 498] on div "Frame Access Gate" at bounding box center [480, 503] width 119 height 22
click at [670, 727] on div "add delivery fee add discount Sub total $0.00 Tax $0.00 Total $0.00" at bounding box center [851, 738] width 1171 height 247
drag, startPoint x: 394, startPoint y: 561, endPoint x: 388, endPoint y: 583, distance: 22.8
click at [393, 568] on div at bounding box center [851, 588] width 1126 height 55
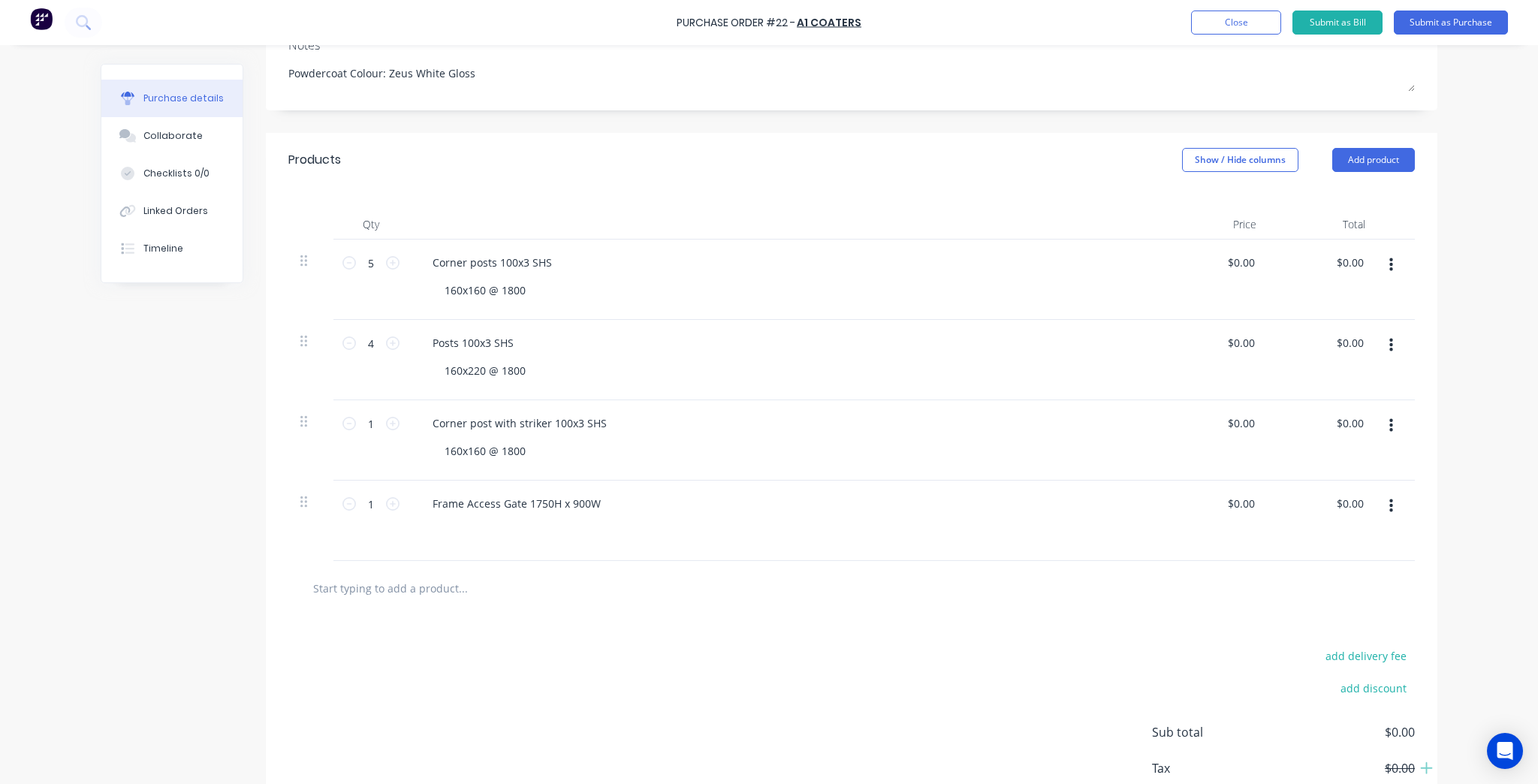
click at [388, 583] on input "text" at bounding box center [462, 588] width 300 height 30
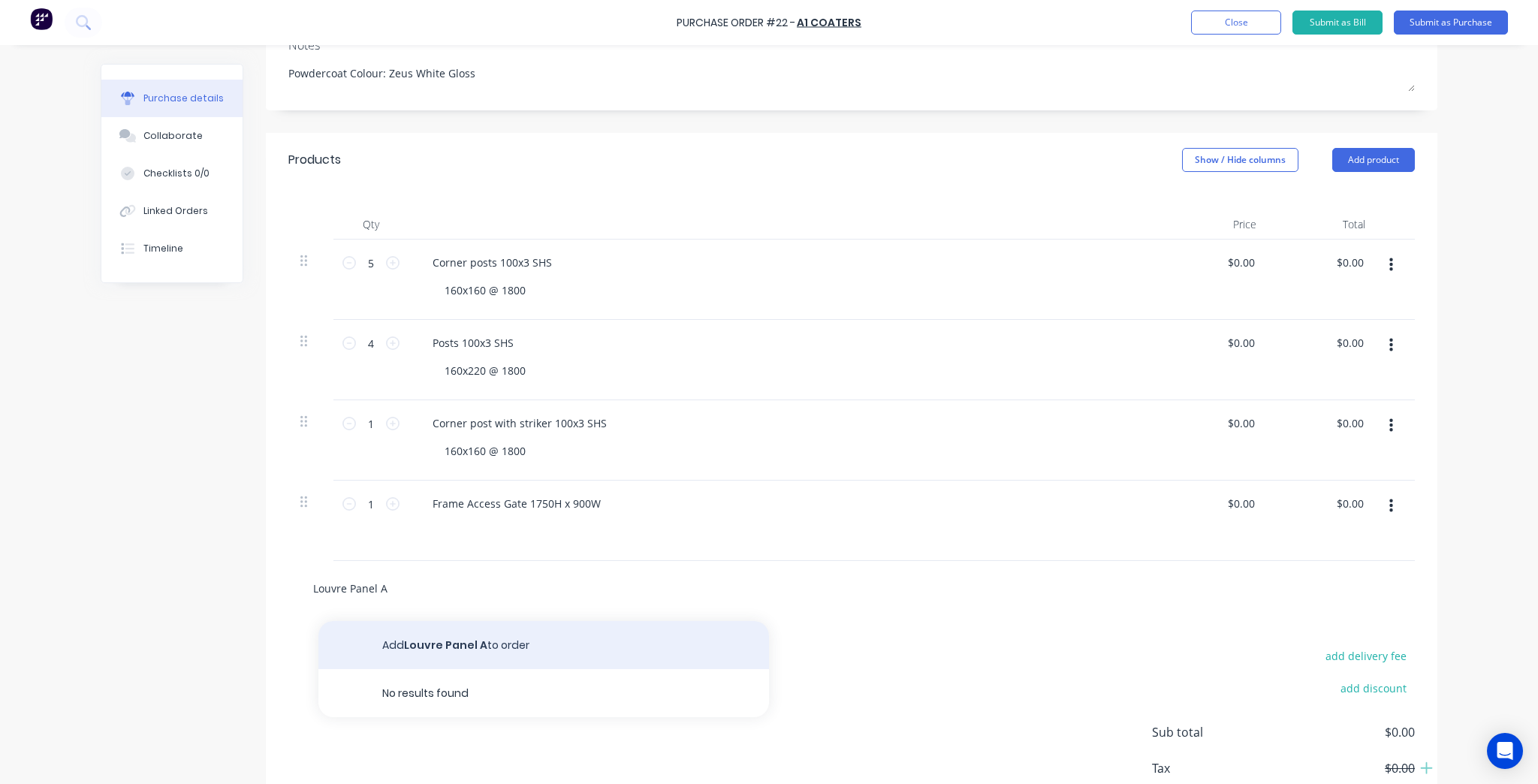
click at [444, 647] on button "Add Louvre Panel A to order" at bounding box center [544, 645] width 450 height 48
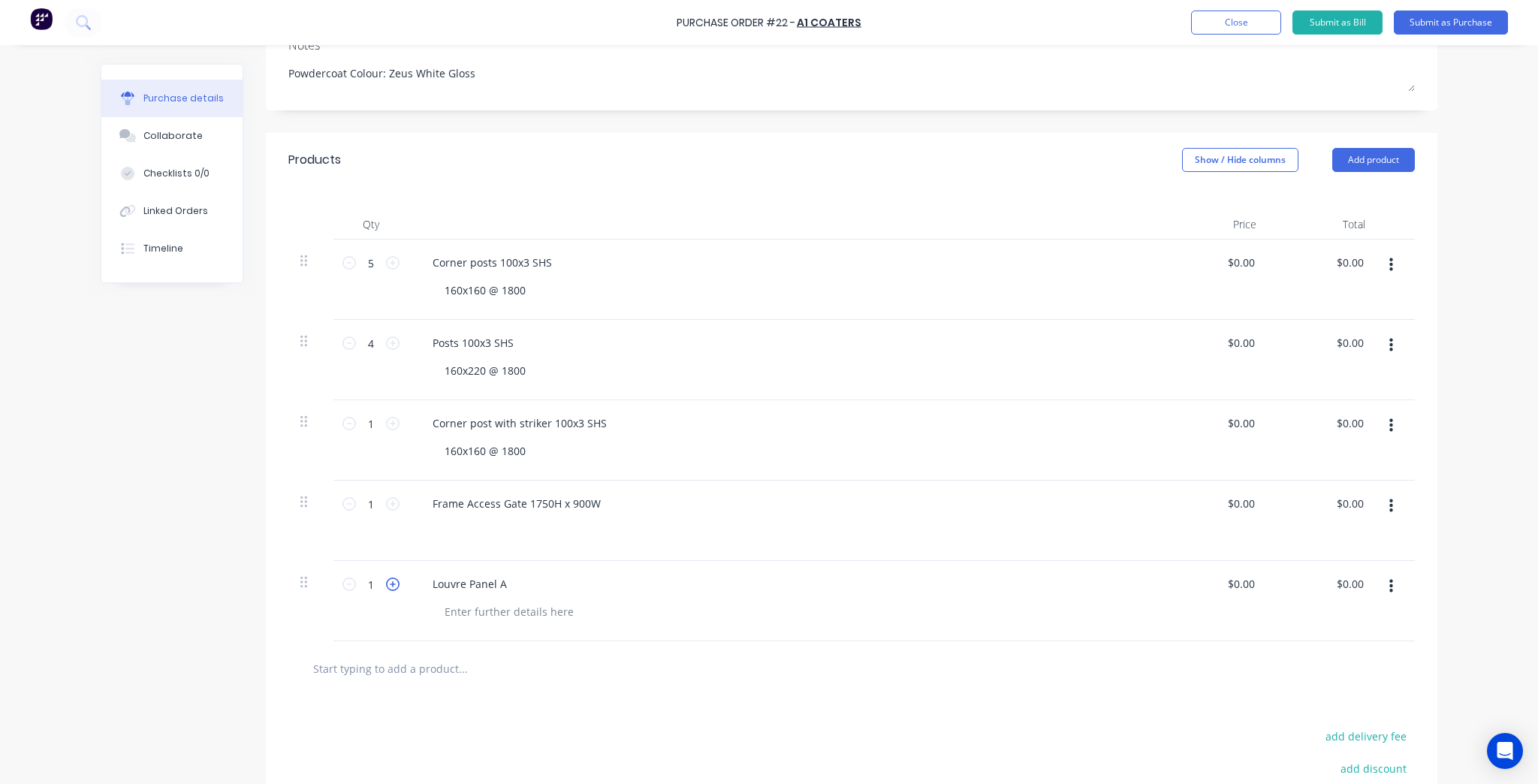
click at [387, 583] on icon at bounding box center [392, 584] width 14 height 14
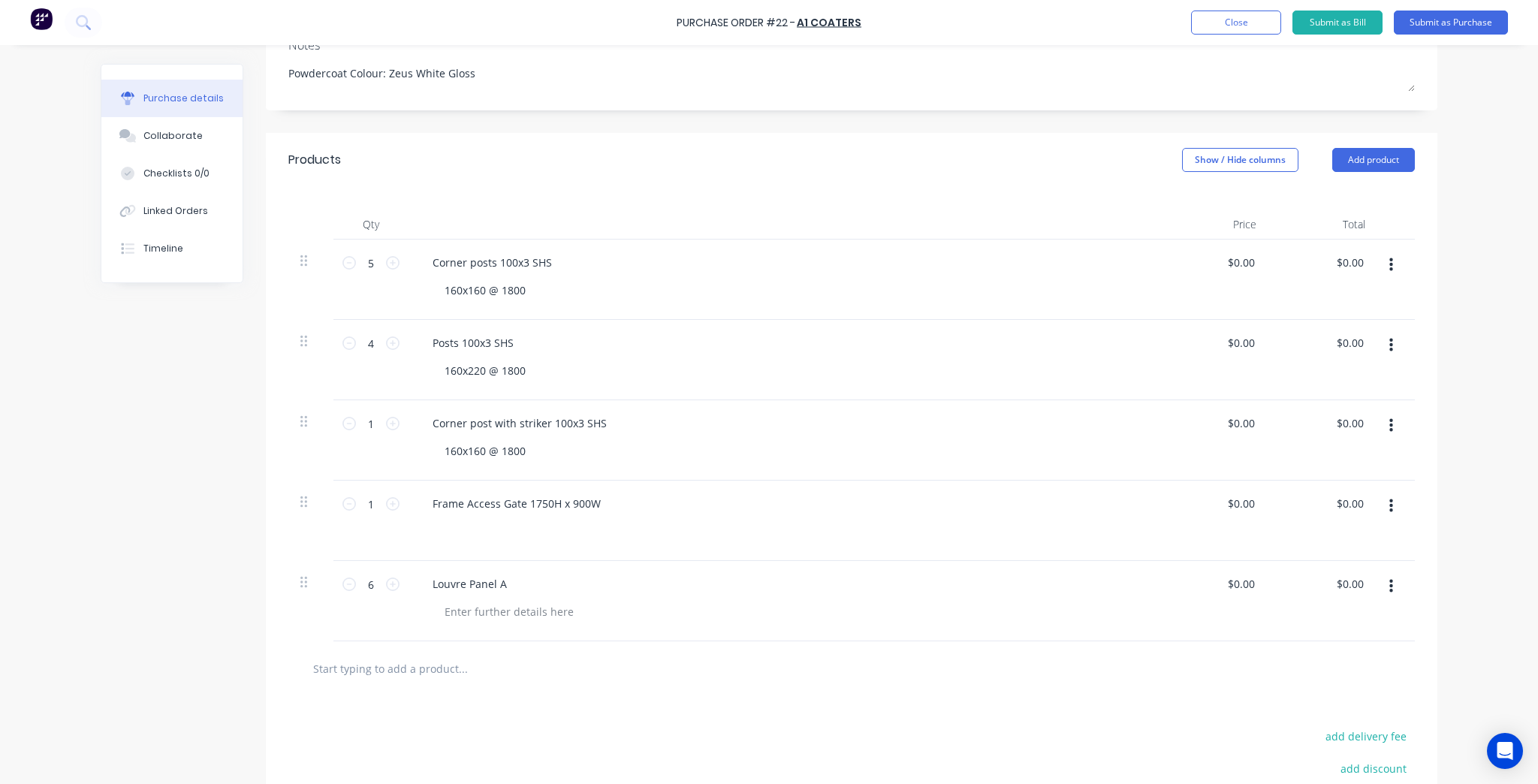
click at [601, 582] on div "Louvre Panel A" at bounding box center [784, 583] width 727 height 22
click at [541, 620] on div at bounding box center [509, 611] width 153 height 22
click at [538, 573] on div "Louvre Panel A" at bounding box center [784, 583] width 727 height 22
click at [507, 583] on div "Louvre Panel A" at bounding box center [470, 583] width 98 height 22
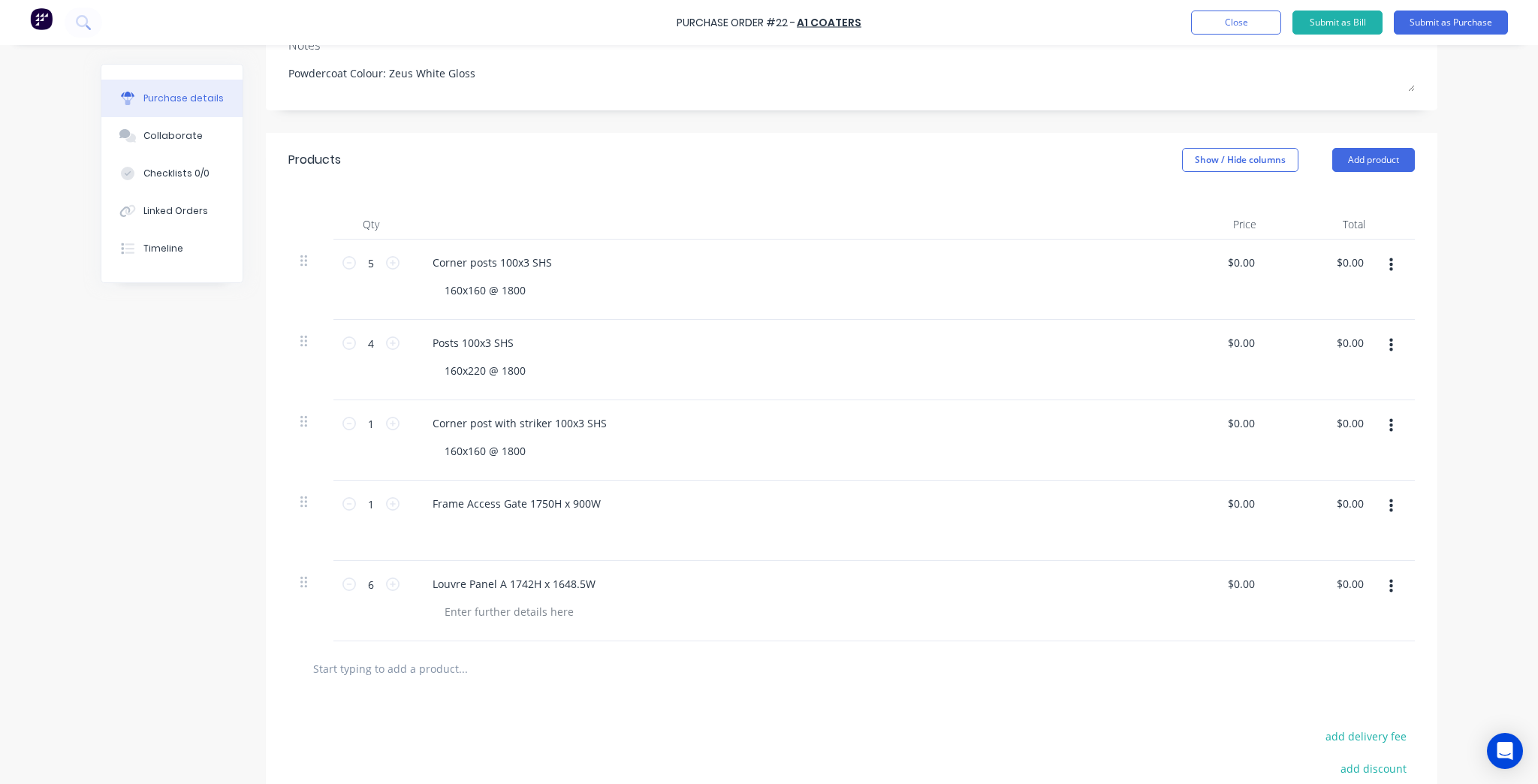
click at [596, 655] on input "text" at bounding box center [462, 668] width 300 height 30
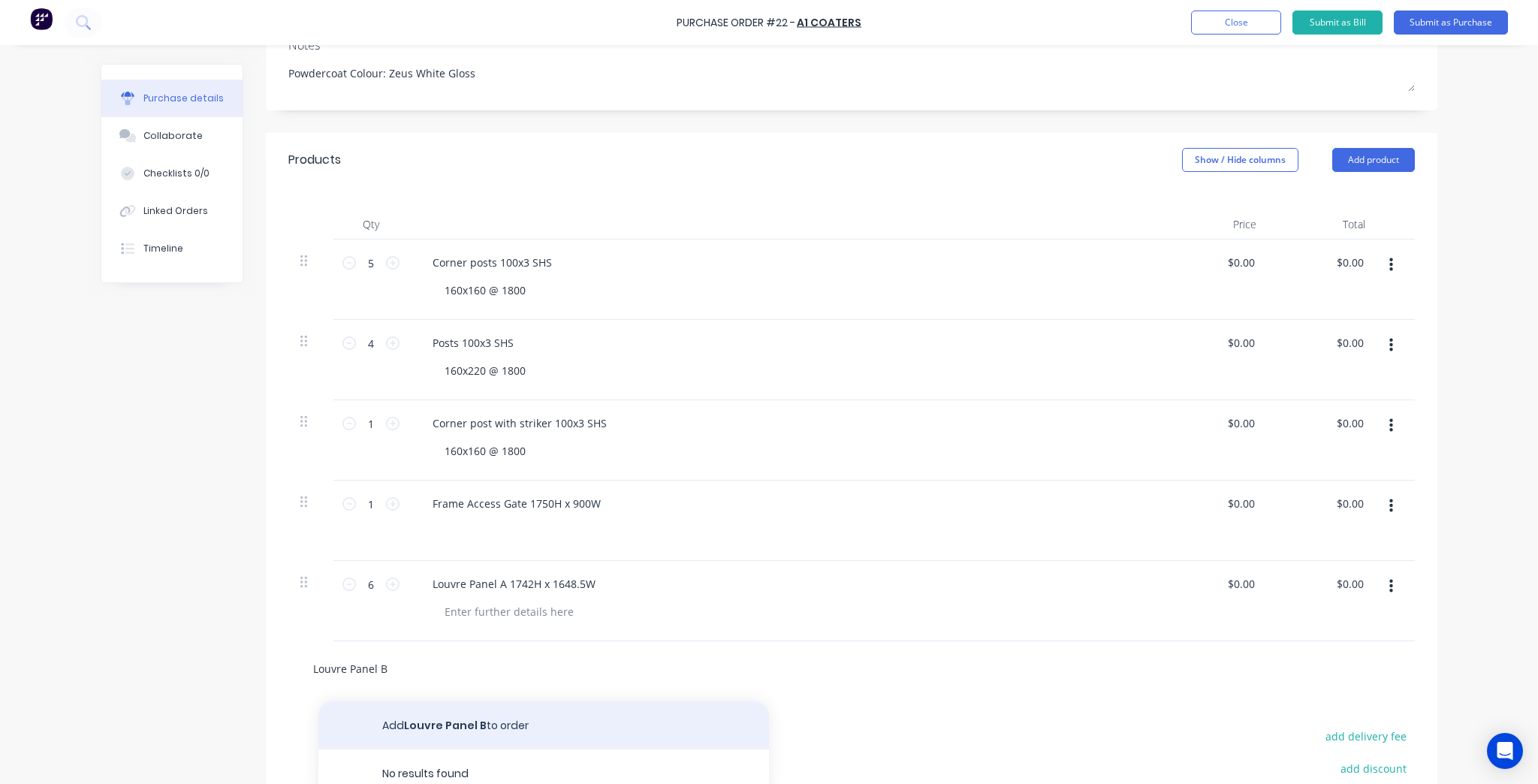
click at [450, 718] on button "Add Louvre Panel B to order" at bounding box center [544, 725] width 450 height 48
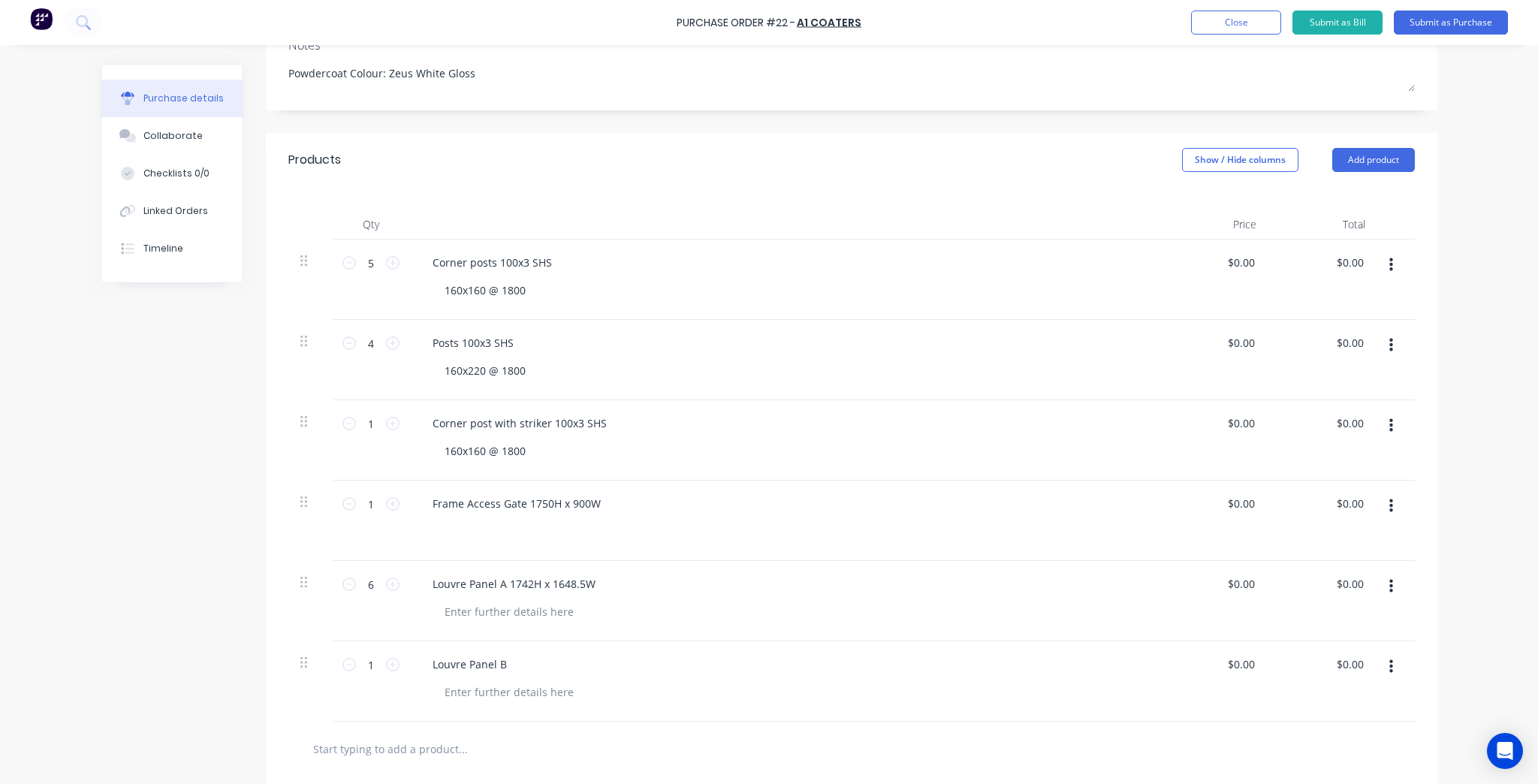
click at [520, 666] on div "Louvre Panel B" at bounding box center [784, 663] width 727 height 22
click at [515, 666] on div "Louvre Panel B" at bounding box center [784, 663] width 727 height 22
click at [498, 658] on div "Louvre Panel B" at bounding box center [470, 663] width 98 height 22
click at [750, 737] on div at bounding box center [851, 749] width 1102 height 30
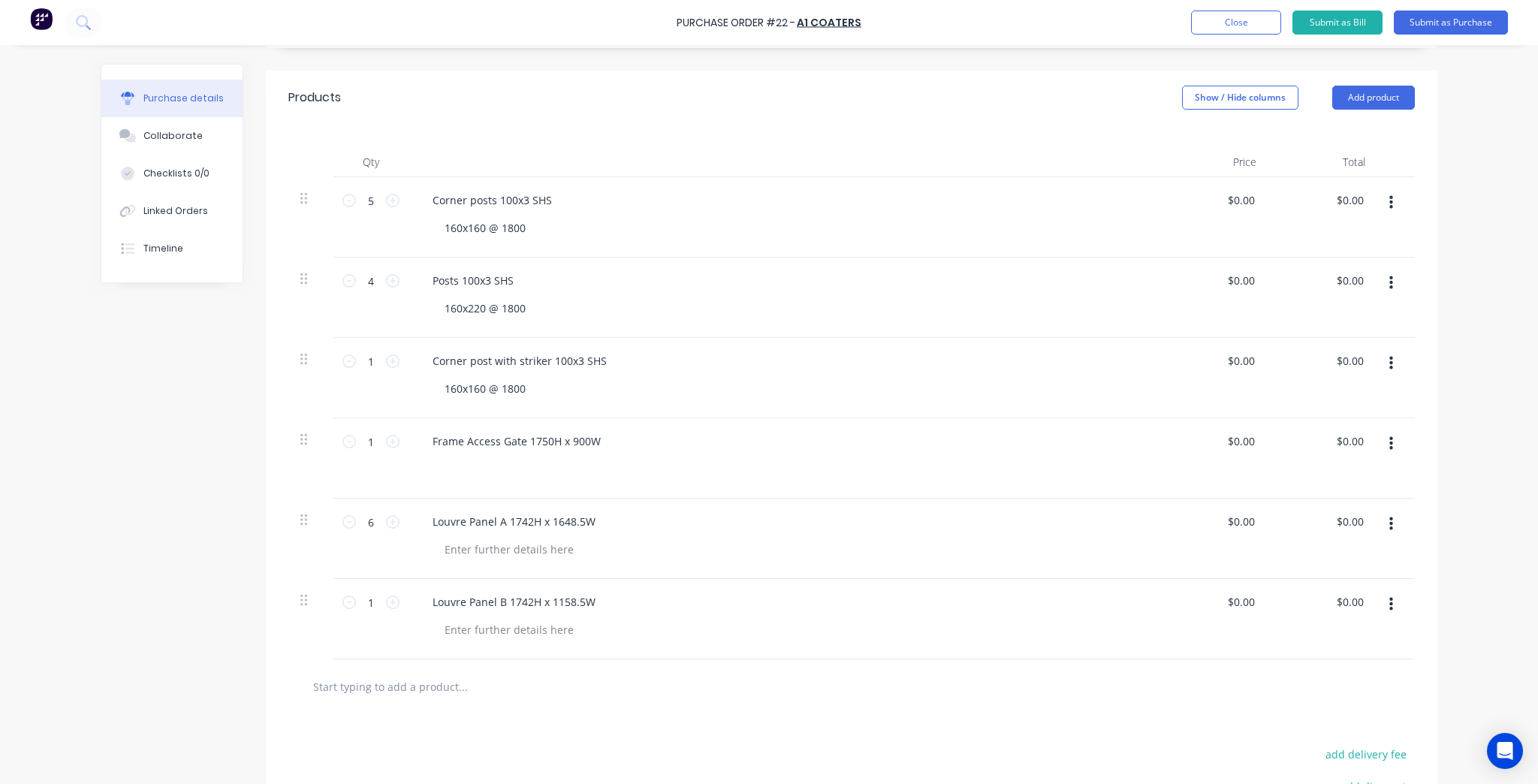
scroll to position [360, 0]
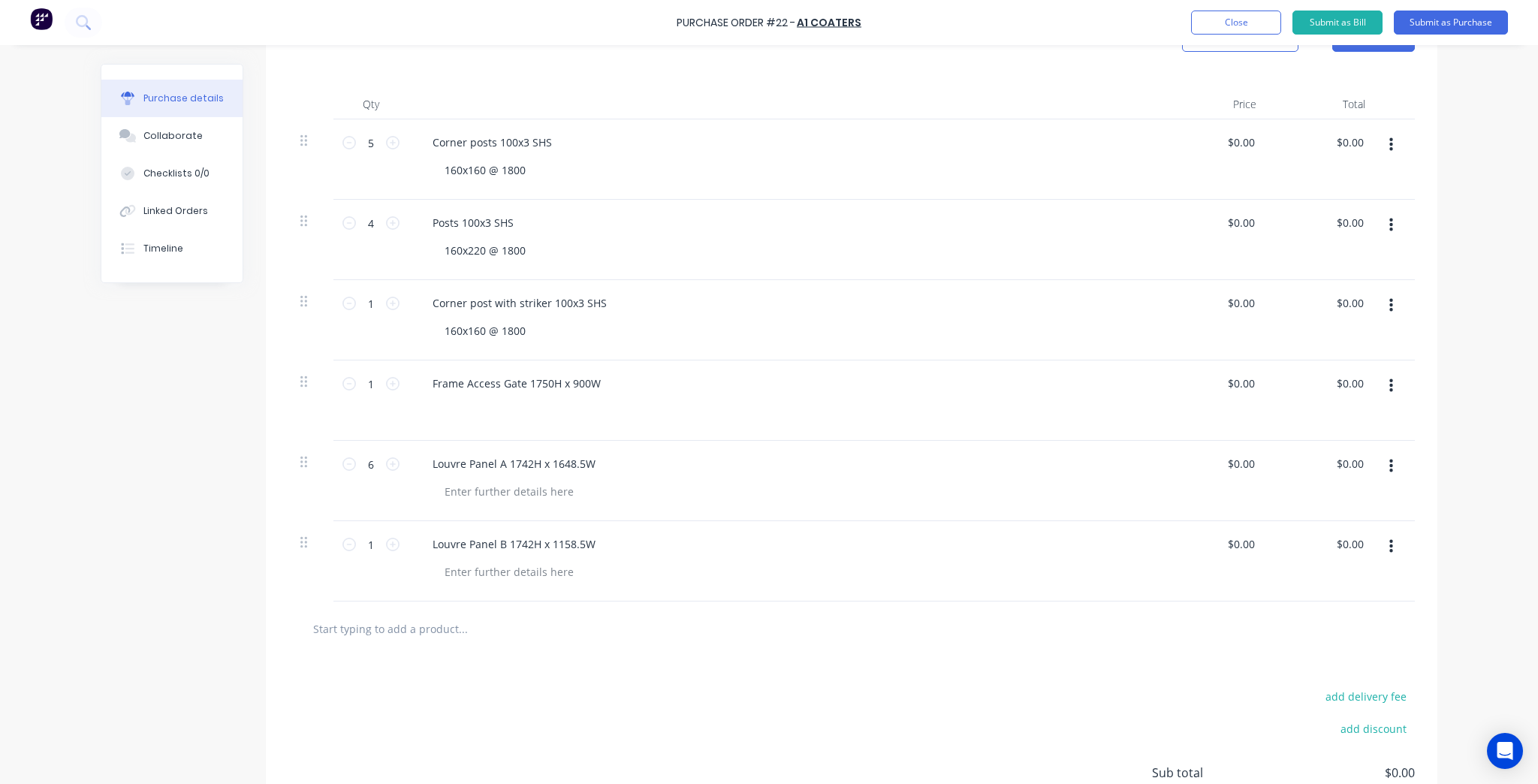
click at [448, 634] on input "text" at bounding box center [462, 628] width 300 height 30
click at [1012, 631] on div "Louvre Panel Access Gate 1742H x 882W Add Louvre Panel Access Gate 1742H x 882W…" at bounding box center [851, 628] width 1102 height 30
click at [993, 681] on div "add delivery fee add discount Sub total $0.00 Tax $0.00 Total $0.00" at bounding box center [851, 779] width 1171 height 247
click at [525, 635] on input "Louvre Panel Access Gate 1742H x 882W" at bounding box center [462, 628] width 300 height 30
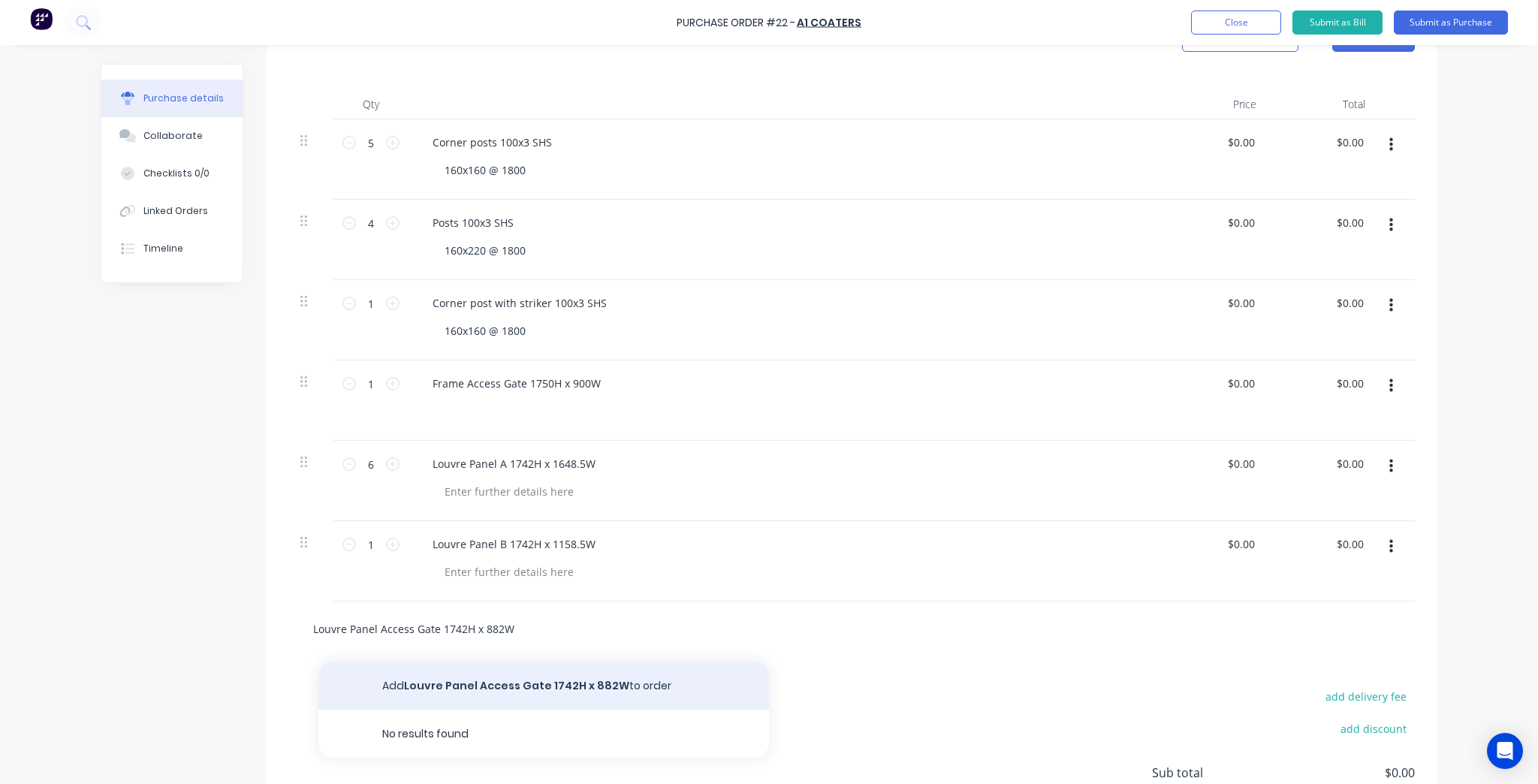
click at [528, 697] on button "Add Louvre Panel Access Gate 1742H x 882W to order" at bounding box center [544, 685] width 450 height 48
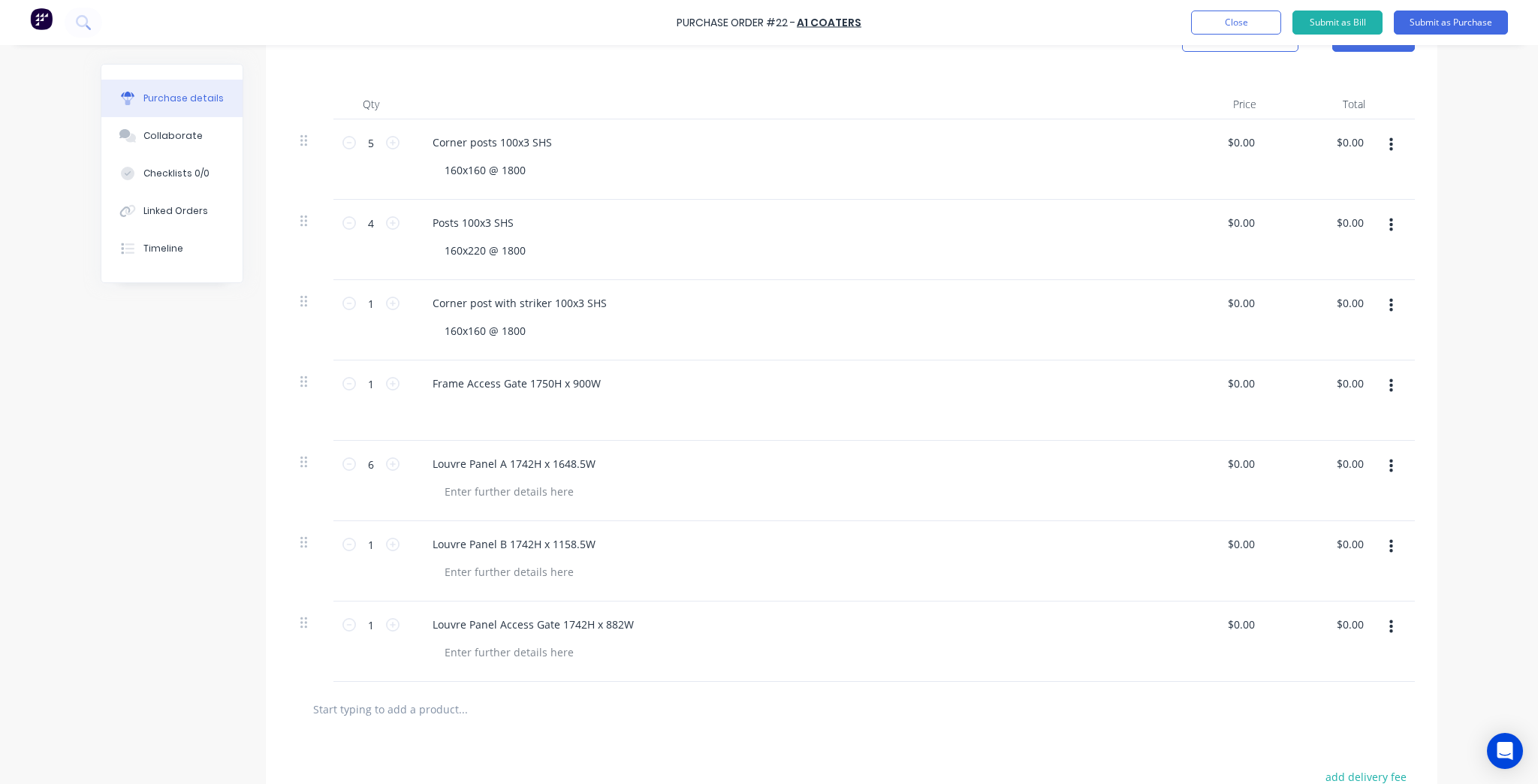
click at [829, 691] on div at bounding box center [851, 709] width 1126 height 55
click at [611, 453] on div "Louvre Panel A 1742H x 1648.5W" at bounding box center [784, 463] width 727 height 22
click at [553, 407] on div at bounding box center [790, 410] width 715 height 22
drag, startPoint x: 835, startPoint y: 723, endPoint x: 823, endPoint y: 712, distance: 16.3
click at [835, 723] on div at bounding box center [851, 709] width 1126 height 55
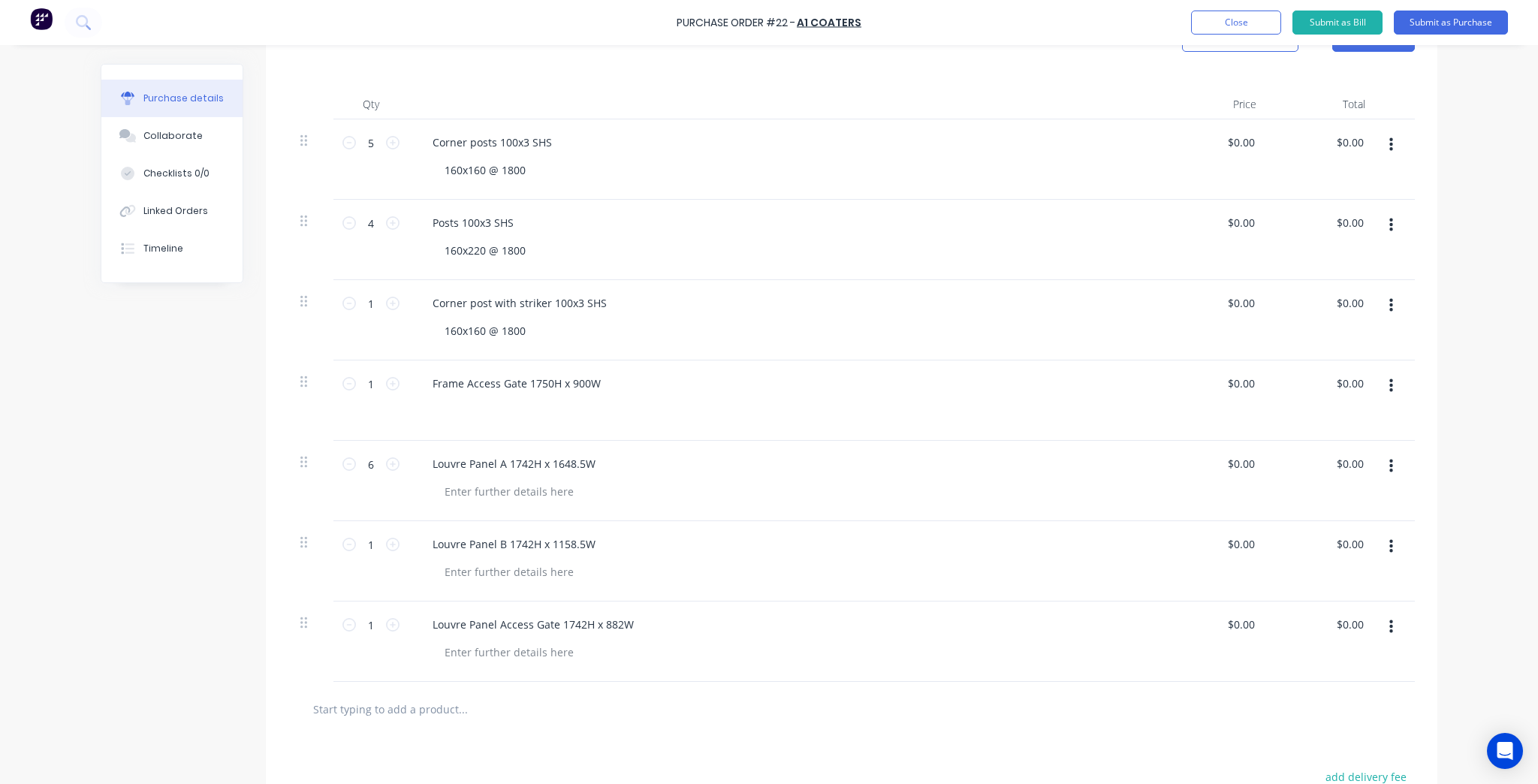
click at [548, 397] on div "Frame Access Gate 1750H x 900W" at bounding box center [783, 400] width 751 height 81
click at [553, 388] on div "Frame Access Gate 1750H x 900W" at bounding box center [517, 382] width 192 height 22
click at [585, 378] on div "Frame Access Gate 1750H x 900W" at bounding box center [517, 382] width 192 height 22
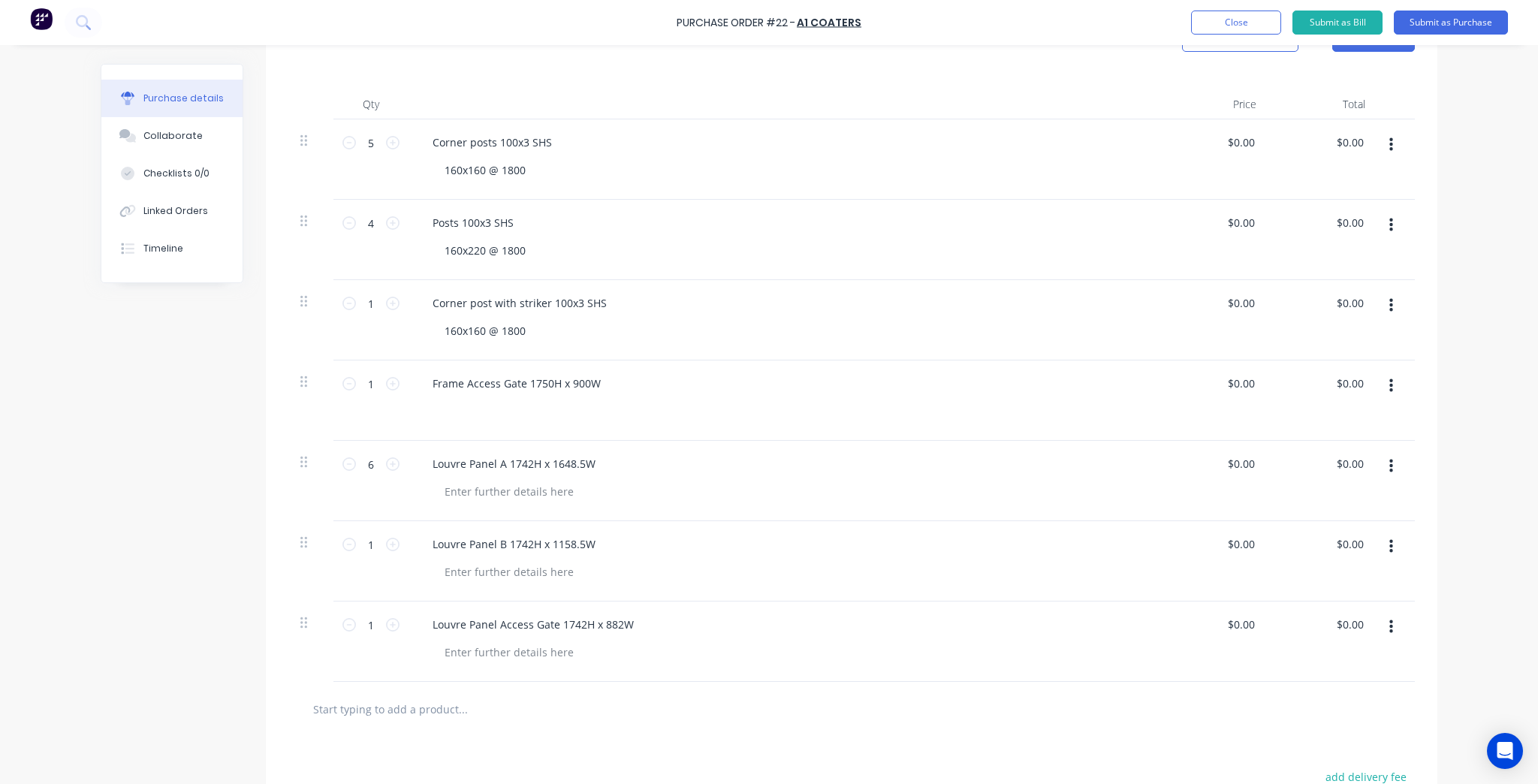
click at [559, 443] on div "Louvre Panel A 1742H x 1648.5W" at bounding box center [783, 481] width 751 height 81
click at [531, 485] on div at bounding box center [509, 491] width 153 height 22
click at [492, 414] on div at bounding box center [790, 410] width 715 height 22
click at [486, 379] on div "Frame Access Gate 1750H x 900W" at bounding box center [517, 382] width 192 height 22
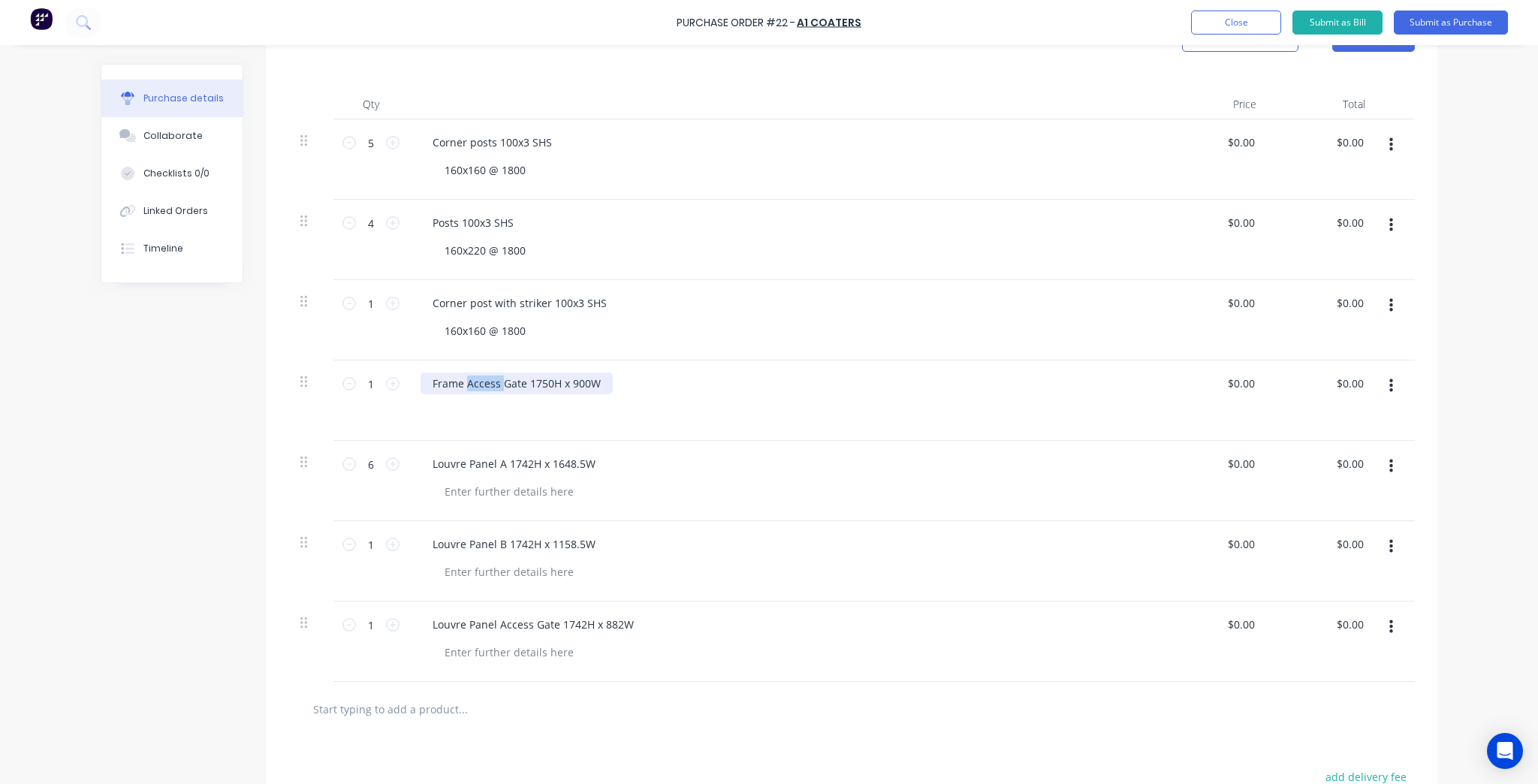
click at [486, 379] on div "Frame Access Gate 1750H x 900W" at bounding box center [517, 382] width 192 height 22
click at [492, 462] on div "Louvre Panel A 1742H x 1648.5W" at bounding box center [514, 463] width 187 height 22
click at [427, 383] on div "Frame Access Gate 1750H x 900W" at bounding box center [517, 382] width 192 height 22
click at [706, 561] on div at bounding box center [790, 571] width 715 height 22
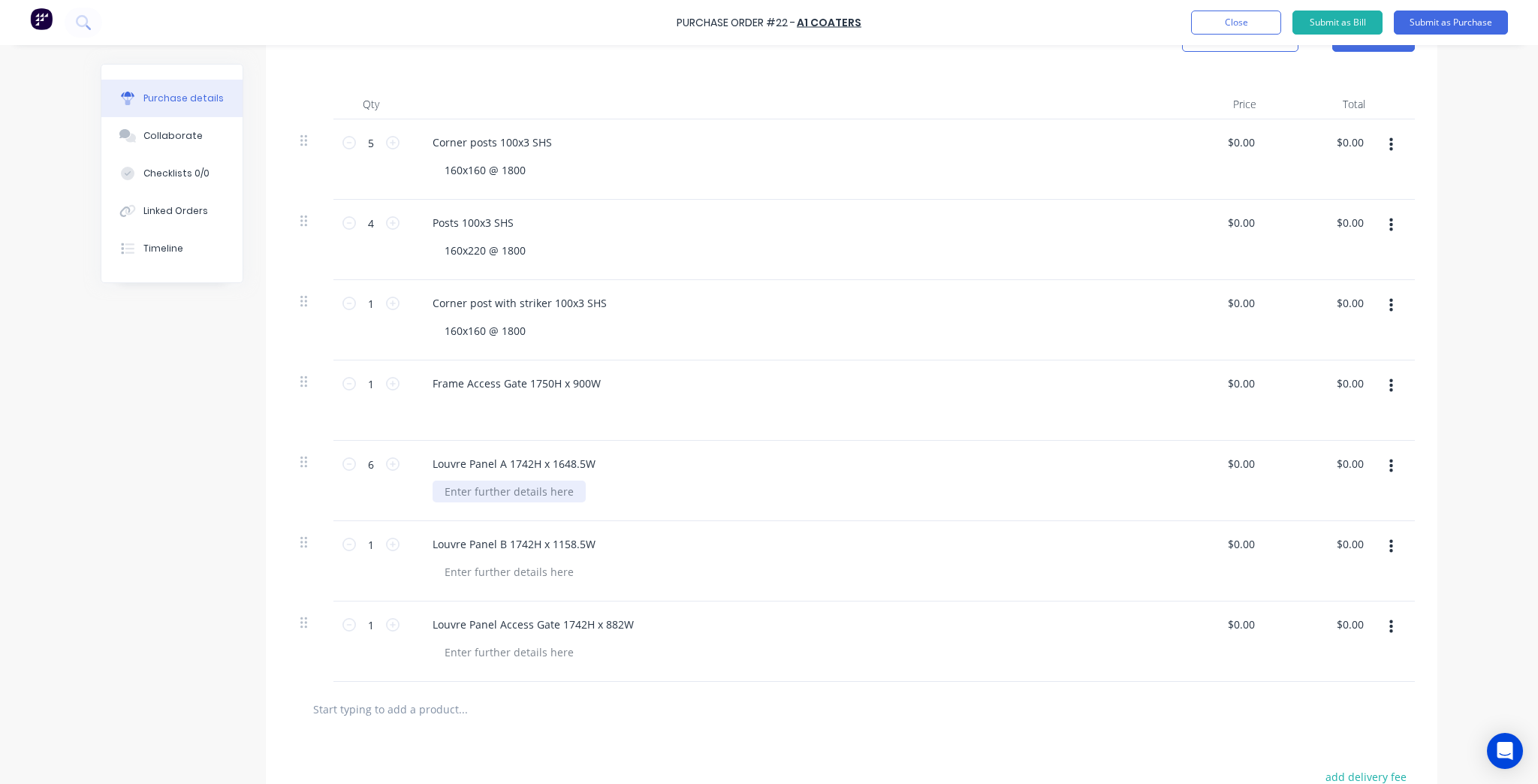
click at [523, 489] on div at bounding box center [509, 491] width 153 height 22
click at [520, 434] on div "Frame Access Gate 1750H x 900W" at bounding box center [783, 400] width 751 height 81
click at [493, 408] on div at bounding box center [790, 410] width 715 height 22
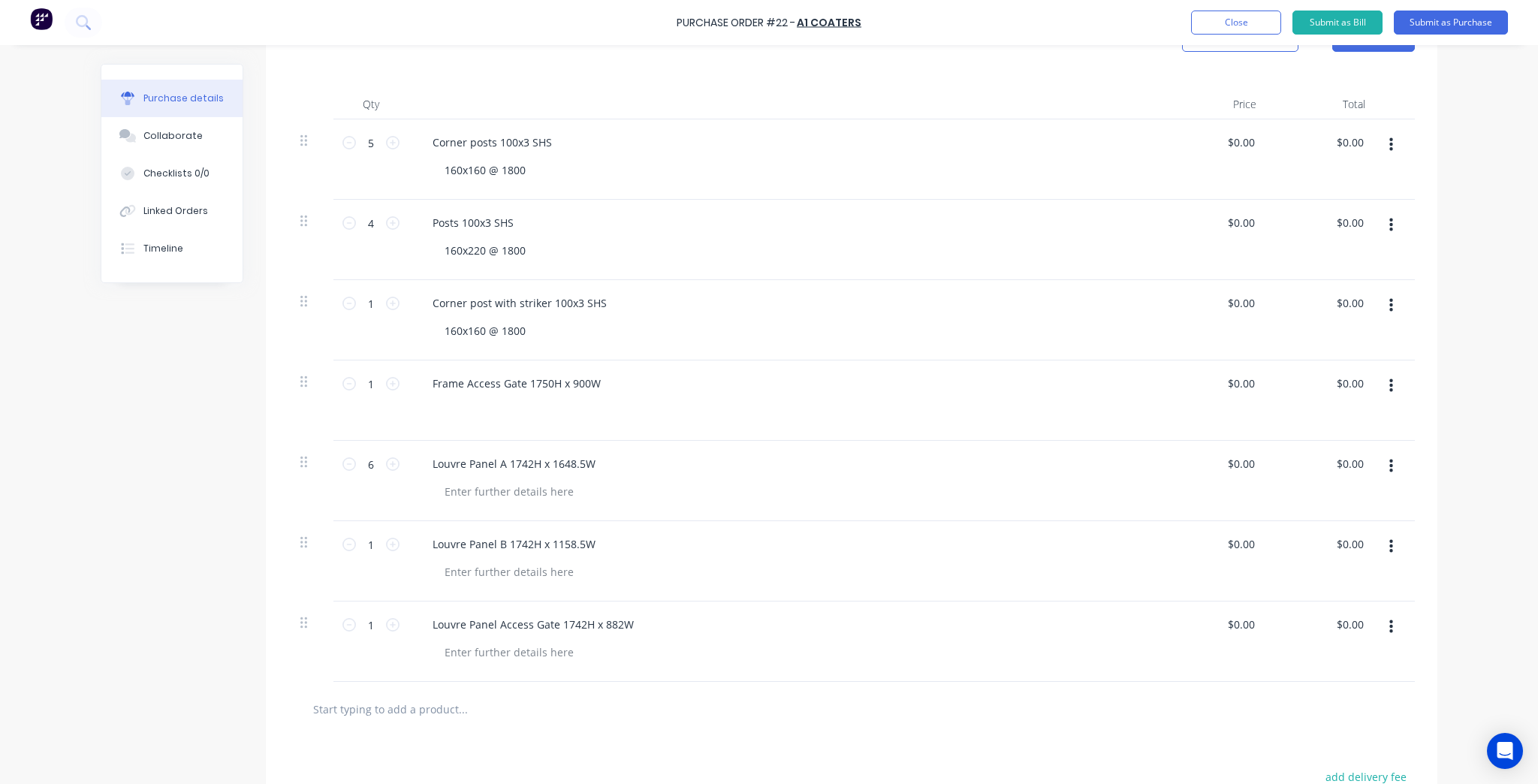
click at [616, 370] on div "Frame Access Gate 1750H x 900W" at bounding box center [783, 400] width 751 height 81
click at [553, 384] on div "Frame Access Gate 1750H x 900W" at bounding box center [517, 382] width 192 height 22
click at [424, 390] on div "Frame Access Gate 1750H x 900W" at bounding box center [517, 382] width 192 height 22
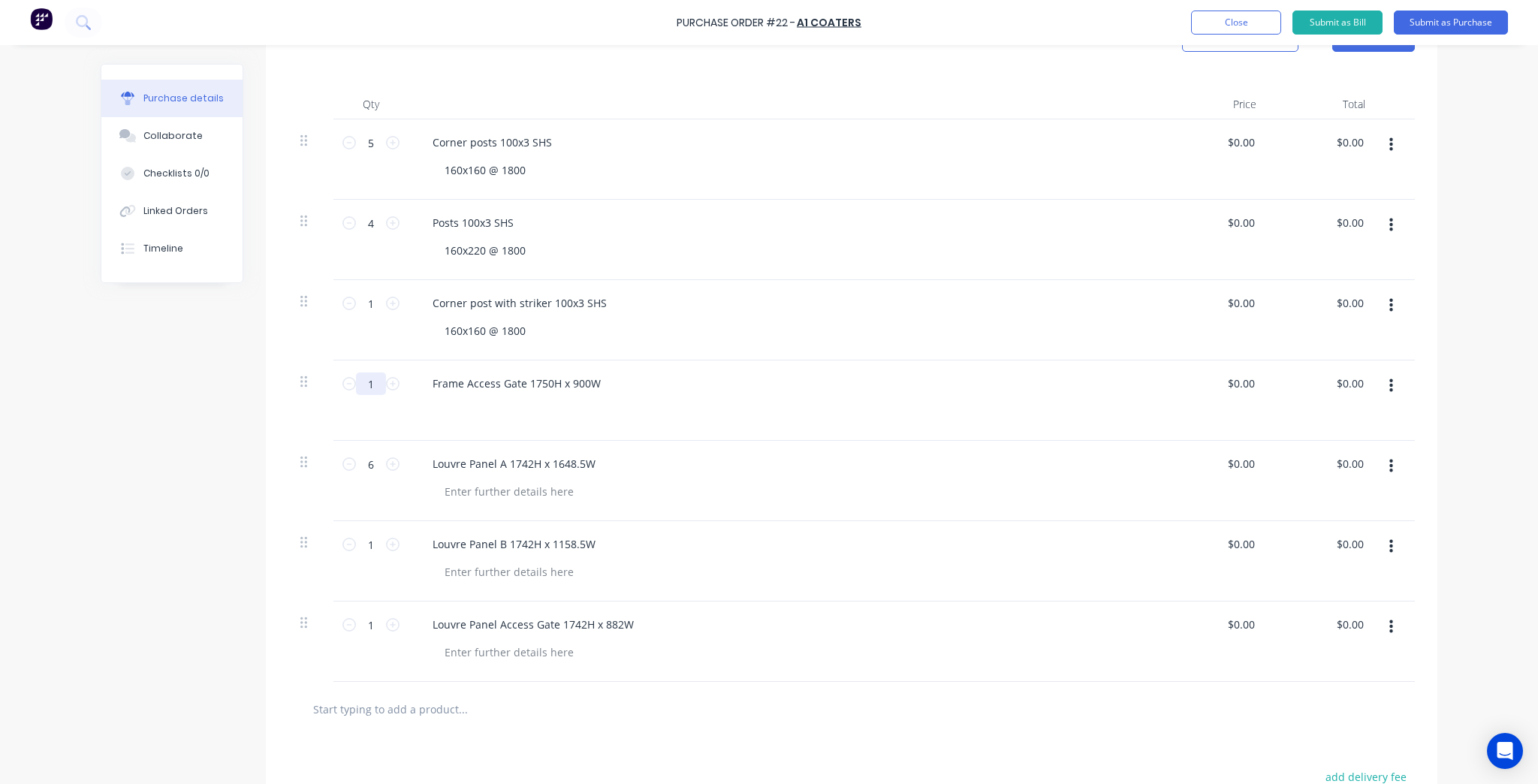
click at [356, 384] on input "1" at bounding box center [371, 383] width 30 height 22
click at [346, 383] on icon at bounding box center [349, 383] width 14 height 14
click at [559, 382] on div "Frame Access Gate 1750H x 900W" at bounding box center [517, 382] width 192 height 22
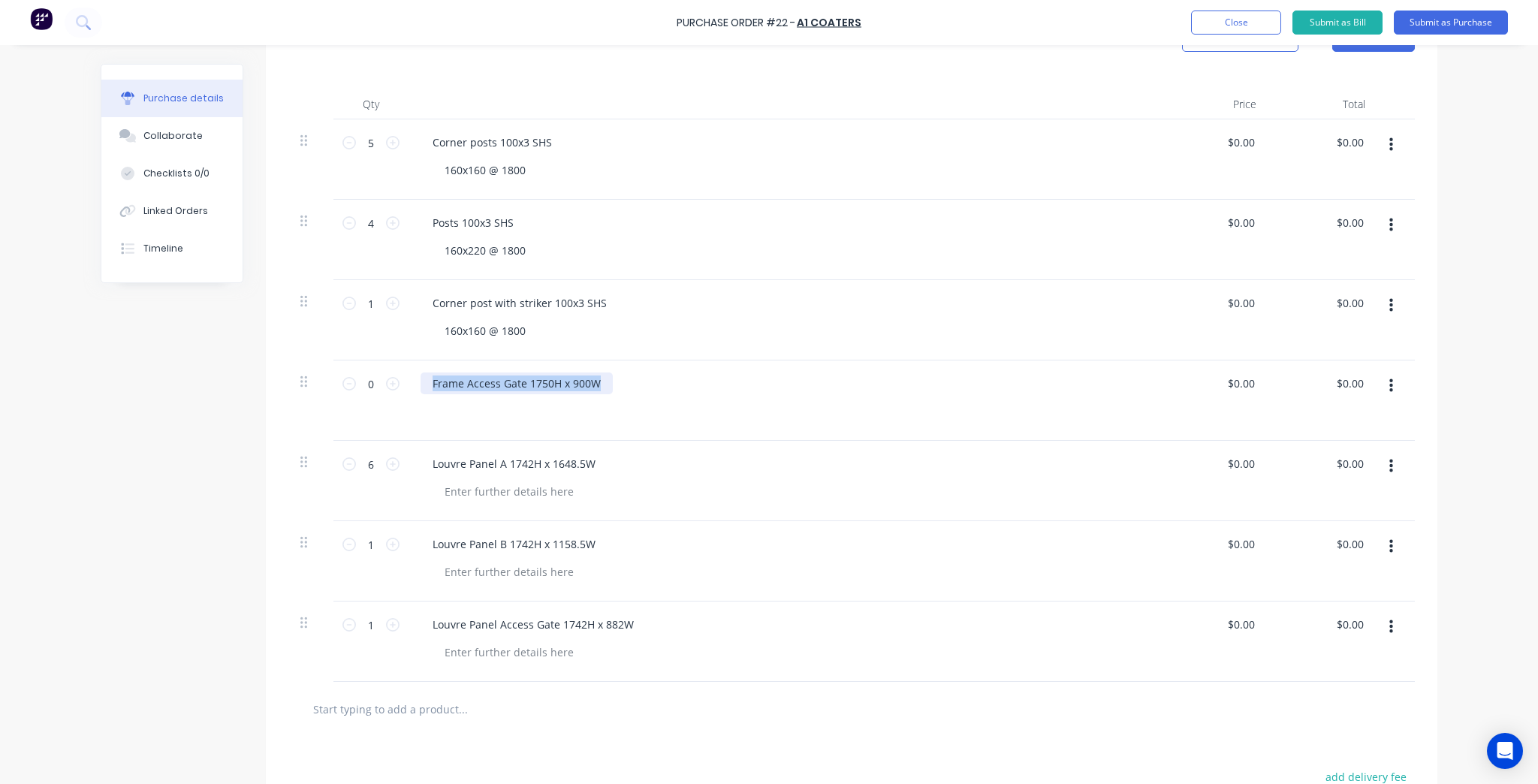
copy div "Frame Access Gate 1750H x 900W"
click at [1389, 384] on icon "button" at bounding box center [1390, 386] width 4 height 14
click at [1313, 517] on button "Delete" at bounding box center [1345, 516] width 128 height 30
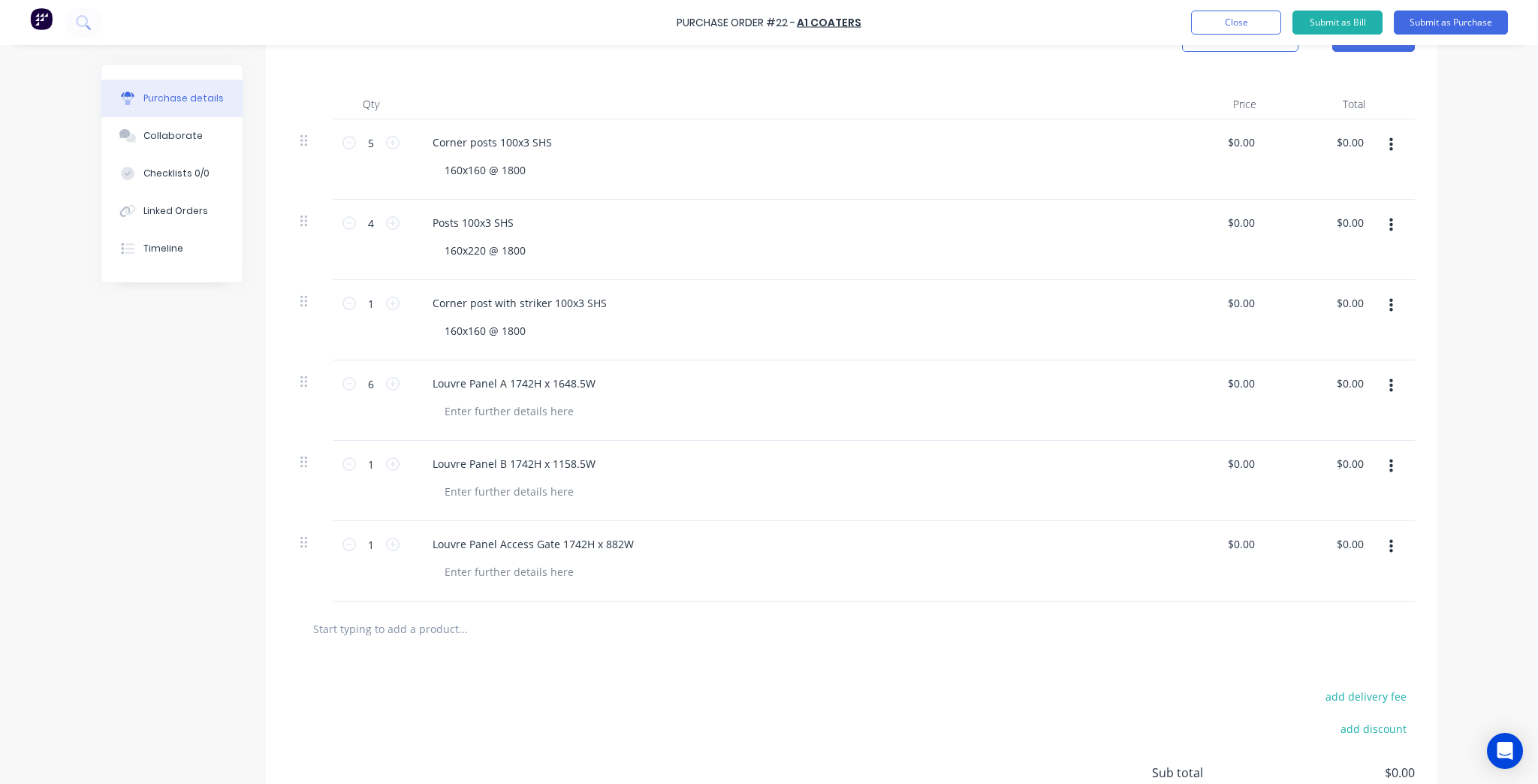
click at [411, 624] on input "text" at bounding box center [462, 628] width 300 height 30
paste input "Frame Access Gate 1750H x 900W"
click at [469, 687] on div "add delivery fee add discount Sub total $0.00 Tax $0.00 Total $0.00" at bounding box center [851, 779] width 1171 height 247
click at [470, 635] on input "Frame Access Gate 1750H x 900W" at bounding box center [462, 628] width 300 height 30
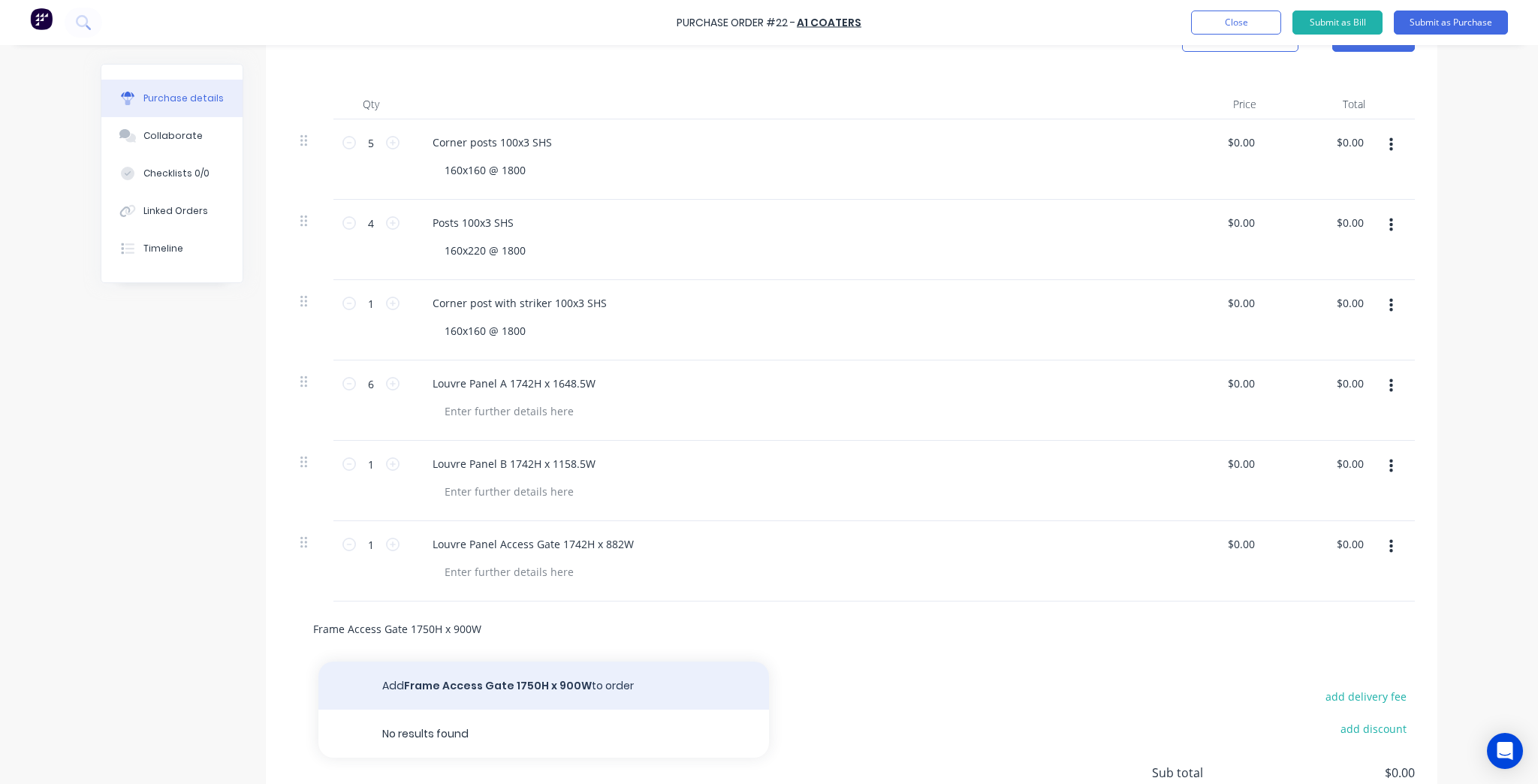
click at [486, 679] on button "Add Frame Access Gate 1750H x 900W to order" at bounding box center [544, 685] width 450 height 48
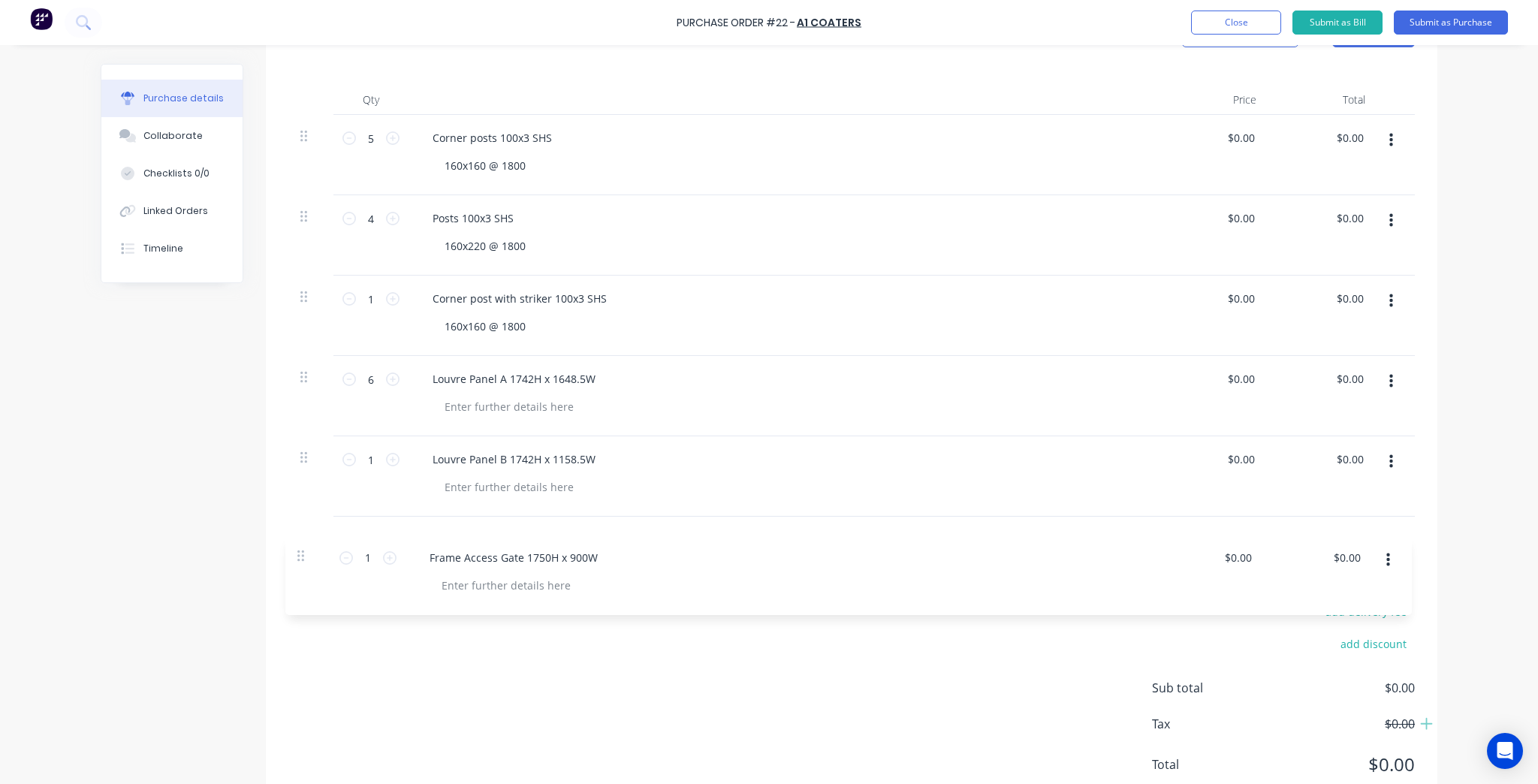
scroll to position [366, 0]
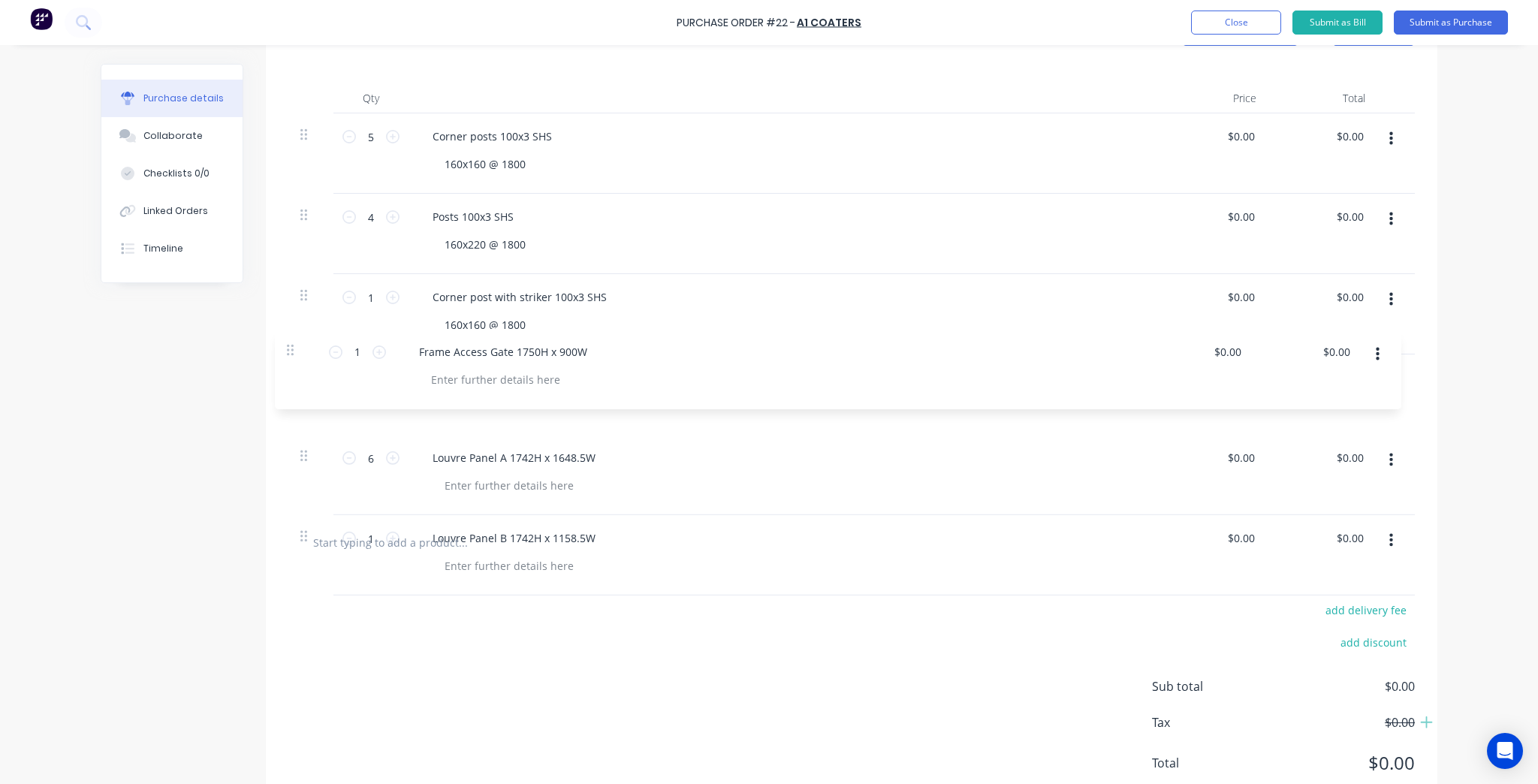
drag, startPoint x: 303, startPoint y: 626, endPoint x: 295, endPoint y: 350, distance: 276.1
click at [295, 350] on div "5 5 Corner posts 100x3 SHS 160x160 @ 1800 $0.00 $0.00 $0.00 $0.00 4 4 Posts 100…" at bounding box center [851, 314] width 1126 height 402
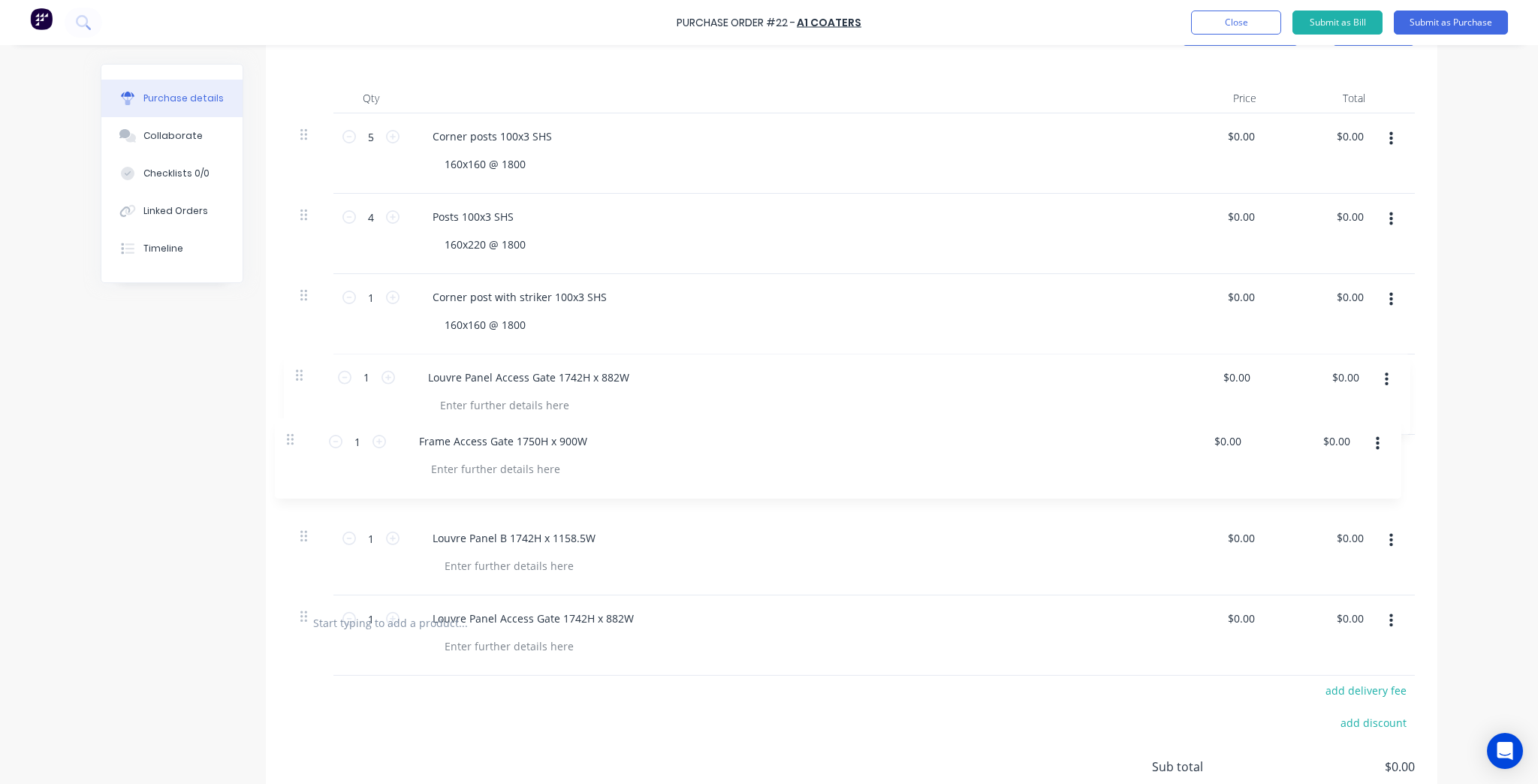
drag, startPoint x: 299, startPoint y: 461, endPoint x: 291, endPoint y: 438, distance: 24.4
click at [291, 438] on div "5 5 Corner posts 100x3 SHS 160x160 @ 1800 $0.00 $0.00 $0.00 $0.00 4 4 Posts 100…" at bounding box center [851, 354] width 1126 height 482
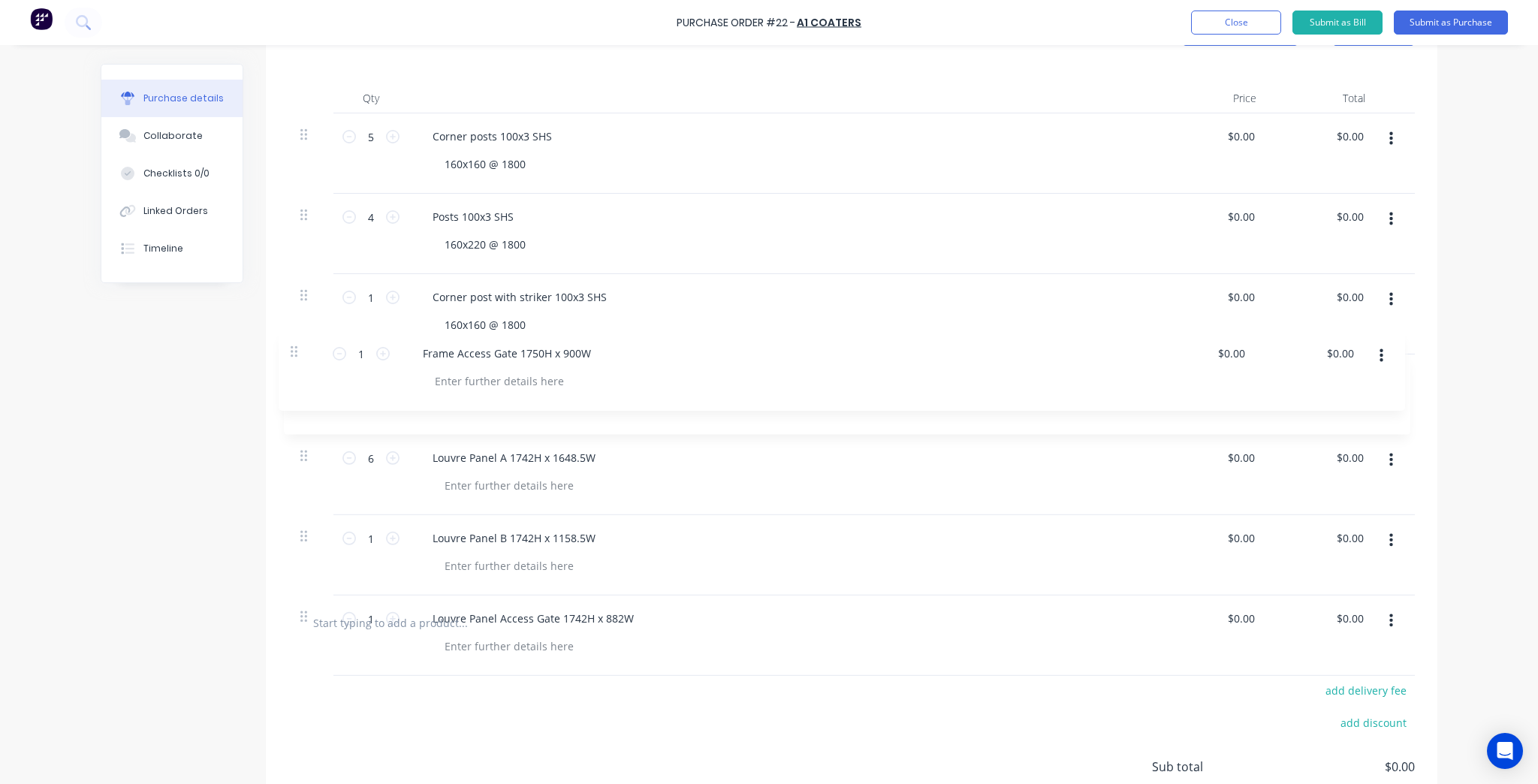
drag, startPoint x: 307, startPoint y: 459, endPoint x: 300, endPoint y: 350, distance: 109.2
click at [300, 350] on div "5 5 Corner posts 100x3 SHS 160x160 @ 1800 $0.00 $0.00 $0.00 $0.00 4 4 Posts 100…" at bounding box center [851, 354] width 1126 height 482
drag, startPoint x: 667, startPoint y: 564, endPoint x: 680, endPoint y: 564, distance: 13.0
click at [667, 564] on div at bounding box center [790, 565] width 715 height 22
click at [1286, 606] on div "$0.00 $0.00" at bounding box center [1322, 636] width 109 height 81
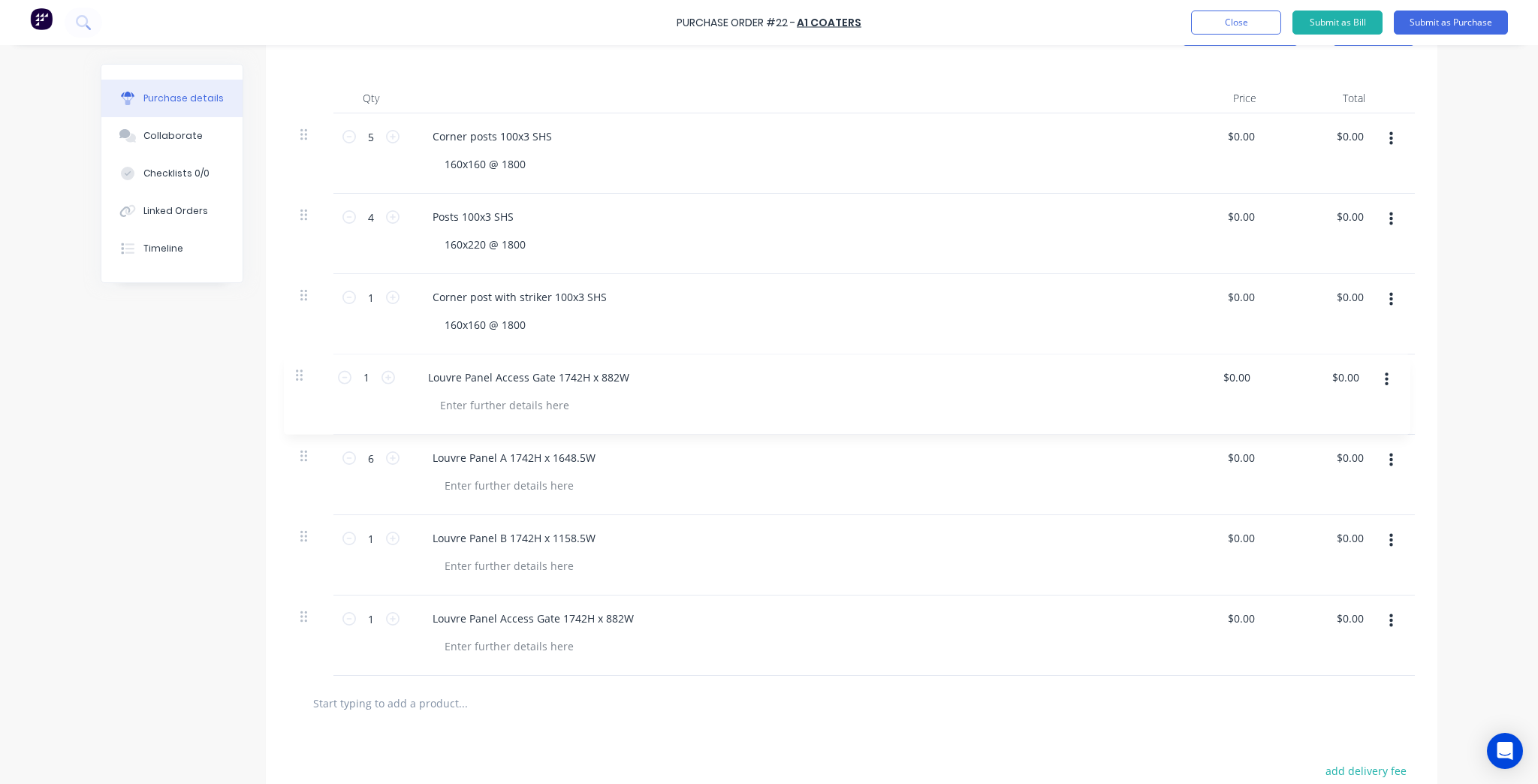
click at [1492, 372] on div "Purchase Order #22 - A1 Coaters Add product Close Submit as Bill Submit as Purc…" at bounding box center [769, 392] width 1538 height 784
click at [525, 375] on div "Frame Access Gate 1750H x 900W" at bounding box center [517, 377] width 192 height 22
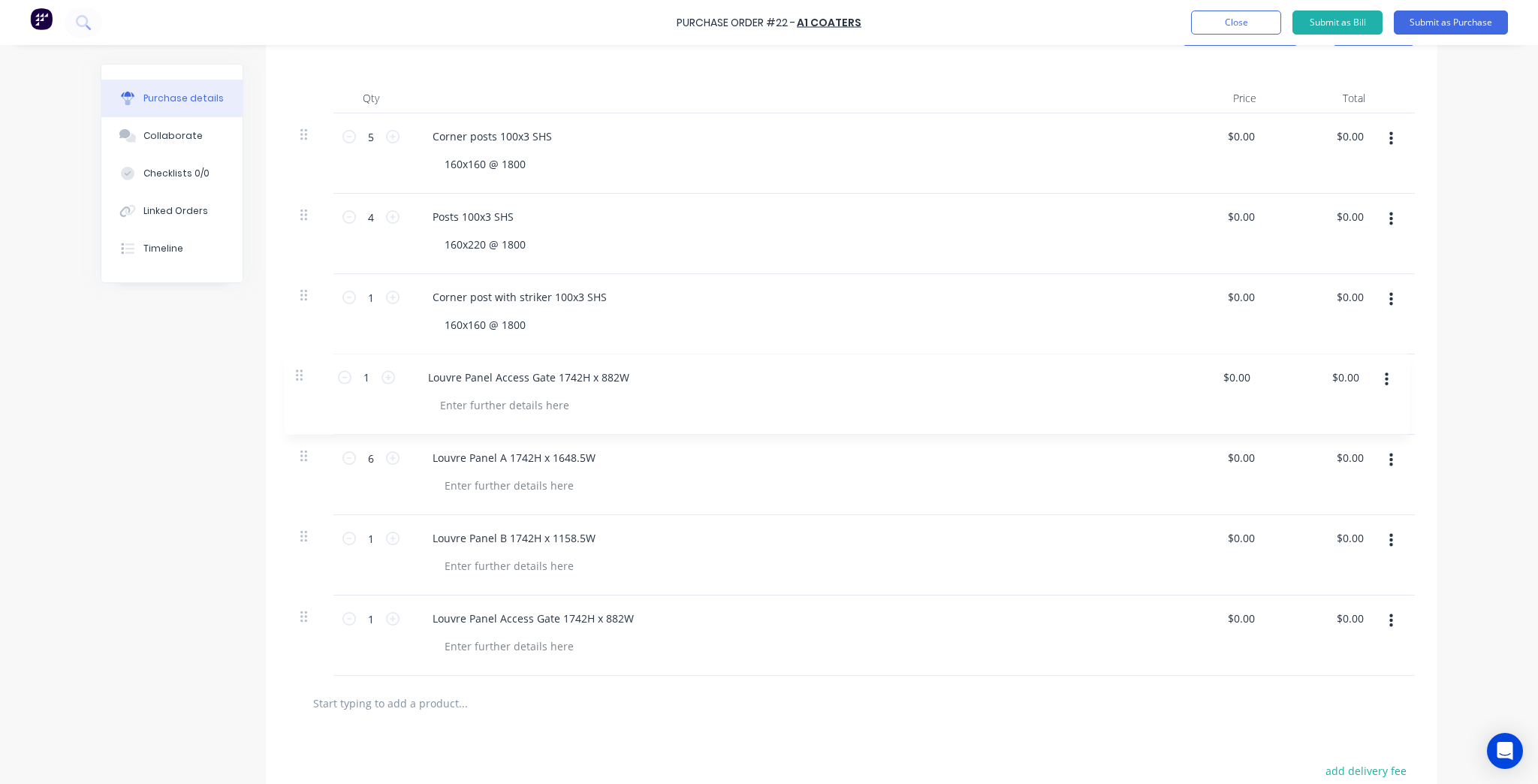
click at [696, 397] on div at bounding box center [790, 405] width 715 height 22
click at [1288, 568] on div "$0.00 $0.00" at bounding box center [1322, 555] width 109 height 81
click at [1503, 402] on div "Purchase Order #22 - A1 Coaters Add product Close Submit as Bill Submit as Purc…" at bounding box center [769, 392] width 1538 height 784
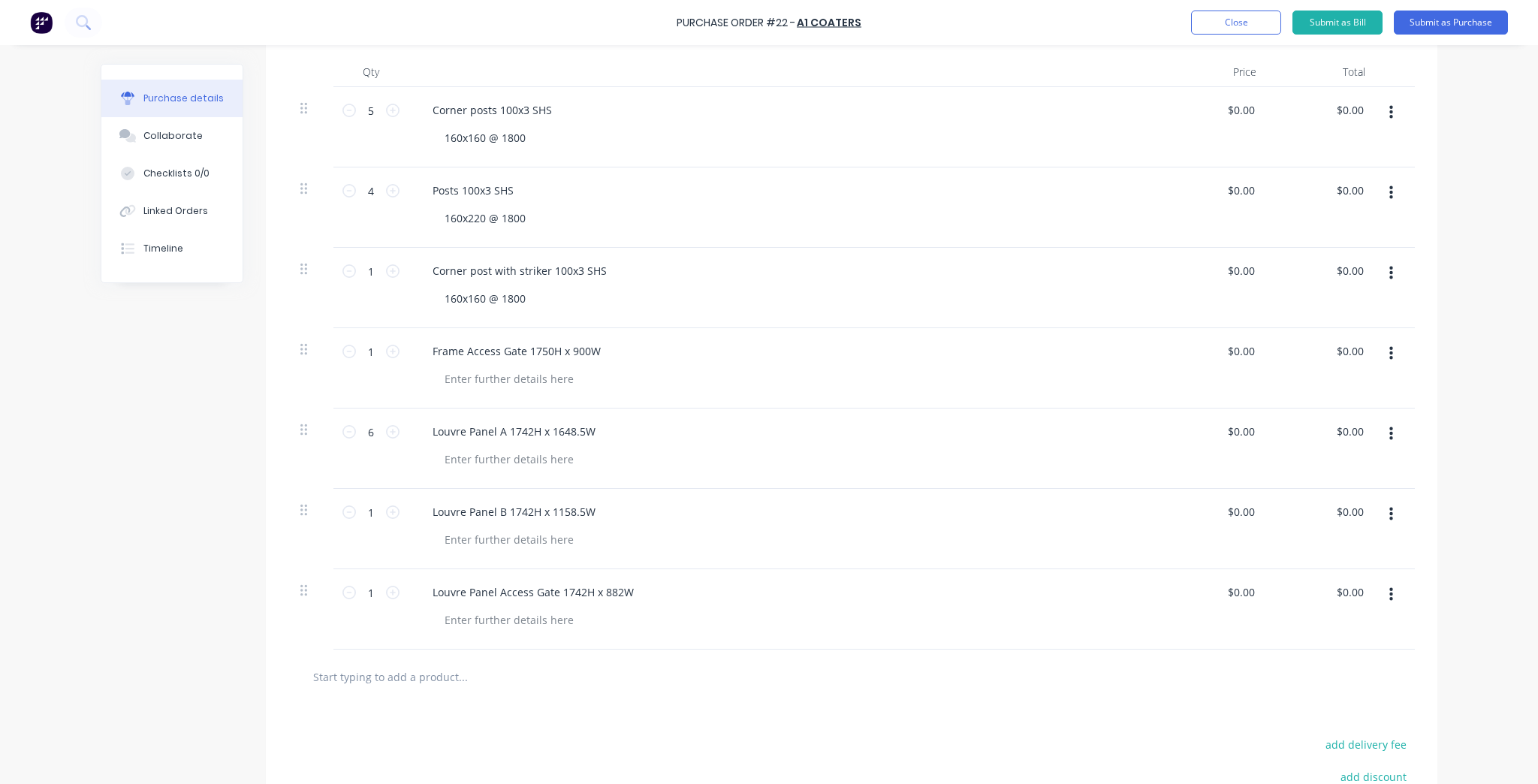
scroll to position [300, 0]
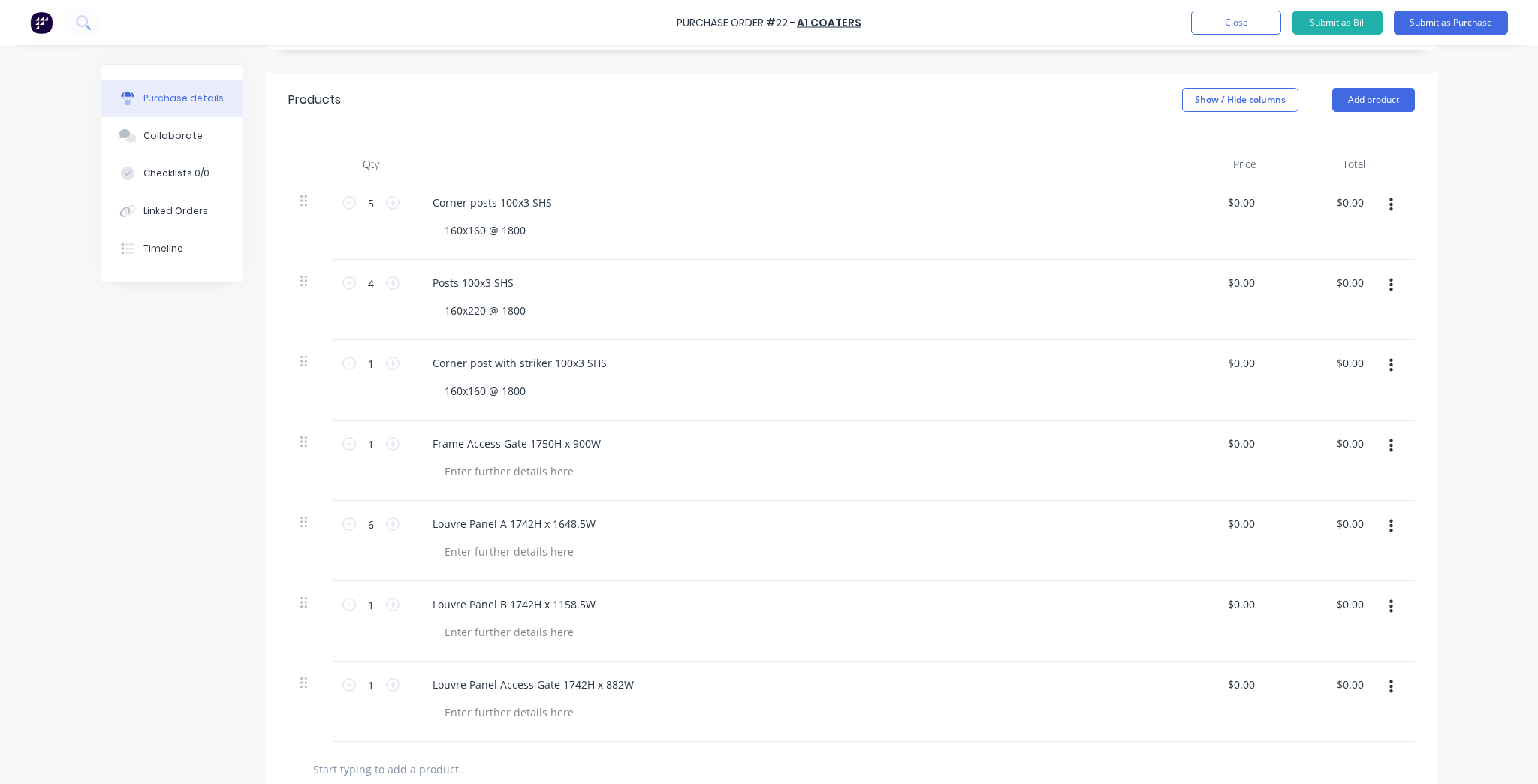
click at [294, 444] on div at bounding box center [311, 461] width 45 height 81
click at [398, 601] on div "1 1" at bounding box center [371, 621] width 75 height 81
type textarea "x"
click at [387, 607] on icon at bounding box center [392, 604] width 14 height 14
type input "2"
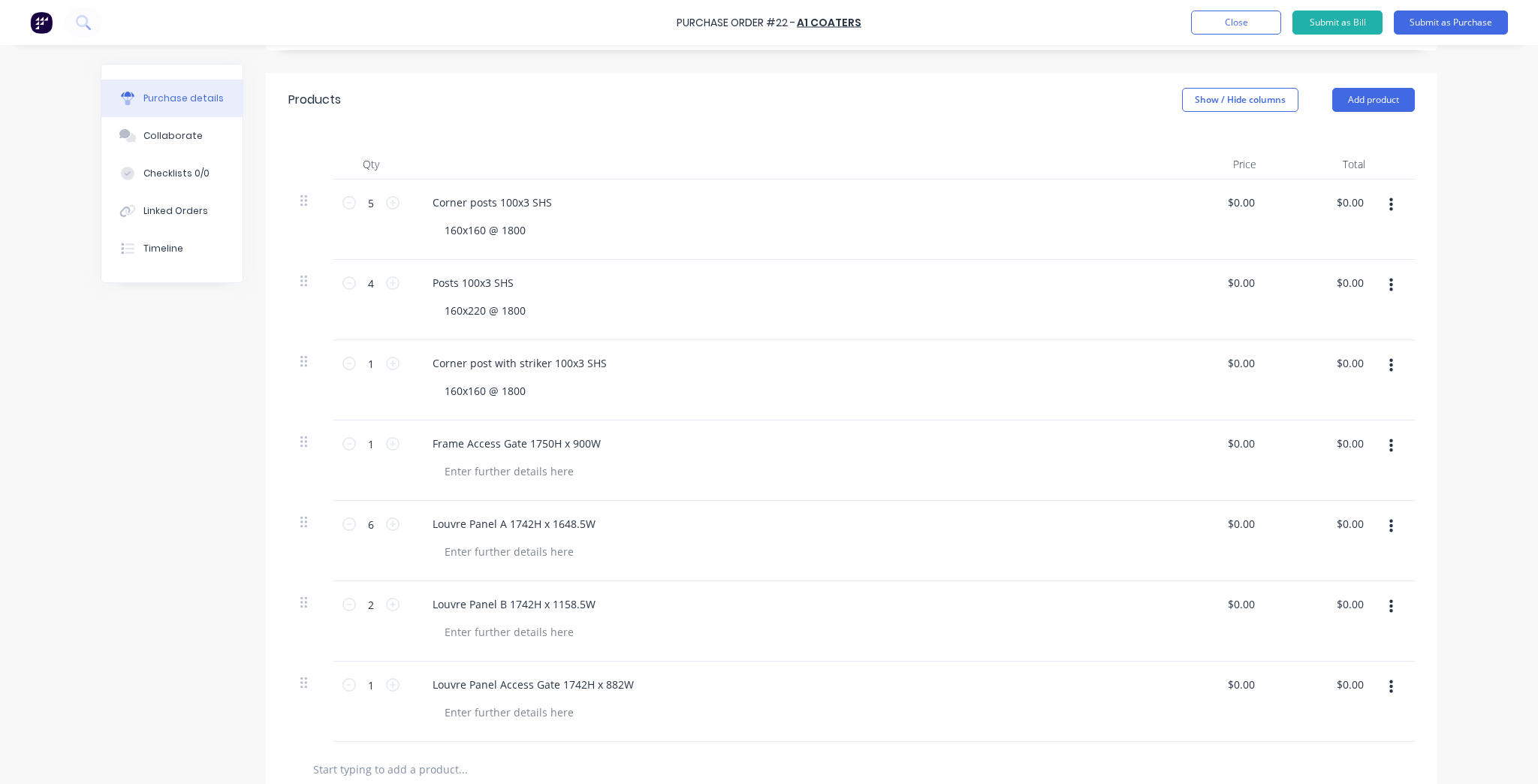
click at [673, 636] on div at bounding box center [790, 632] width 715 height 22
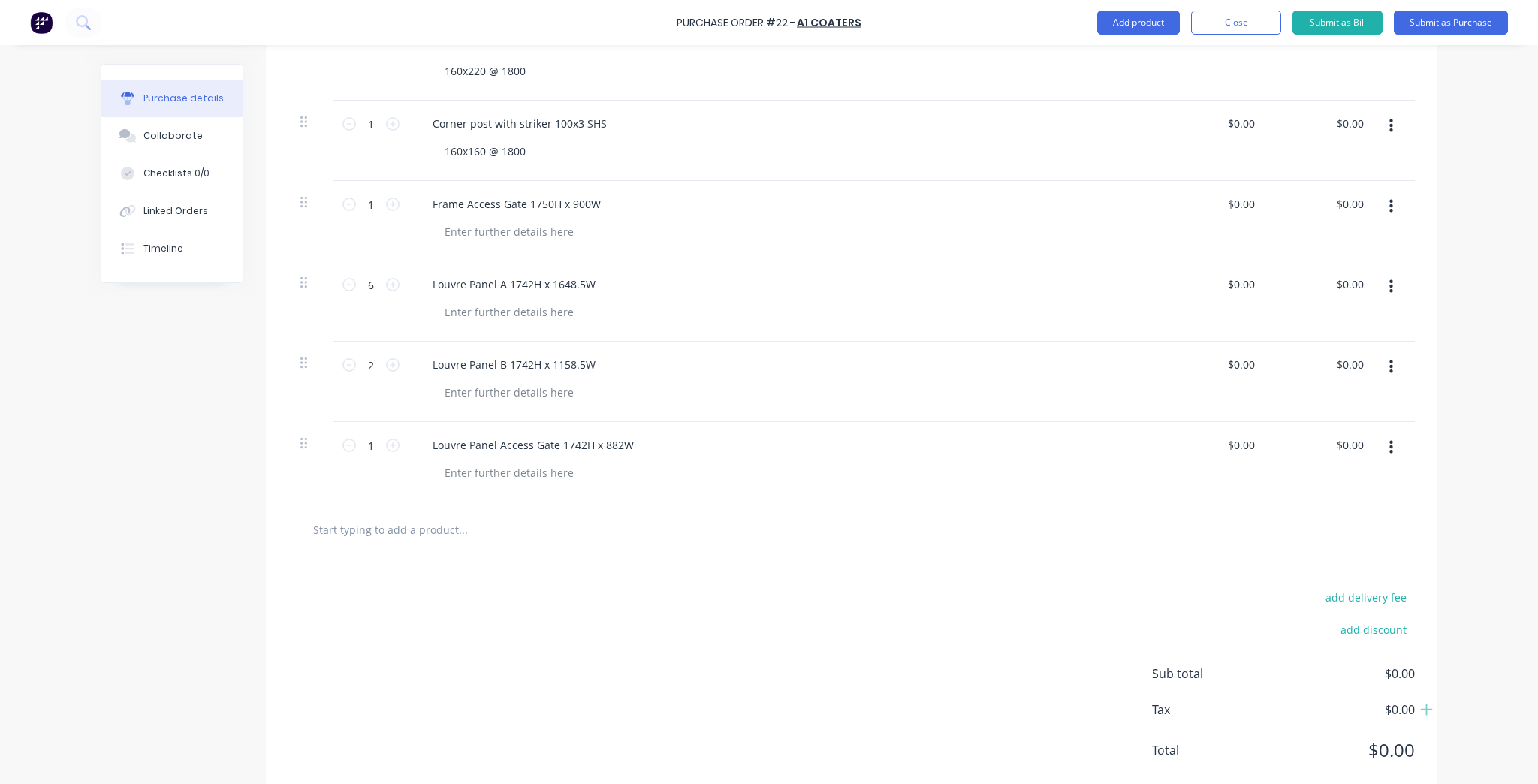
scroll to position [540, 0]
type textarea "x"
drag, startPoint x: 418, startPoint y: 540, endPoint x: 421, endPoint y: 529, distance: 11.4
click at [419, 537] on input "text" at bounding box center [462, 529] width 300 height 30
click at [421, 529] on input "text" at bounding box center [462, 529] width 300 height 30
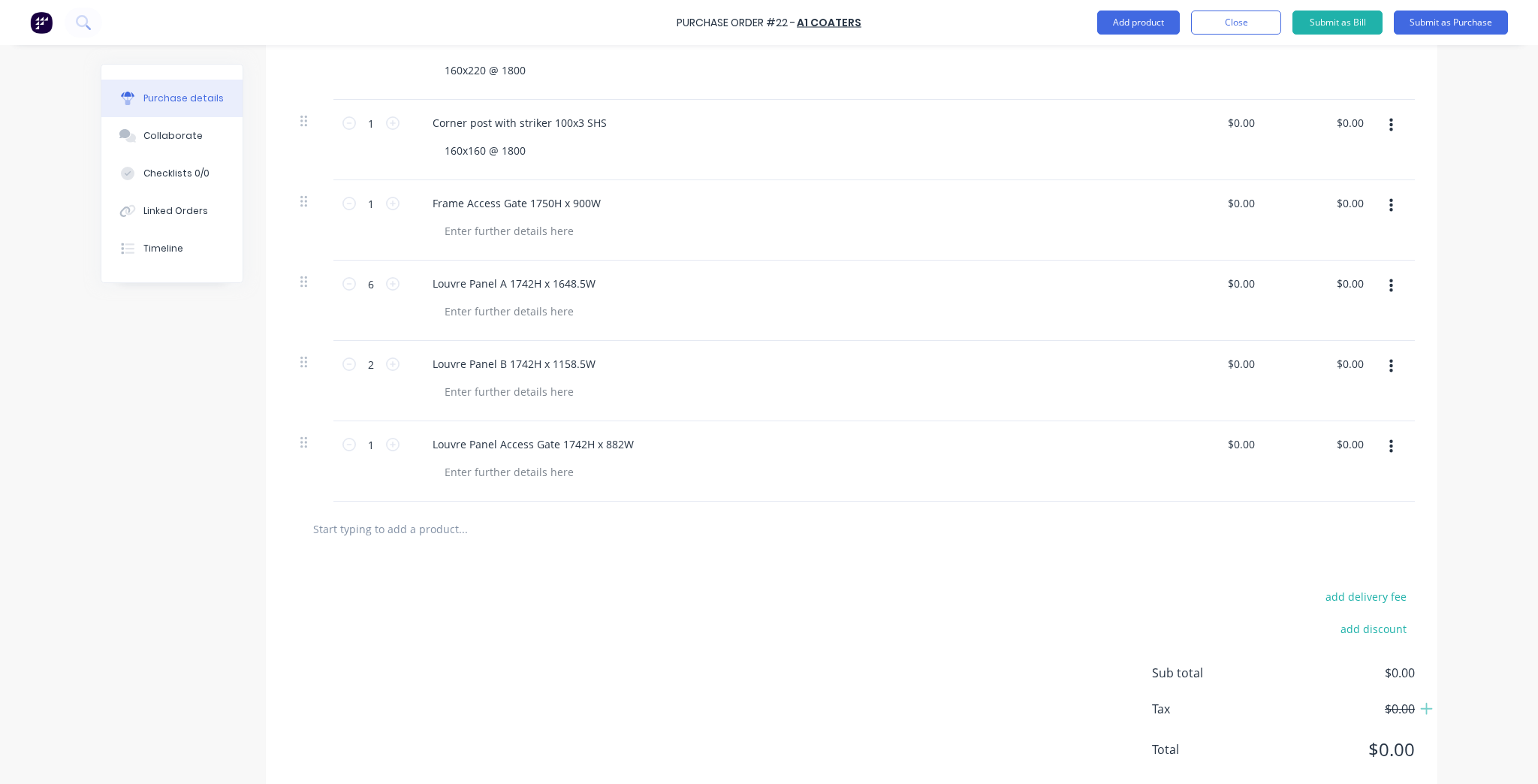
type input "S"
type textarea "x"
type input "St"
type textarea "x"
type input "Str"
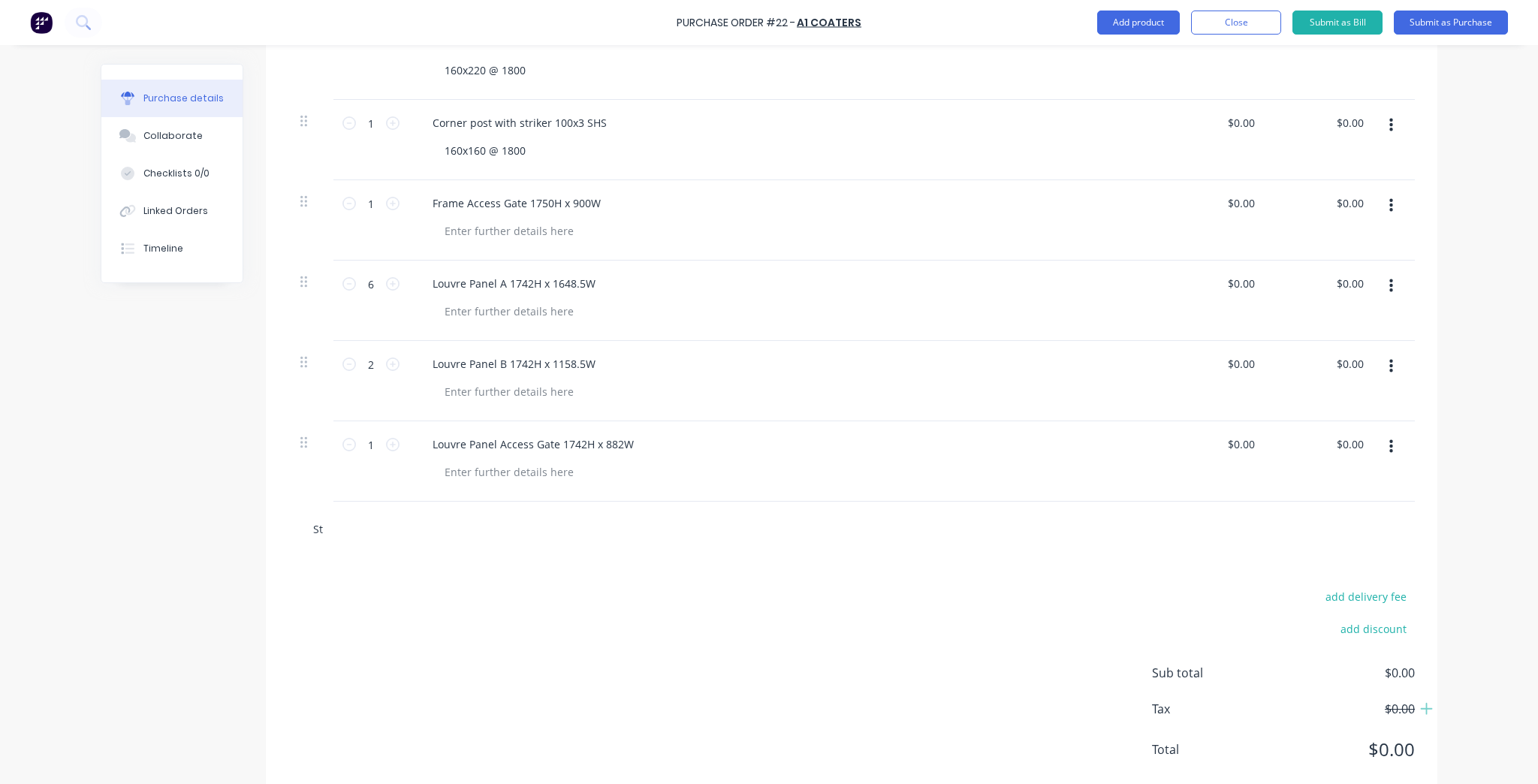
type textarea "x"
type input "Stri"
type textarea "x"
type input "Strik"
type textarea "x"
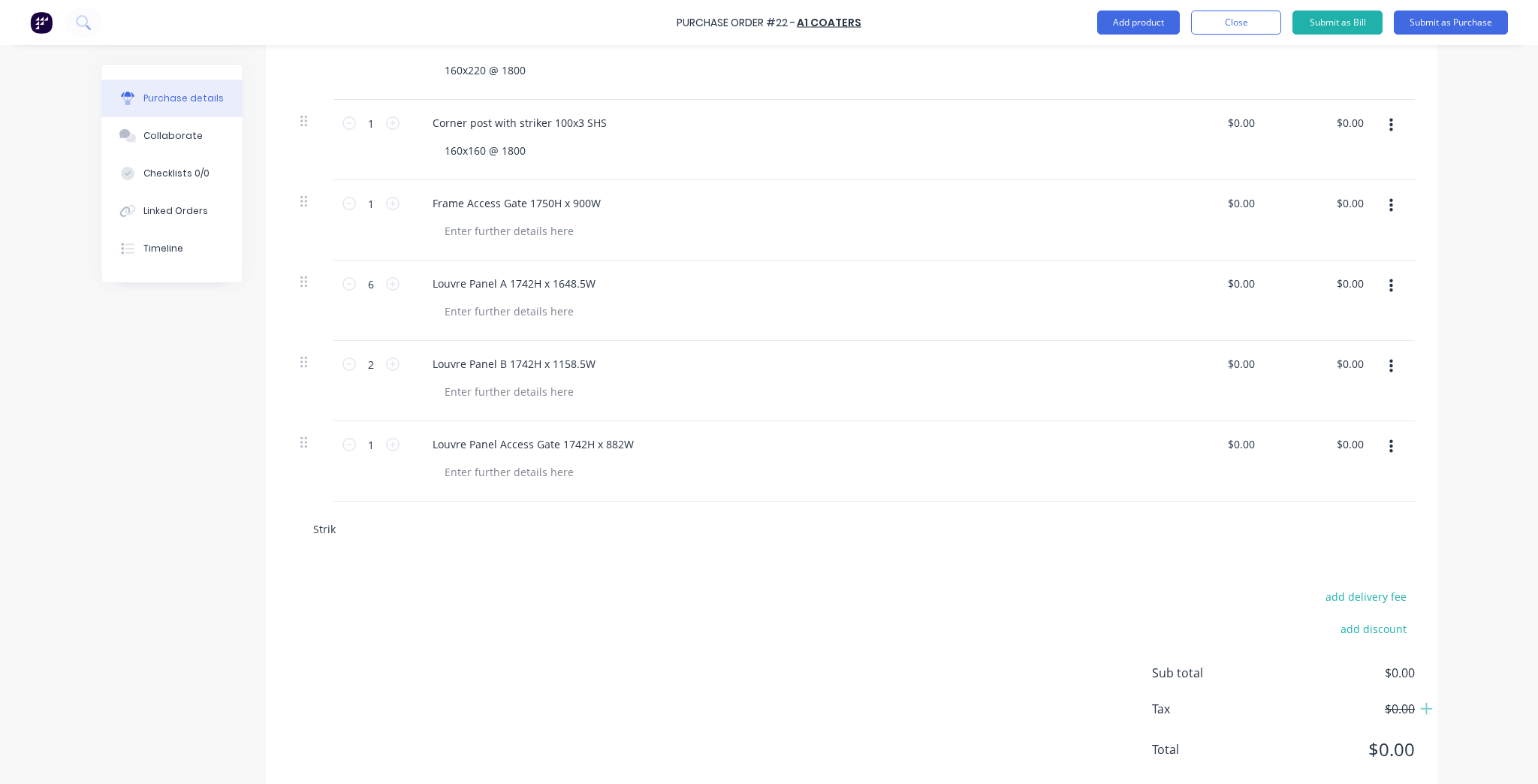
type input "Strike"
type textarea "x"
type input "Striker"
type textarea "x"
type input "Striker"
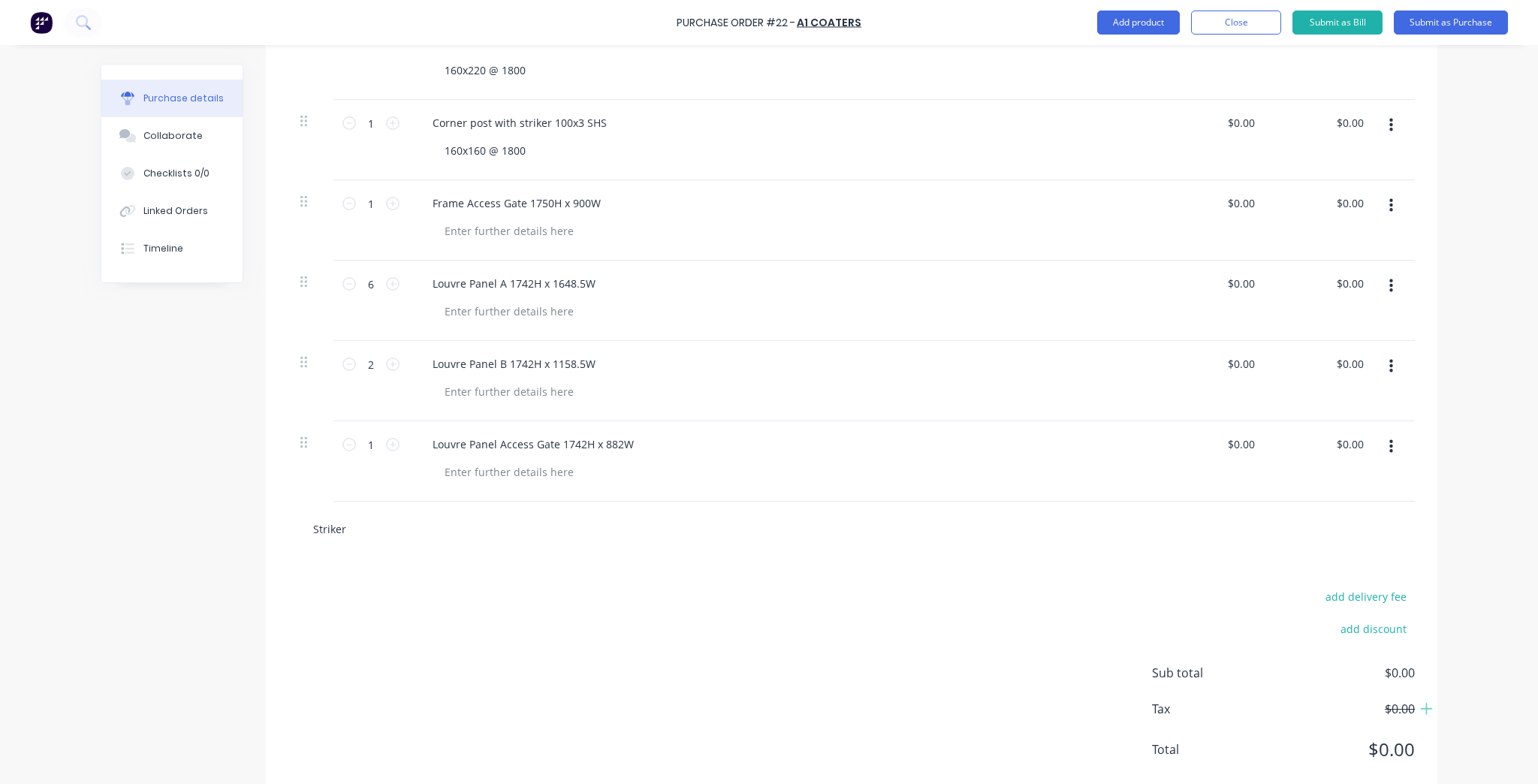
type textarea "x"
type input "Striker P"
type textarea "x"
type input "Striker Pl"
type textarea "x"
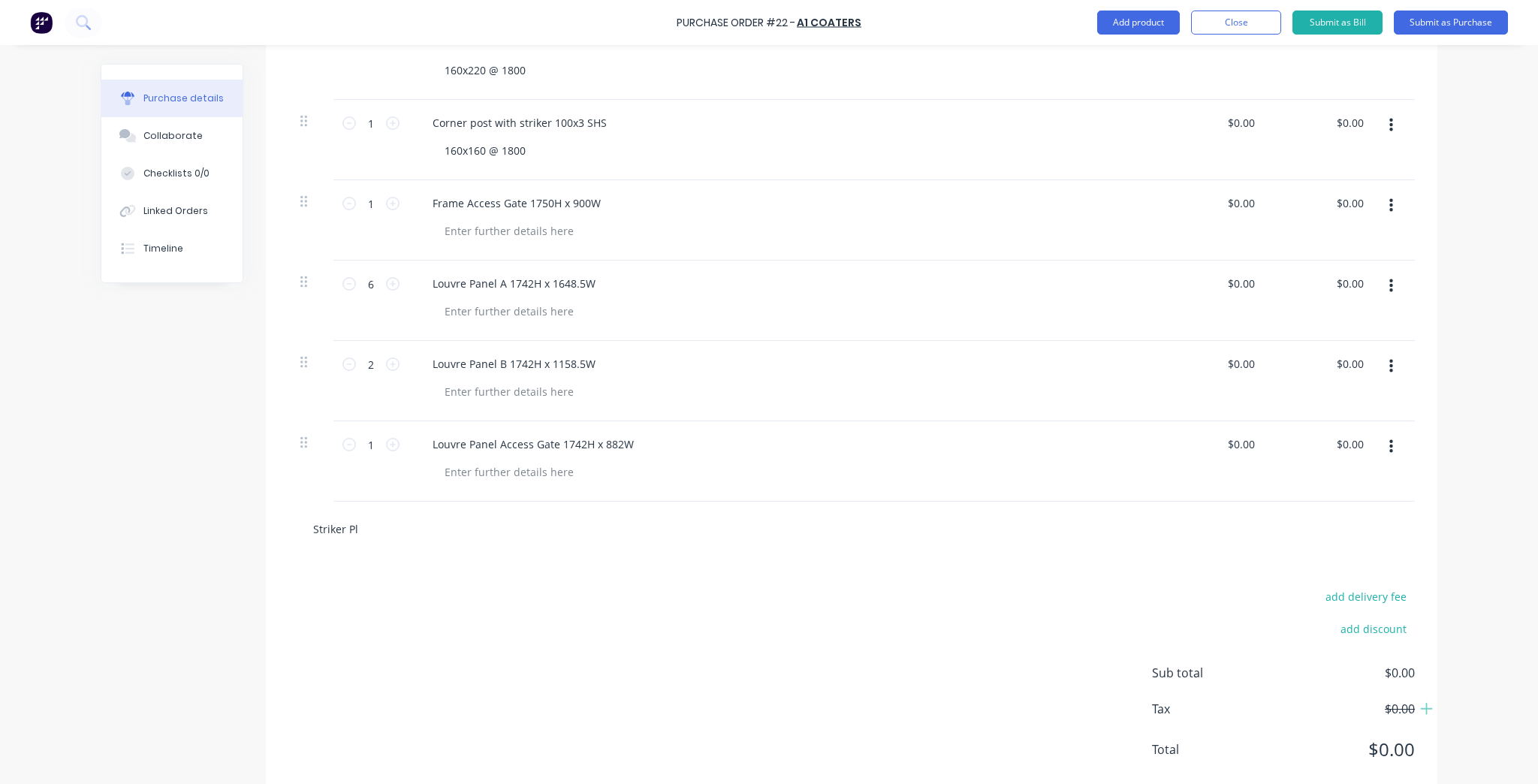
type input "Striker Pla"
type textarea "x"
type input "Striker Plat"
type textarea "x"
type input "Striker Plate"
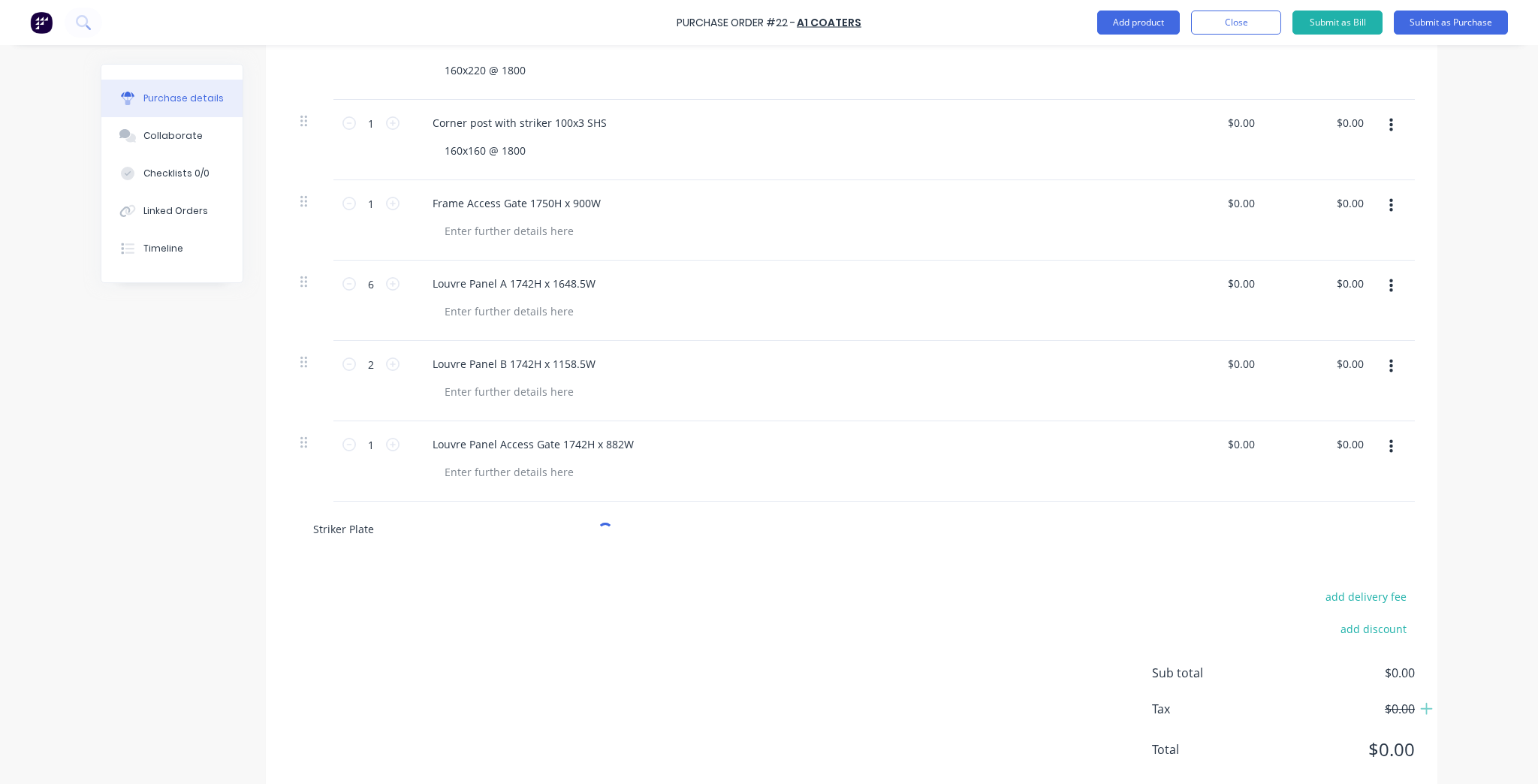
type textarea "x"
type input "Striker Plate"
type textarea "x"
type input "Striker Plate 5"
type textarea "x"
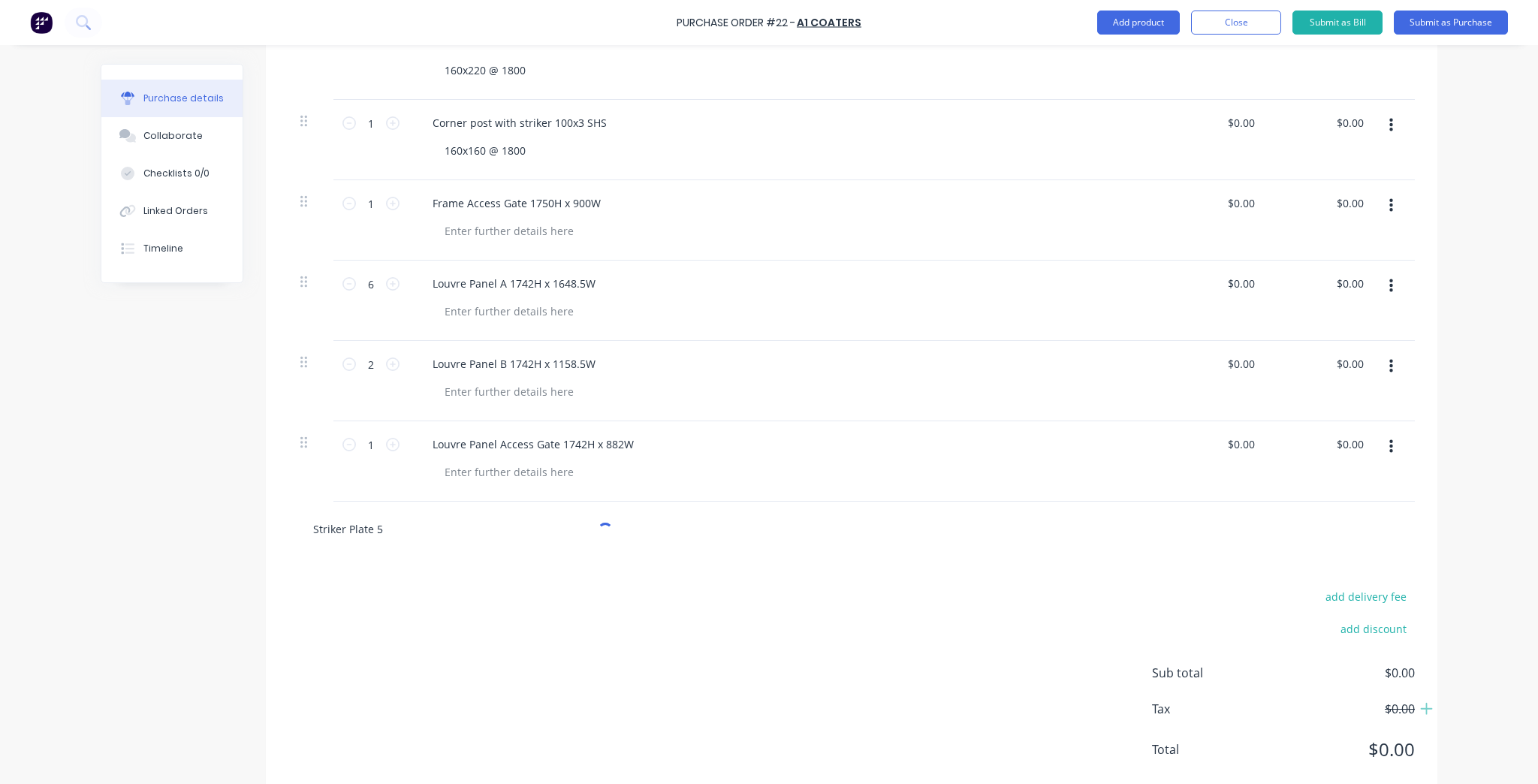
type input "Striker Plate 50"
type textarea "x"
type input "Striker Plate 50x"
type textarea "x"
type input "Striker Plate 50x2"
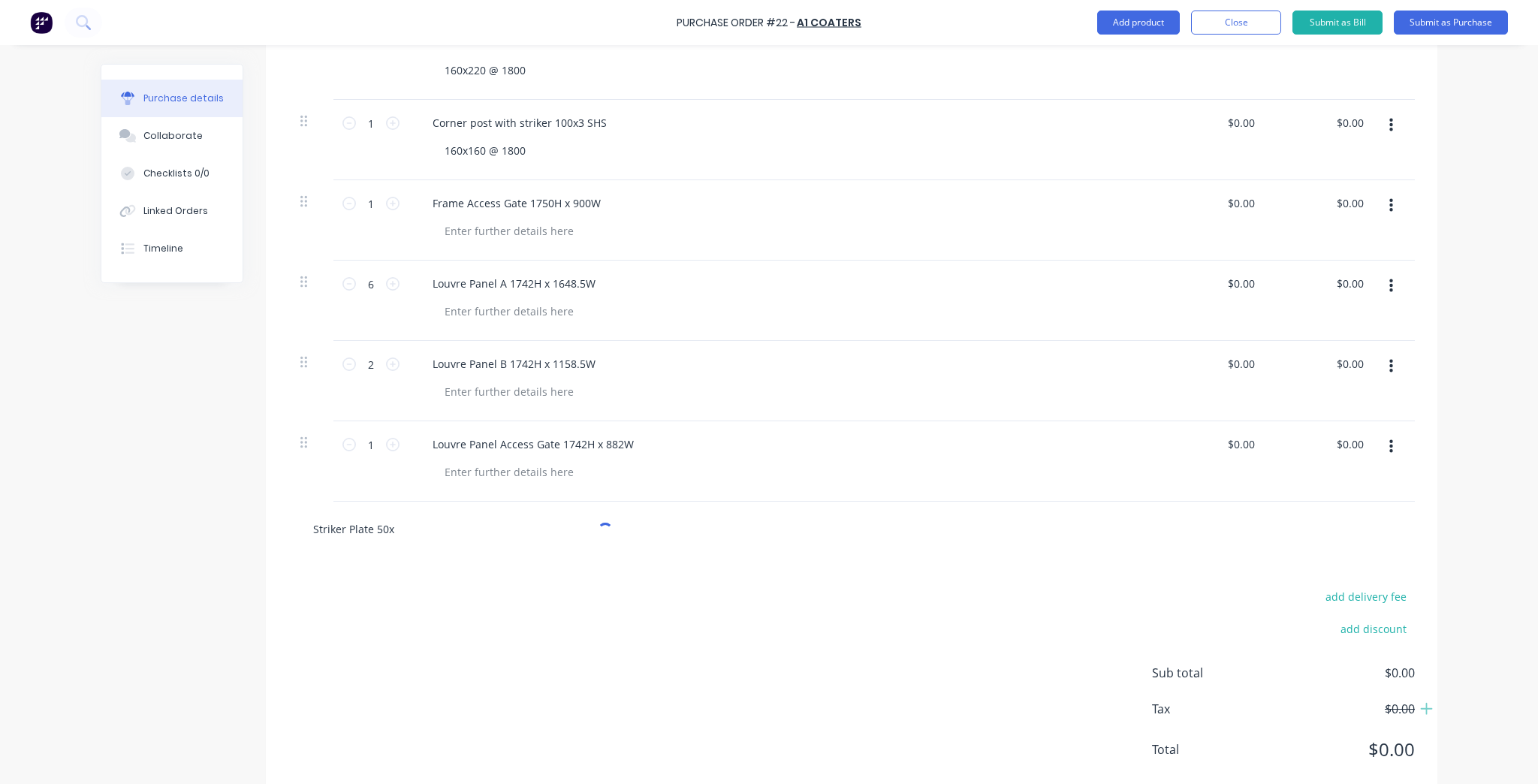
type textarea "x"
type input "Striker Plate 50x25"
type textarea "x"
type input "Striker Plate 50x25x"
type textarea "x"
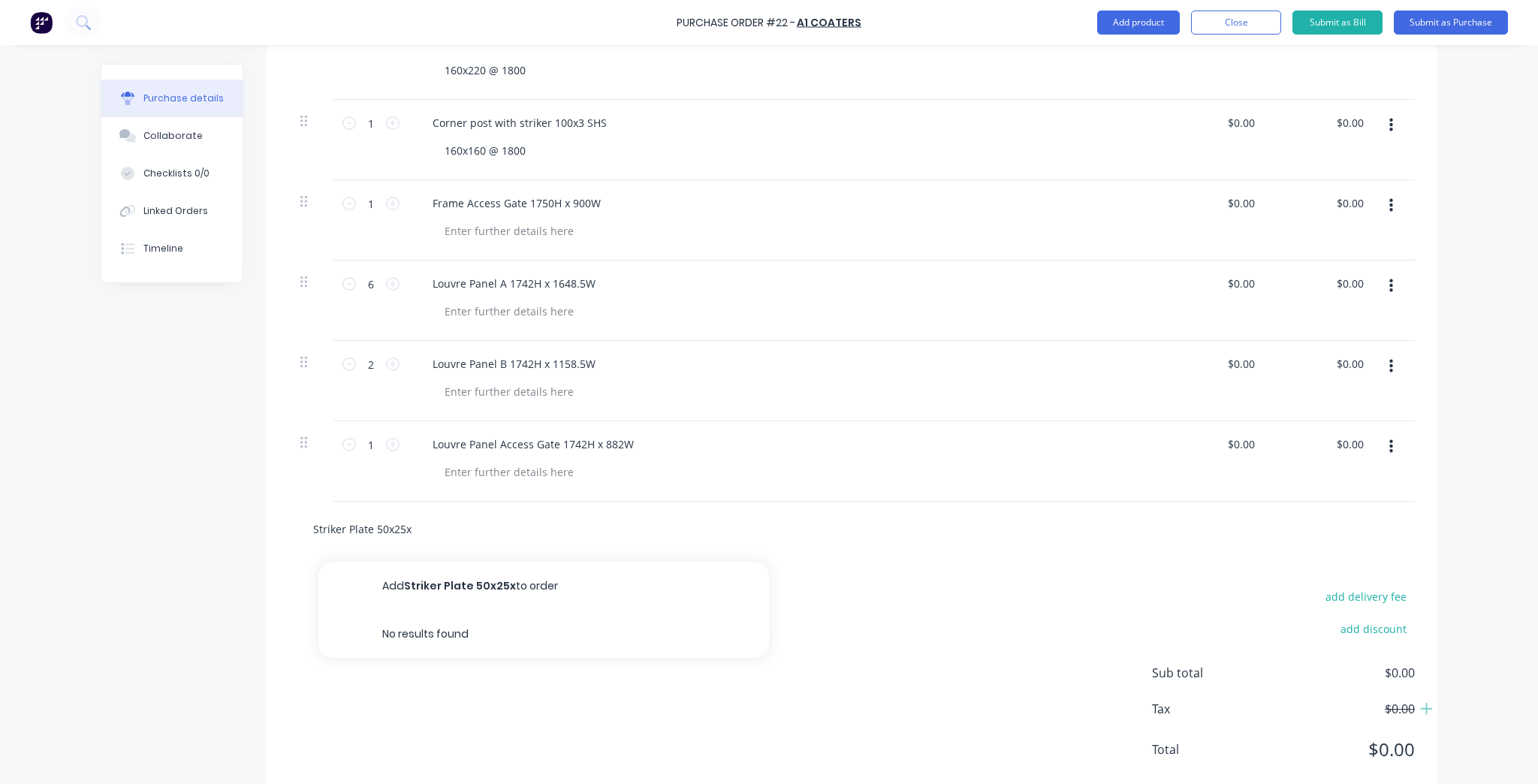
type input "Striker Plate 50x25x3"
type textarea "x"
type input "Striker Plate 50x25x3"
type textarea "x"
type input "Striker Plate 50x25x3 A"
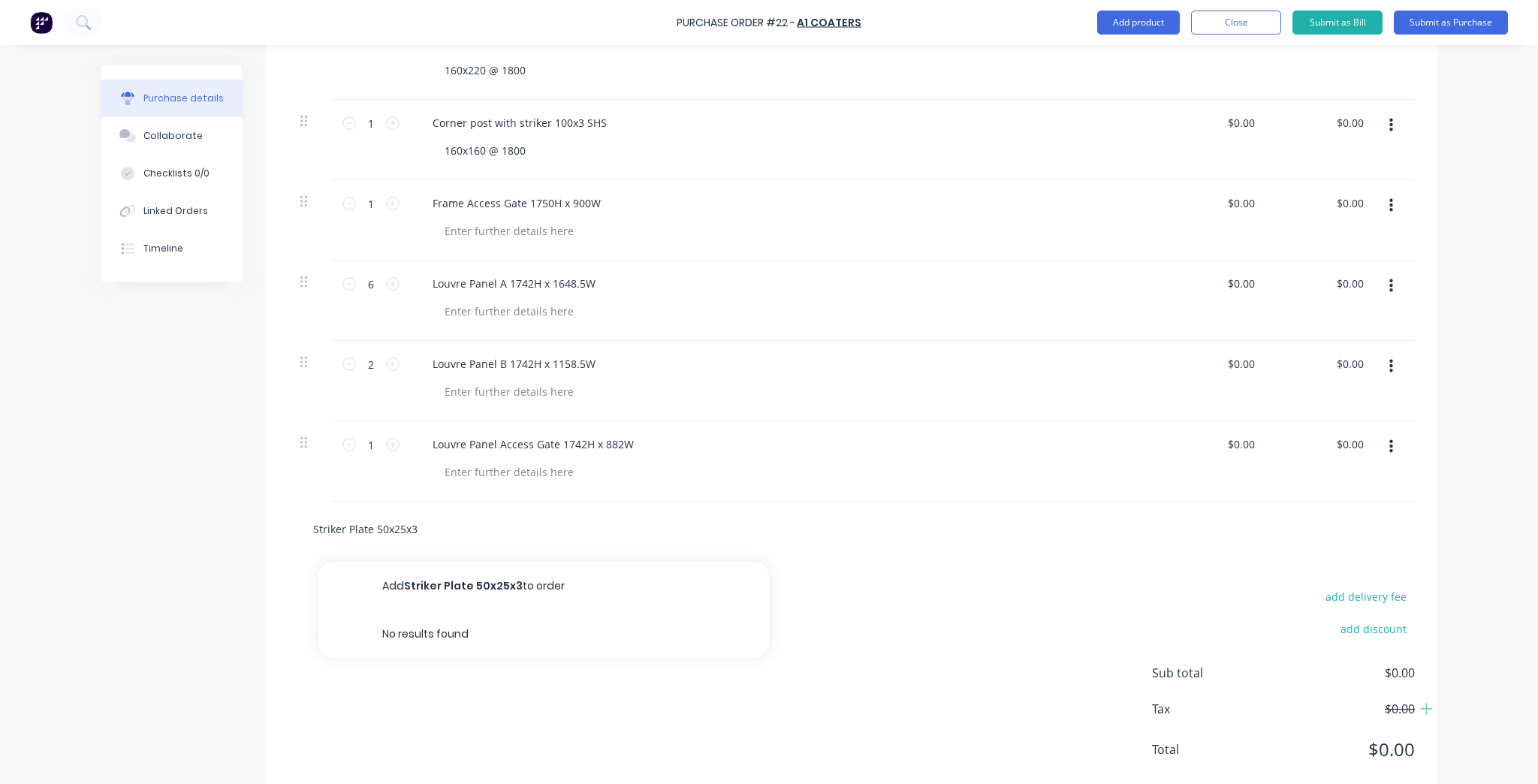
type textarea "x"
type input "Striker Plate 50x25x3 An"
type textarea "x"
type input "Striker Plate 50x25x3 Ang"
type textarea "x"
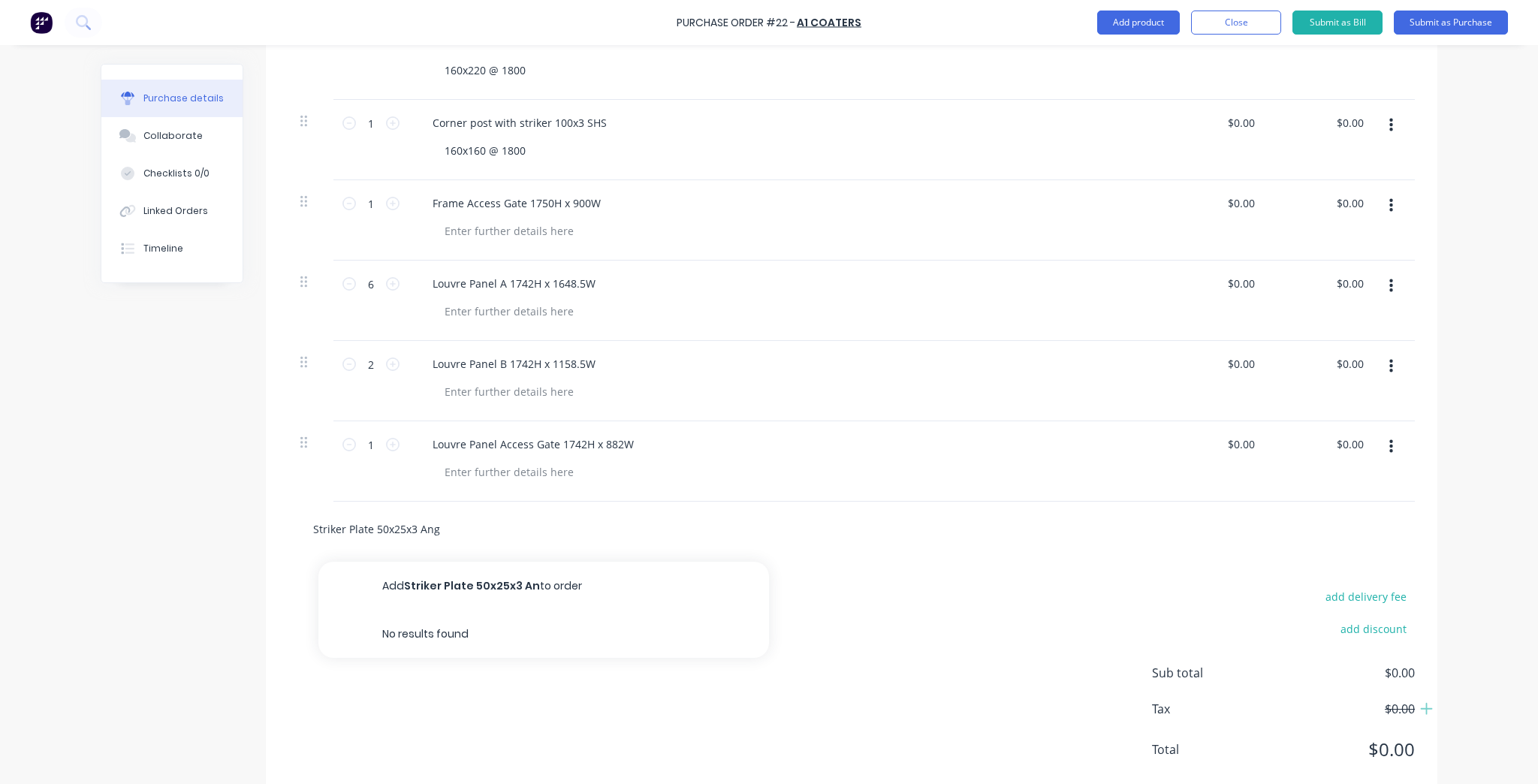
type input "Striker Plate 50x25x3 Angl"
type textarea "x"
type input "Striker Plate 50x25x3 Angle"
type textarea "x"
drag, startPoint x: 445, startPoint y: 526, endPoint x: 371, endPoint y: 524, distance: 74.0
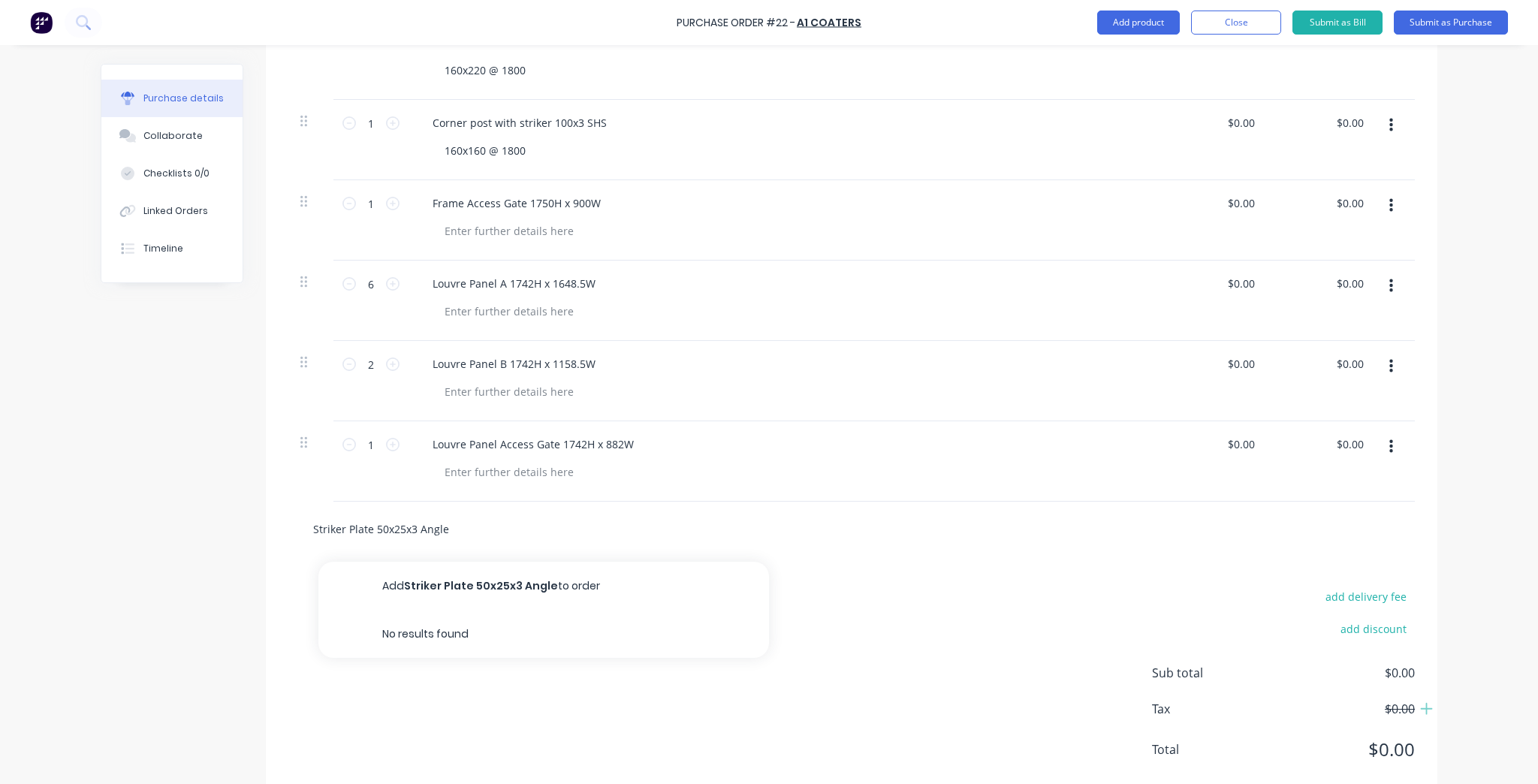
click at [371, 524] on input "Striker Plate 50x25x3 Angle" at bounding box center [462, 529] width 300 height 30
type input "Striker Plate"
type textarea "x"
type input "Striker Plate"
type textarea "x"
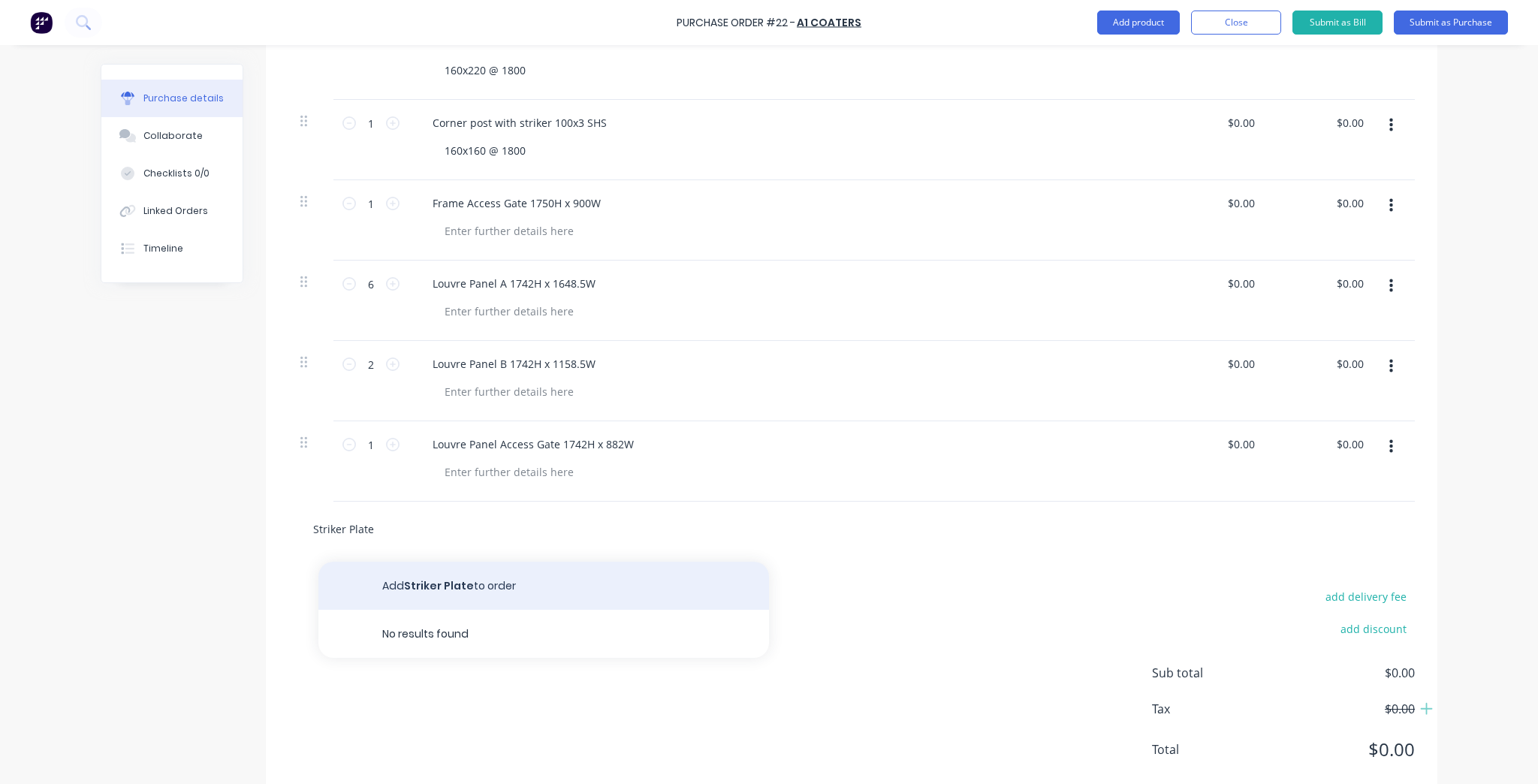
type input "Striker Plate"
click at [456, 576] on div "add delivery fee add discount Sub total $0.00 Tax $0.00 Total $0.00" at bounding box center [851, 679] width 1171 height 247
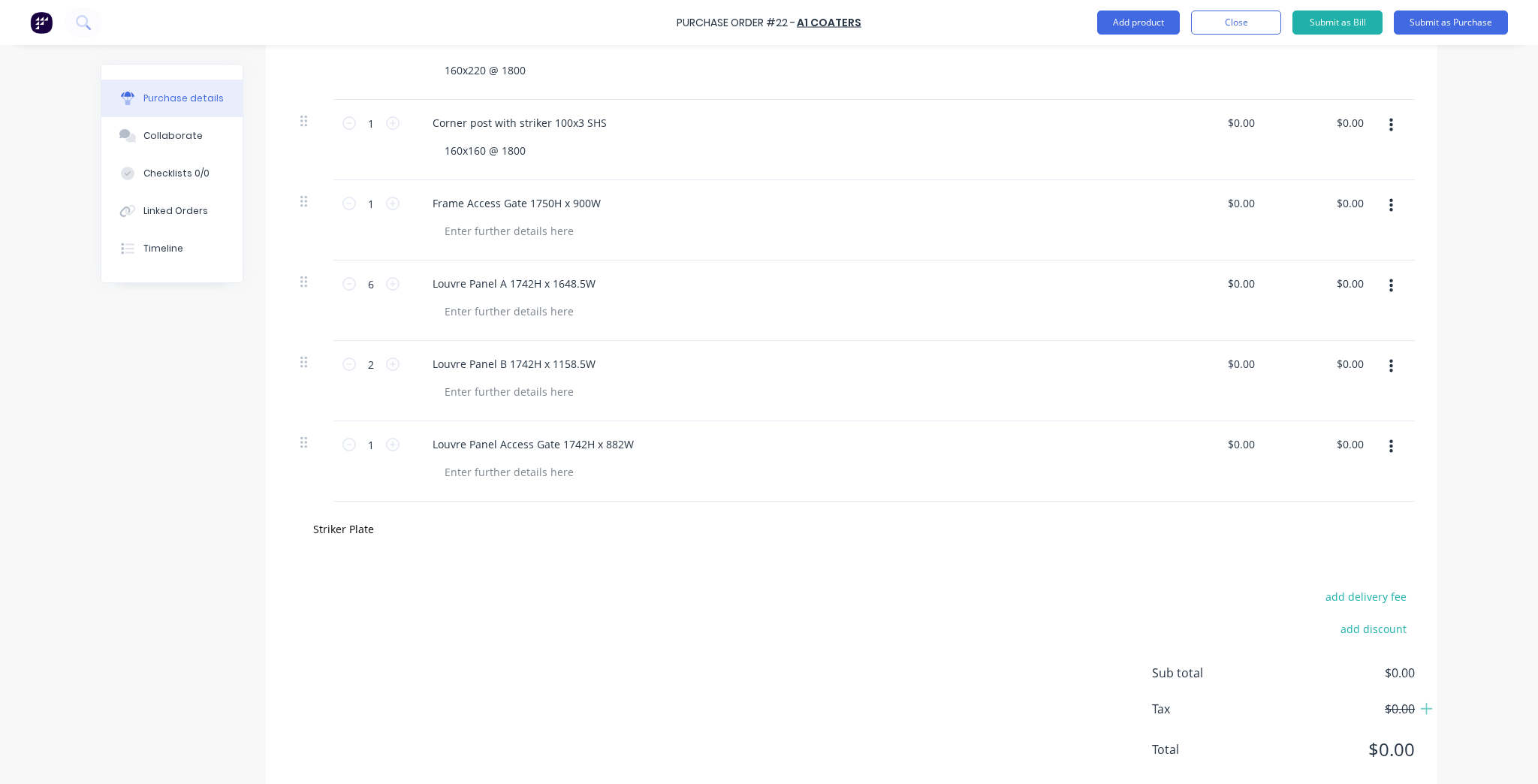
type textarea "x"
drag, startPoint x: 907, startPoint y: 685, endPoint x: 842, endPoint y: 666, distance: 67.7
click at [901, 683] on div "add delivery fee add discount Sub total $0.00 Tax $0.00 Total $0.00" at bounding box center [851, 679] width 1171 height 247
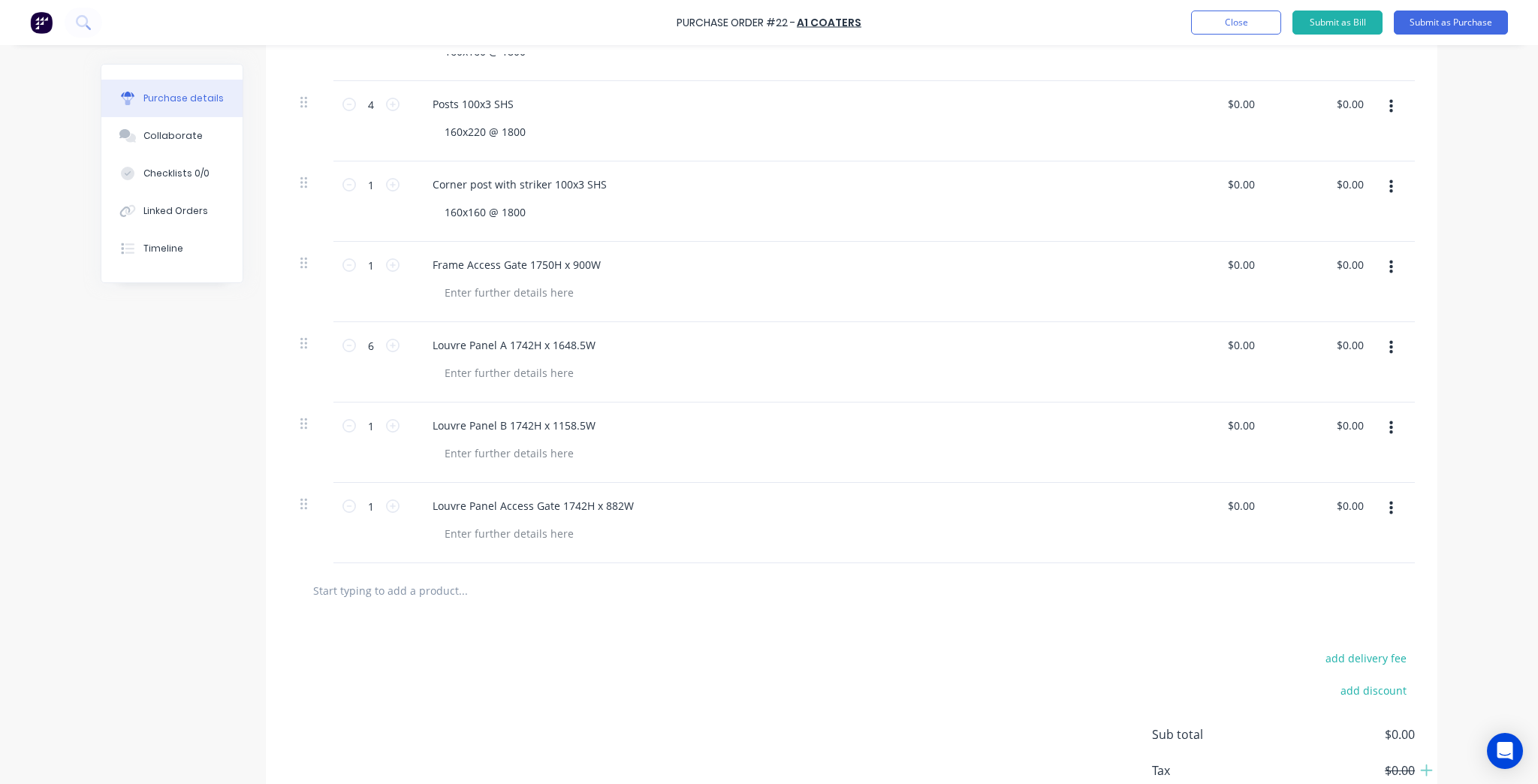
scroll to position [481, 0]
click at [409, 601] on input "text" at bounding box center [462, 588] width 300 height 30
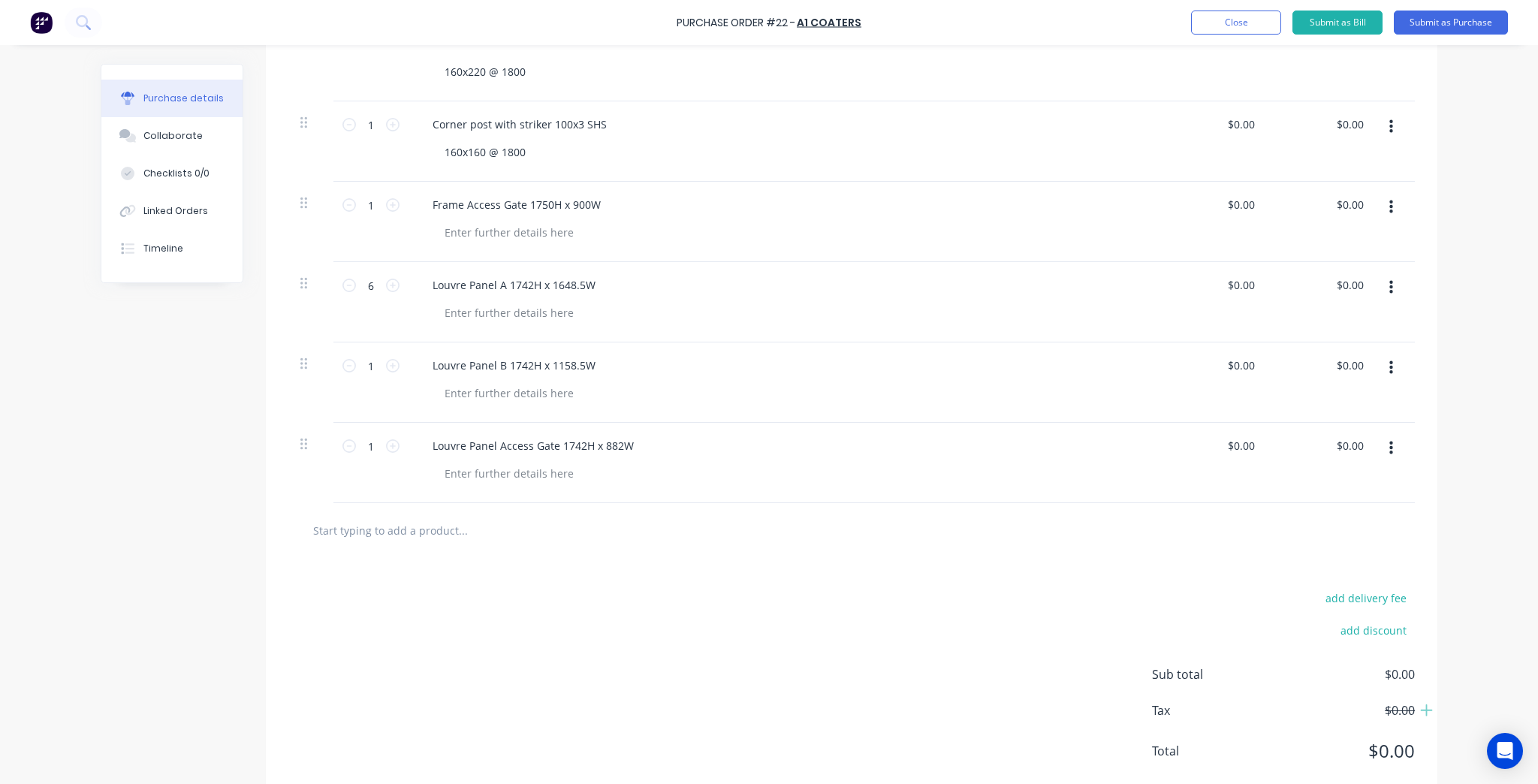
scroll to position [540, 0]
paste input "50x25x3 Angle"
type textarea "x"
type input "50x25x3 Angle"
type textarea "x"
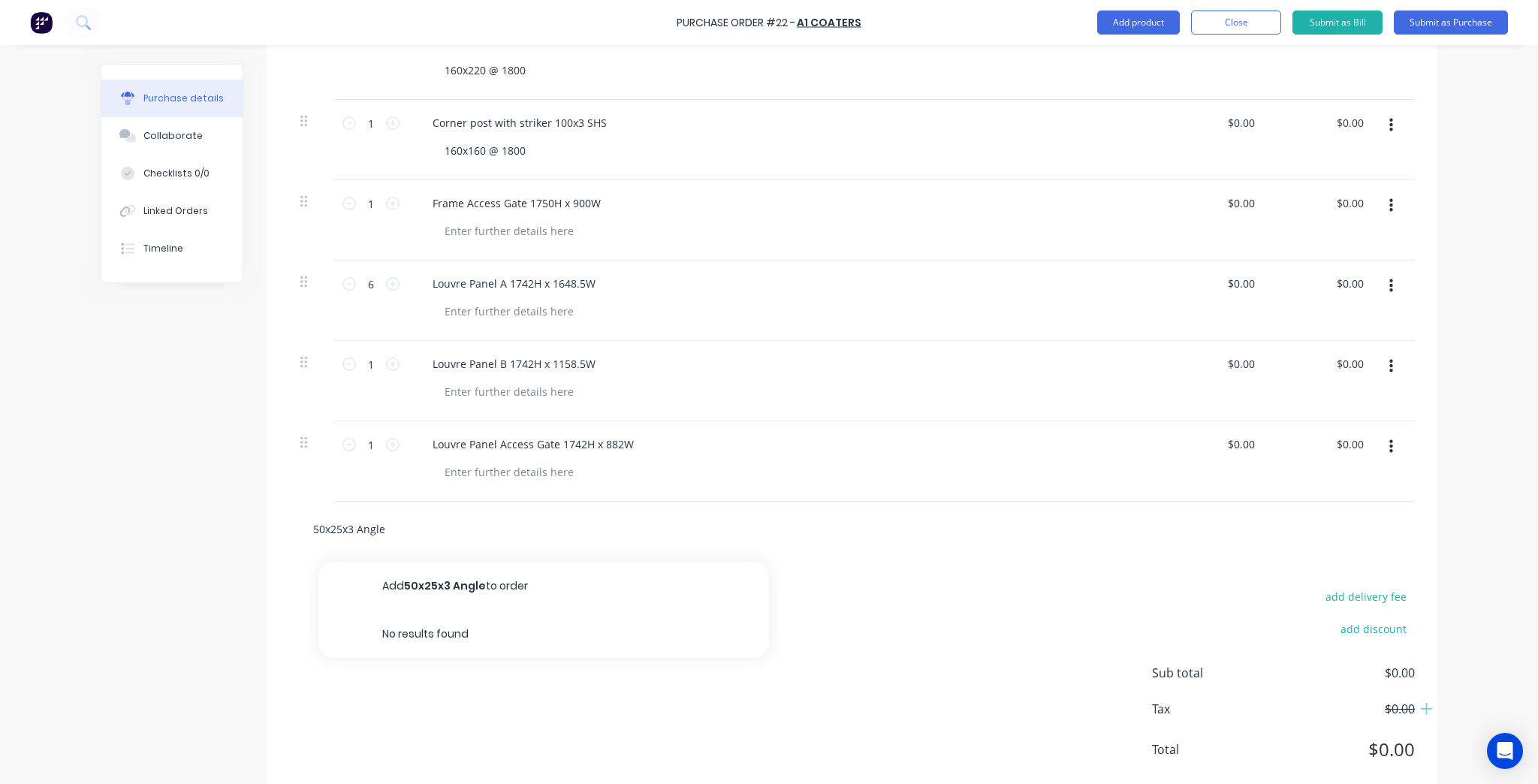
type input "50x25x3 Angle"
click at [402, 543] on div "50x25x3 Angle Add 50x25x3 Angle to order No results found" at bounding box center [851, 529] width 1126 height 55
click at [402, 532] on input "50x25x3 Angle" at bounding box center [462, 529] width 300 height 30
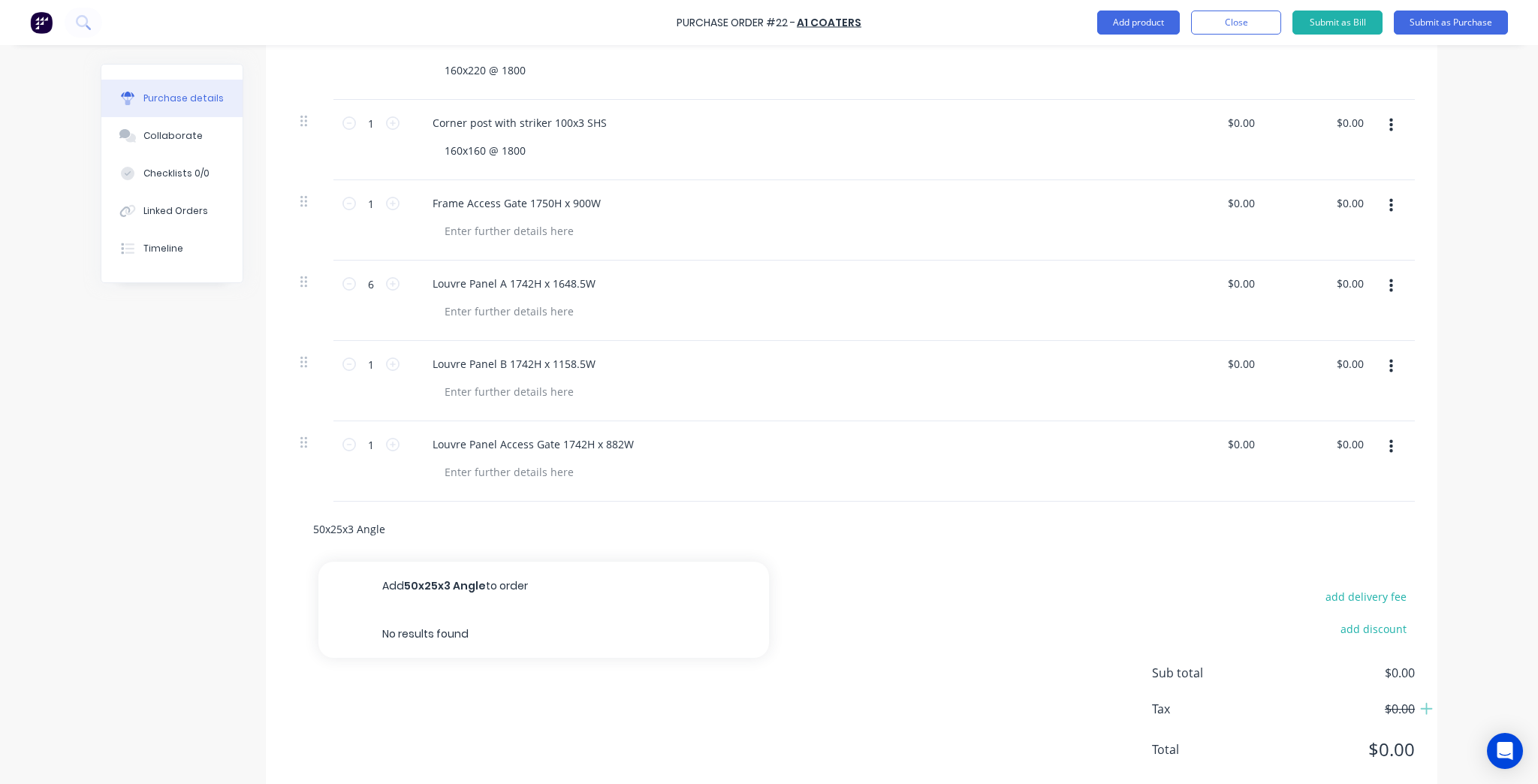
type textarea "x"
type input "S"
type textarea "x"
type input "Sy"
type textarea "x"
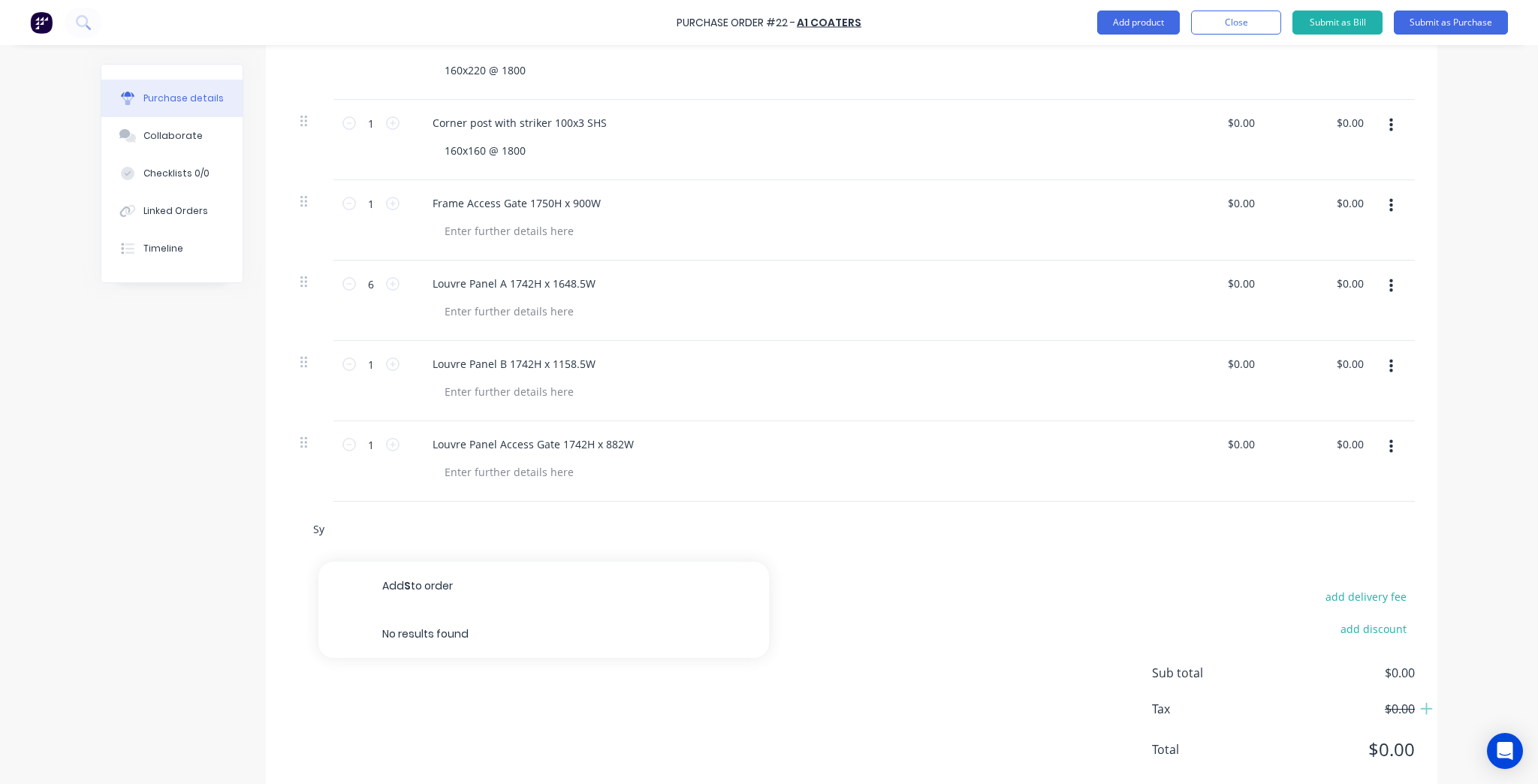
type input "Syr"
type textarea "x"
type input "Sy"
type textarea "x"
type input "S"
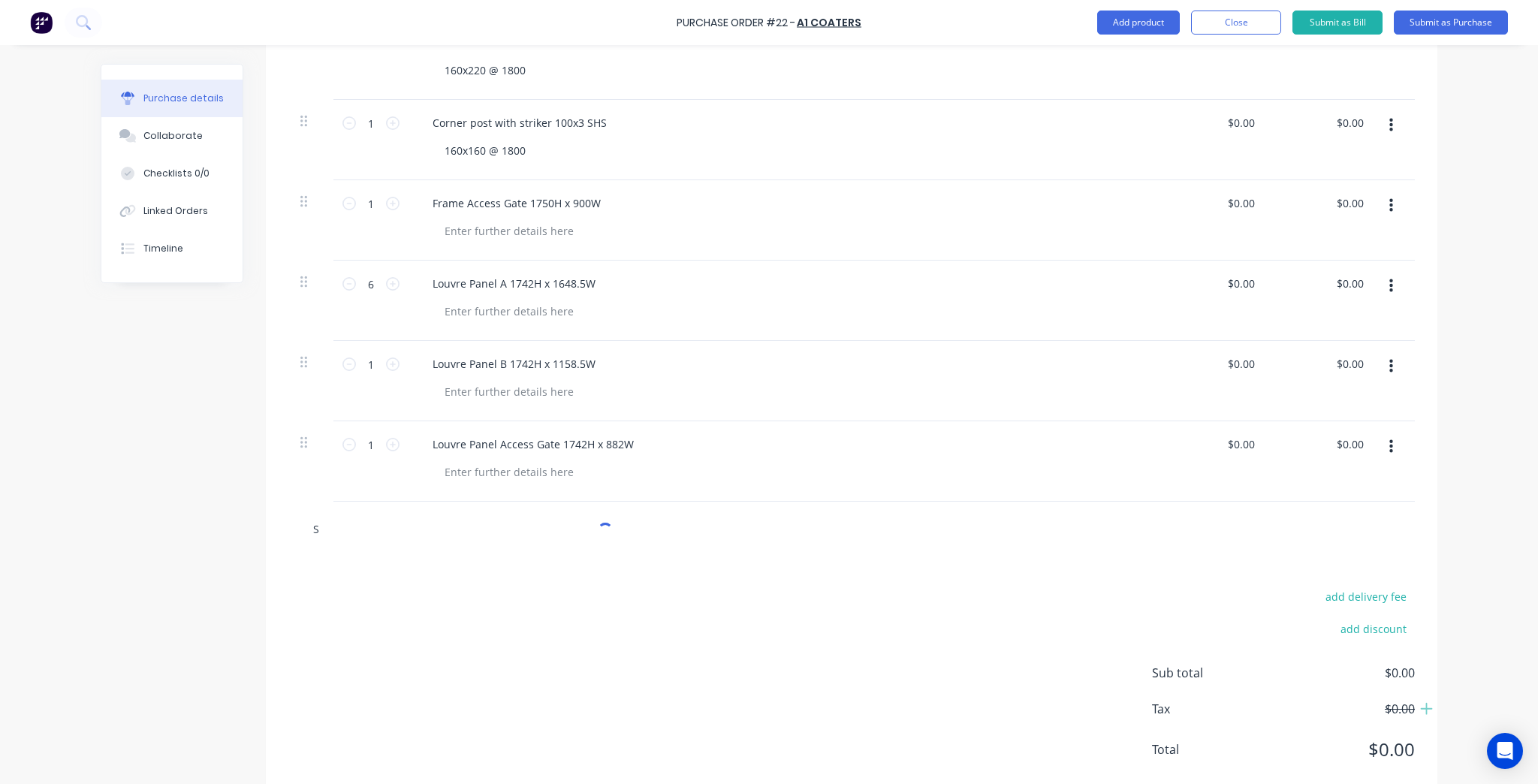
type textarea "x"
type input "St"
type textarea "x"
type input "Stri"
type textarea "x"
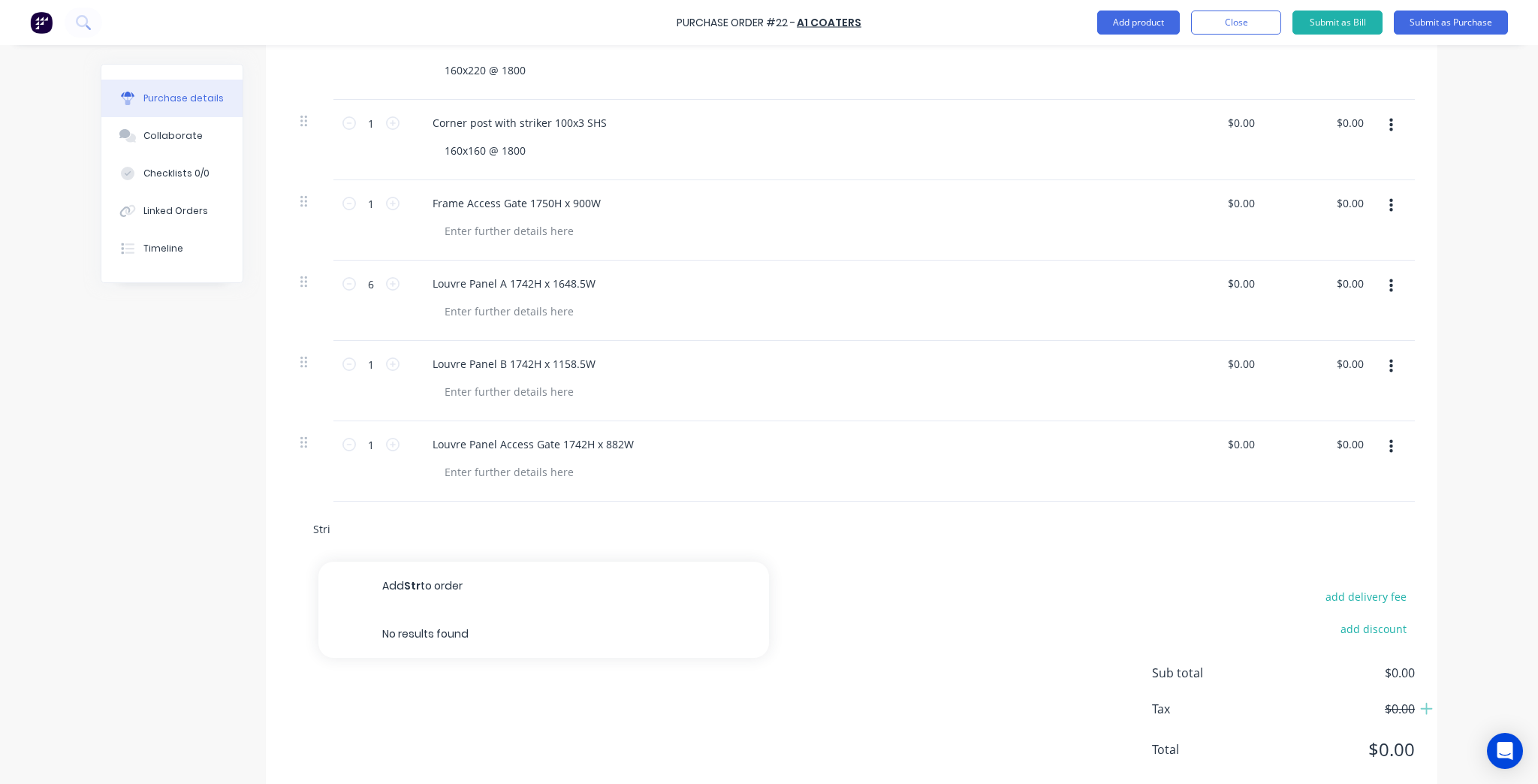
type input "Strik"
type textarea "x"
type input "Strike"
type textarea "x"
type input "Striker"
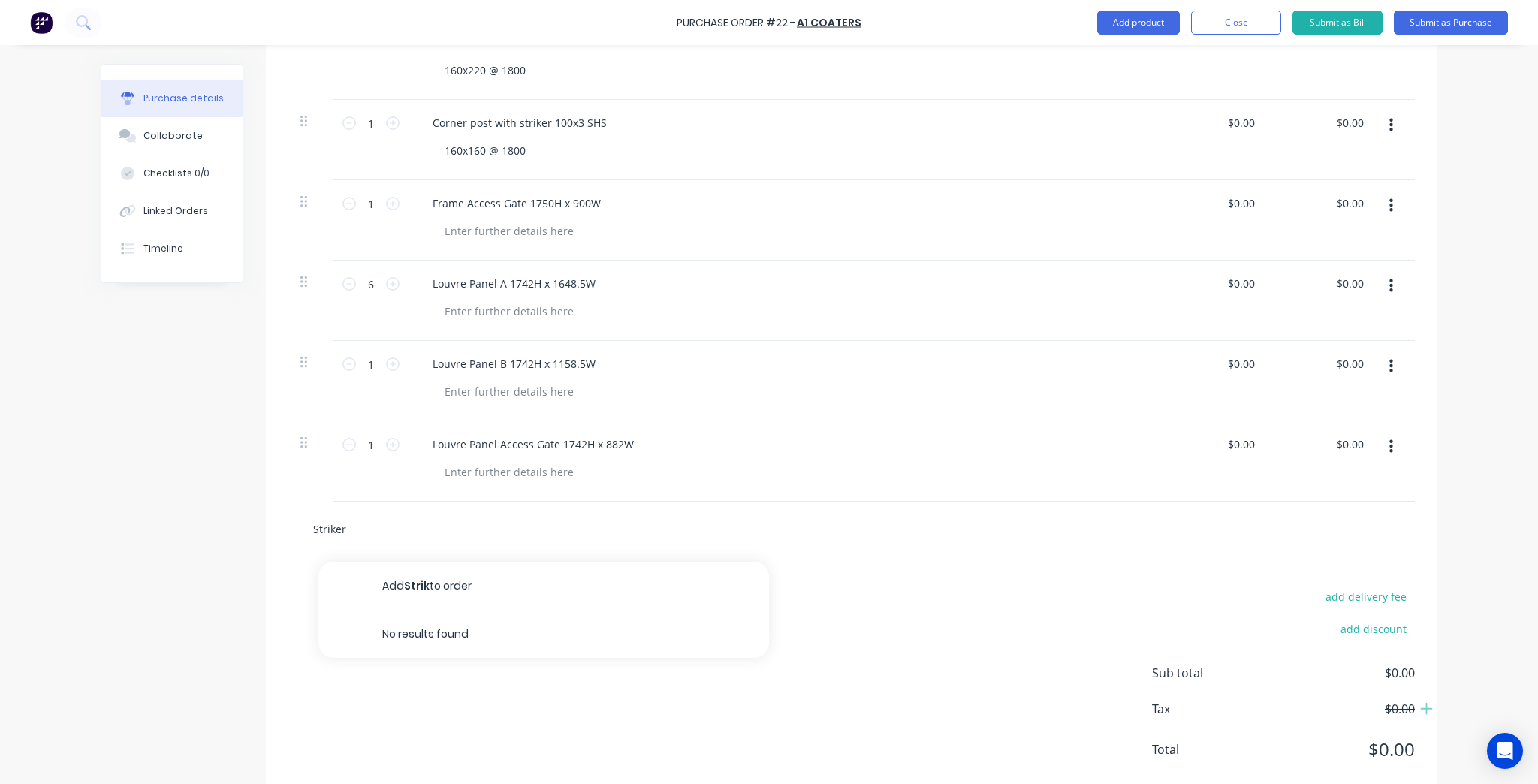
type textarea "x"
type input "Striker"
type textarea "x"
type input "Striker P"
type textarea "x"
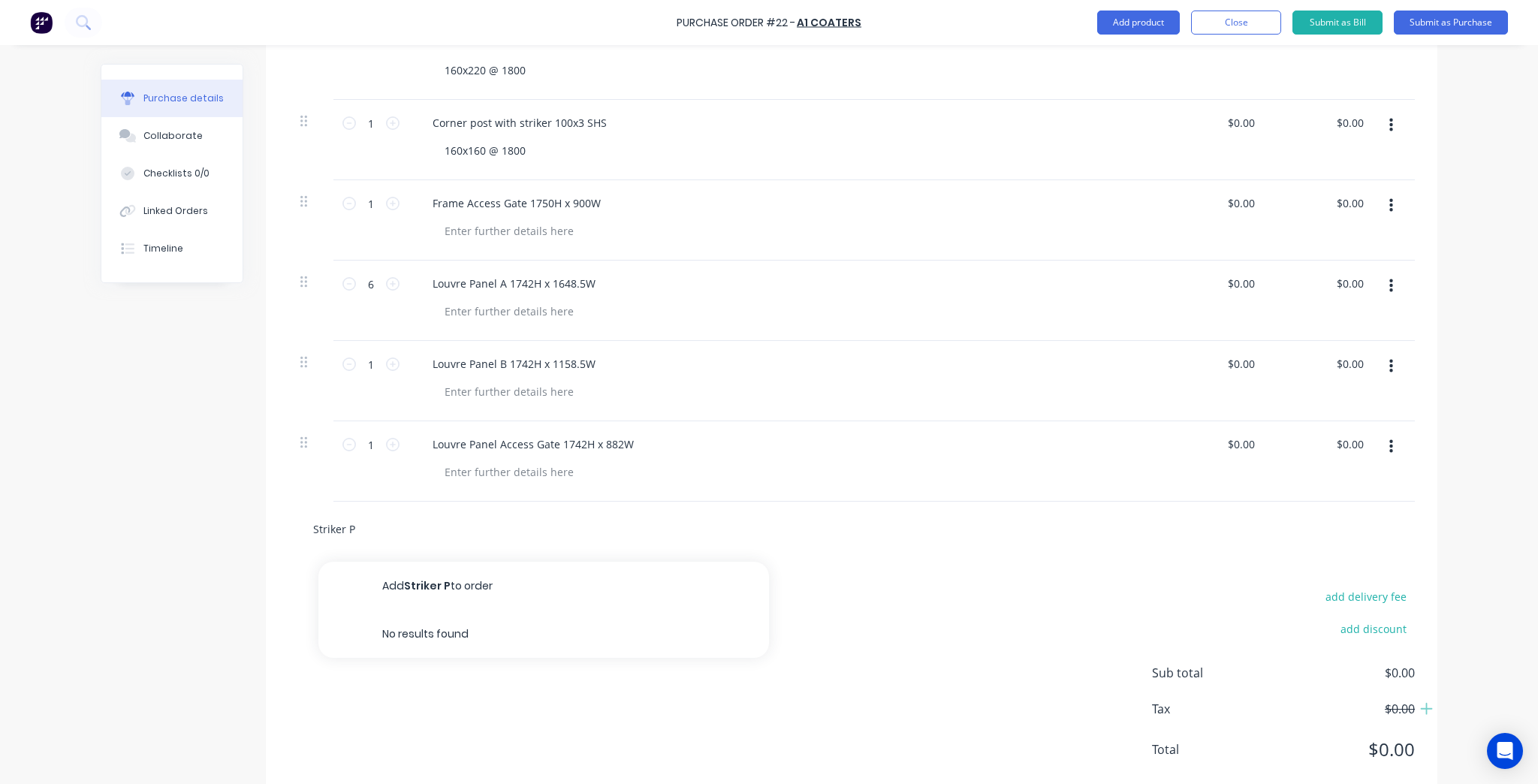
type input "Striker Pl"
type textarea "x"
type input "Striker Pla"
type textarea "x"
type input "Striker Plat"
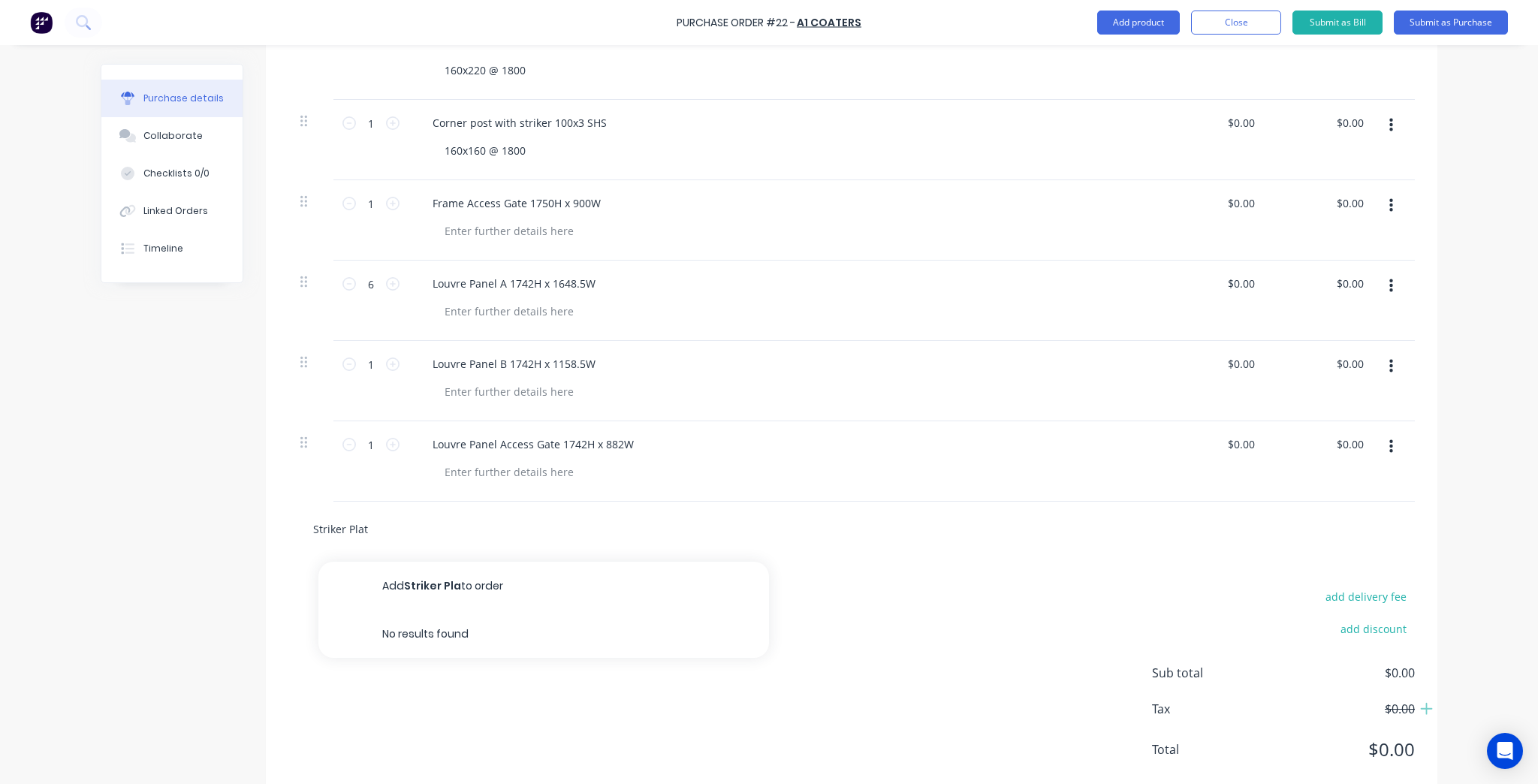
type textarea "x"
type input "Striker Plate"
type textarea "x"
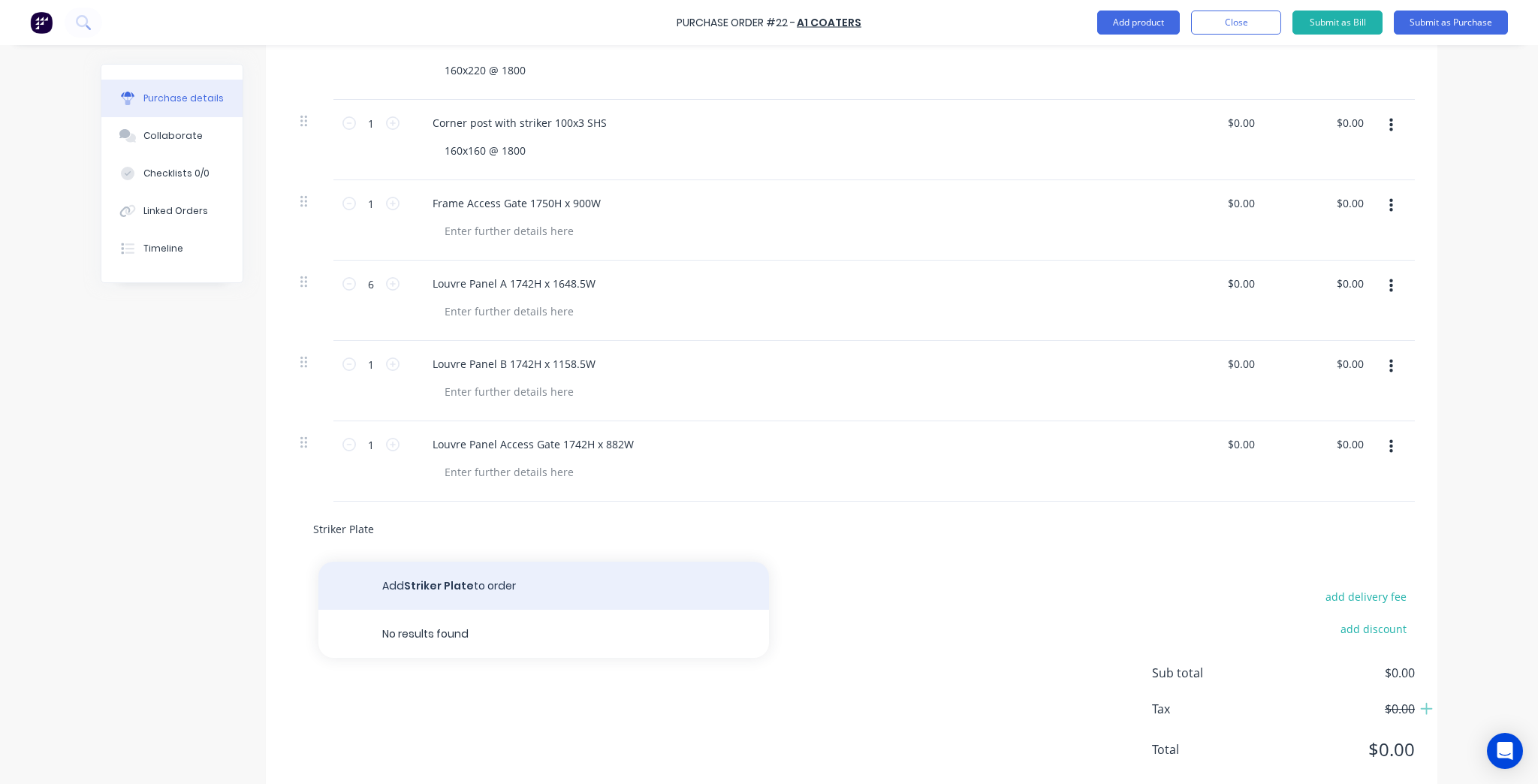
type input "Striker Plate"
click at [406, 582] on button "Add Striker Plate to order" at bounding box center [544, 585] width 450 height 48
type textarea "x"
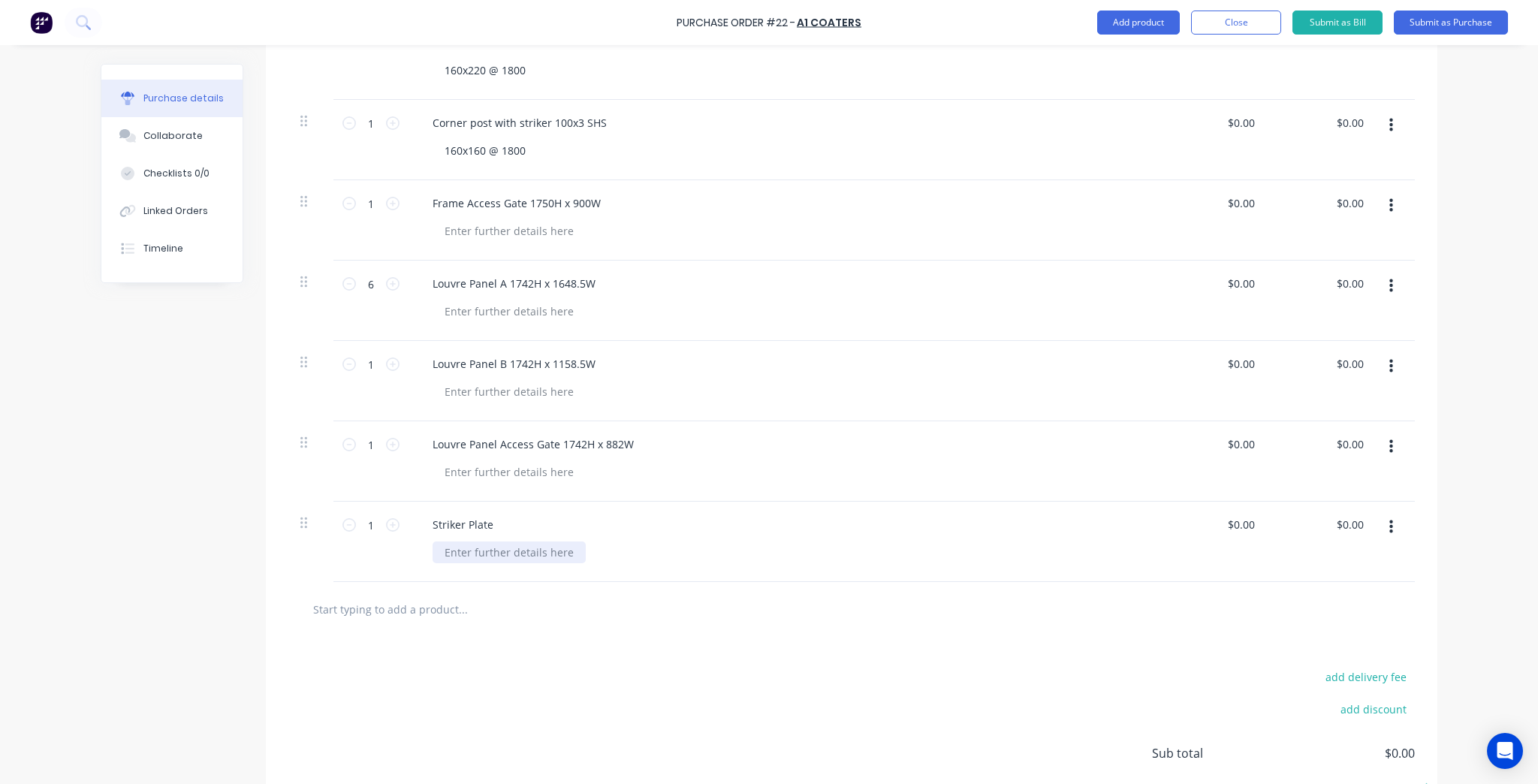
type textarea "x"
click at [528, 552] on div at bounding box center [509, 552] width 153 height 22
paste div
click at [910, 685] on div "add delivery fee add discount Sub total $0.00 Tax $0.00 Total $0.00" at bounding box center [851, 759] width 1171 height 247
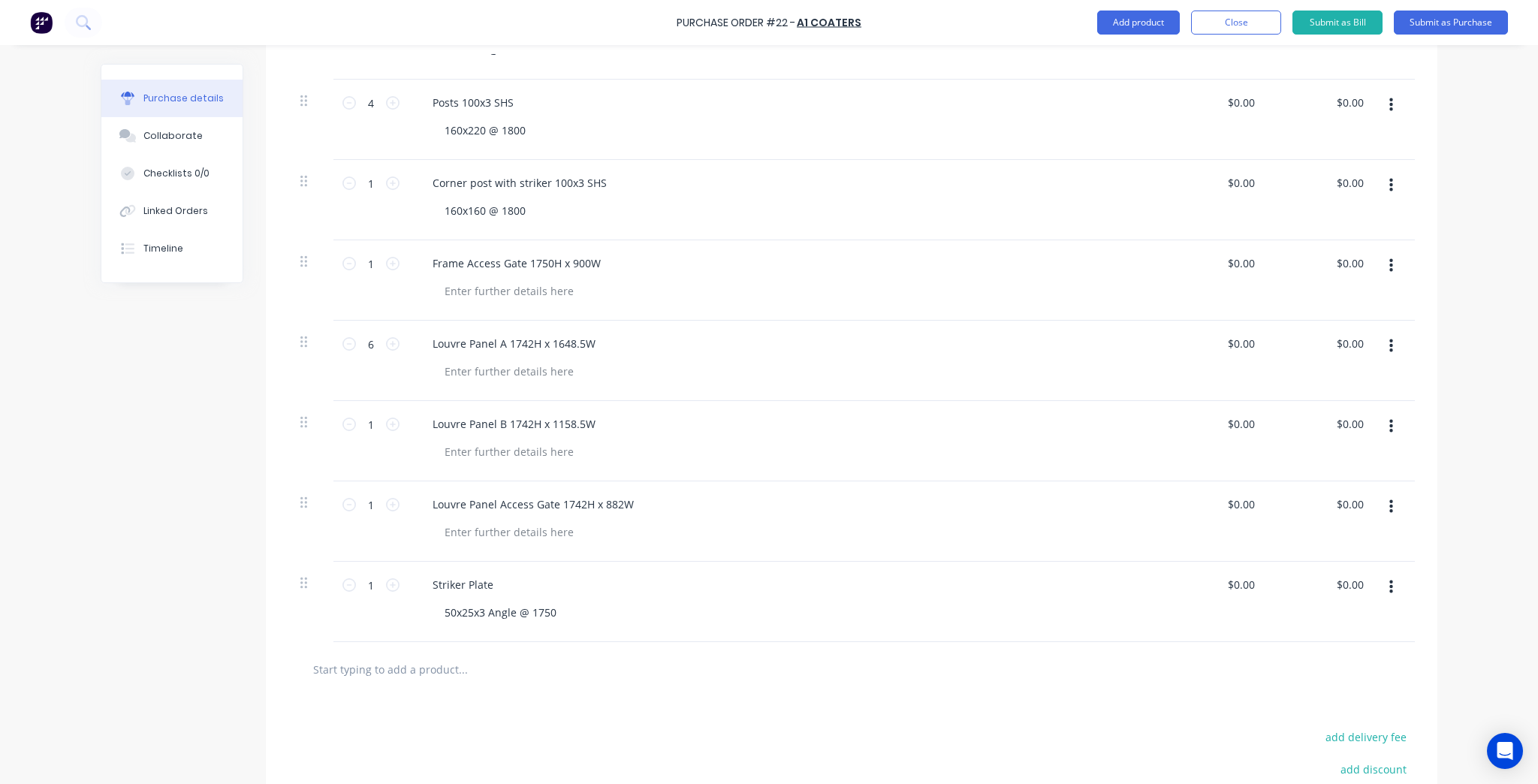
scroll to position [473, 0]
click at [396, 433] on div "1 1" at bounding box center [371, 448] width 75 height 81
click at [389, 430] on icon at bounding box center [392, 430] width 14 height 14
type textarea "x"
type input "2"
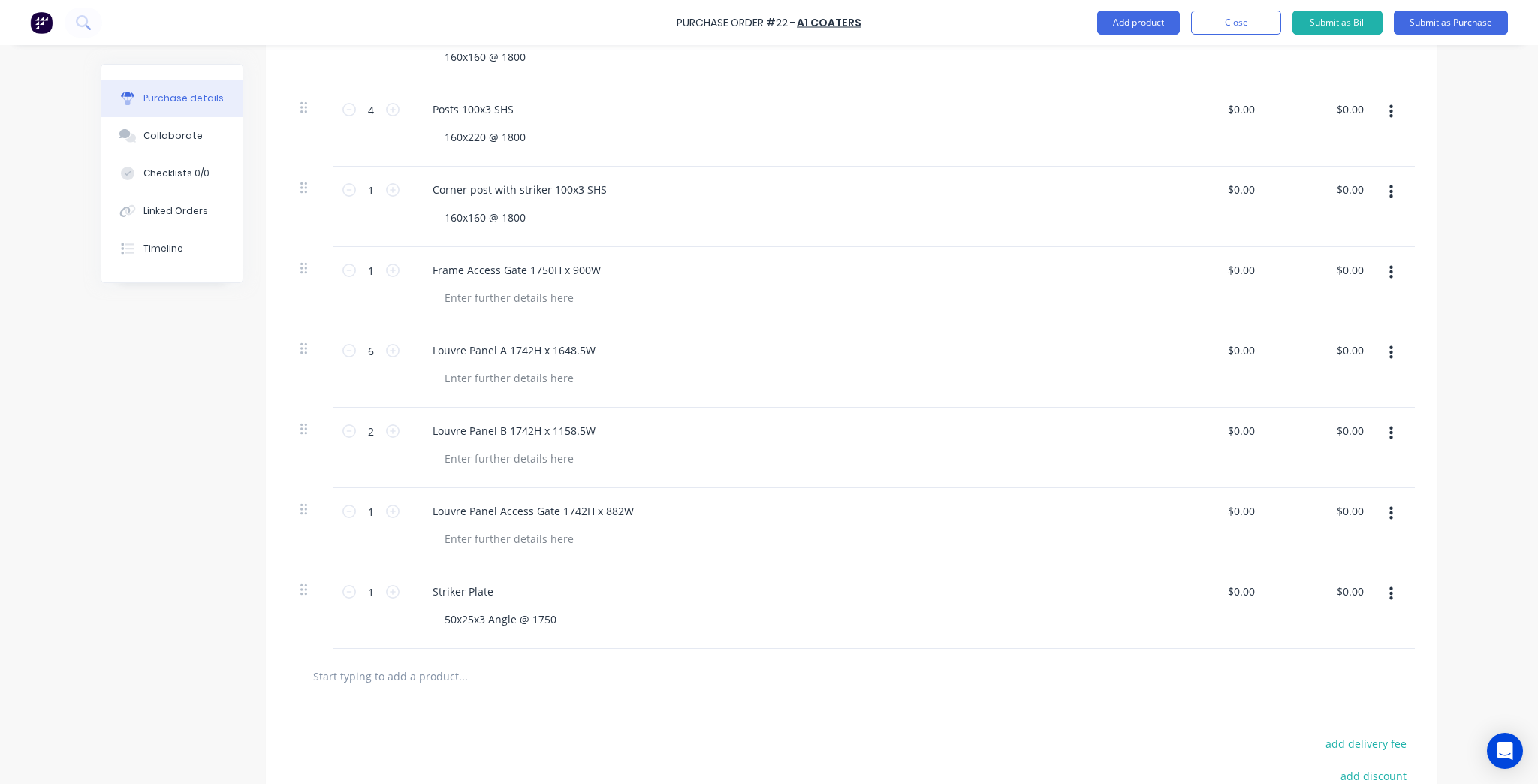
click at [739, 699] on div at bounding box center [851, 675] width 1126 height 55
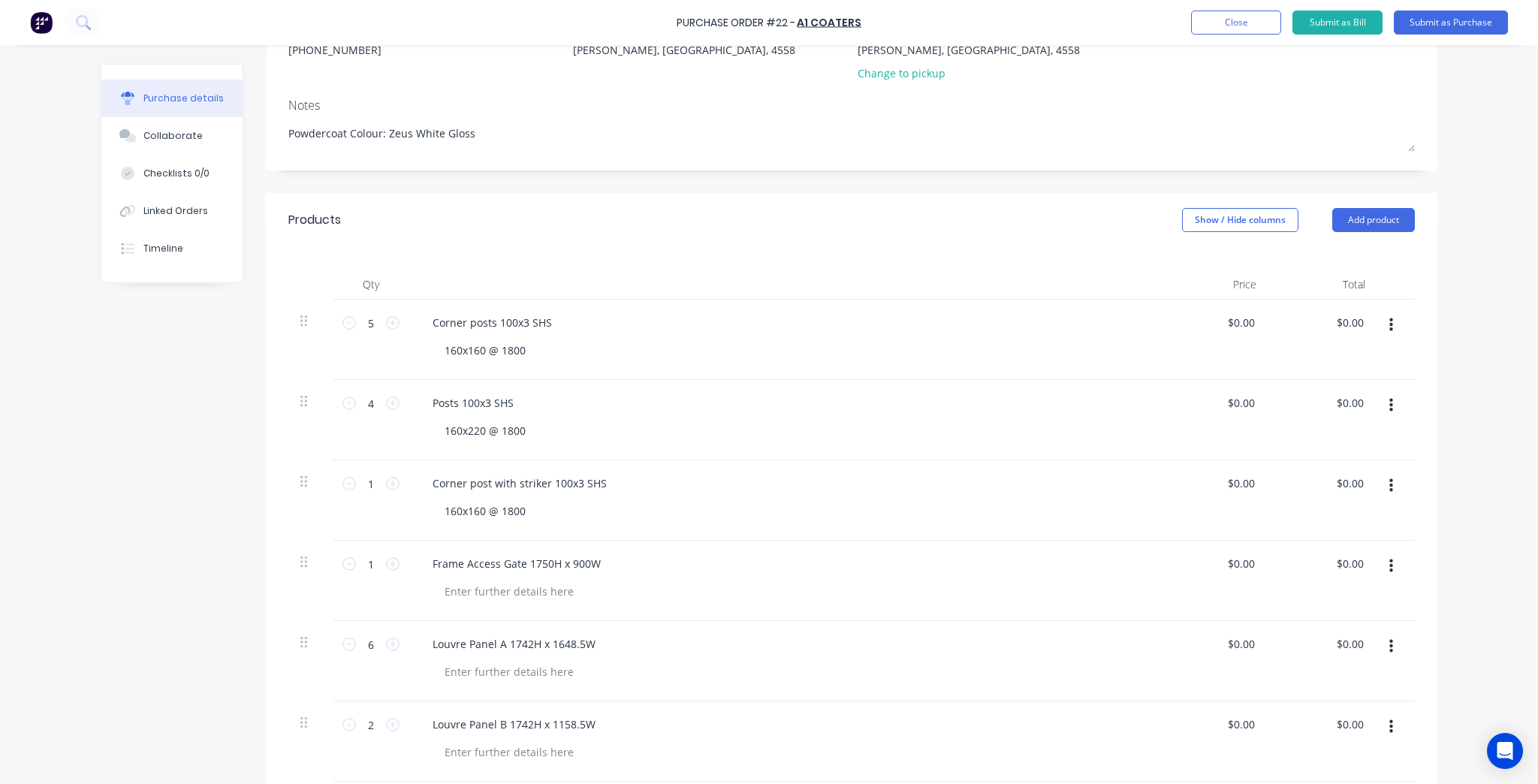
scroll to position [173, 0]
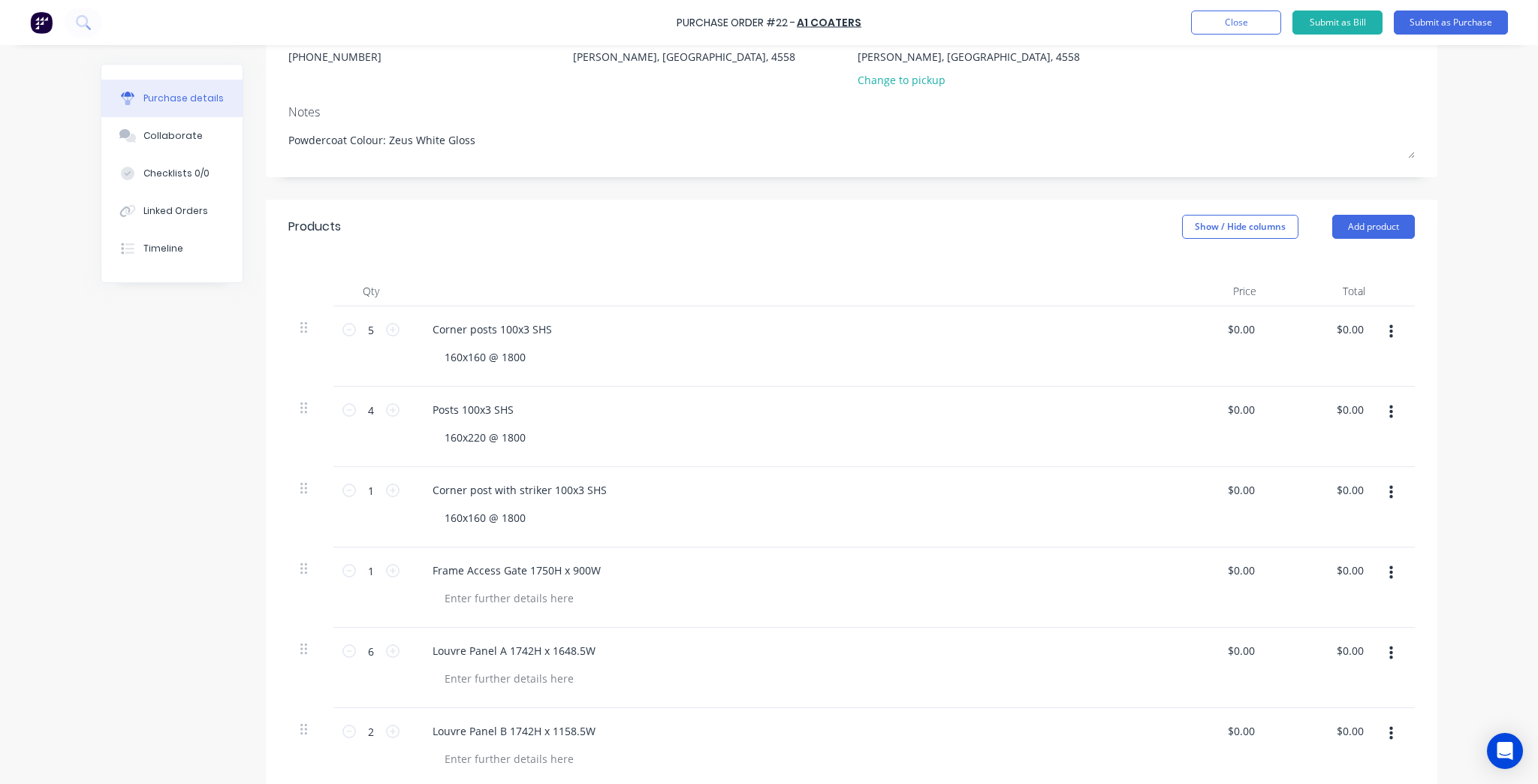
click at [807, 168] on div "Contact A1 Coaters [PHONE_NUMBER] Bill to Shed [STREET_ADDRESS][PERSON_NAME] De…" at bounding box center [851, 85] width 1171 height 184
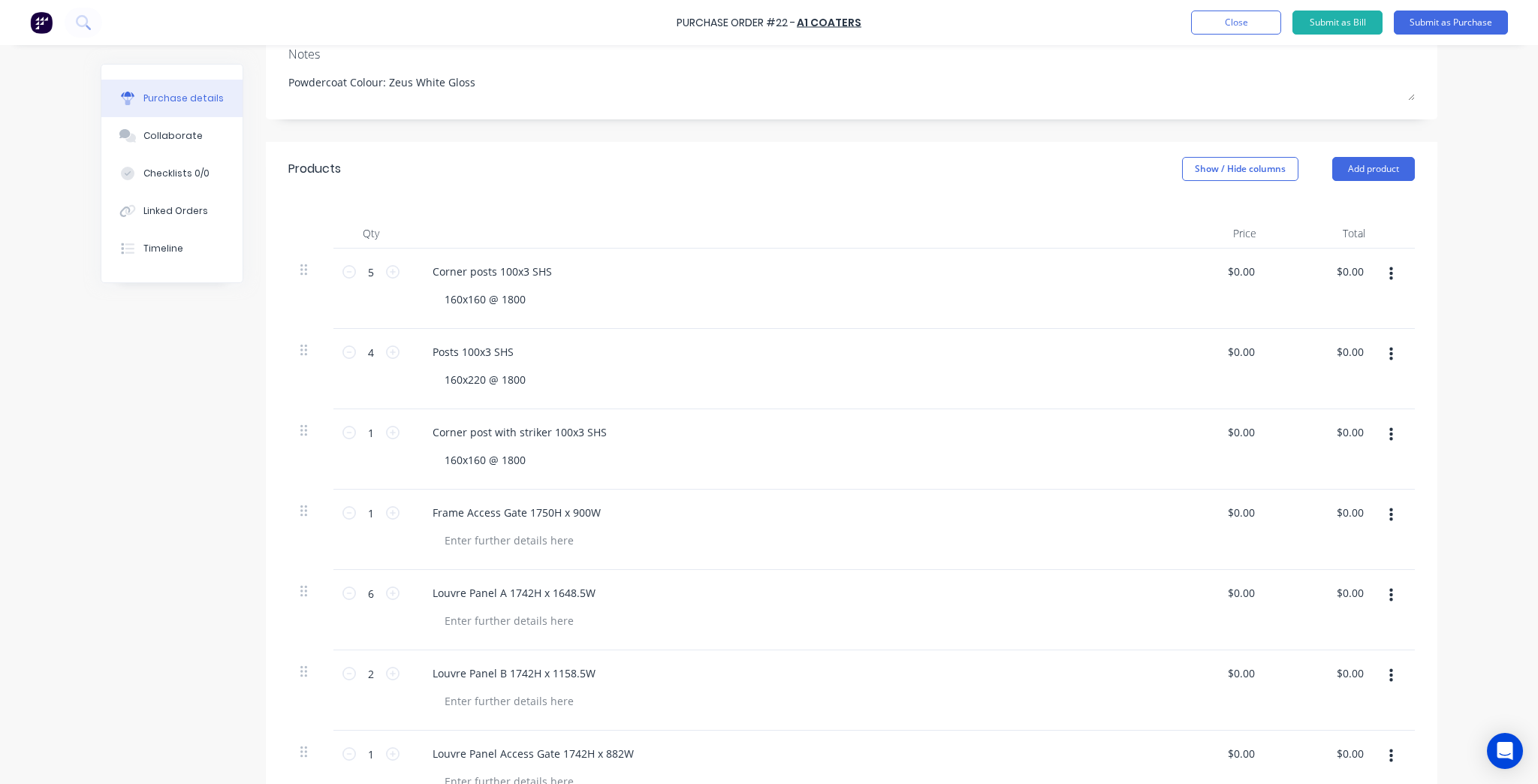
scroll to position [53, 0]
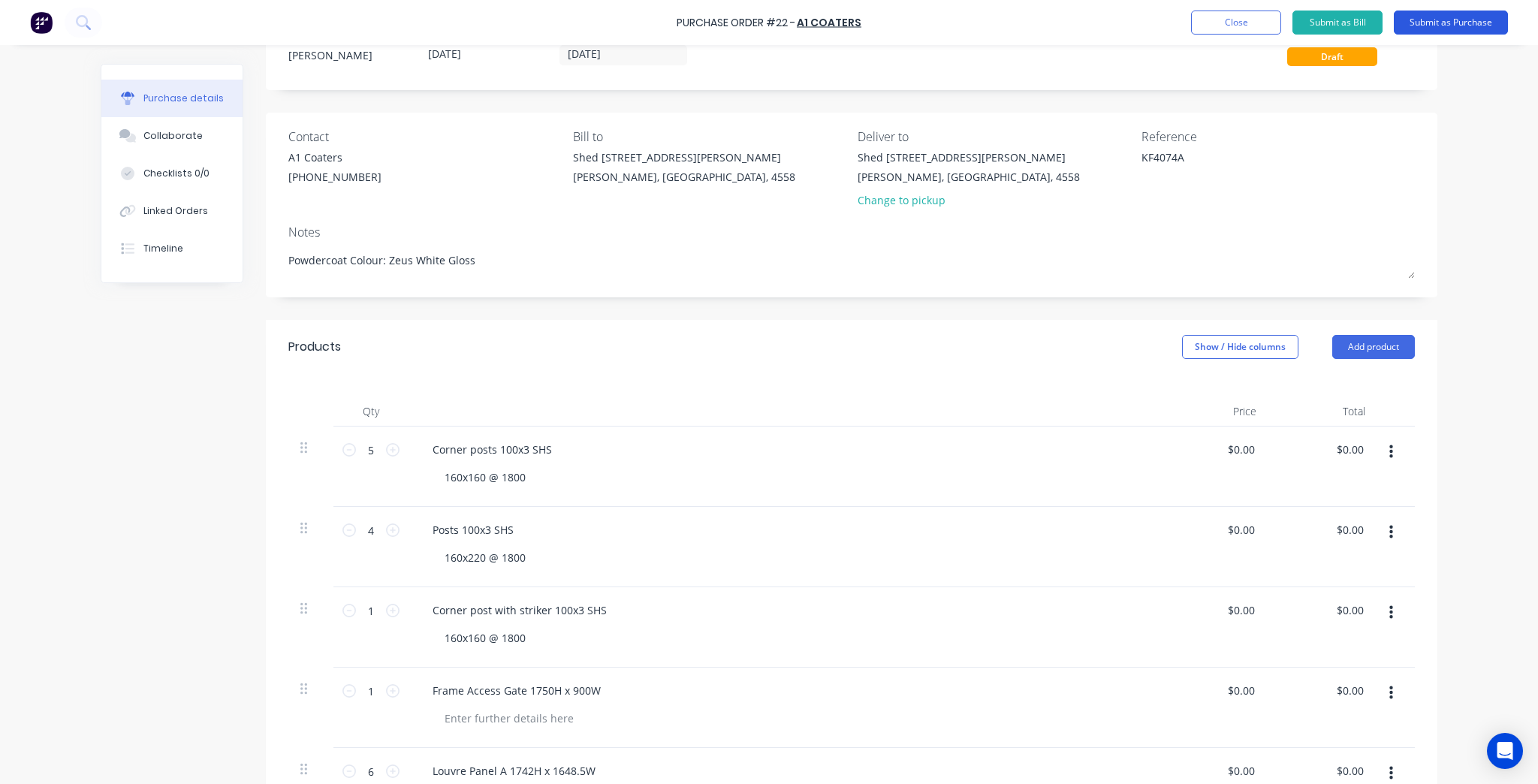
click at [1451, 22] on button "Submit as Purchase" at bounding box center [1450, 22] width 114 height 24
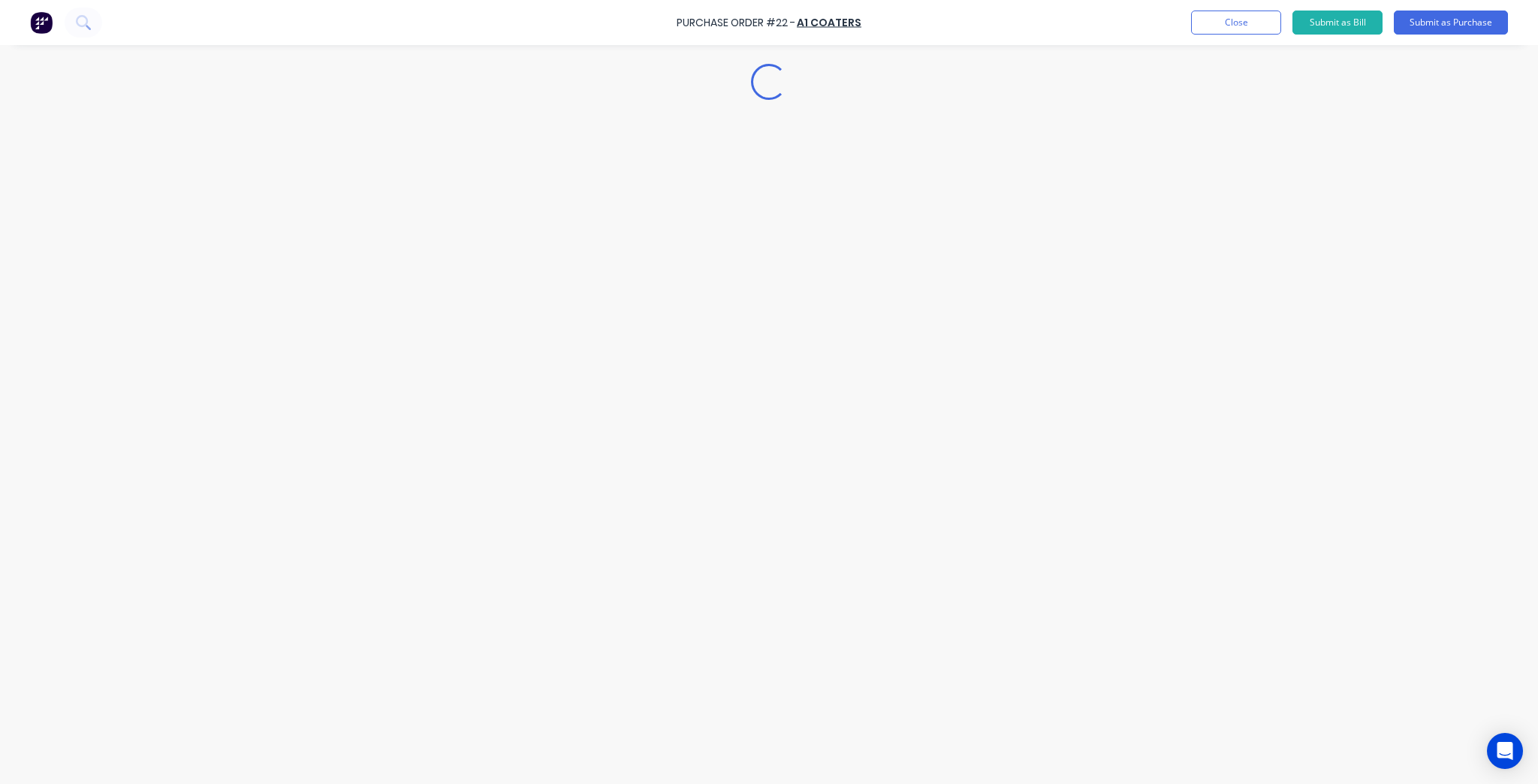
scroll to position [0, 0]
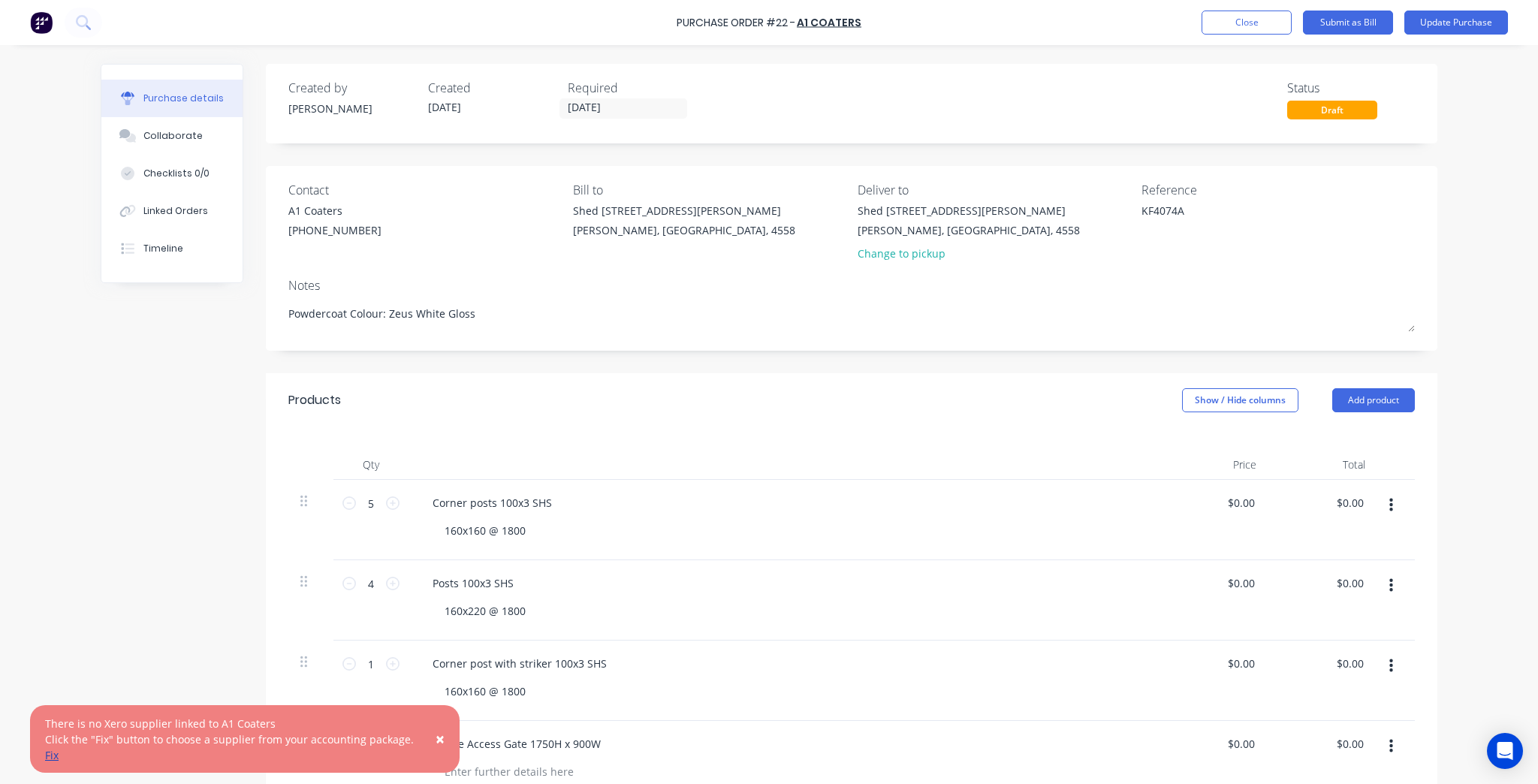
type textarea "x"
click at [55, 758] on link "Fix" at bounding box center [51, 754] width 14 height 14
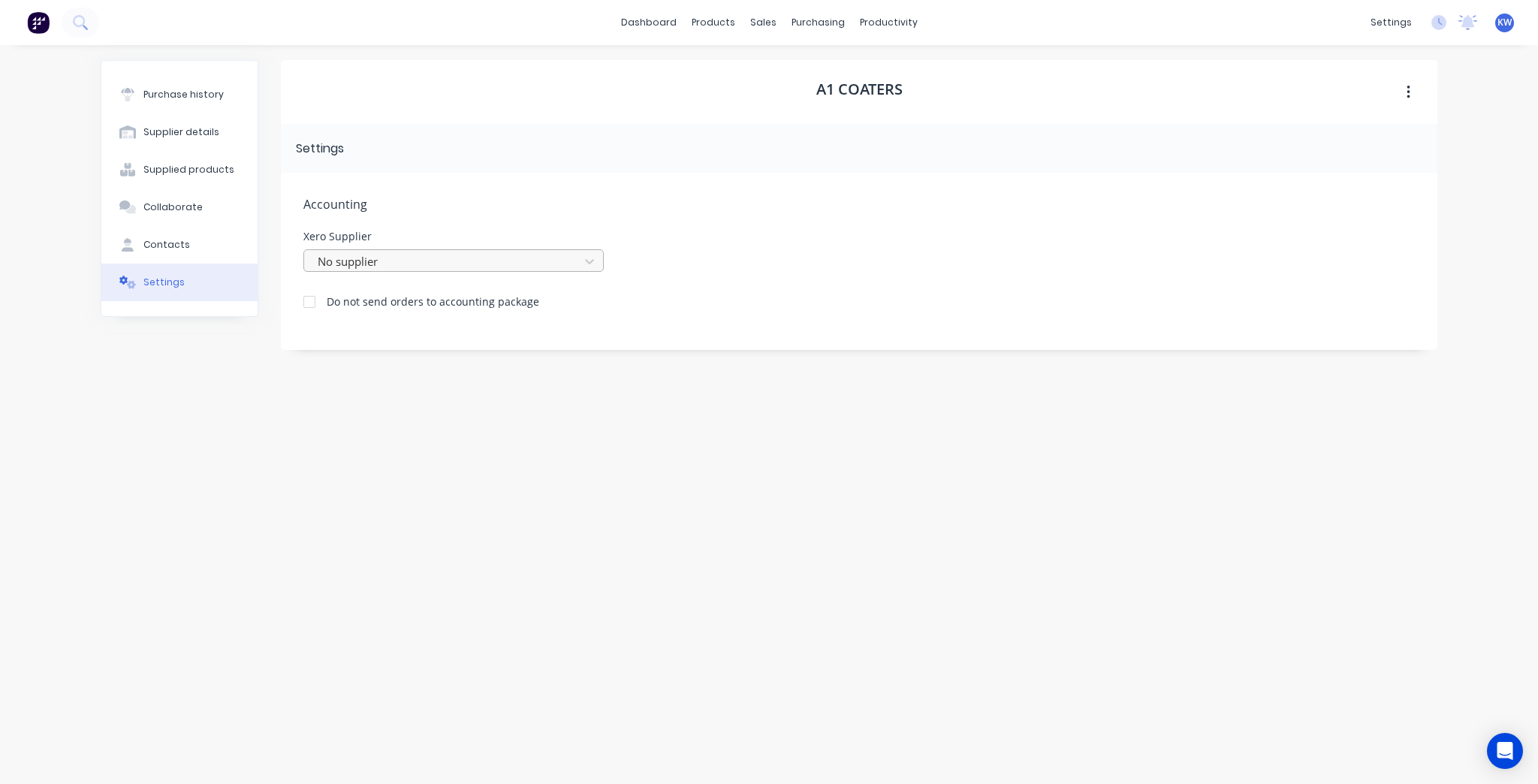
click at [435, 264] on div at bounding box center [444, 262] width 256 height 19
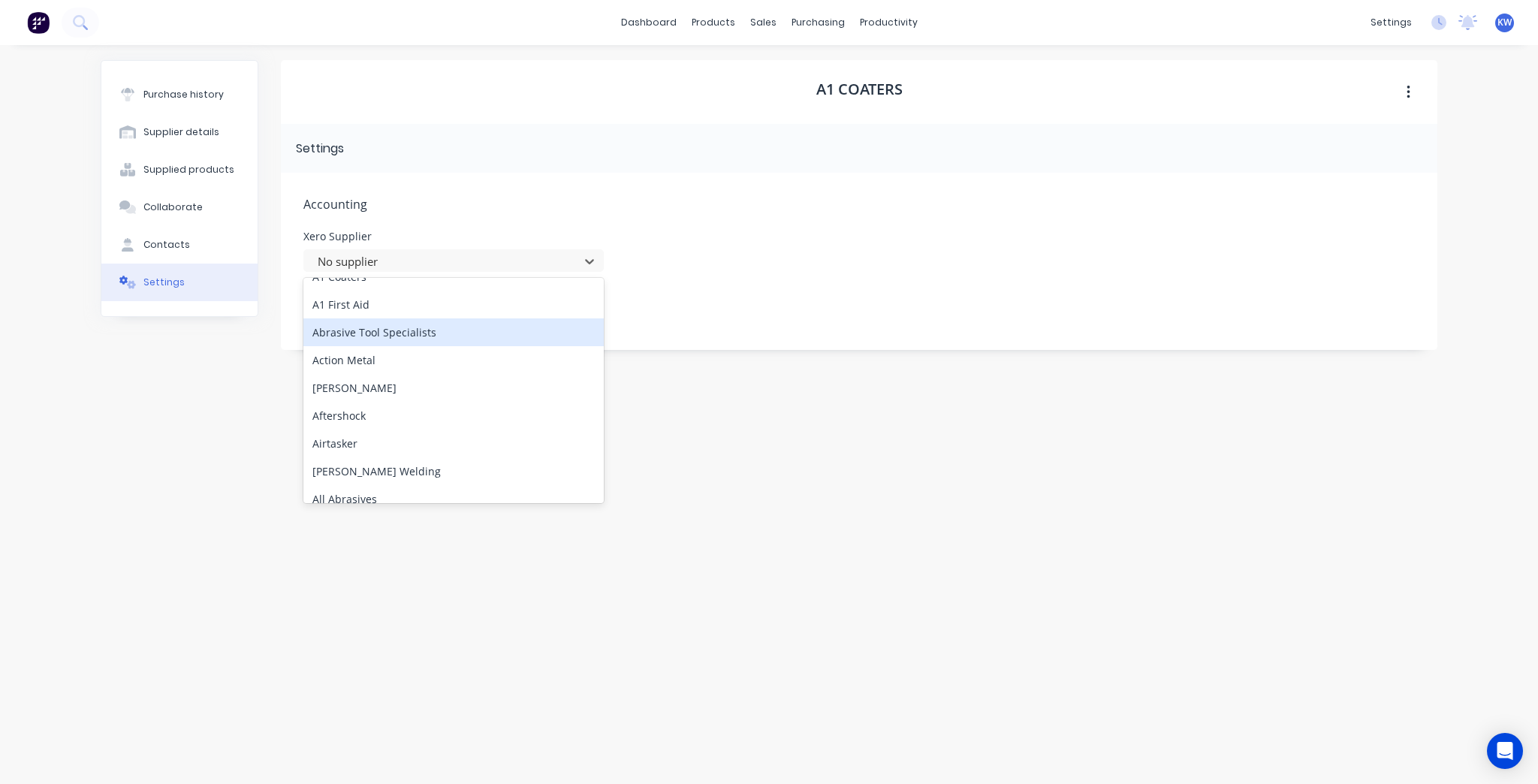
scroll to position [120, 0]
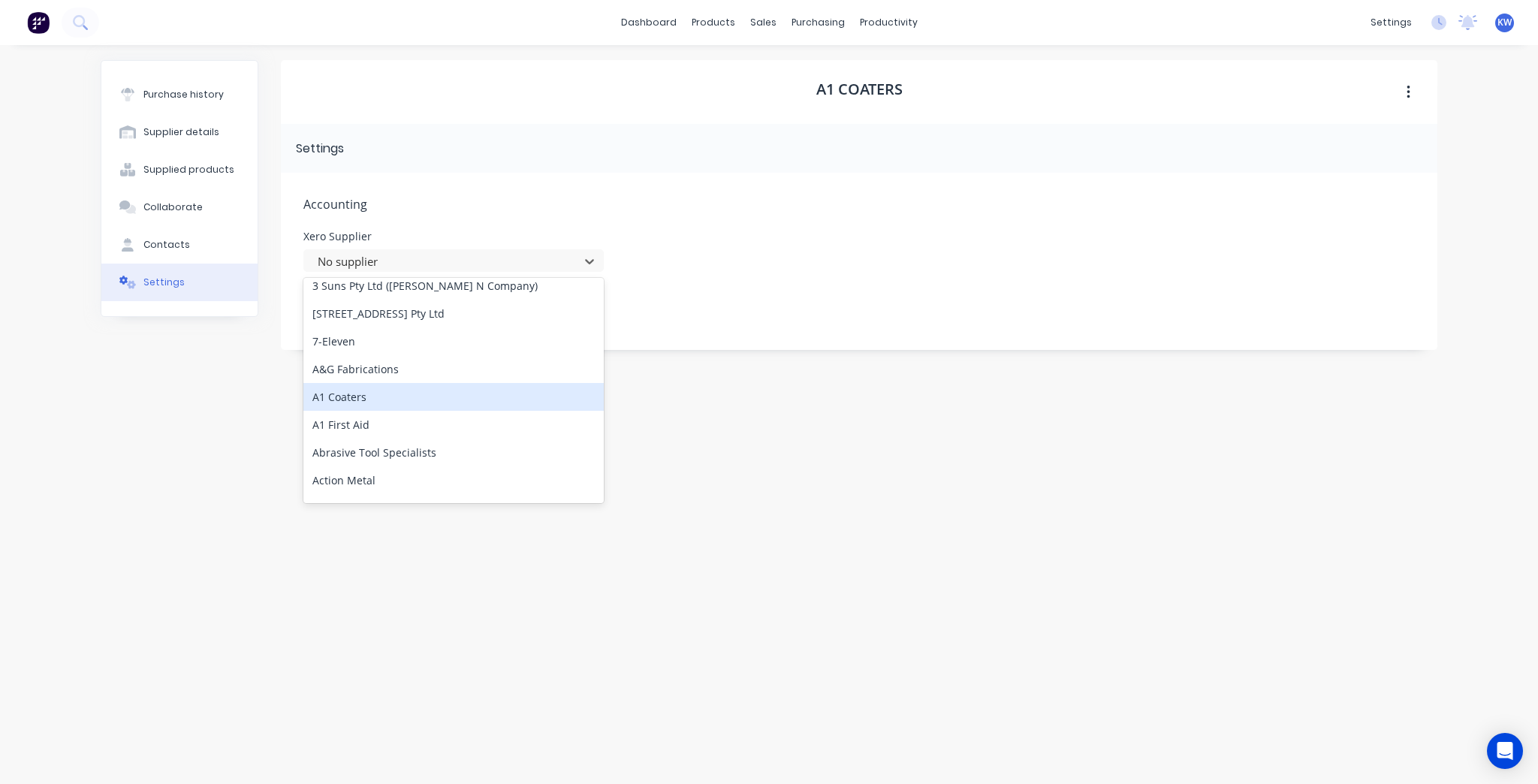
click at [434, 394] on div "A1 Coaters" at bounding box center [454, 397] width 300 height 28
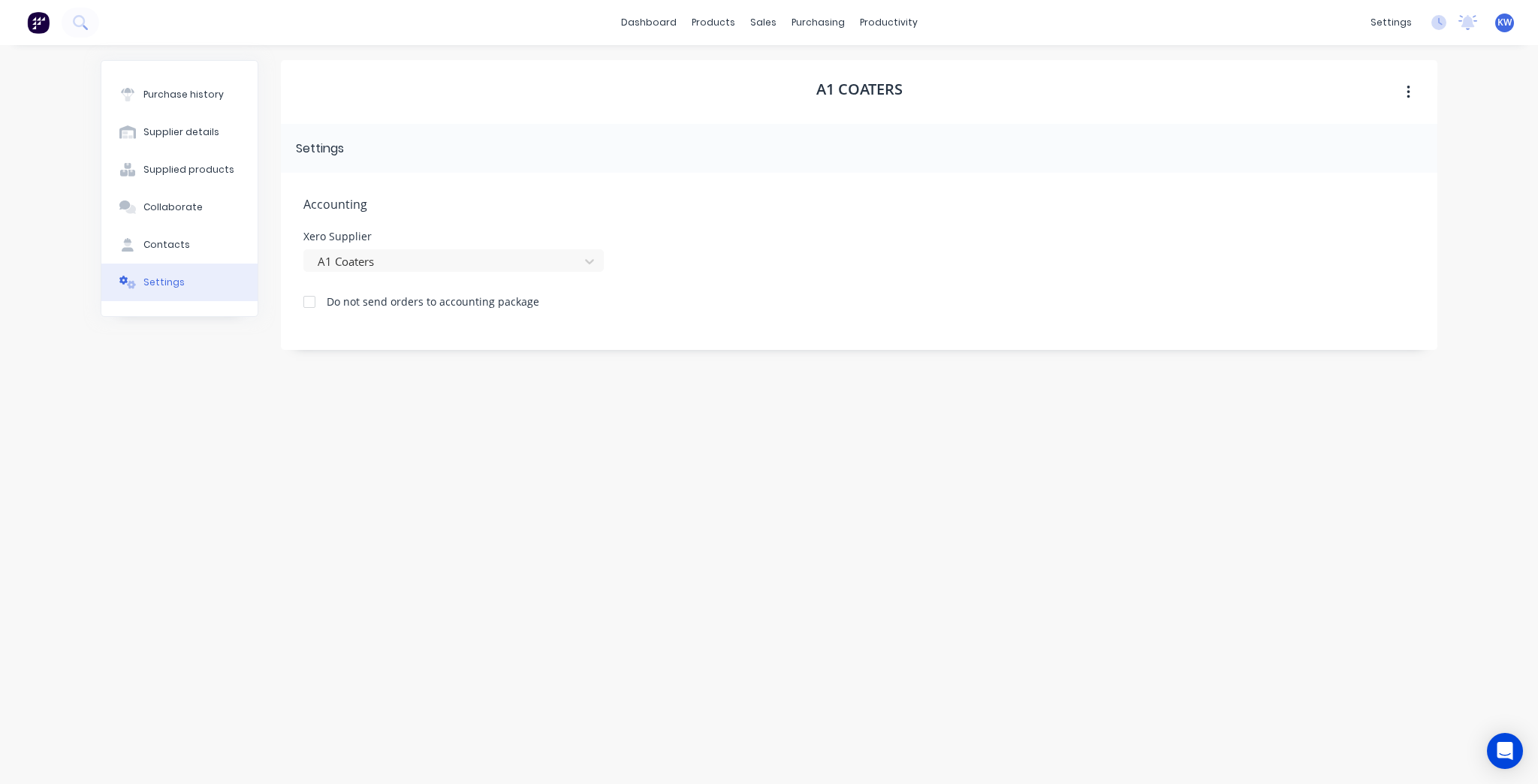
click at [1191, 215] on div "Accounting Xero Supplier A1 Coaters Do not send orders to accounting package" at bounding box center [859, 261] width 1156 height 177
click at [864, 70] on div "Purchase Orders" at bounding box center [866, 72] width 80 height 14
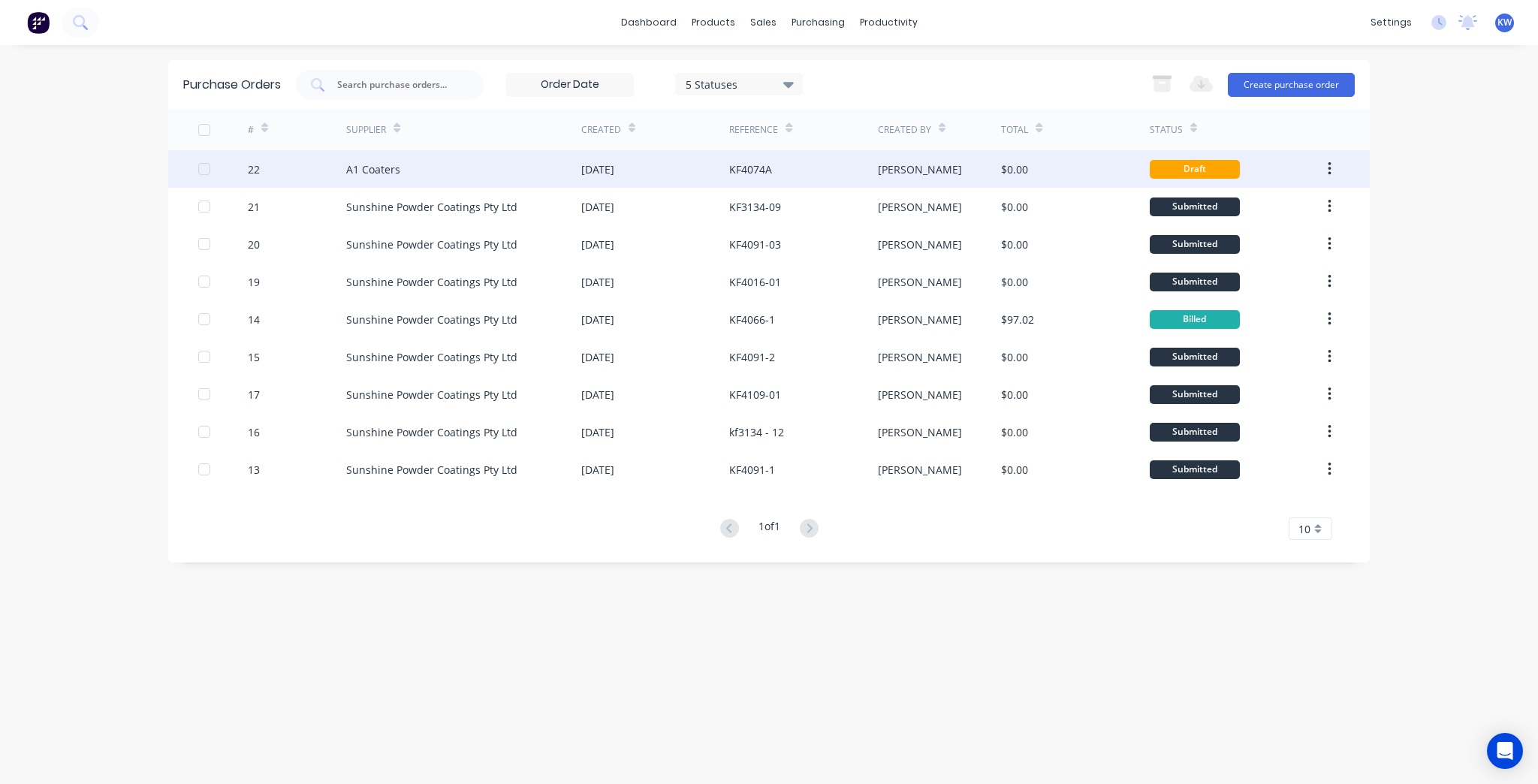
click at [909, 172] on div "[PERSON_NAME]" at bounding box center [939, 168] width 124 height 38
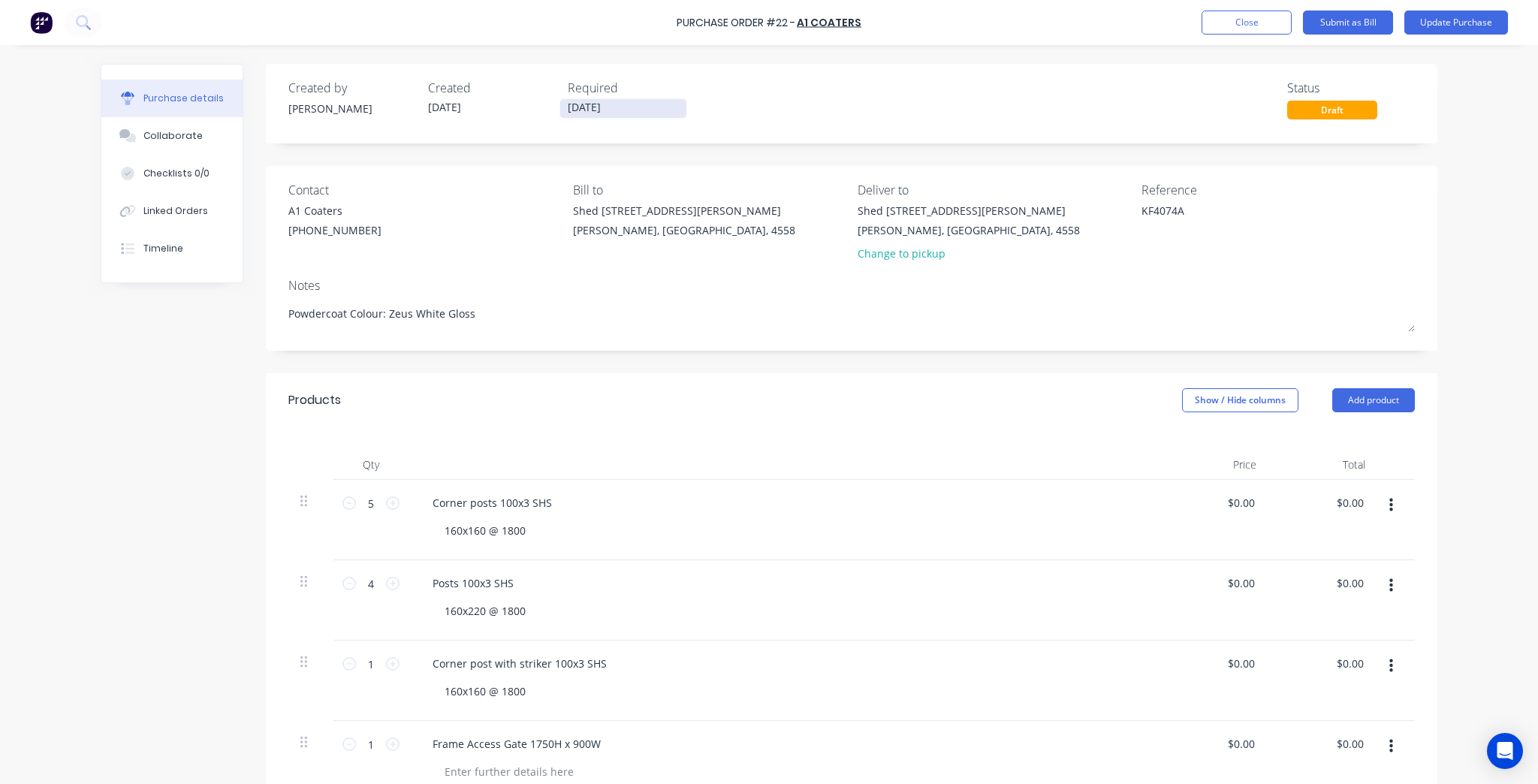
click at [672, 107] on input "[DATE]" at bounding box center [623, 109] width 126 height 19
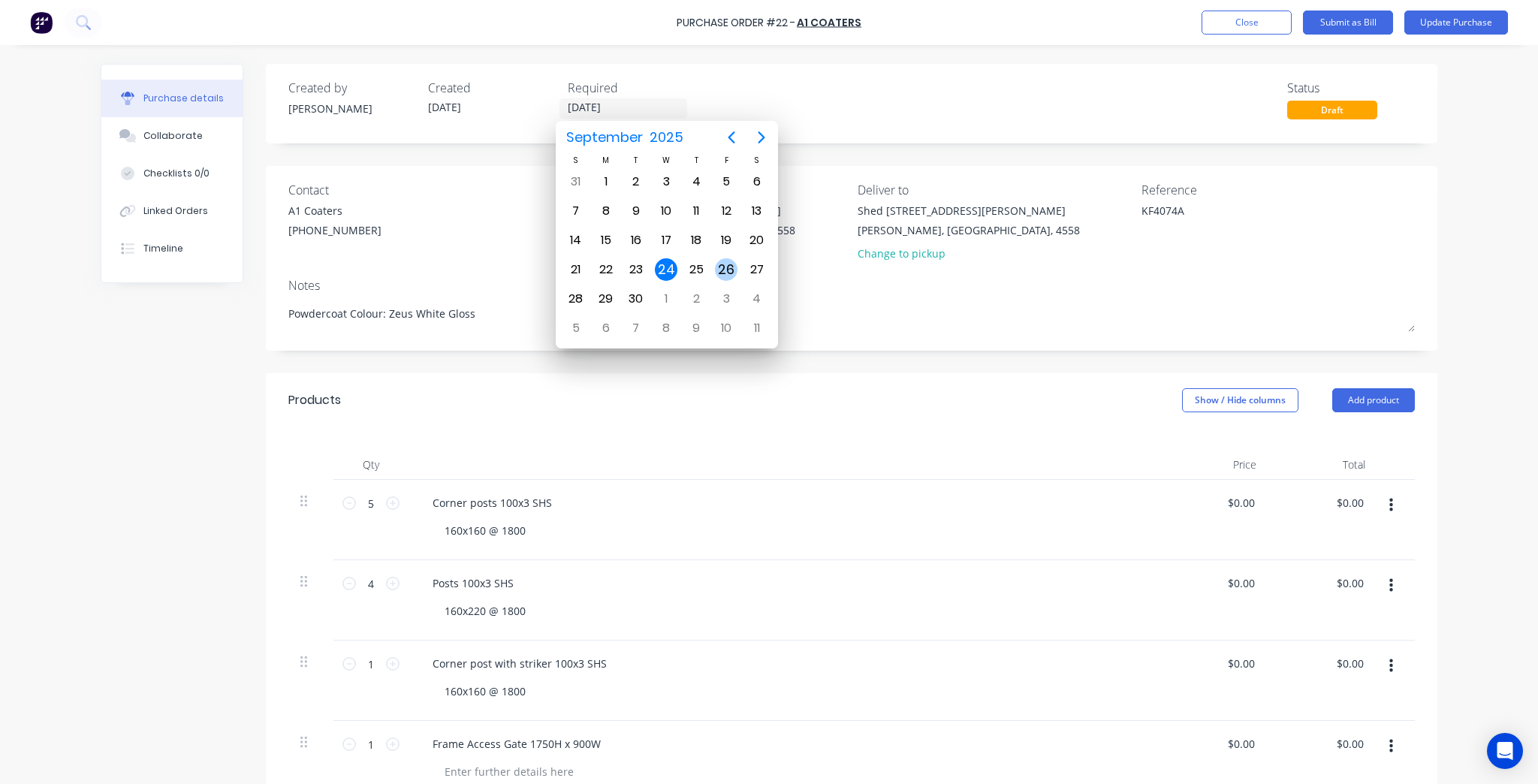
click at [739, 267] on div "26" at bounding box center [726, 270] width 30 height 29
type textarea "x"
type input "26/09/25"
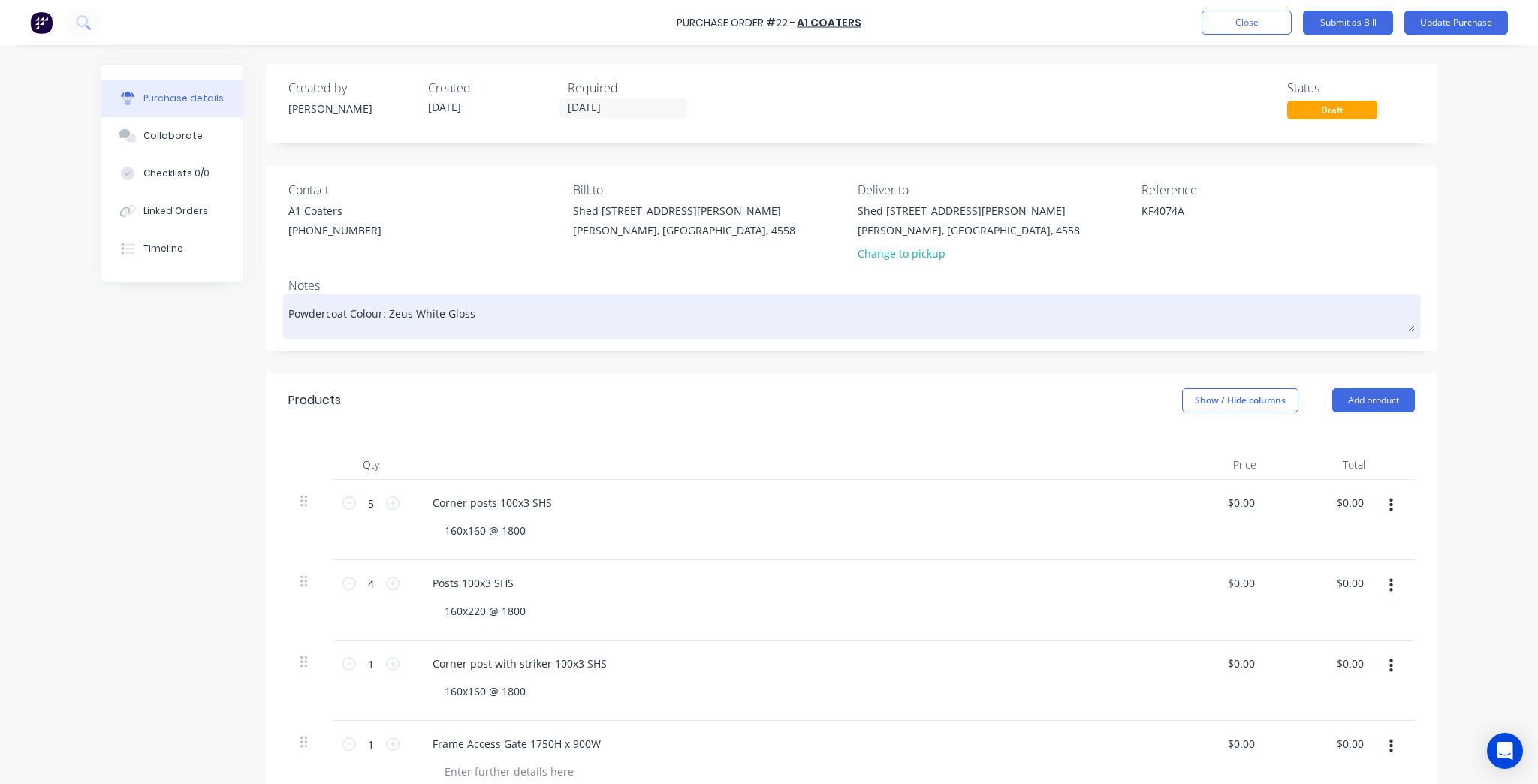
click at [1068, 295] on div "Notes Powdercoat Colour: Zeus White Gloss" at bounding box center [851, 306] width 1126 height 59
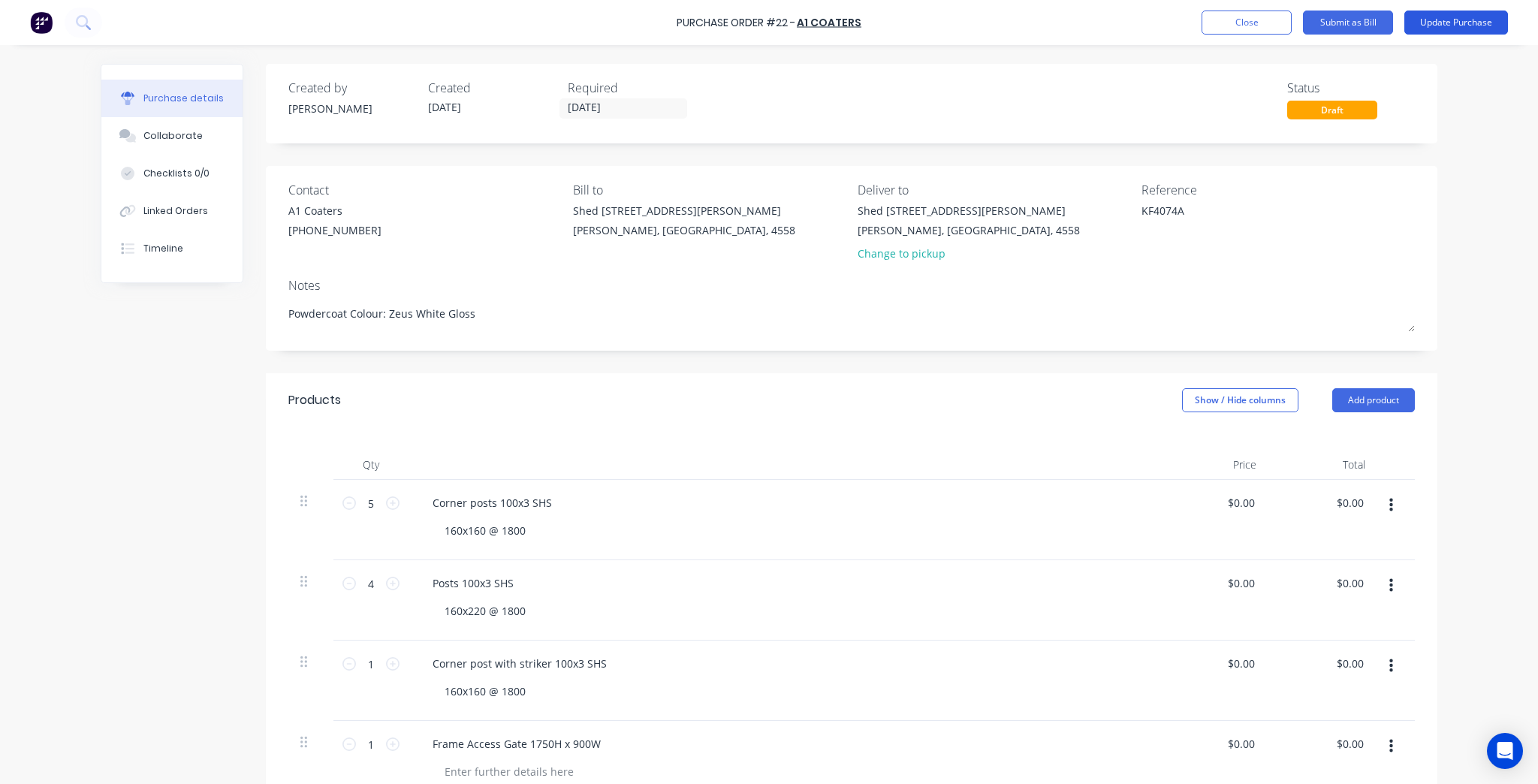
click at [1467, 26] on button "Update Purchase" at bounding box center [1456, 22] width 104 height 24
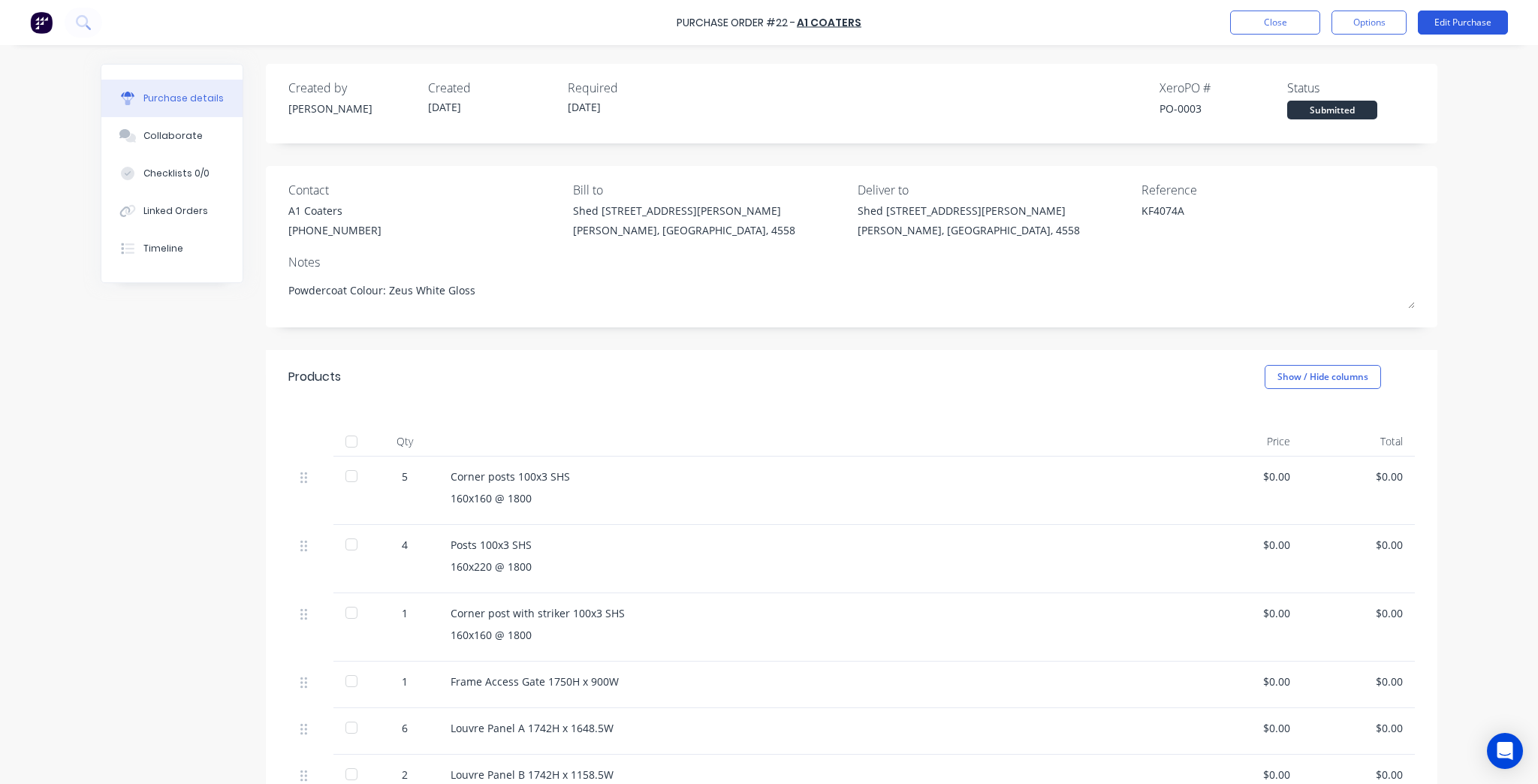
click at [1436, 21] on button "Edit Purchase" at bounding box center [1462, 22] width 90 height 24
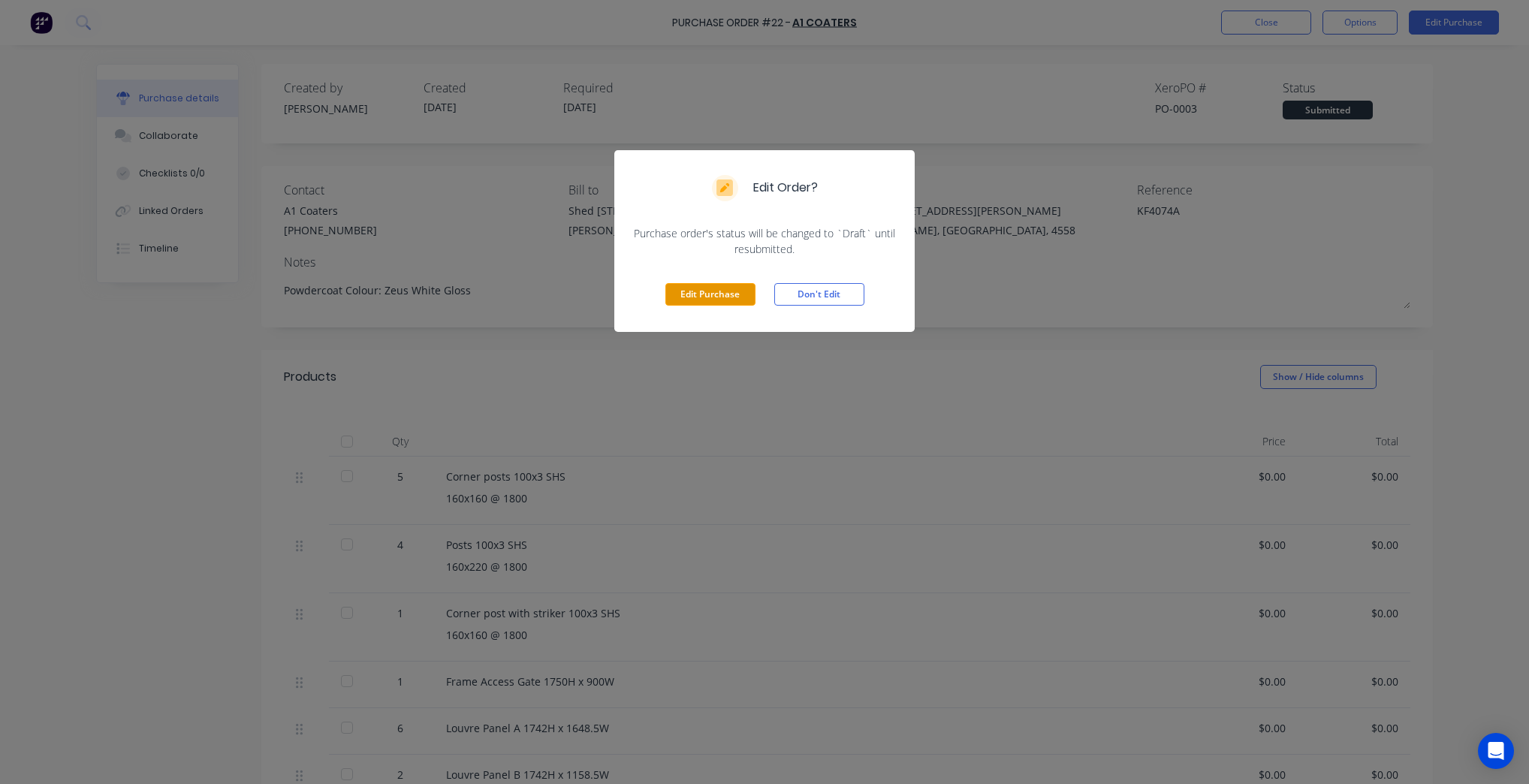
click at [697, 290] on button "Edit Purchase" at bounding box center [710, 294] width 90 height 22
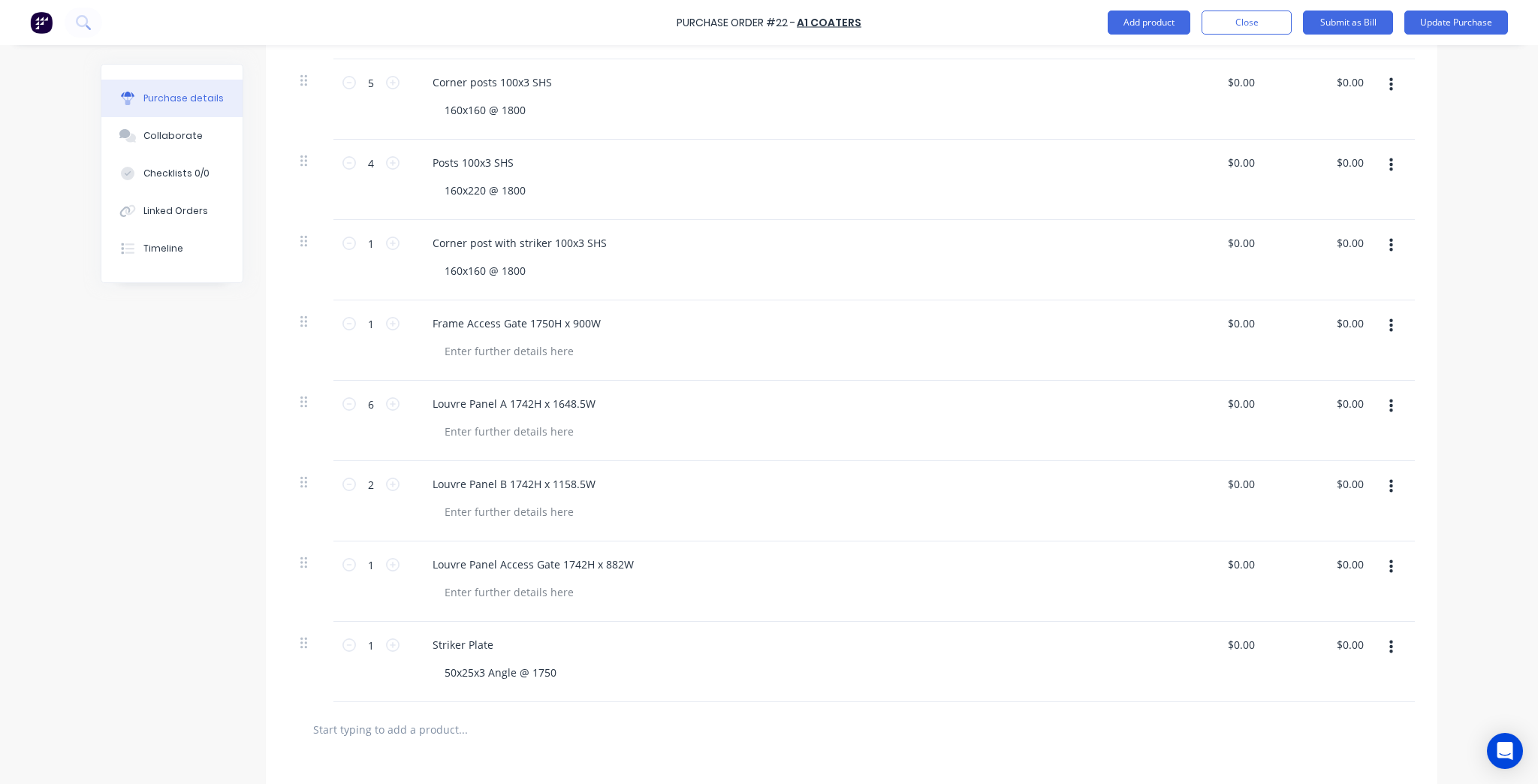
scroll to position [360, 0]
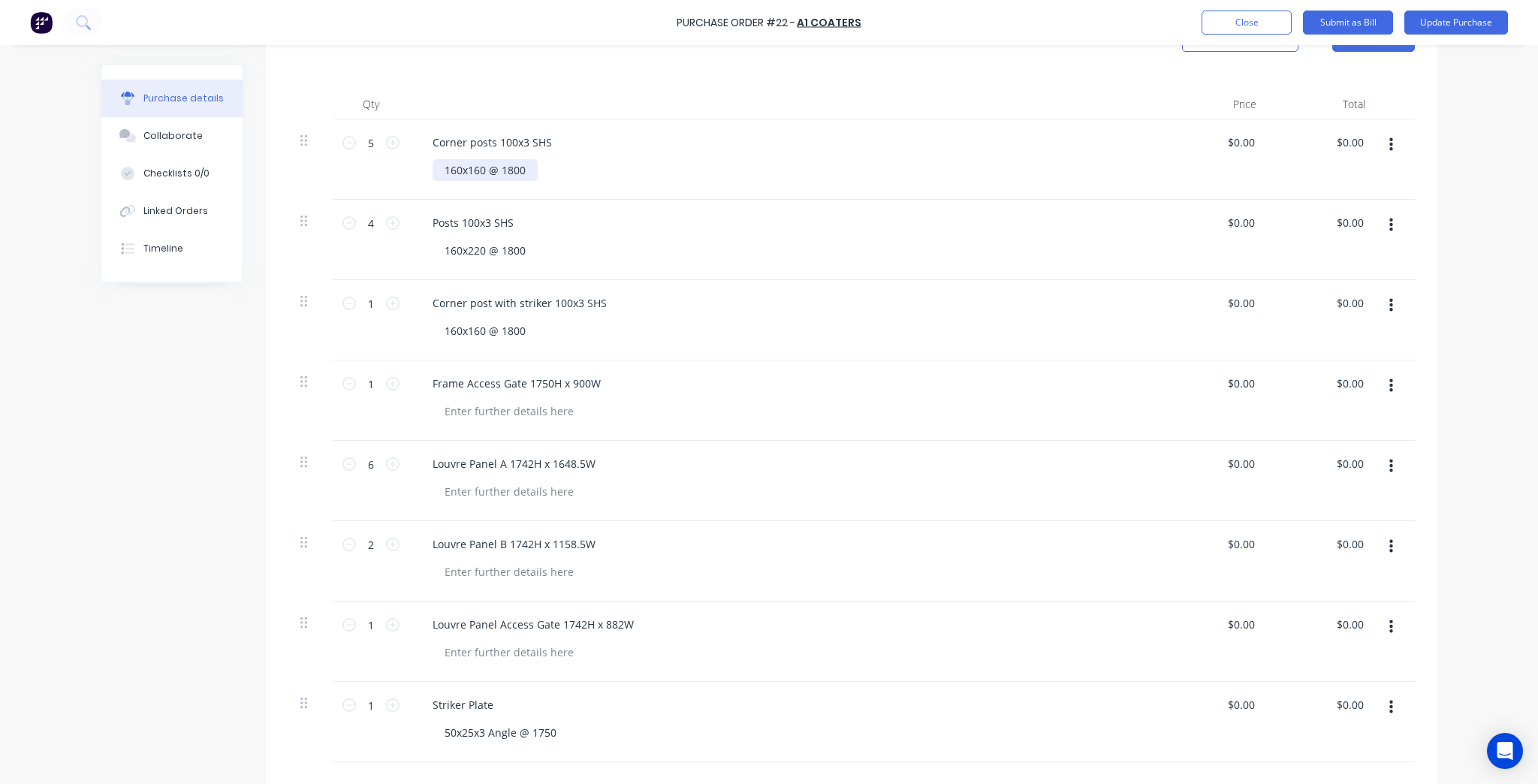
type textarea "x"
click at [438, 171] on div "160x160 @ 1800" at bounding box center [486, 169] width 105 height 22
click at [458, 168] on div "5 @ 160x160 @ 1800" at bounding box center [496, 169] width 127 height 22
click at [1274, 18] on button "Close" at bounding box center [1246, 22] width 90 height 24
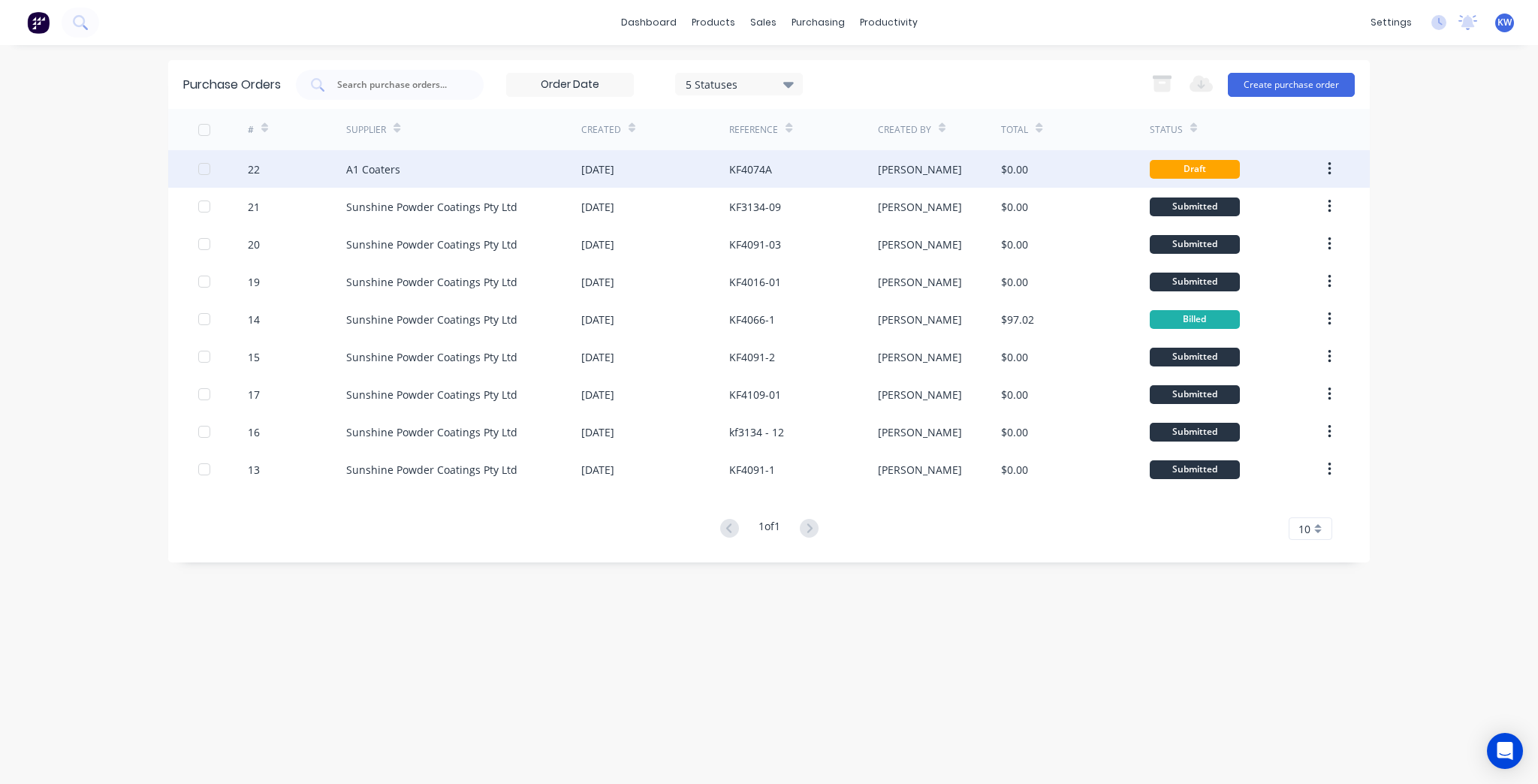
click at [765, 161] on div "KF4074A" at bounding box center [751, 169] width 43 height 16
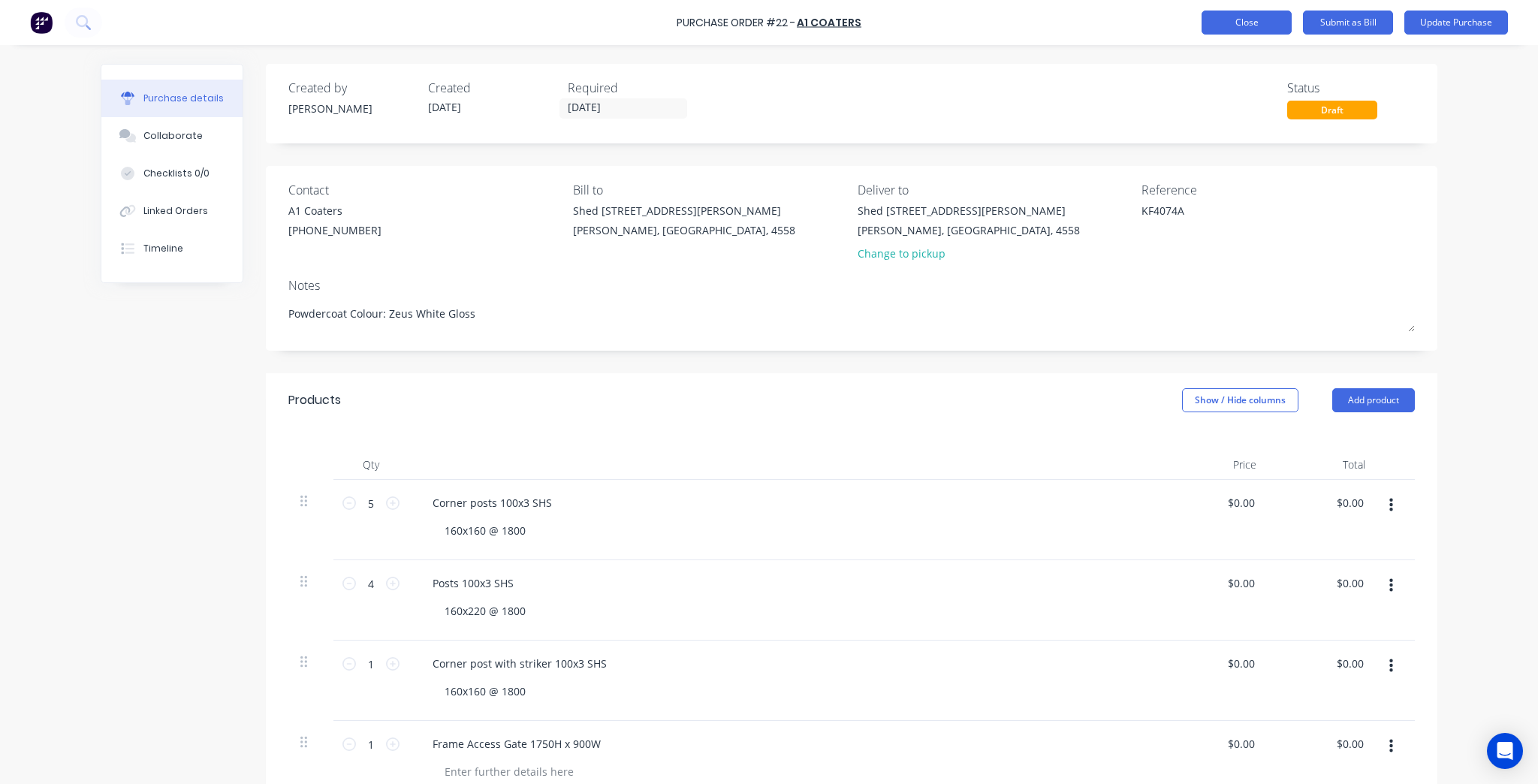
click at [1286, 27] on button "Close" at bounding box center [1246, 22] width 90 height 24
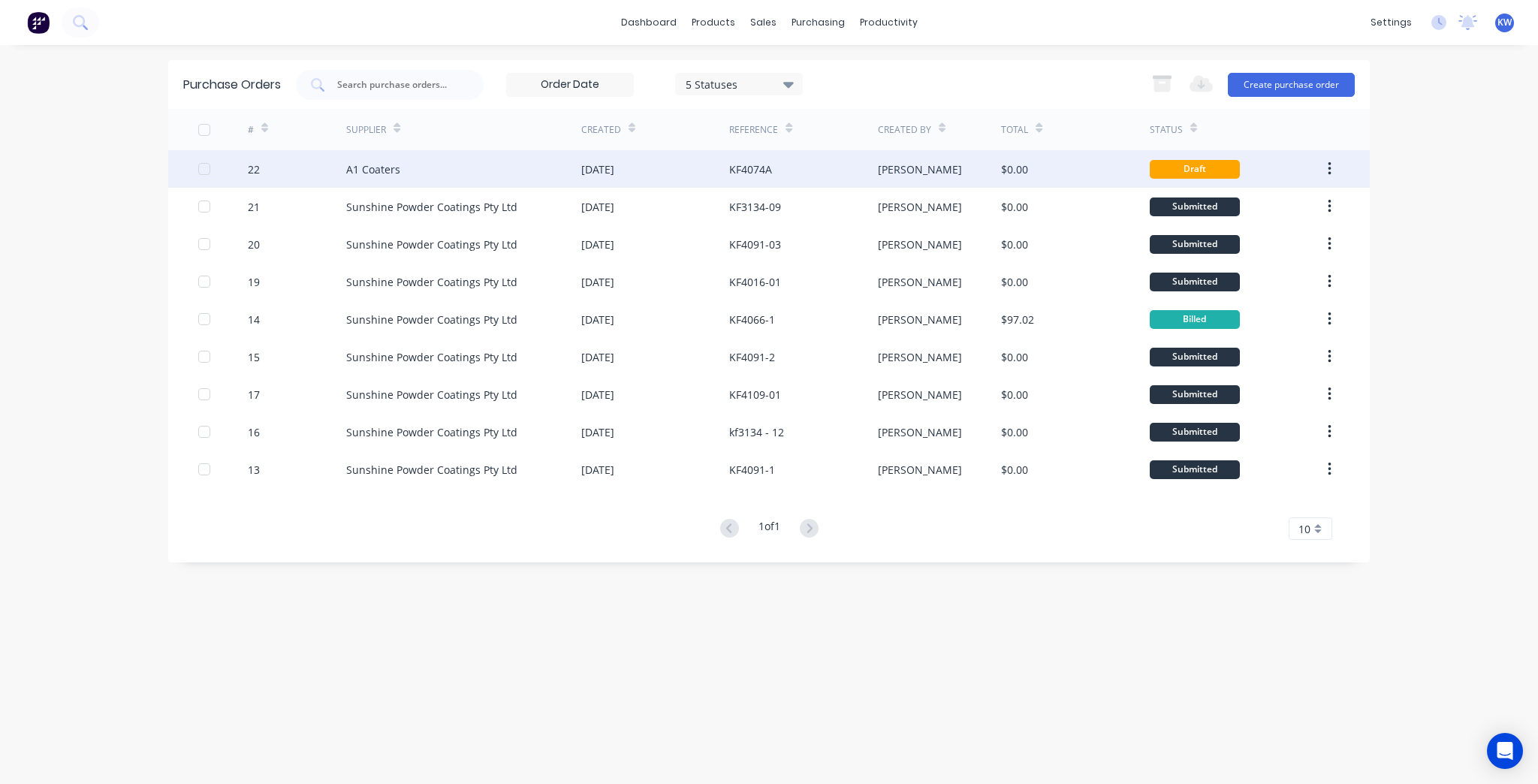
click at [838, 164] on div "KF4074A" at bounding box center [803, 168] width 148 height 38
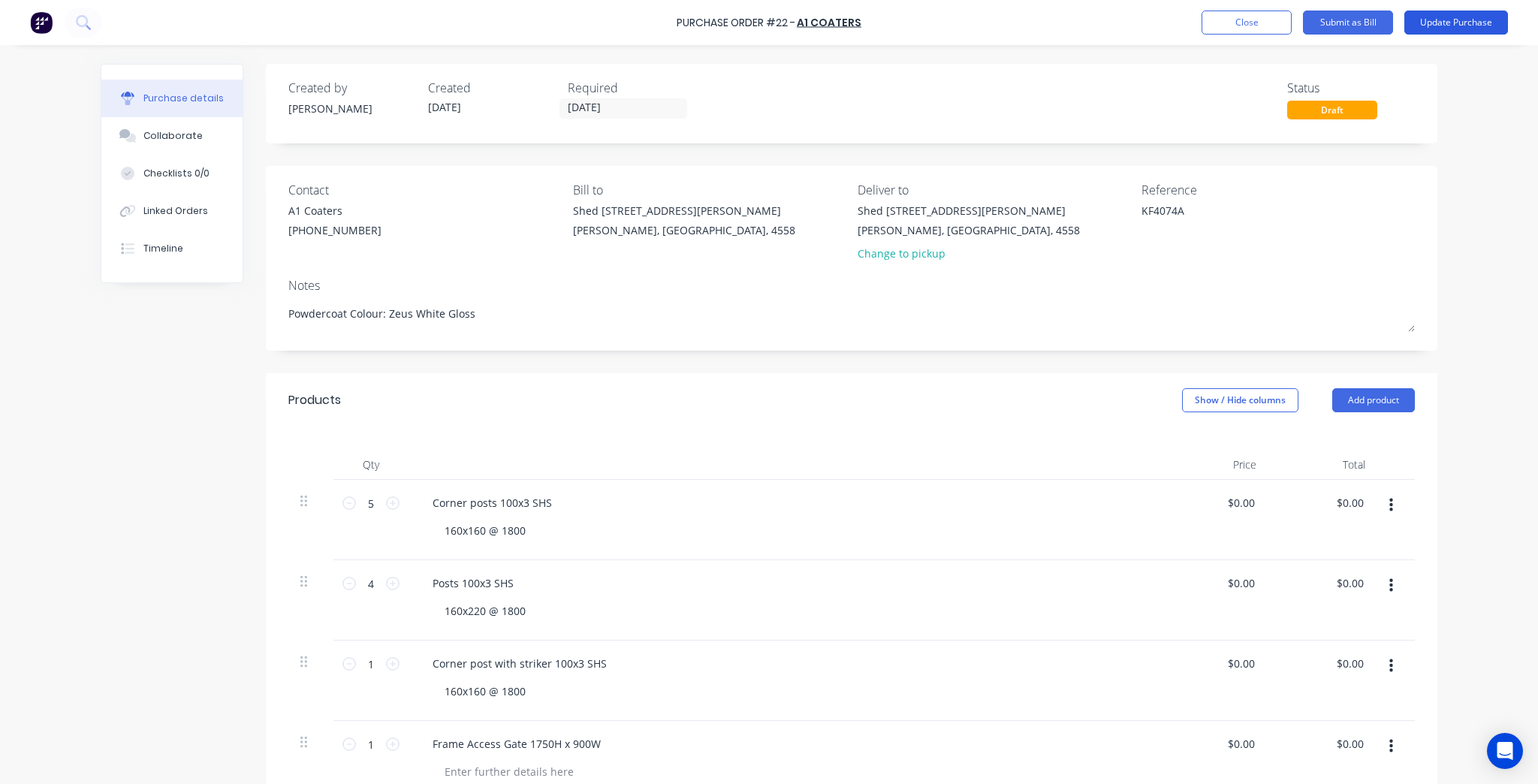
click at [1473, 21] on button "Update Purchase" at bounding box center [1456, 22] width 104 height 24
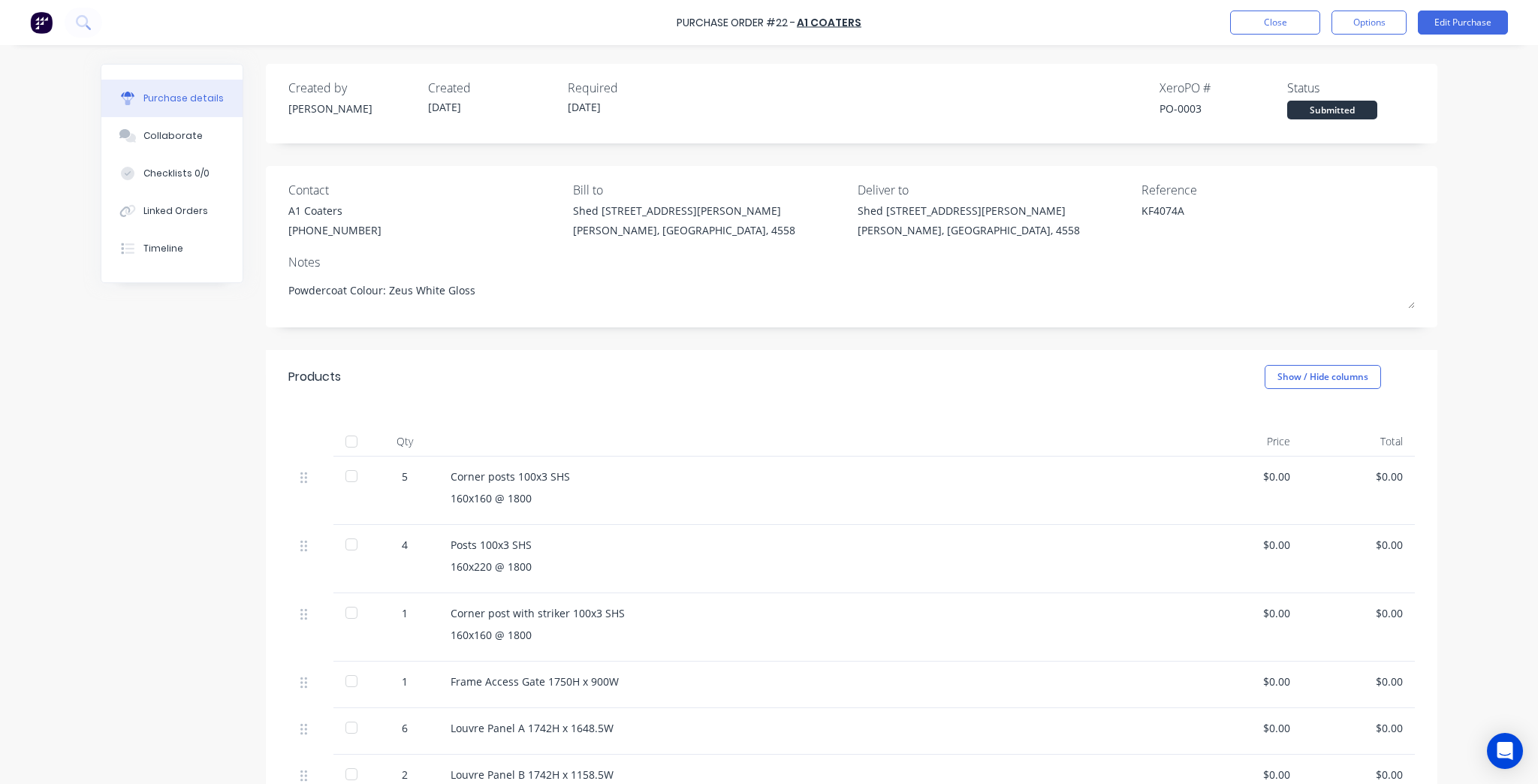
click at [1252, 40] on div "Purchase Order #22 - A1 Coaters Close Options Edit Purchase" at bounding box center [769, 22] width 1538 height 45
click at [1252, 19] on button "Close" at bounding box center [1274, 22] width 90 height 24
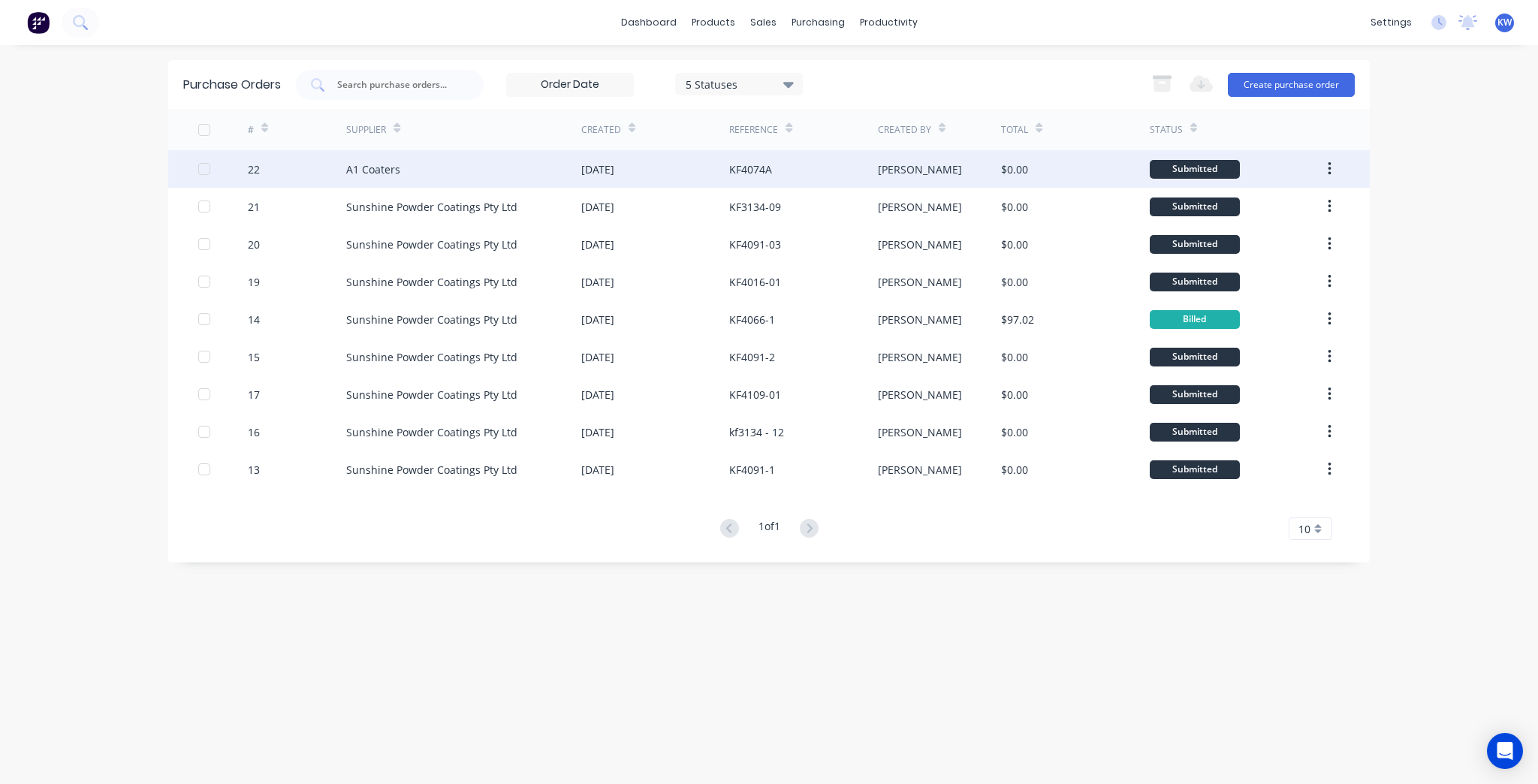
click at [656, 165] on div "24 Sep 2025" at bounding box center [655, 168] width 148 height 38
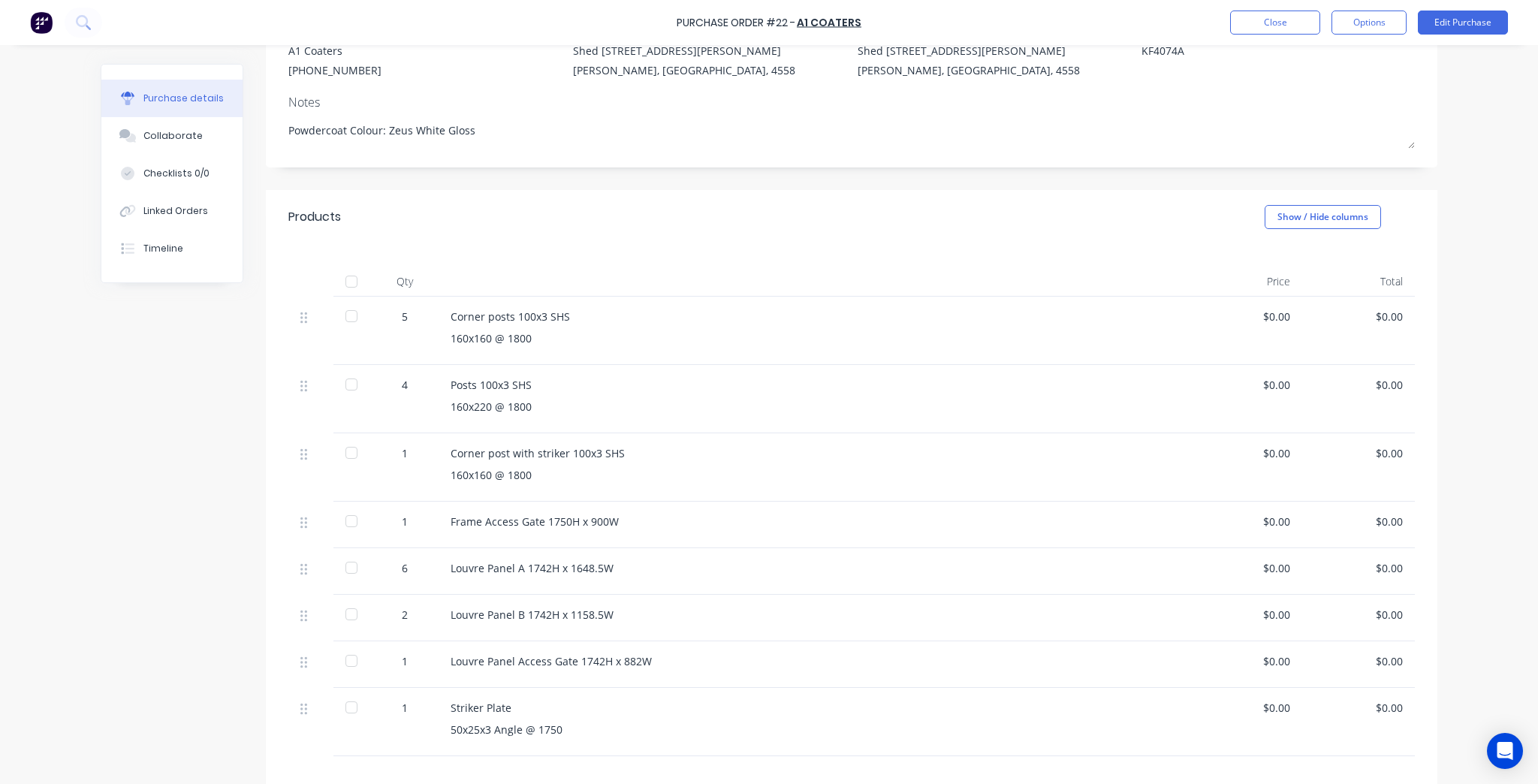
scroll to position [240, 0]
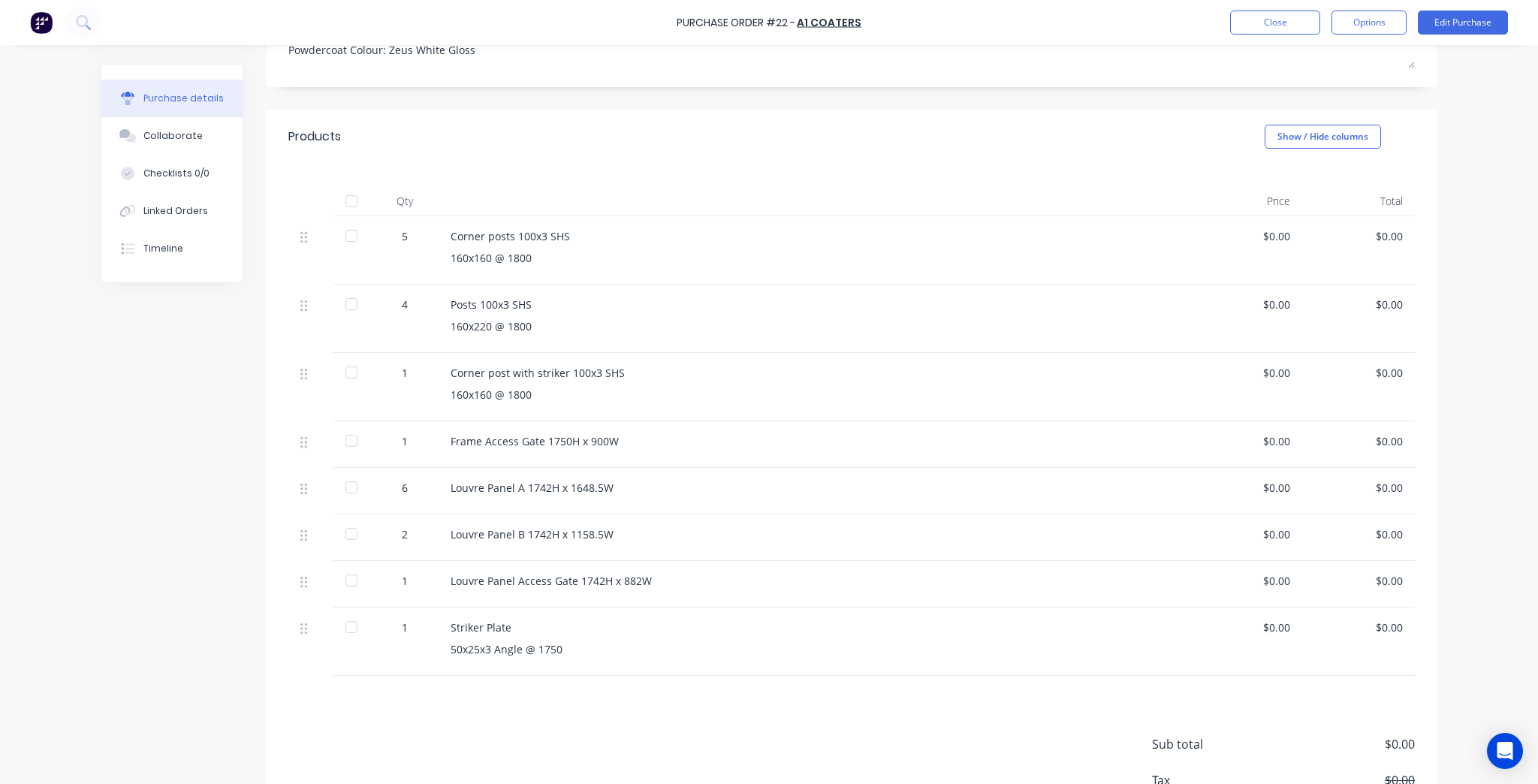
click at [463, 329] on div "160x220 @ 1800" at bounding box center [814, 327] width 727 height 16
click at [1496, 20] on button "Edit Purchase" at bounding box center [1462, 22] width 90 height 24
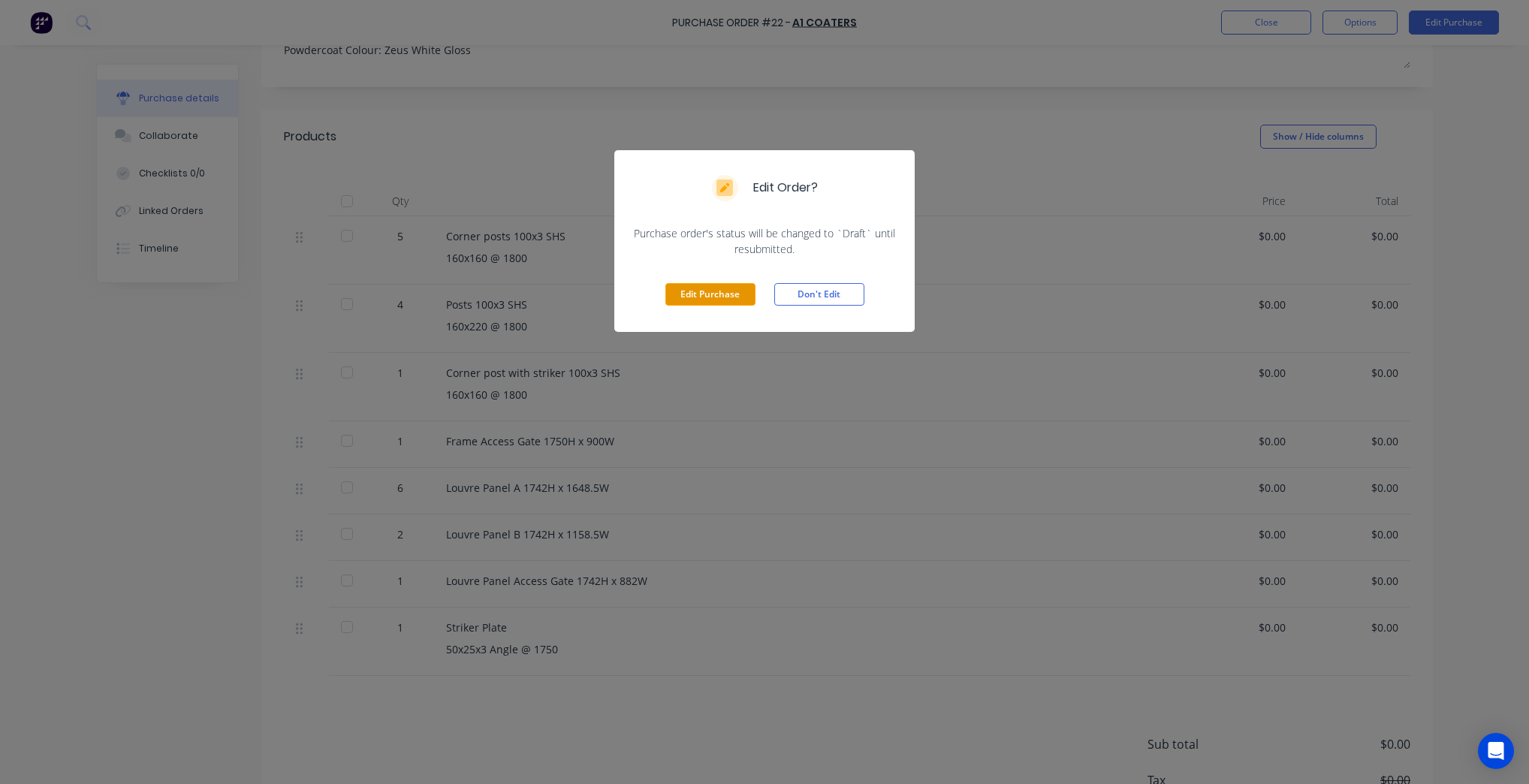
click at [737, 288] on button "Edit Purchase" at bounding box center [710, 294] width 90 height 22
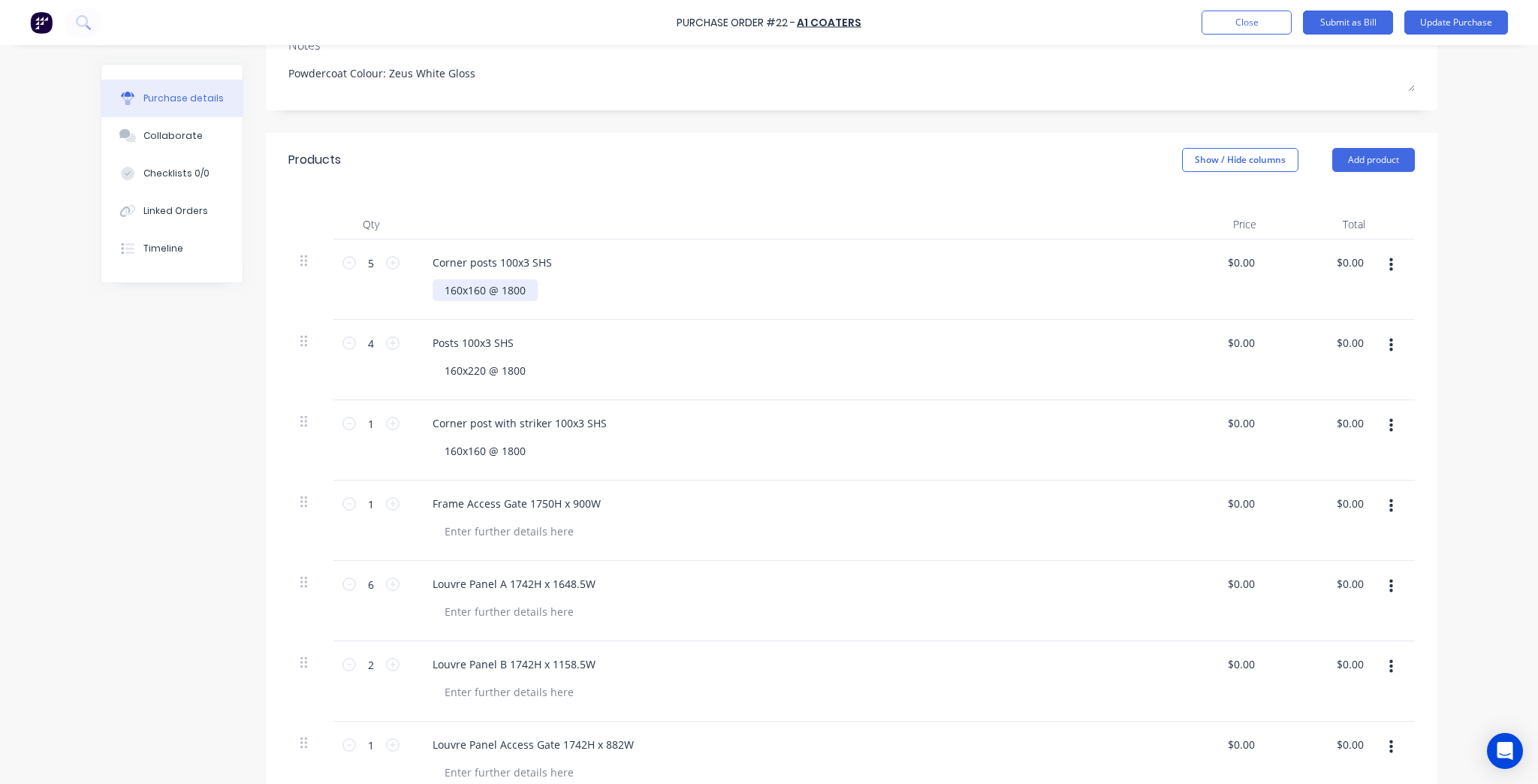
click at [441, 297] on div "160x160 @ 1800" at bounding box center [486, 290] width 105 height 22
type textarea "x"
click at [481, 286] on div "160x160 @ 1800" at bounding box center [486, 290] width 105 height 22
drag, startPoint x: 553, startPoint y: 292, endPoint x: 518, endPoint y: 297, distance: 35.4
click at [518, 297] on div "160x160 Plate @ 1800" at bounding box center [501, 290] width 136 height 22
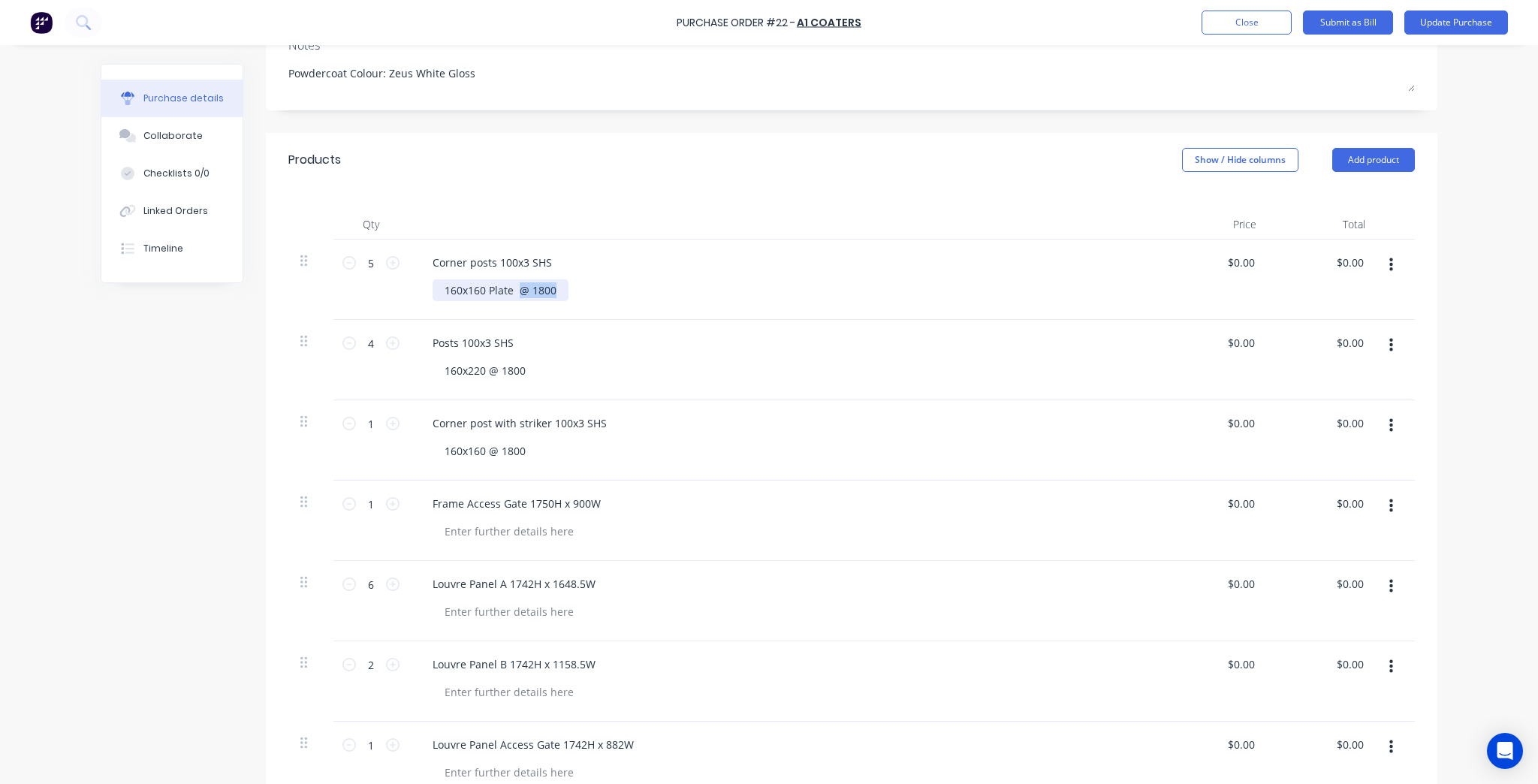
copy div "@ 1800"
type textarea "x"
click at [545, 264] on div "Corner posts 100x3 SHS" at bounding box center [493, 262] width 144 height 22
click at [709, 329] on div "Posts 100x3 SHS 160x220 @ 1800" at bounding box center [783, 360] width 751 height 81
click at [517, 364] on div "160x220 @ 1800" at bounding box center [486, 370] width 105 height 22
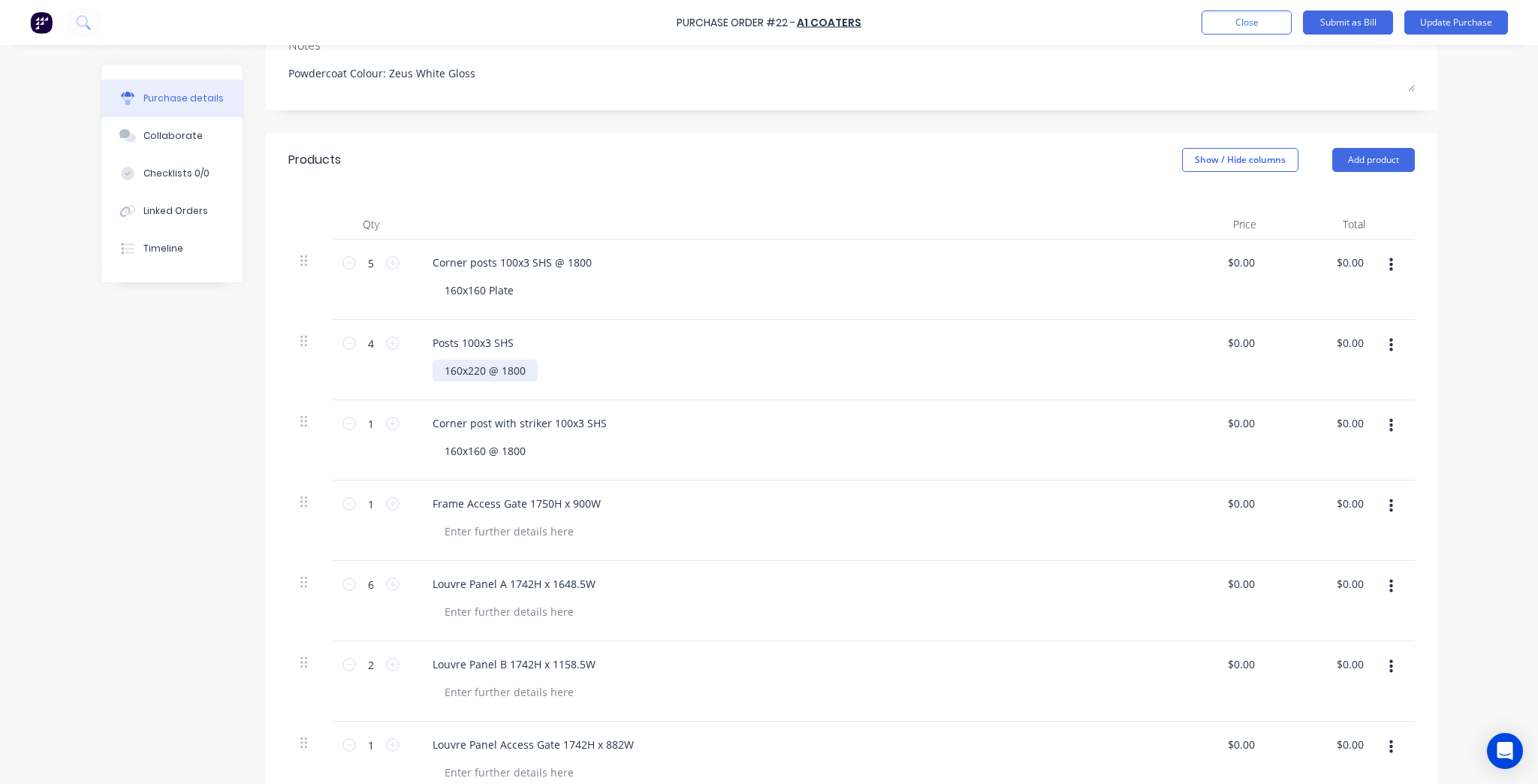
type textarea "x"
drag, startPoint x: 527, startPoint y: 373, endPoint x: 485, endPoint y: 377, distance: 42.2
click at [485, 377] on div "160x220 @ 1800" at bounding box center [486, 370] width 105 height 22
copy div "@ 1800"
click at [550, 312] on div "Corner posts 100x3 SHS @ 1800 160x160 Plate" at bounding box center [783, 279] width 751 height 81
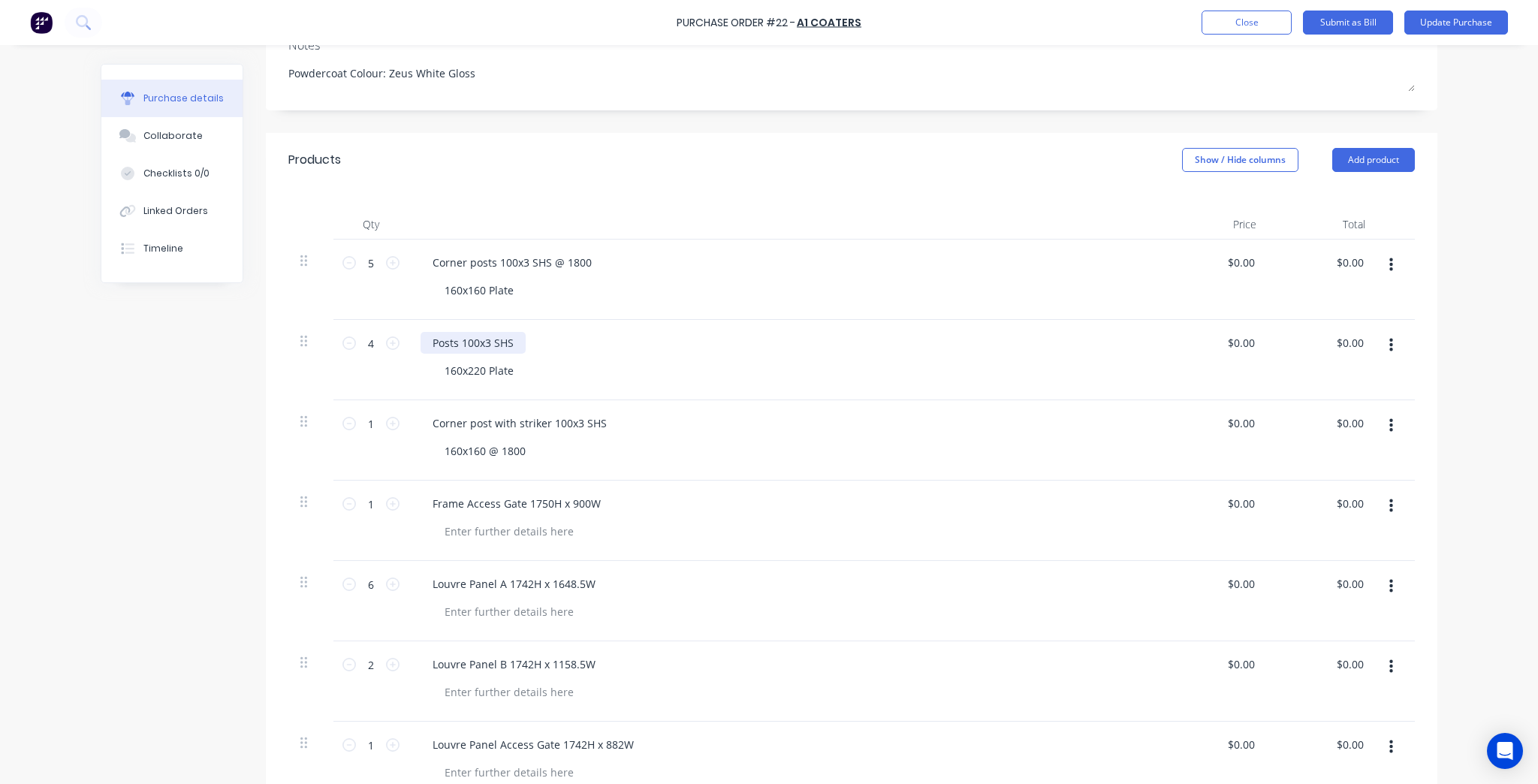
type textarea "x"
click at [519, 341] on div "Posts 100x3 SHS" at bounding box center [474, 343] width 105 height 22
click at [742, 390] on div "Posts 100x3 SHS @ 1800 160x220 Plate" at bounding box center [783, 360] width 751 height 81
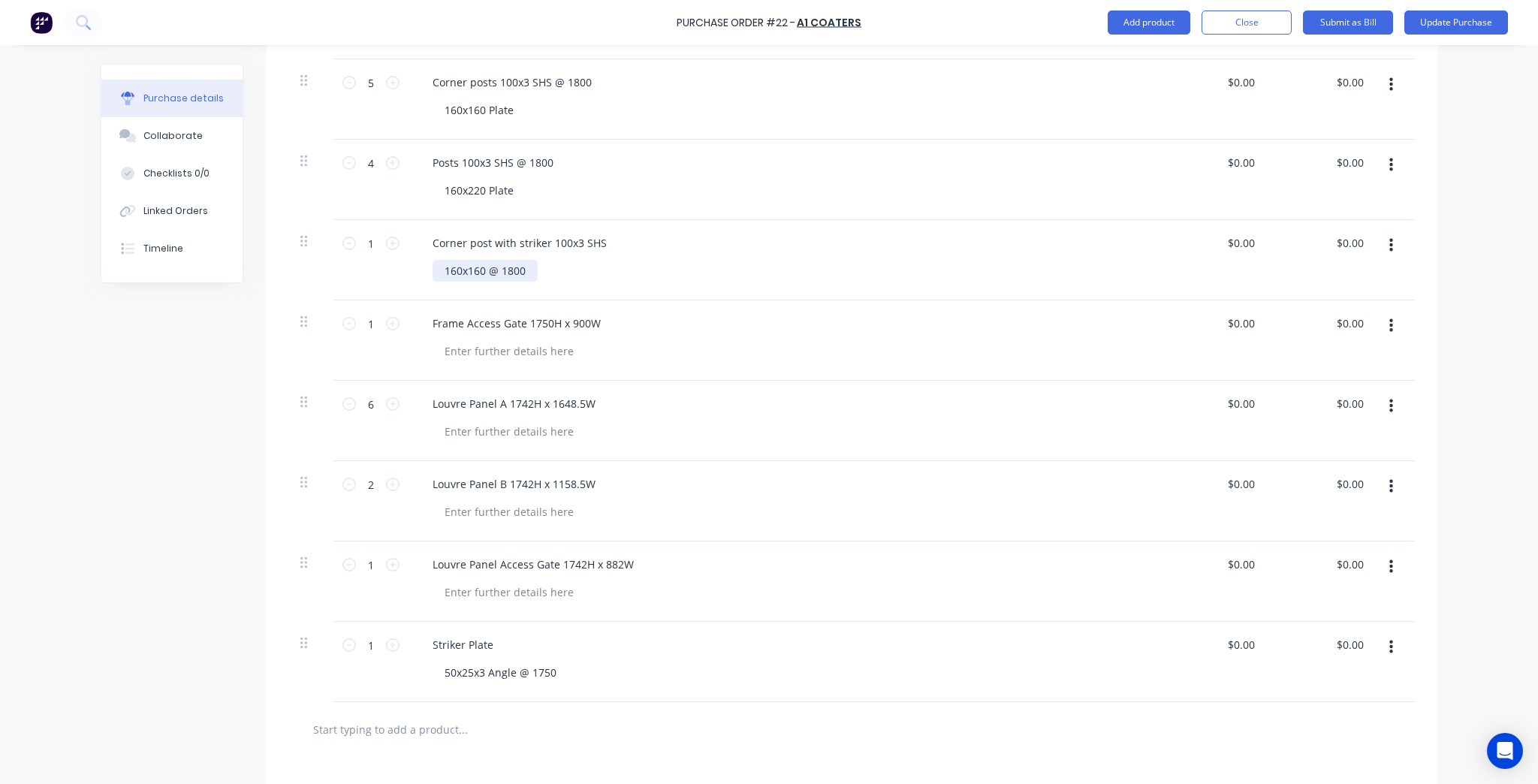
click at [505, 274] on div "160x160 @ 1800" at bounding box center [486, 270] width 105 height 22
type textarea "x"
drag, startPoint x: 521, startPoint y: 270, endPoint x: 485, endPoint y: 275, distance: 36.3
click at [485, 275] on div "160x160 @ 1800" at bounding box center [486, 270] width 105 height 22
copy div "@ 1800"
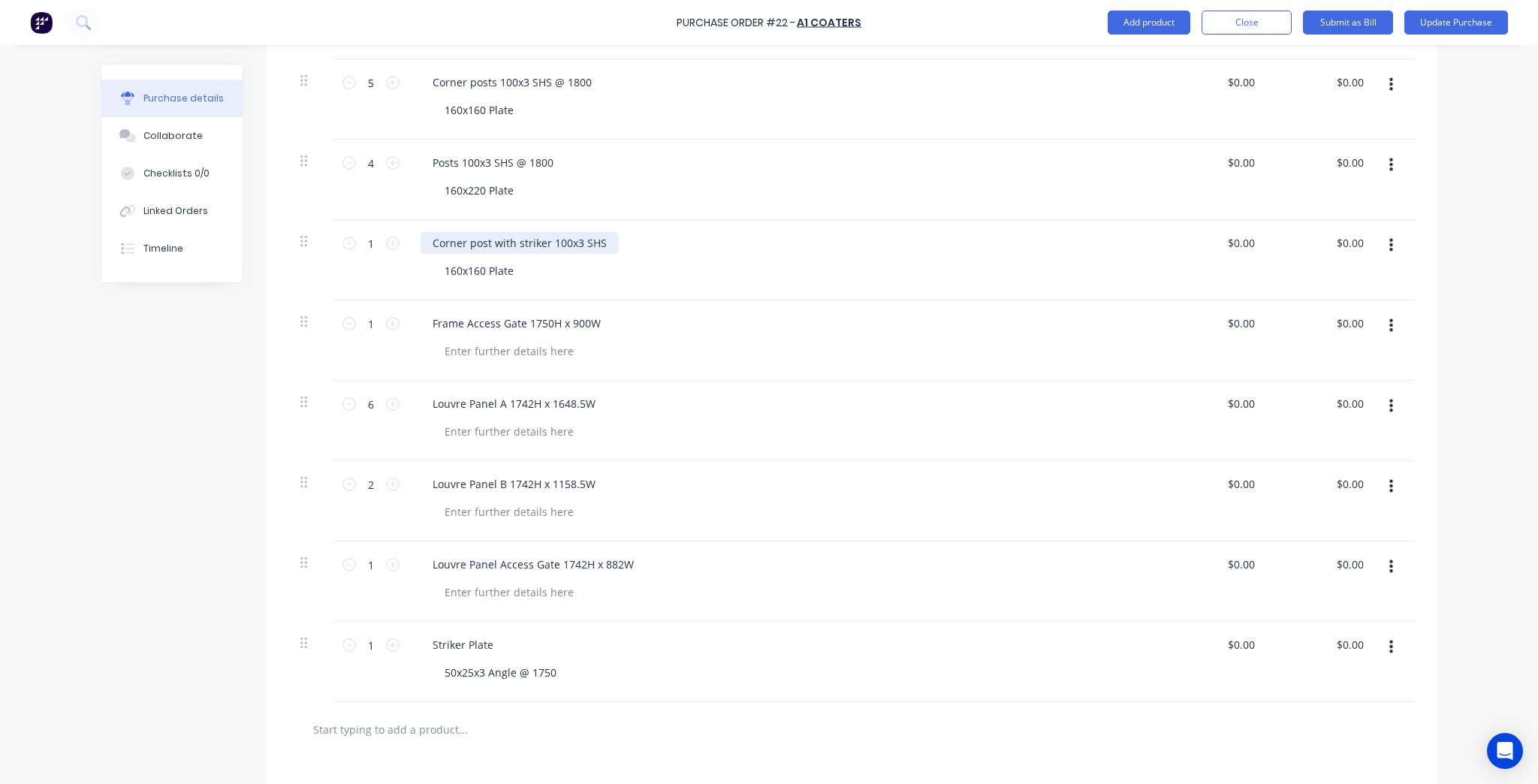
click at [592, 252] on div "Corner post with striker 100x3 SHS" at bounding box center [520, 243] width 198 height 22
type textarea "x"
click at [608, 243] on div "Corner post with striker 100x3 SHS" at bounding box center [520, 243] width 198 height 22
click at [679, 325] on div "Frame Access Gate 1750H x 900W" at bounding box center [784, 323] width 727 height 22
click at [597, 325] on div "Frame Access Gate 1750H x 900W" at bounding box center [517, 323] width 192 height 22
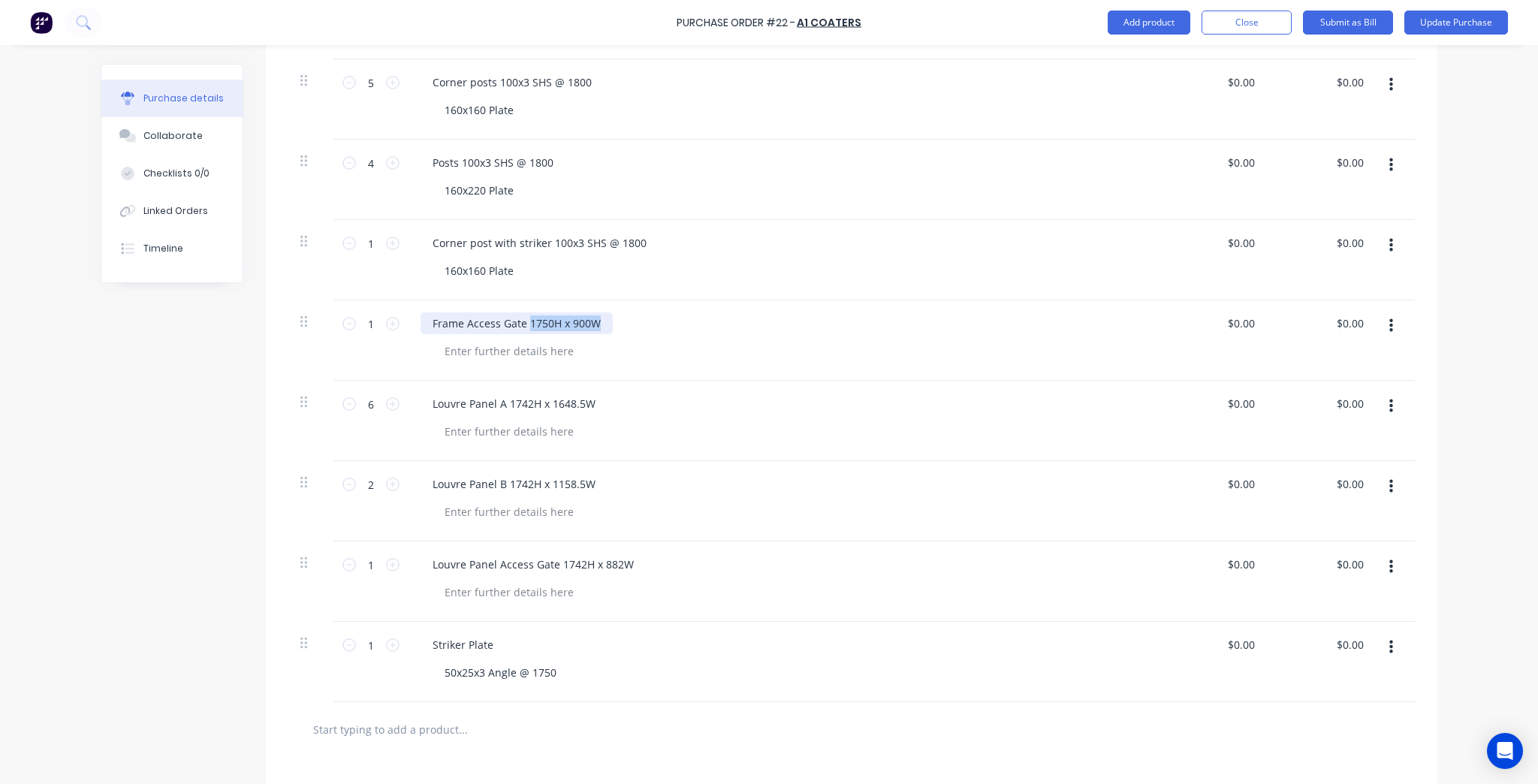
drag, startPoint x: 597, startPoint y: 323, endPoint x: 522, endPoint y: 331, distance: 75.4
click at [522, 331] on div "Frame Access Gate 1750H x 900W" at bounding box center [517, 323] width 192 height 22
copy div "1750H x 900W"
type textarea "x"
click at [524, 351] on div at bounding box center [509, 350] width 153 height 22
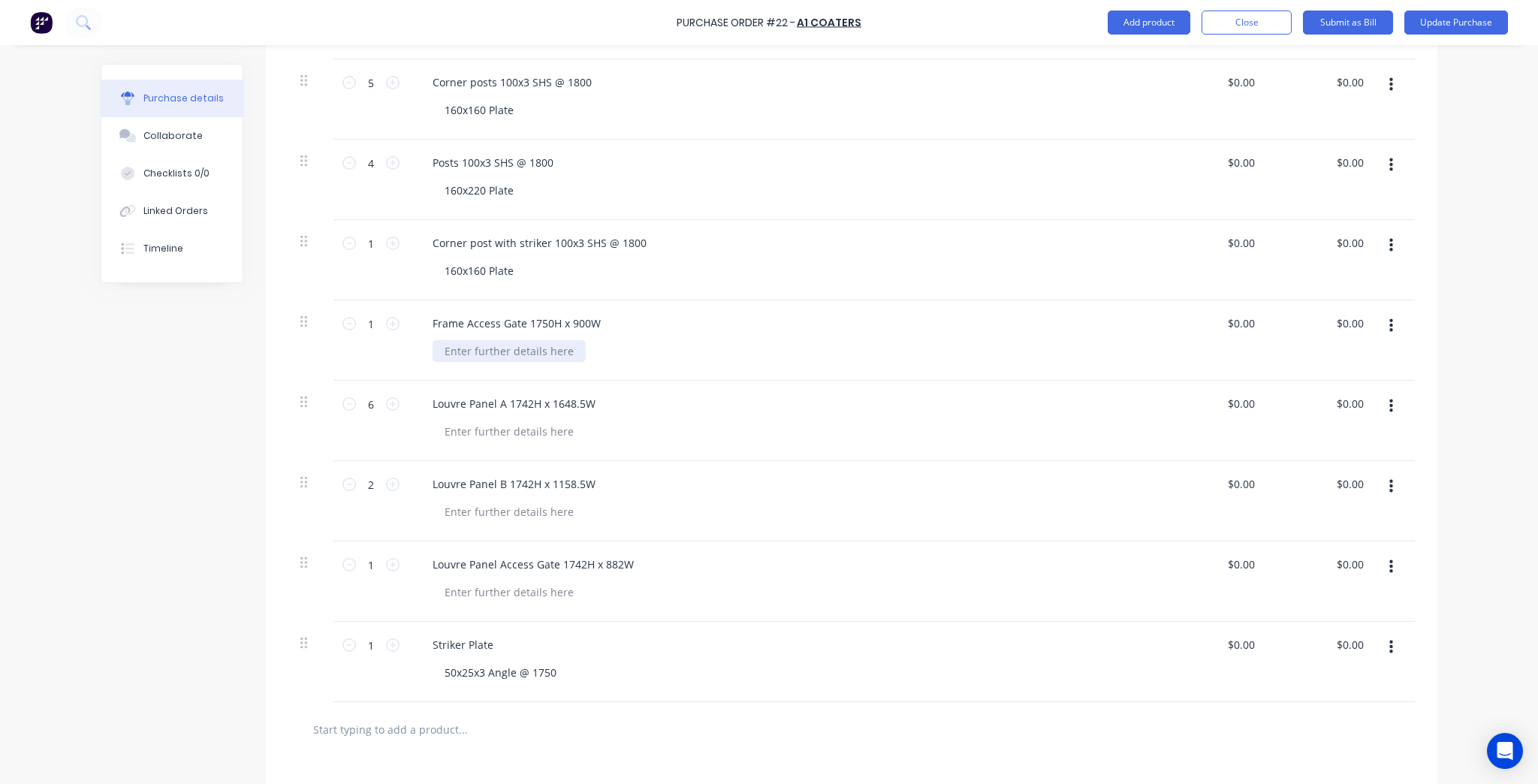
paste div
click at [553, 326] on div "Frame Access Gate 1750H x 900W" at bounding box center [517, 323] width 192 height 22
drag, startPoint x: 592, startPoint y: 323, endPoint x: 549, endPoint y: 327, distance: 43.2
click at [581, 325] on div "Frame Access Gate 1750H x 900W" at bounding box center [517, 323] width 192 height 22
click at [546, 327] on div "Frame Access Gate 1750H x 900W" at bounding box center [517, 323] width 192 height 22
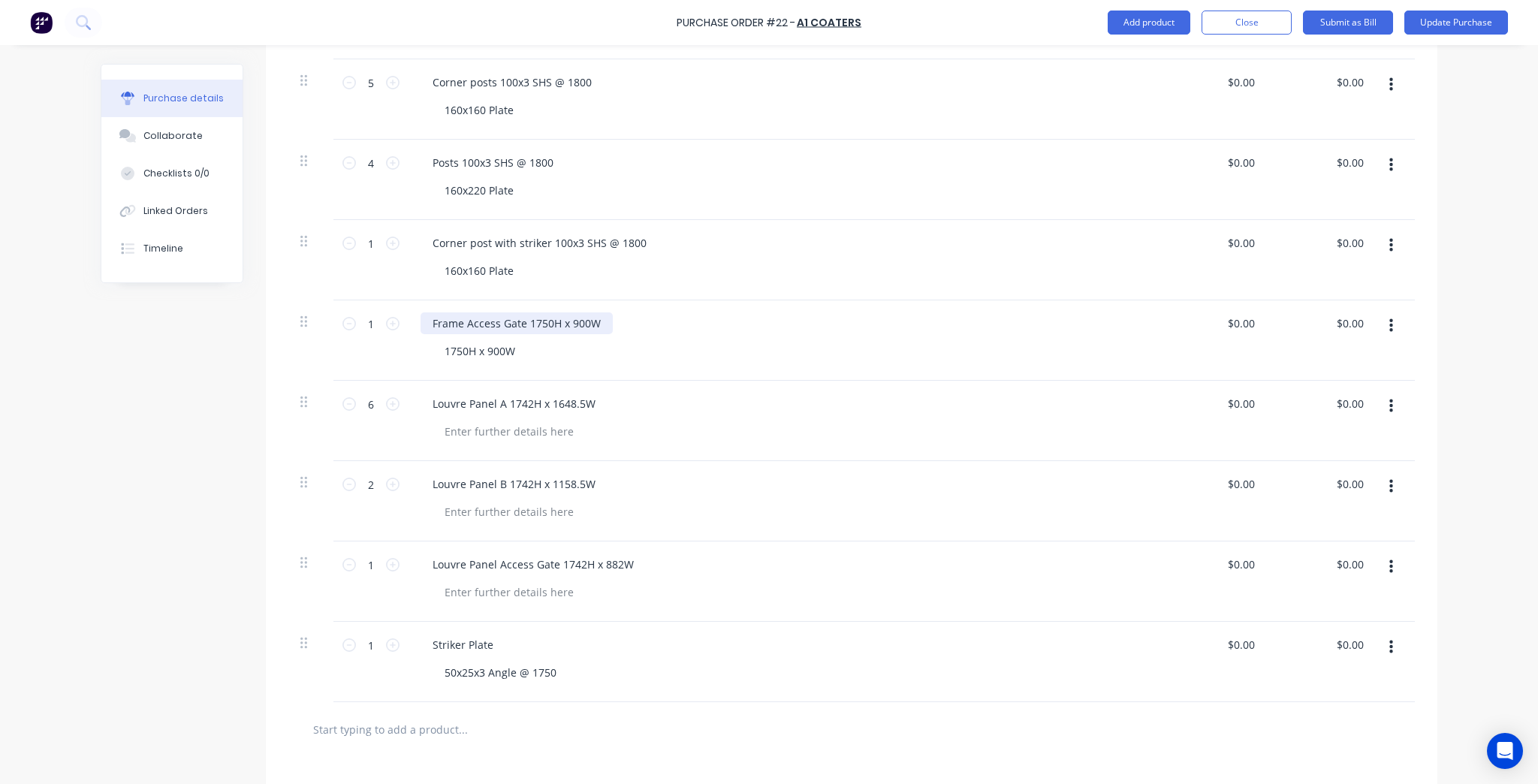
click at [591, 323] on div "Frame Access Gate 1750H x 900W" at bounding box center [517, 323] width 192 height 22
type textarea "x"
drag, startPoint x: 597, startPoint y: 320, endPoint x: 521, endPoint y: 330, distance: 76.7
click at [521, 330] on div "Frame Access Gate 1750H x 900W" at bounding box center [517, 323] width 192 height 22
click at [721, 350] on div "1750H x 900W" at bounding box center [790, 350] width 715 height 22
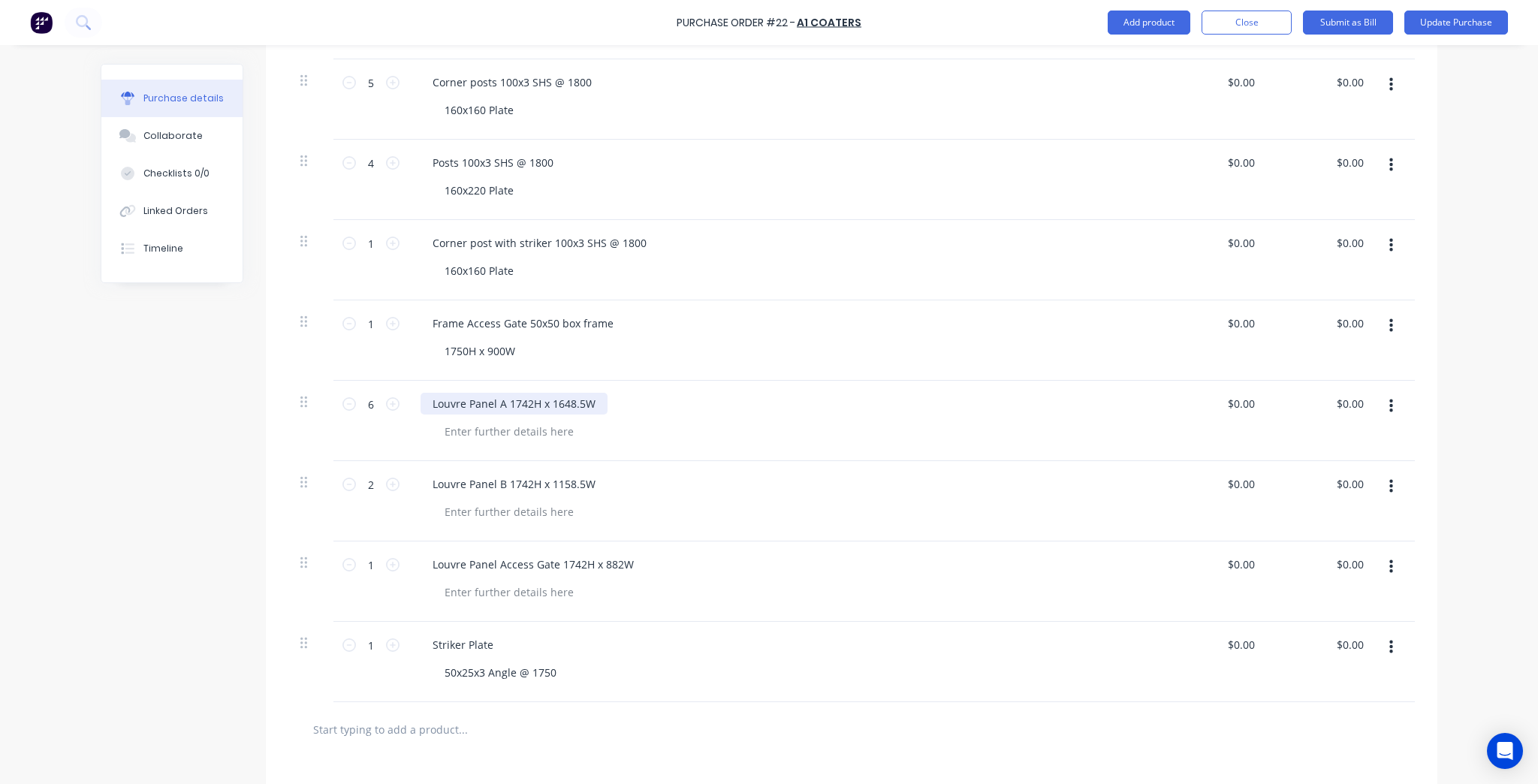
click at [539, 398] on div "Louvre Panel A 1742H x 1648.5W" at bounding box center [514, 403] width 187 height 22
drag, startPoint x: 593, startPoint y: 402, endPoint x: 502, endPoint y: 406, distance: 91.1
click at [502, 406] on div "Louvre Panel A 1742H x 1648.5W" at bounding box center [514, 403] width 187 height 22
click at [632, 411] on div "Louvre Panel A 1742H x 1648.5W" at bounding box center [784, 403] width 727 height 22
click at [596, 407] on div "Louvre Panel A 1742H x 1648.5W" at bounding box center [514, 403] width 187 height 22
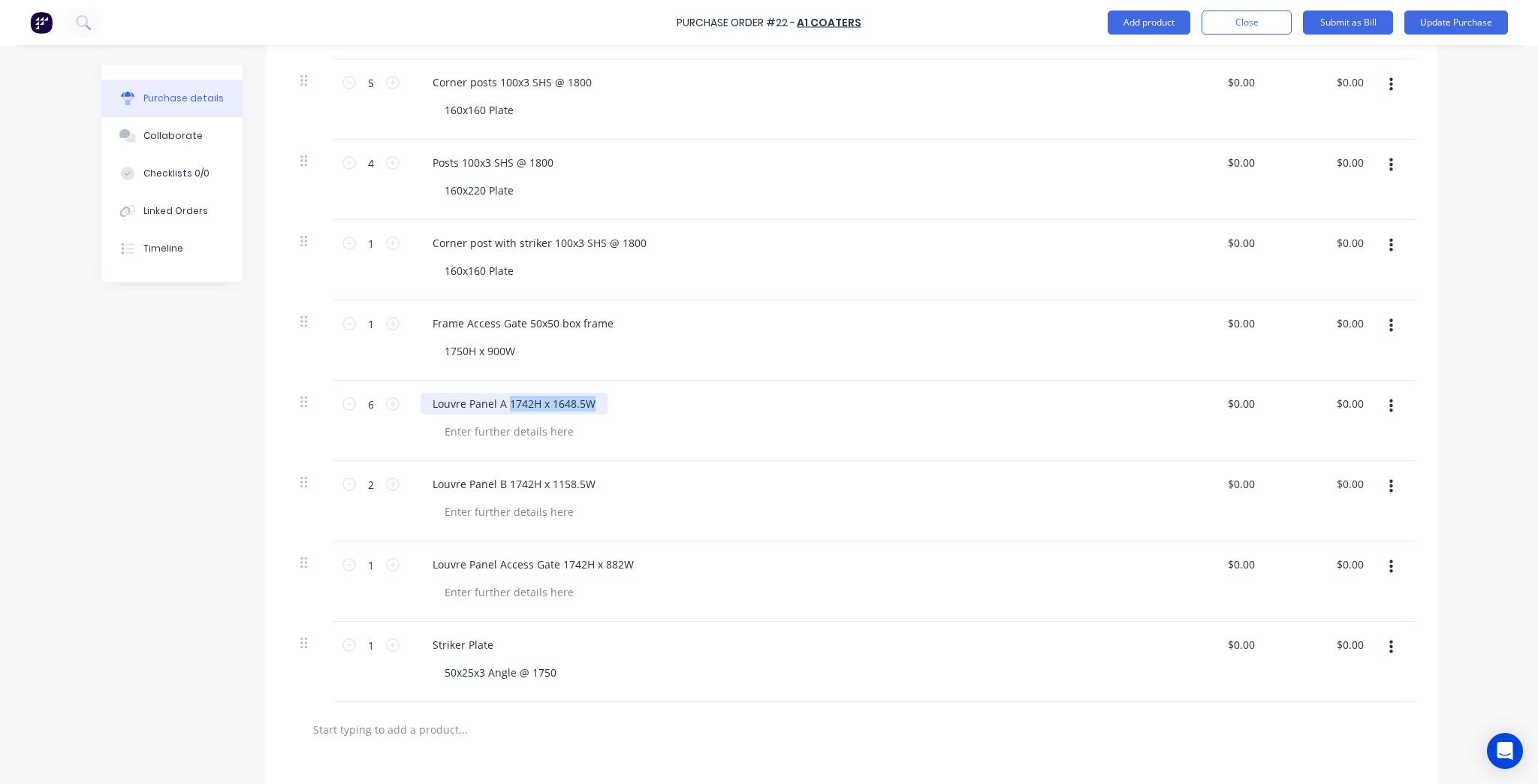
drag, startPoint x: 597, startPoint y: 405, endPoint x: 503, endPoint y: 409, distance: 94.1
click at [503, 409] on div "Louvre Panel A 1742H x 1648.5W" at bounding box center [514, 403] width 187 height 22
copy div "1742H x 1648.5W"
type textarea "x"
click at [504, 433] on div at bounding box center [509, 431] width 153 height 22
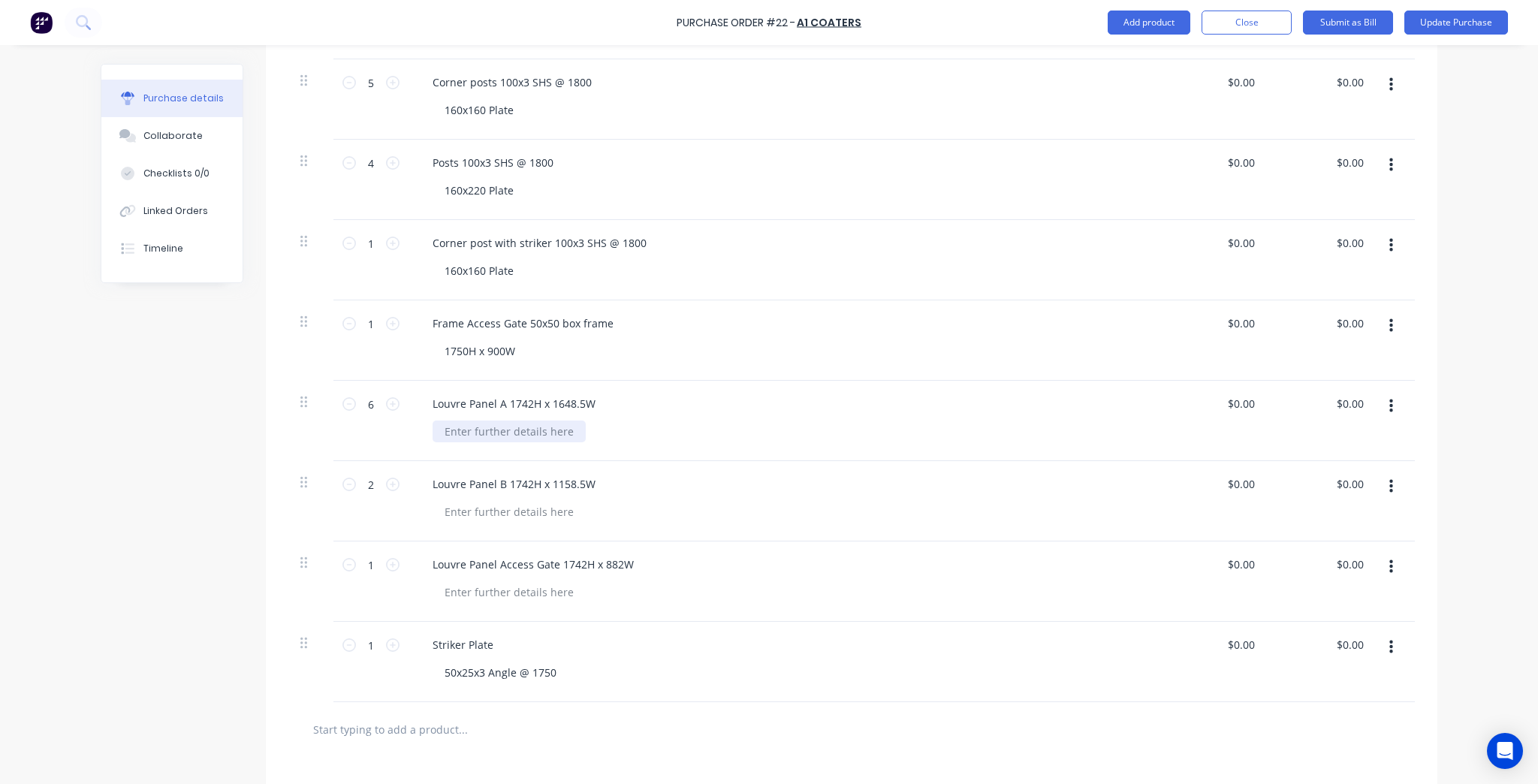
paste div
click at [587, 409] on div "Louvre Panel A 1742H x 1648.5W" at bounding box center [514, 403] width 187 height 22
type textarea "x"
drag, startPoint x: 593, startPoint y: 408, endPoint x: 505, endPoint y: 411, distance: 88.1
click at [505, 411] on div "Louvre Panel A 1742H x 1648.5W" at bounding box center [514, 403] width 187 height 22
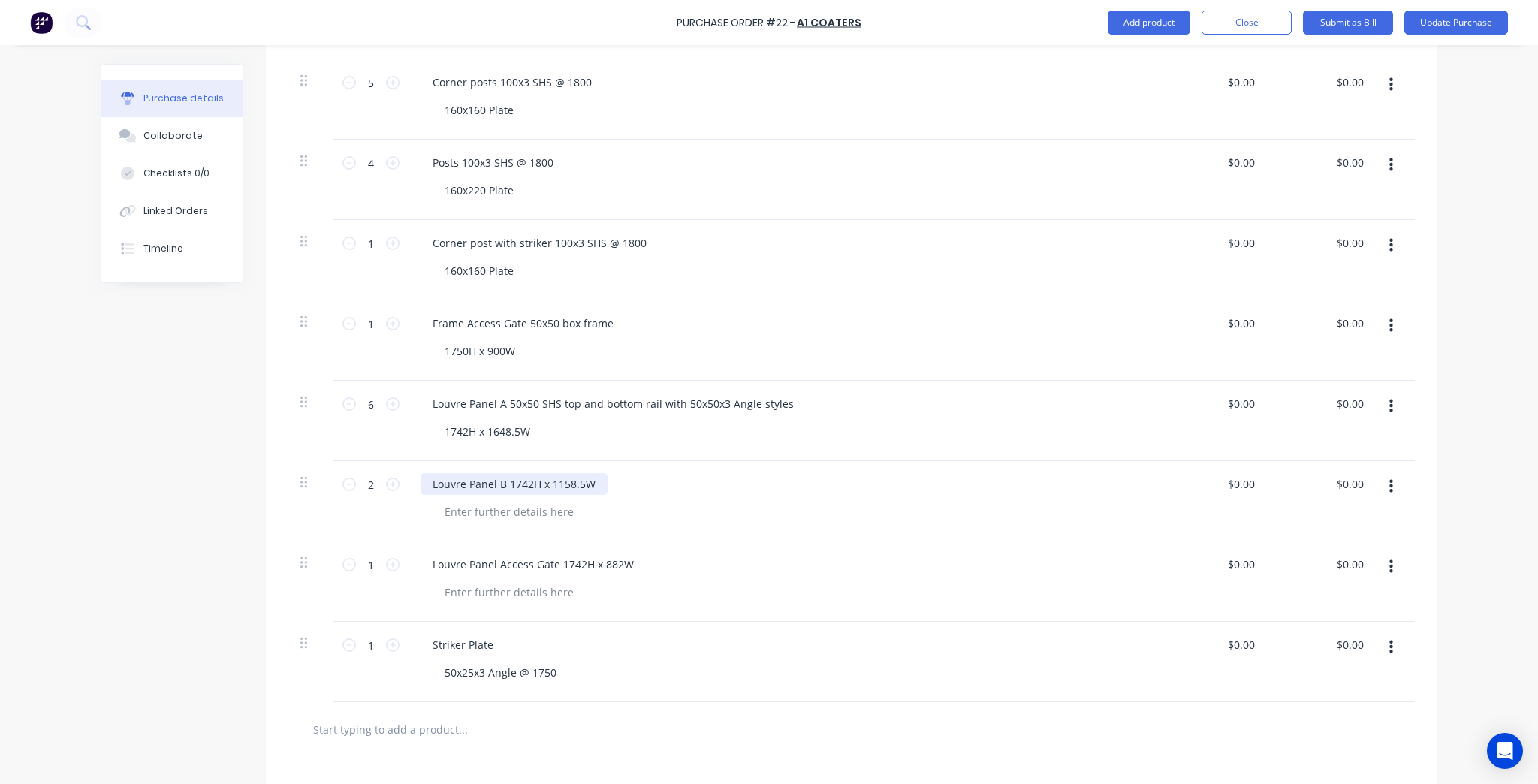
click at [549, 484] on div "Louvre Panel B 1742H x 1158.5W" at bounding box center [514, 483] width 187 height 22
click at [612, 402] on div "Louvre Panel A 50x50 SHS top and bottom rail with 50x50x3 Angle styles" at bounding box center [613, 403] width 385 height 22
drag, startPoint x: 559, startPoint y: 402, endPoint x: 594, endPoint y: 406, distance: 35.2
click at [759, 404] on div "Louvre Panel A 50x50 SHS top and bottom rail with 50x50x3 Angle styles" at bounding box center [613, 403] width 385 height 22
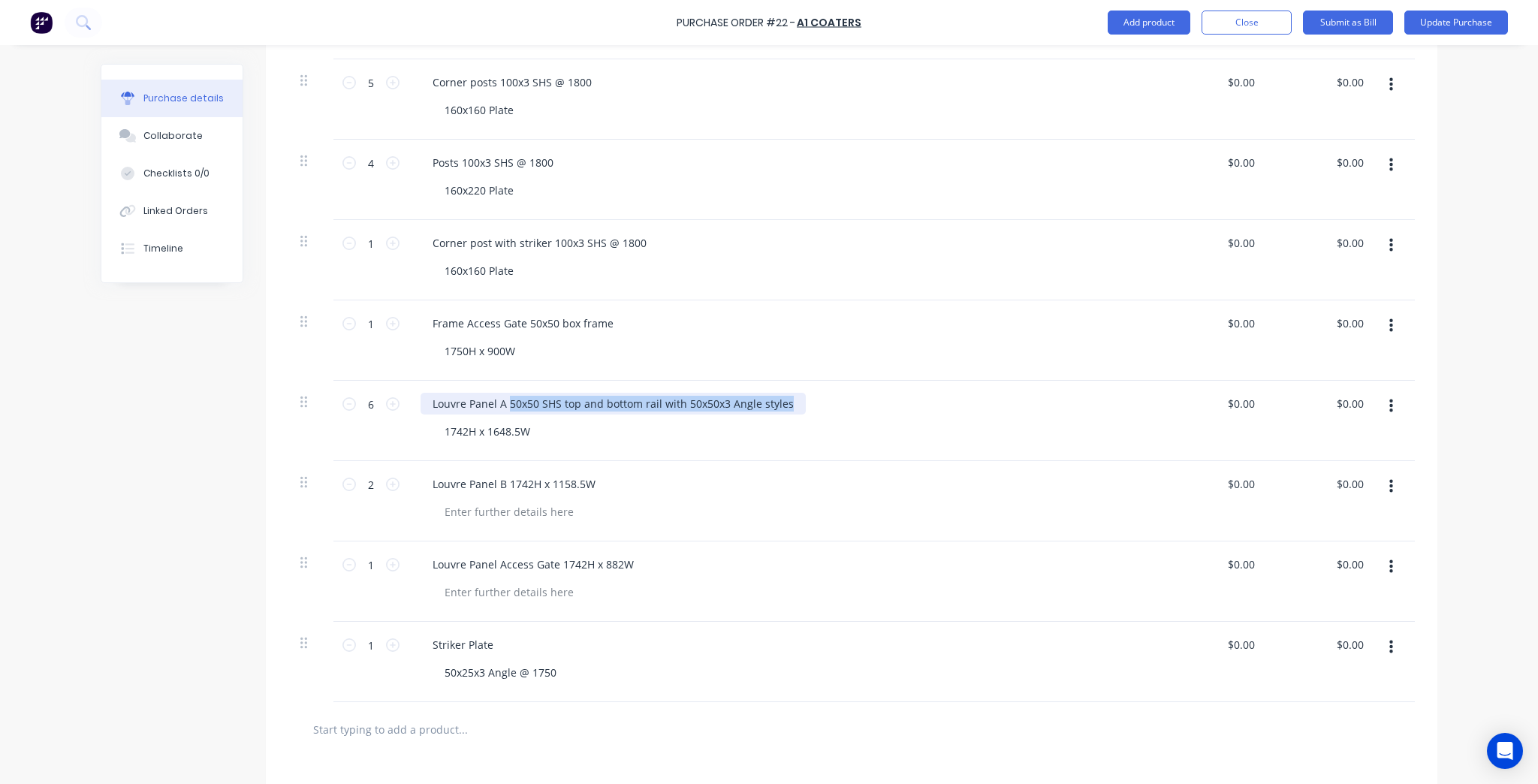
drag, startPoint x: 504, startPoint y: 401, endPoint x: 835, endPoint y: 406, distance: 331.0
click at [835, 406] on div "Louvre Panel A 50x50 SHS top and bottom rail with 50x50x3 Angle styles" at bounding box center [784, 403] width 727 height 22
copy div "50x50 SHS top and bottom rail with 50x50x3 Angle styles"
drag, startPoint x: 829, startPoint y: 497, endPoint x: 631, endPoint y: 497, distance: 198.0
click at [828, 497] on div "Louvre Panel B 1742H x 1158.5W" at bounding box center [783, 501] width 751 height 81
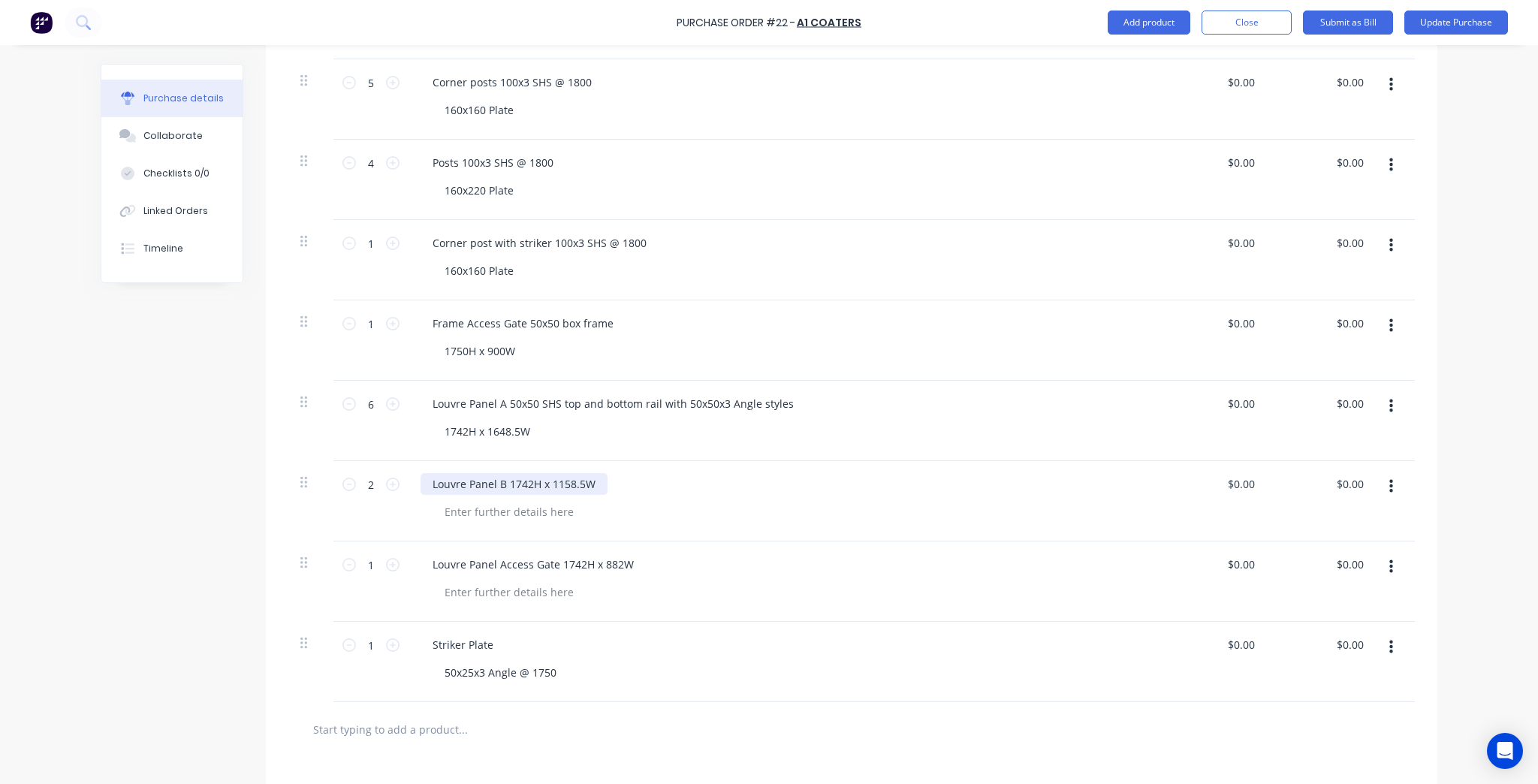
click at [520, 483] on div "Louvre Panel B 1742H x 1158.5W" at bounding box center [514, 483] width 187 height 22
type textarea "x"
click at [505, 485] on div "Louvre Panel B 1742H x 1158.5W" at bounding box center [514, 483] width 187 height 22
paste div
drag, startPoint x: 782, startPoint y: 482, endPoint x: 892, endPoint y: 481, distance: 110.0
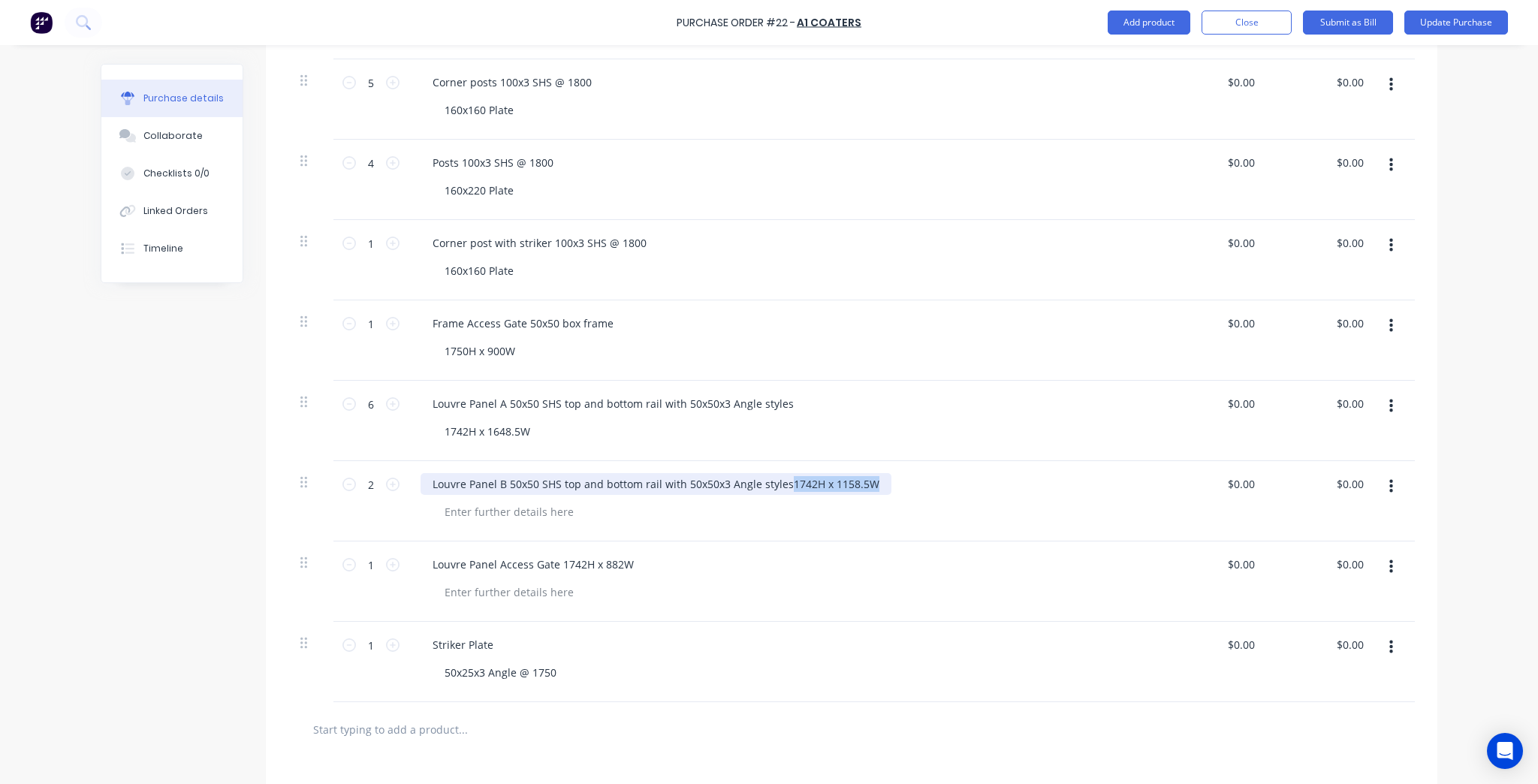
click at [892, 481] on div "Louvre Panel B 50x50 SHS top and bottom rail with 50x50x3 Angle styles1742H x 1…" at bounding box center [784, 483] width 727 height 22
copy div "1742H x 1158.5W"
type textarea "x"
click at [490, 513] on div at bounding box center [509, 511] width 153 height 22
paste div
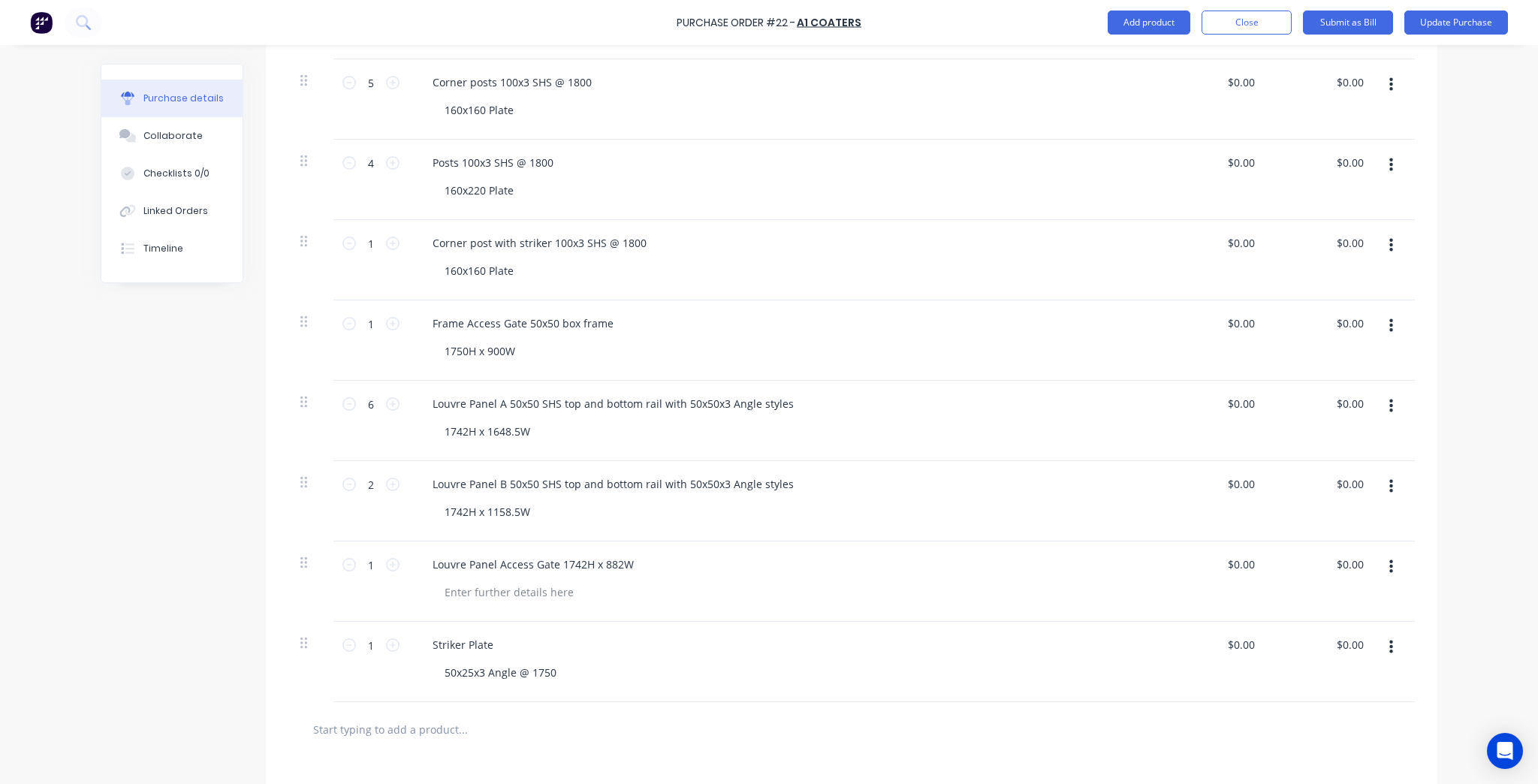
click at [684, 531] on div "Louvre Panel B 50x50 SHS top and bottom rail with 50x50x3 Angle styles 1742H x …" at bounding box center [783, 501] width 751 height 81
click at [531, 585] on div at bounding box center [509, 592] width 153 height 22
click at [557, 564] on div "Louvre Panel Access Gate 1742H x 882W" at bounding box center [533, 564] width 225 height 22
drag, startPoint x: 556, startPoint y: 565, endPoint x: 658, endPoint y: 564, distance: 102.0
click at [658, 564] on div "Louvre Panel Access Gate 1742H x 882W" at bounding box center [784, 564] width 727 height 22
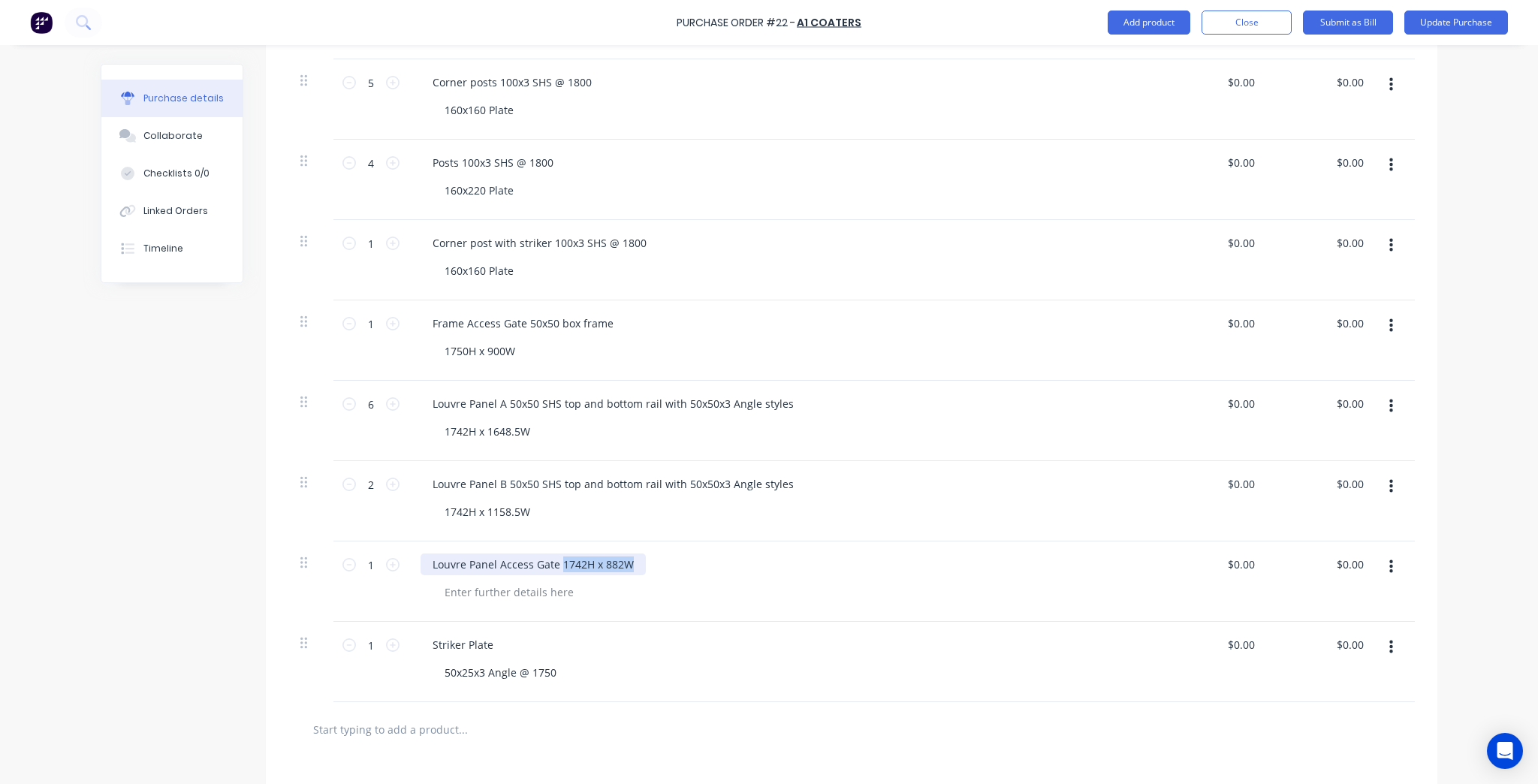
copy div "1742H x 882W"
type textarea "x"
click at [549, 590] on div at bounding box center [509, 592] width 153 height 22
paste div
click at [579, 570] on div "Louvre Panel Access Gate 1742H x 882W" at bounding box center [533, 564] width 225 height 22
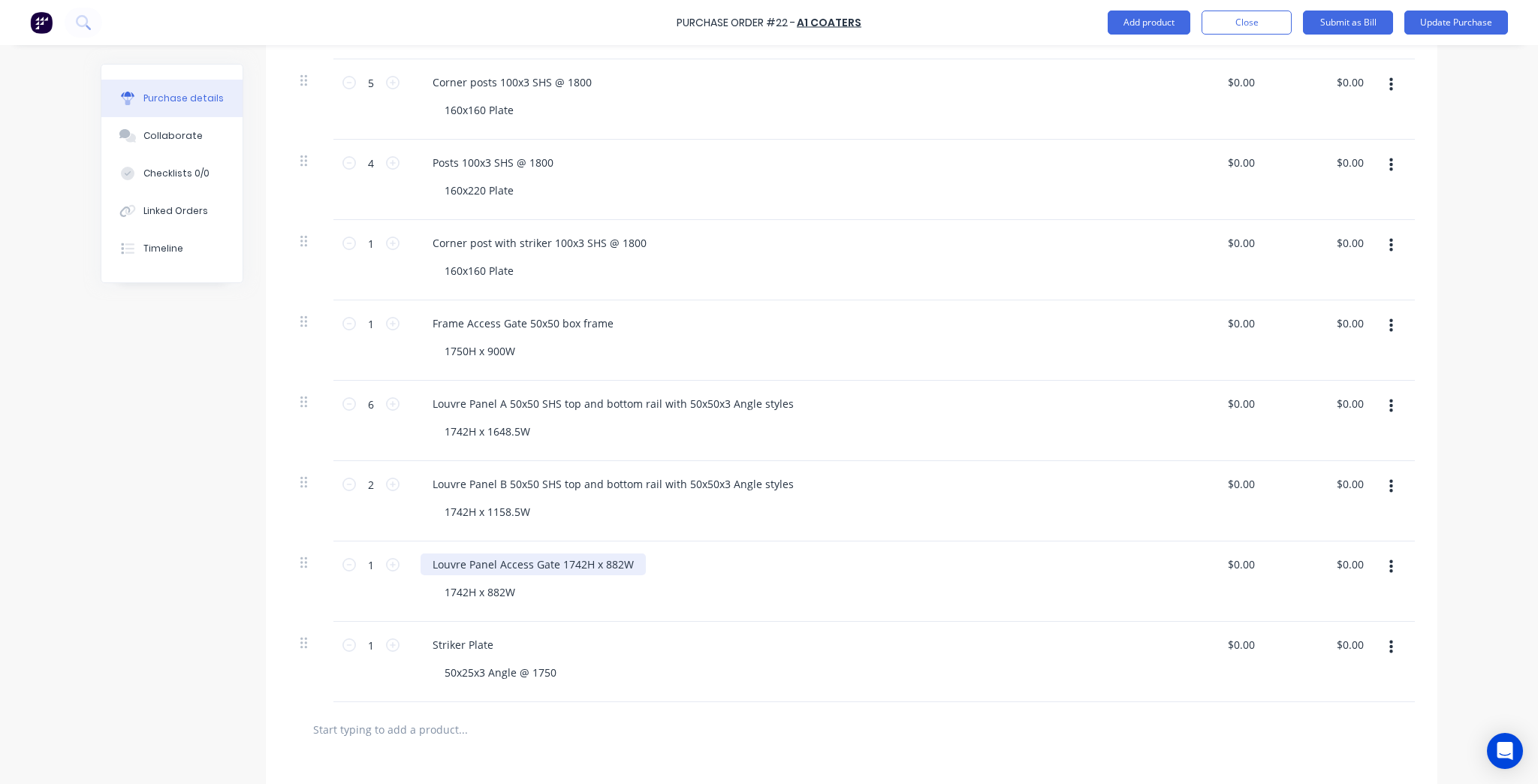
click at [559, 565] on div "Louvre Panel Access Gate 1742H x 882W" at bounding box center [533, 564] width 225 height 22
type textarea "x"
drag, startPoint x: 557, startPoint y: 565, endPoint x: 632, endPoint y: 568, distance: 75.1
click at [632, 568] on div "Louvre Panel Access Gate 1742H x 882W" at bounding box center [533, 564] width 225 height 22
click at [571, 669] on div "50x25x3 Angle @ 1750" at bounding box center [790, 671] width 715 height 22
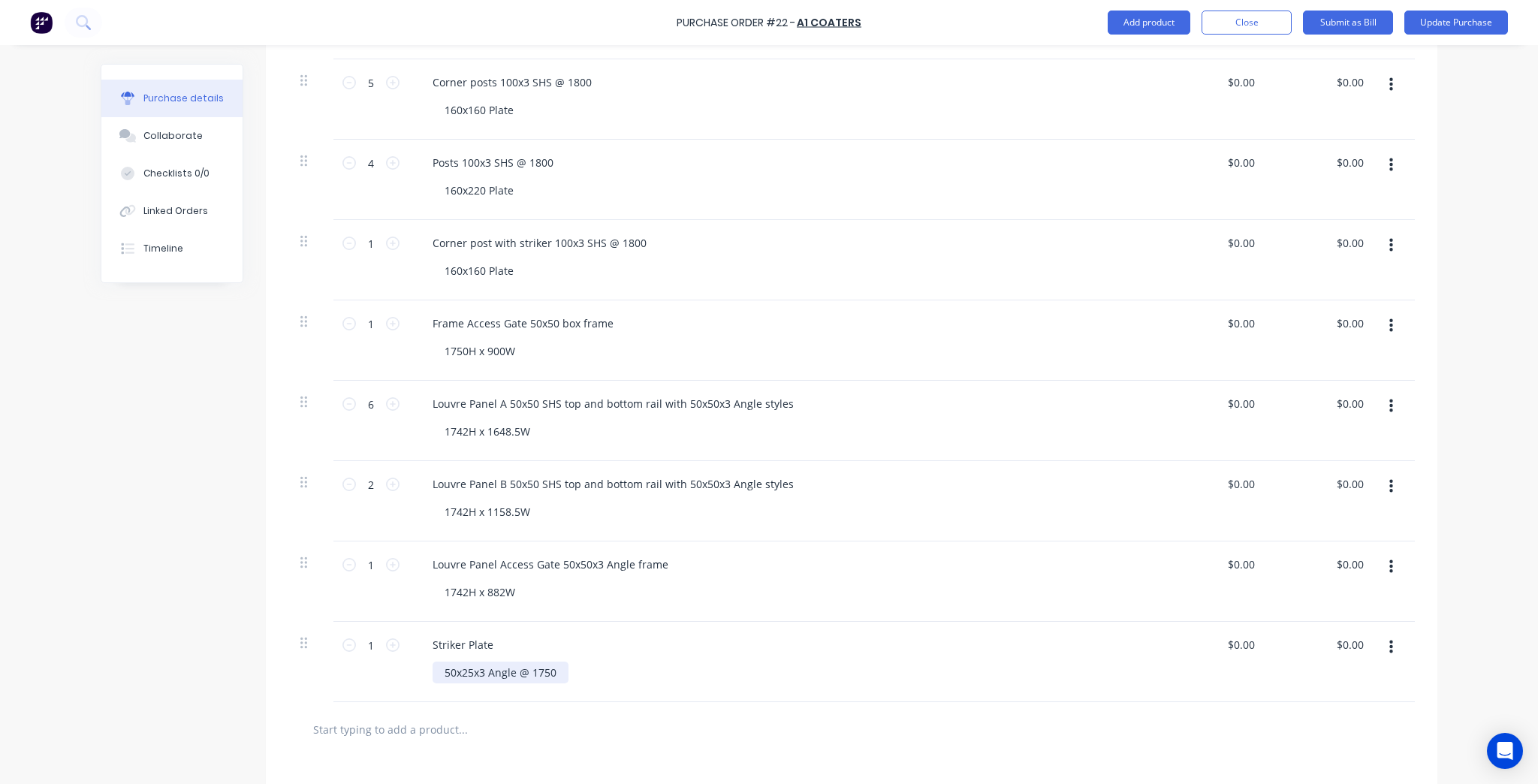
click at [497, 672] on div "50x25x3 Angle @ 1750" at bounding box center [501, 671] width 136 height 22
click at [808, 667] on div "50x25x3 Angle @ 1750" at bounding box center [790, 671] width 715 height 22
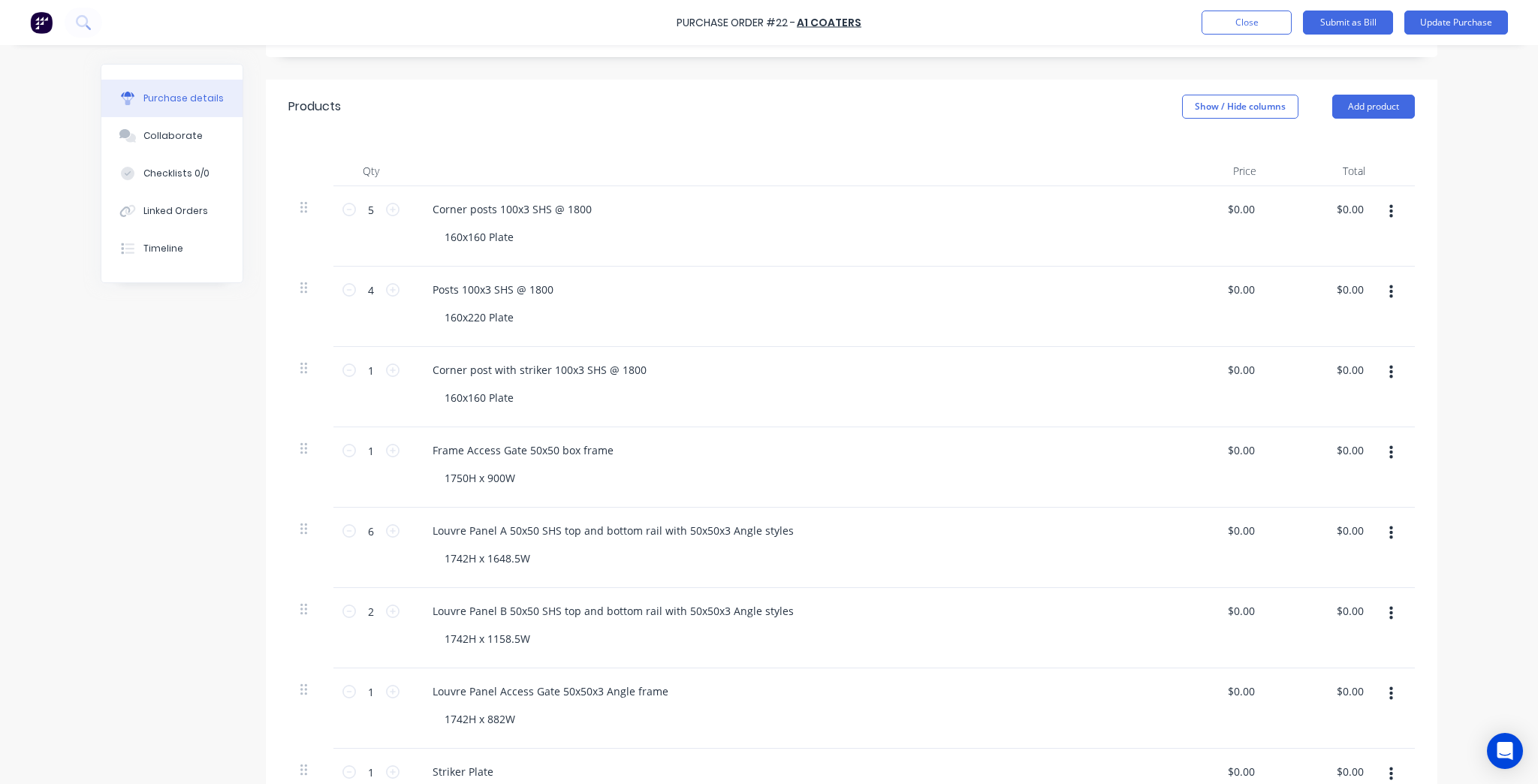
scroll to position [0, 0]
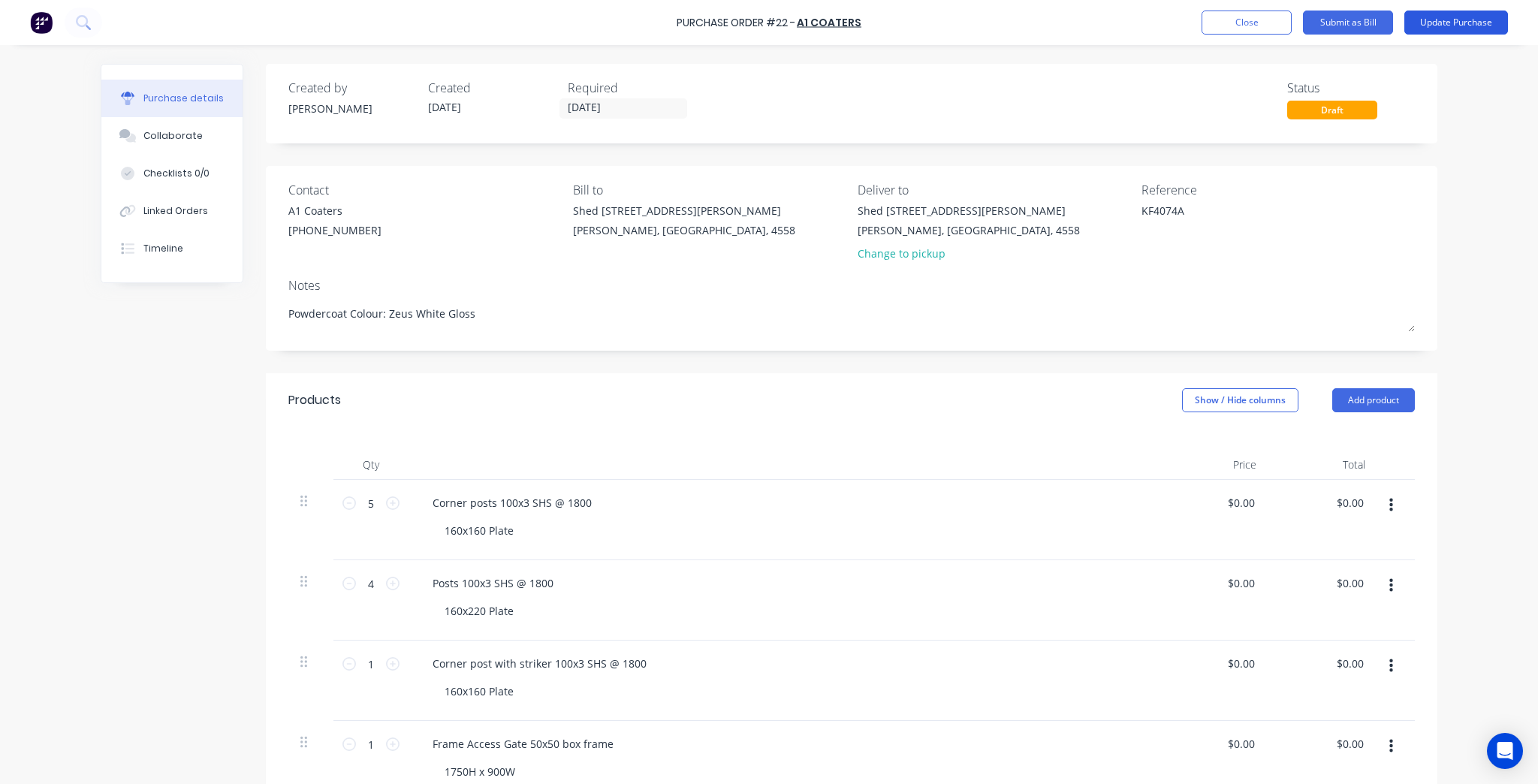
click at [1472, 31] on button "Update Purchase" at bounding box center [1456, 22] width 104 height 24
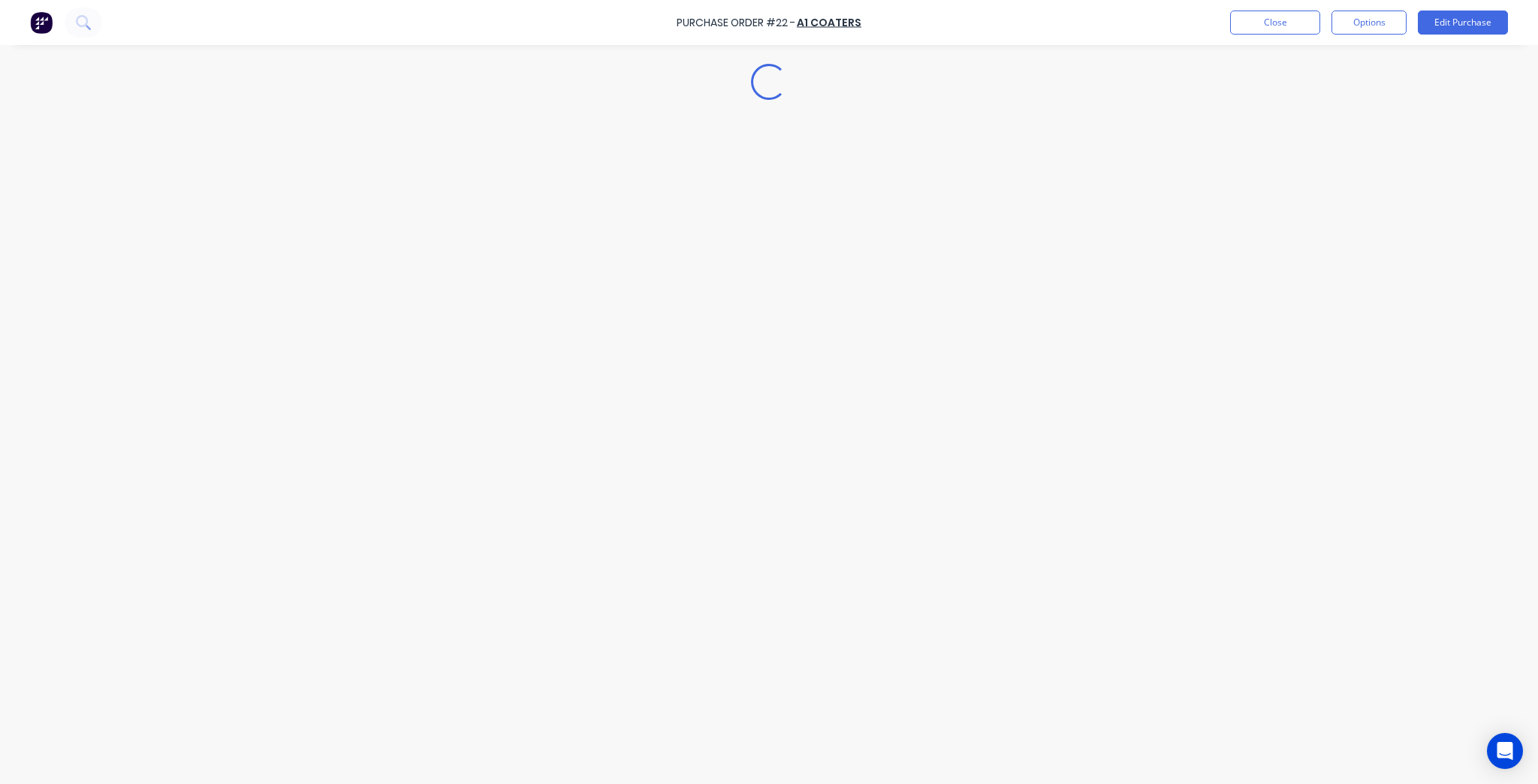
type textarea "x"
